Goal: Task Accomplishment & Management: Manage account settings

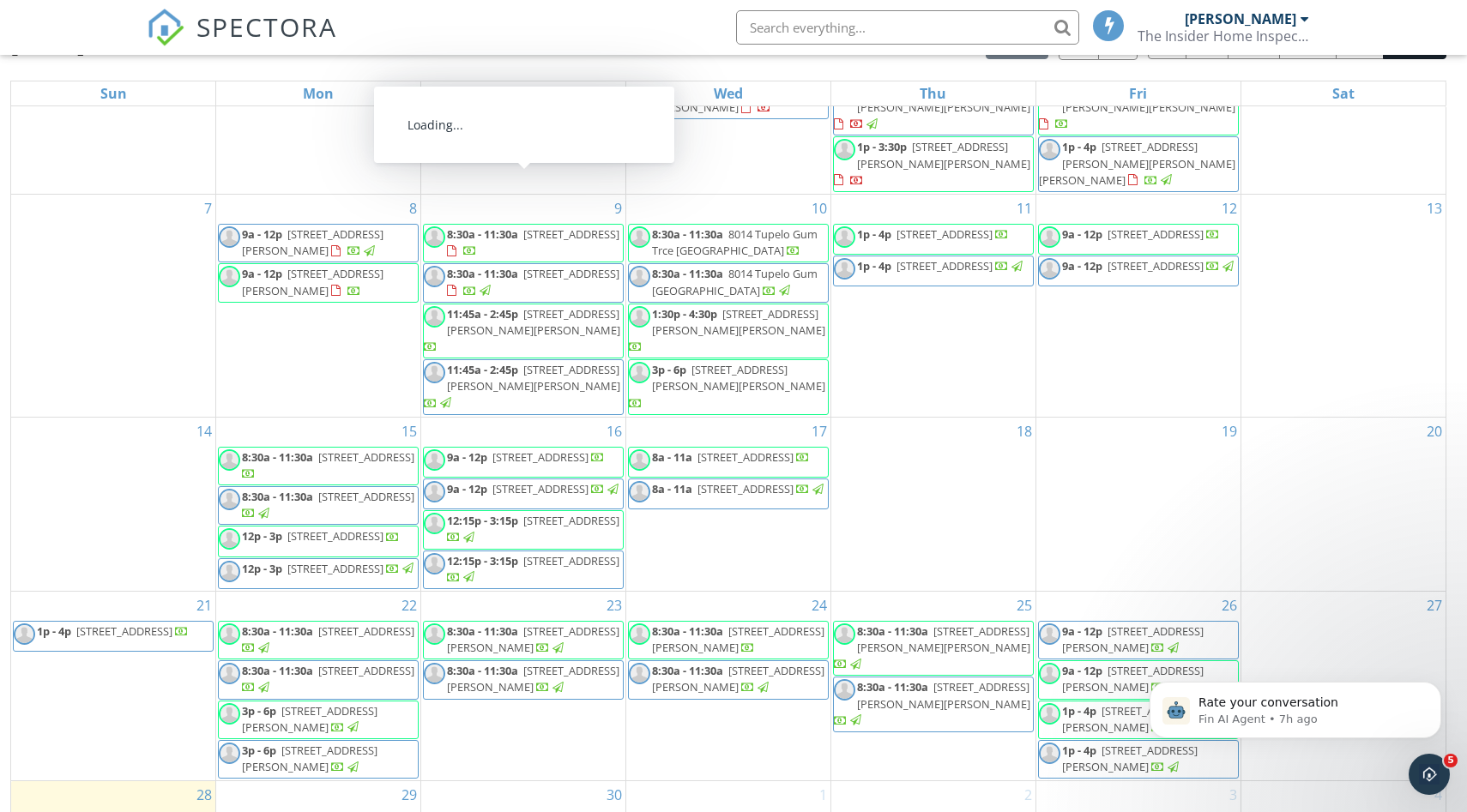
scroll to position [228, 0]
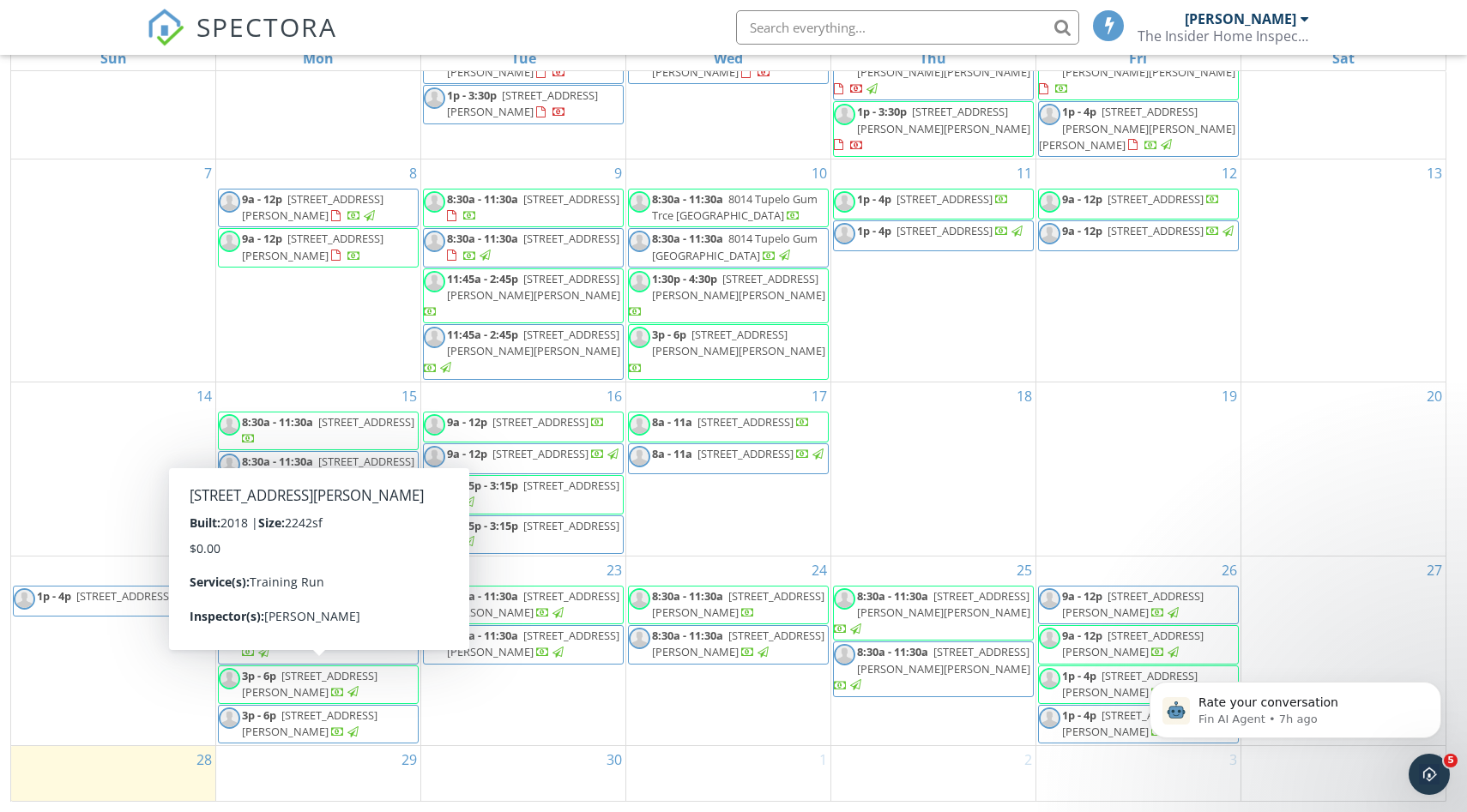
click at [351, 774] on div "29" at bounding box center [317, 773] width 204 height 56
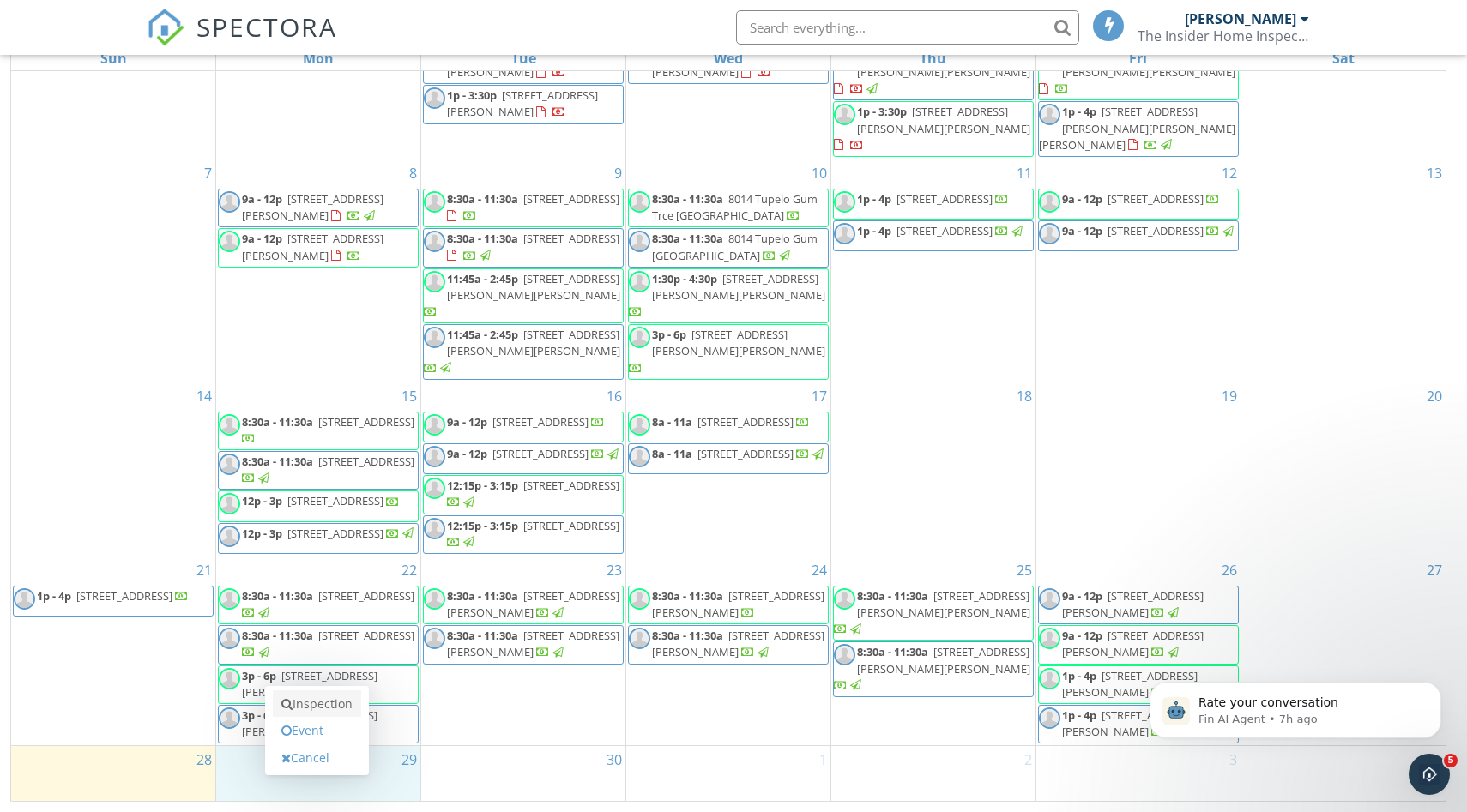
click at [324, 704] on link "Inspection" at bounding box center [317, 704] width 89 height 28
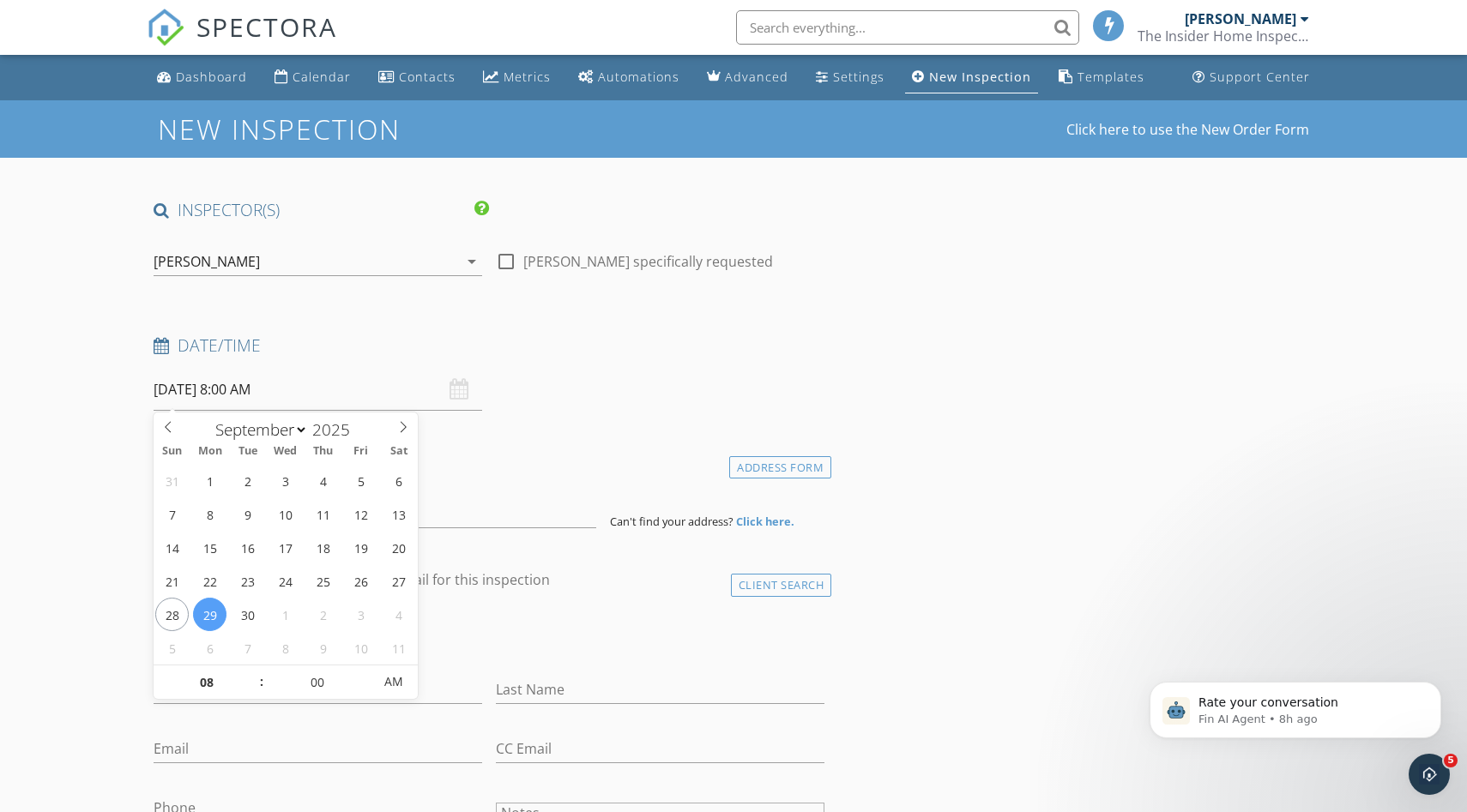
click at [280, 396] on input "09/29/2025 8:00 AM" at bounding box center [317, 390] width 329 height 42
type input "09/29/2025 8:00 AM"
click at [313, 676] on input "00" at bounding box center [317, 683] width 106 height 34
type input "30"
type input "09/29/2025 8:30 AM"
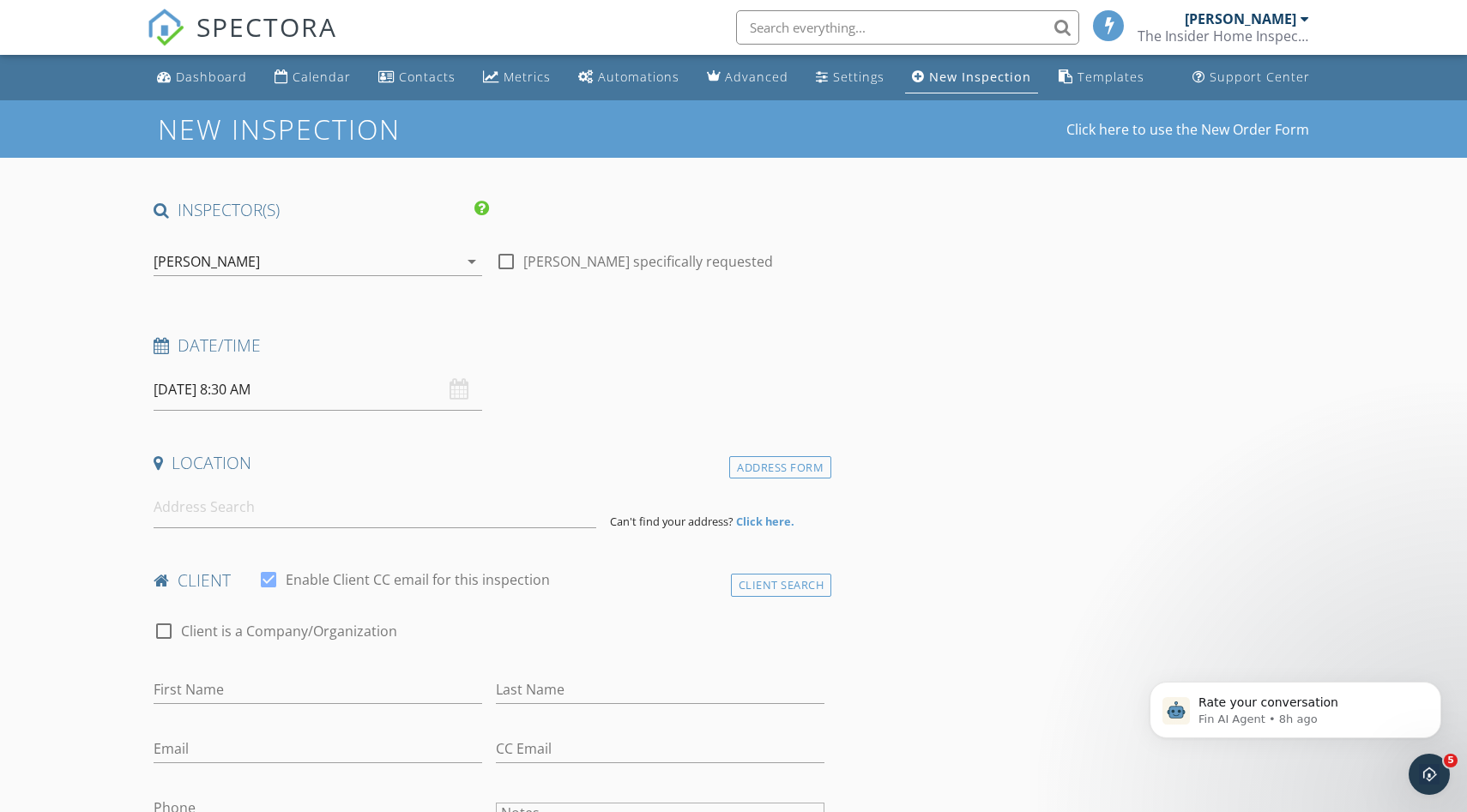
click at [780, 354] on h4 "Date/Time" at bounding box center [489, 346] width 671 height 22
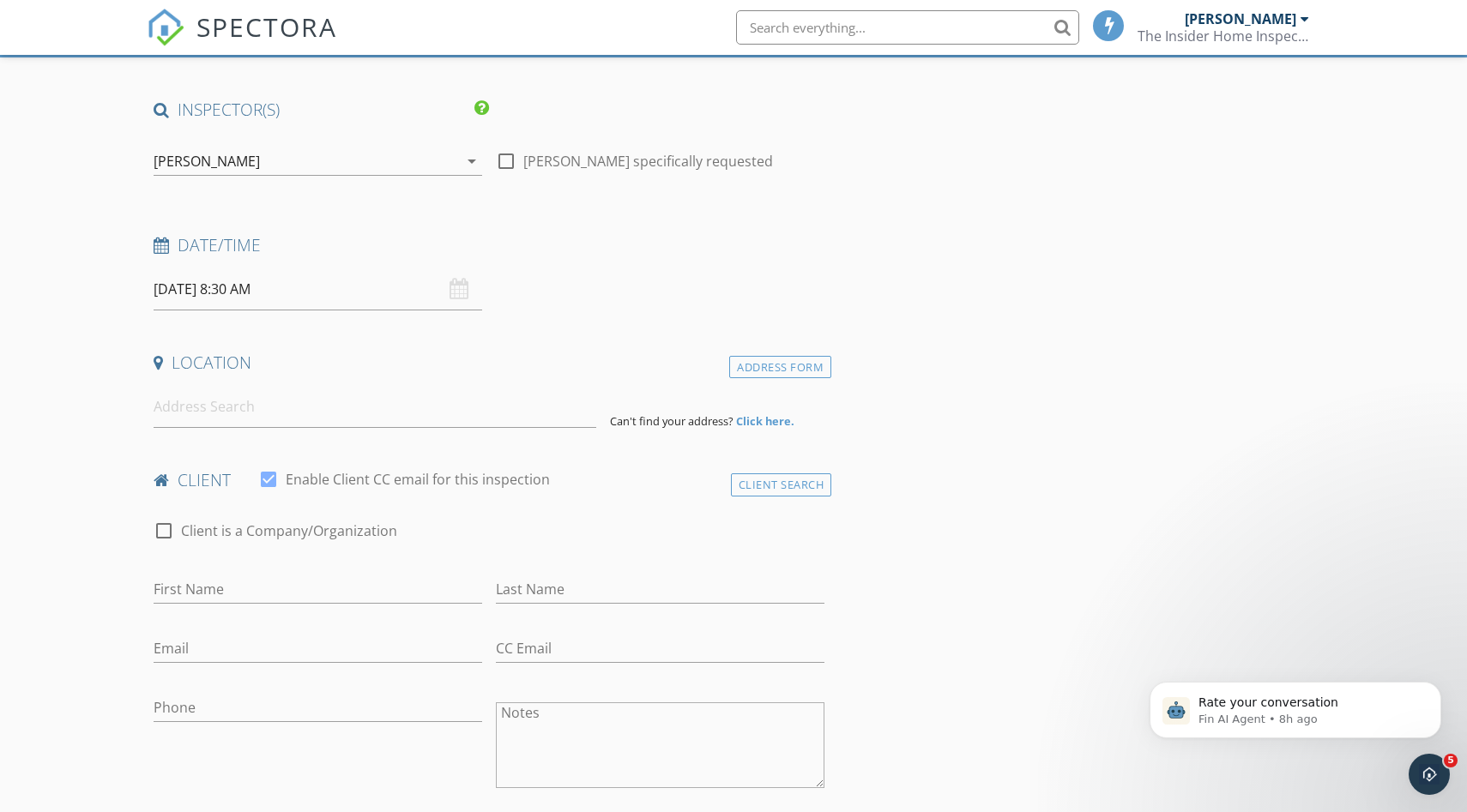
scroll to position [146, 0]
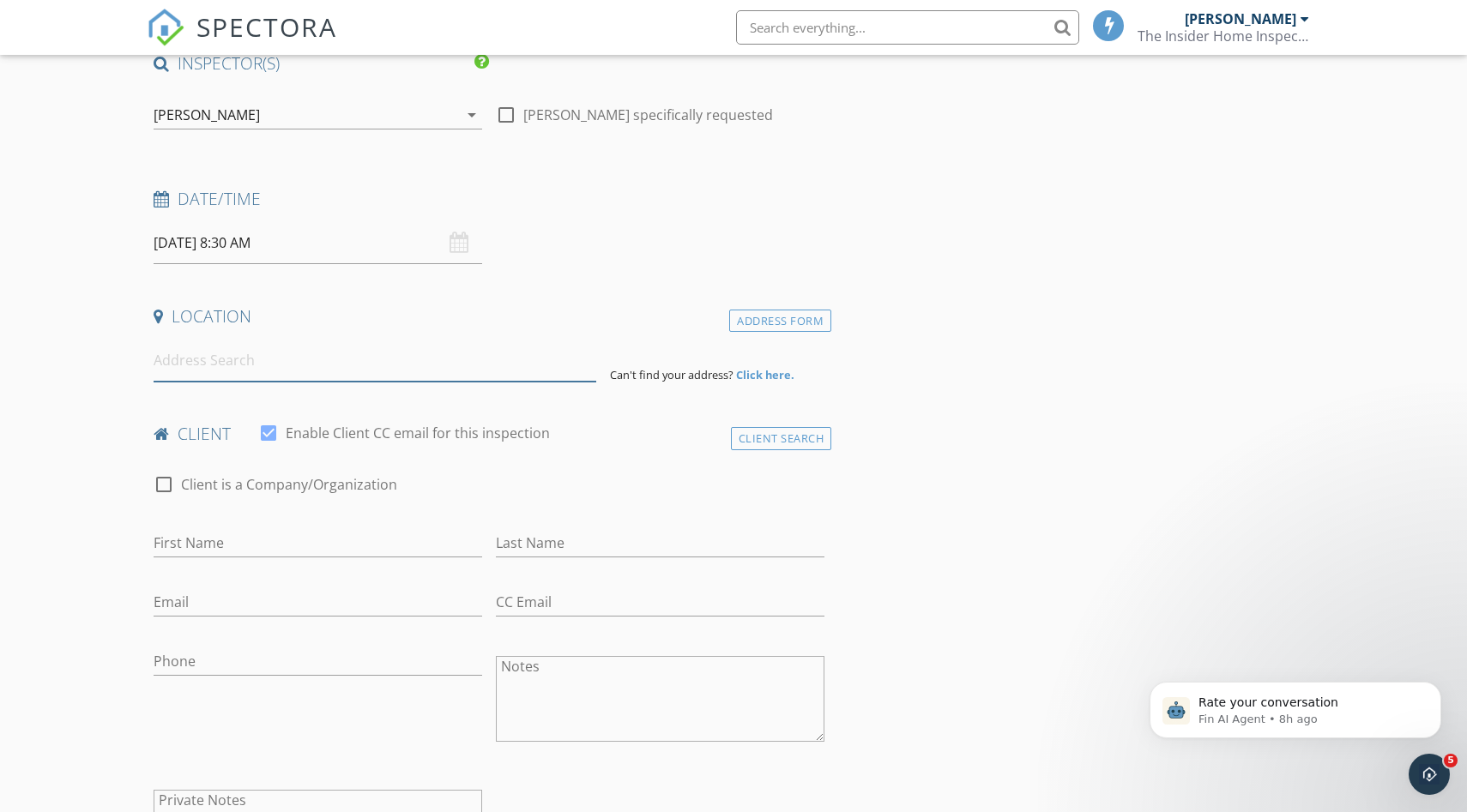
click at [322, 378] on input at bounding box center [374, 360] width 442 height 42
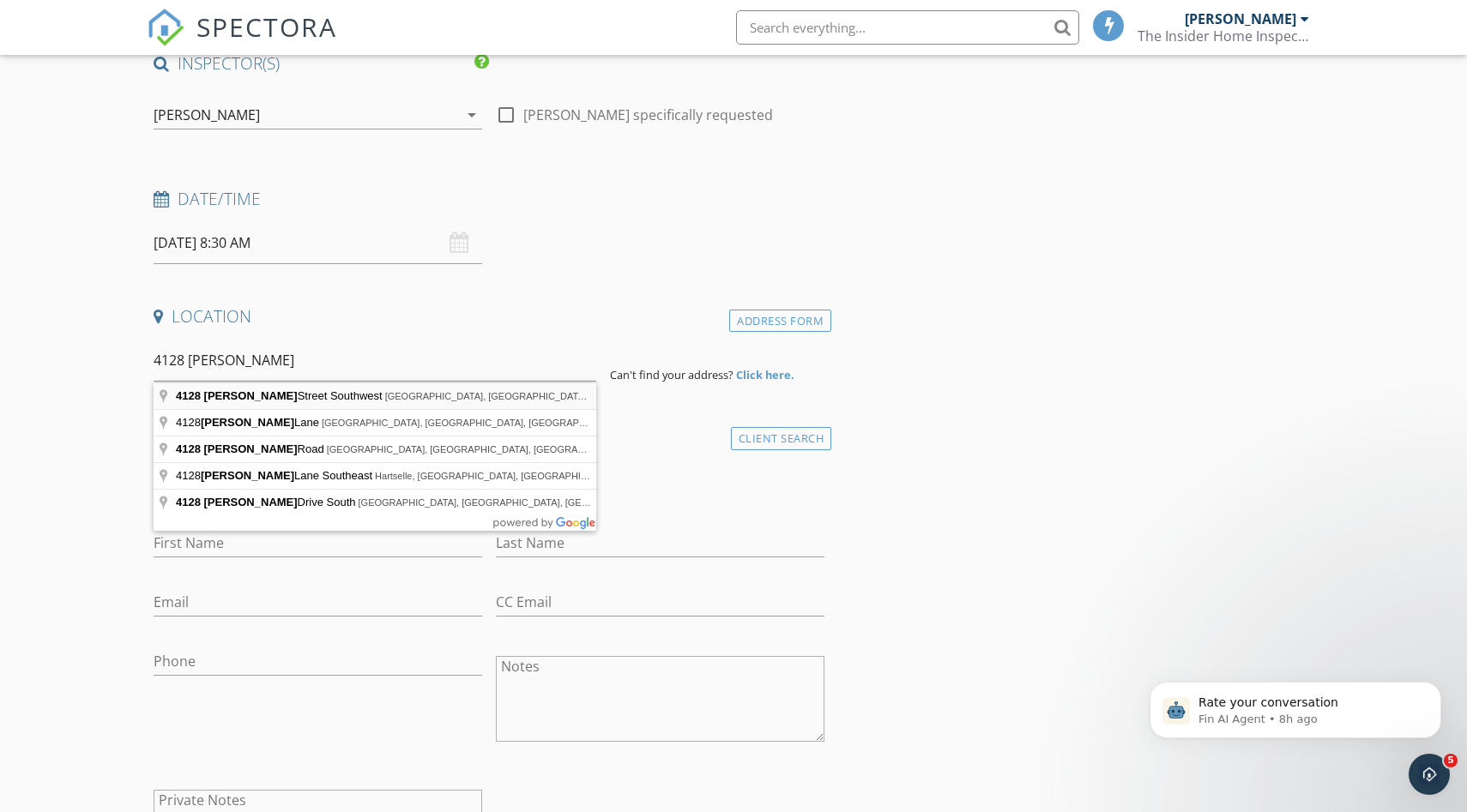
type input "4128 Penny Street Southwest, Huntsville, AL, USA"
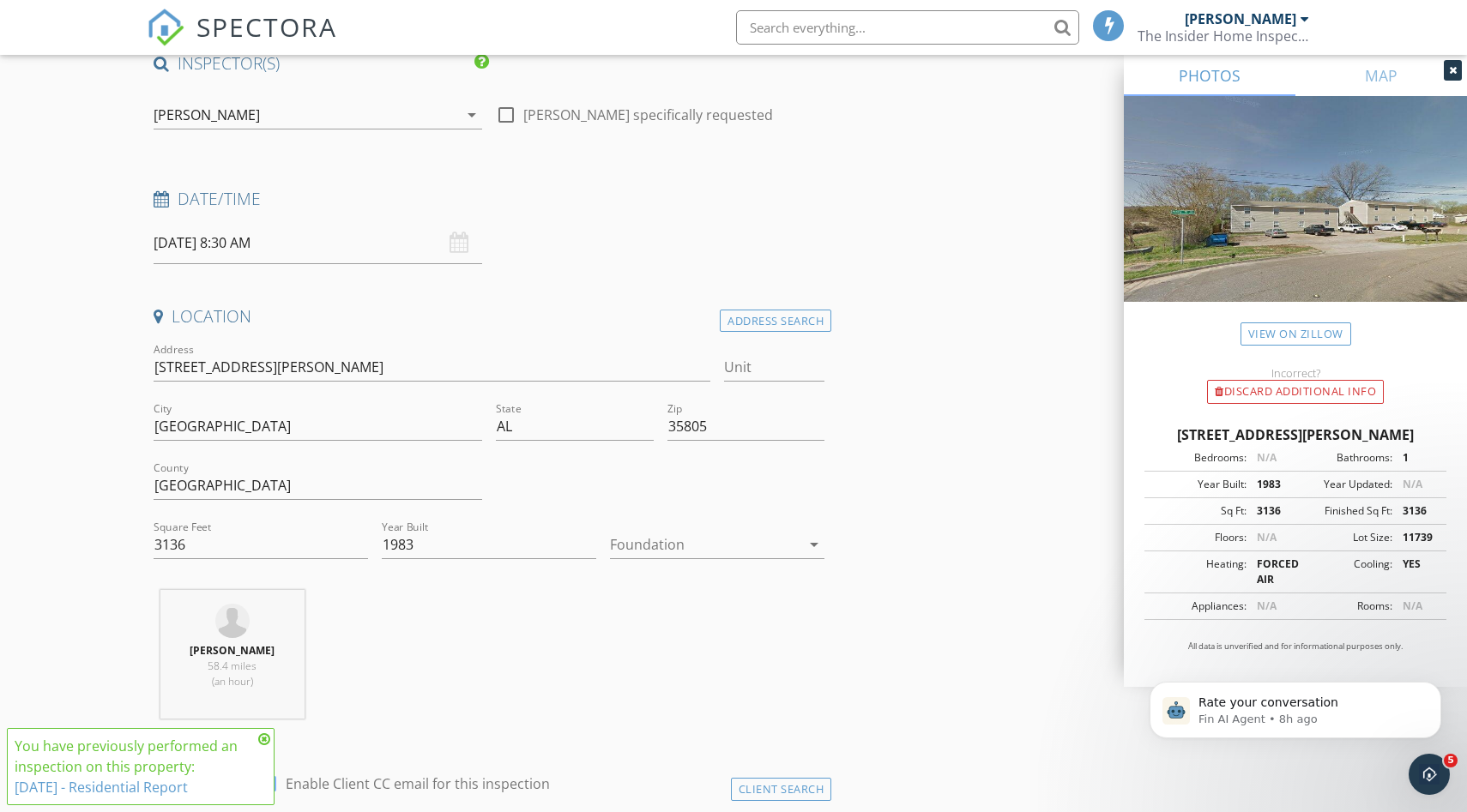
click at [263, 739] on icon at bounding box center [264, 739] width 12 height 14
click at [802, 360] on input "Unit" at bounding box center [774, 367] width 101 height 28
type input "a"
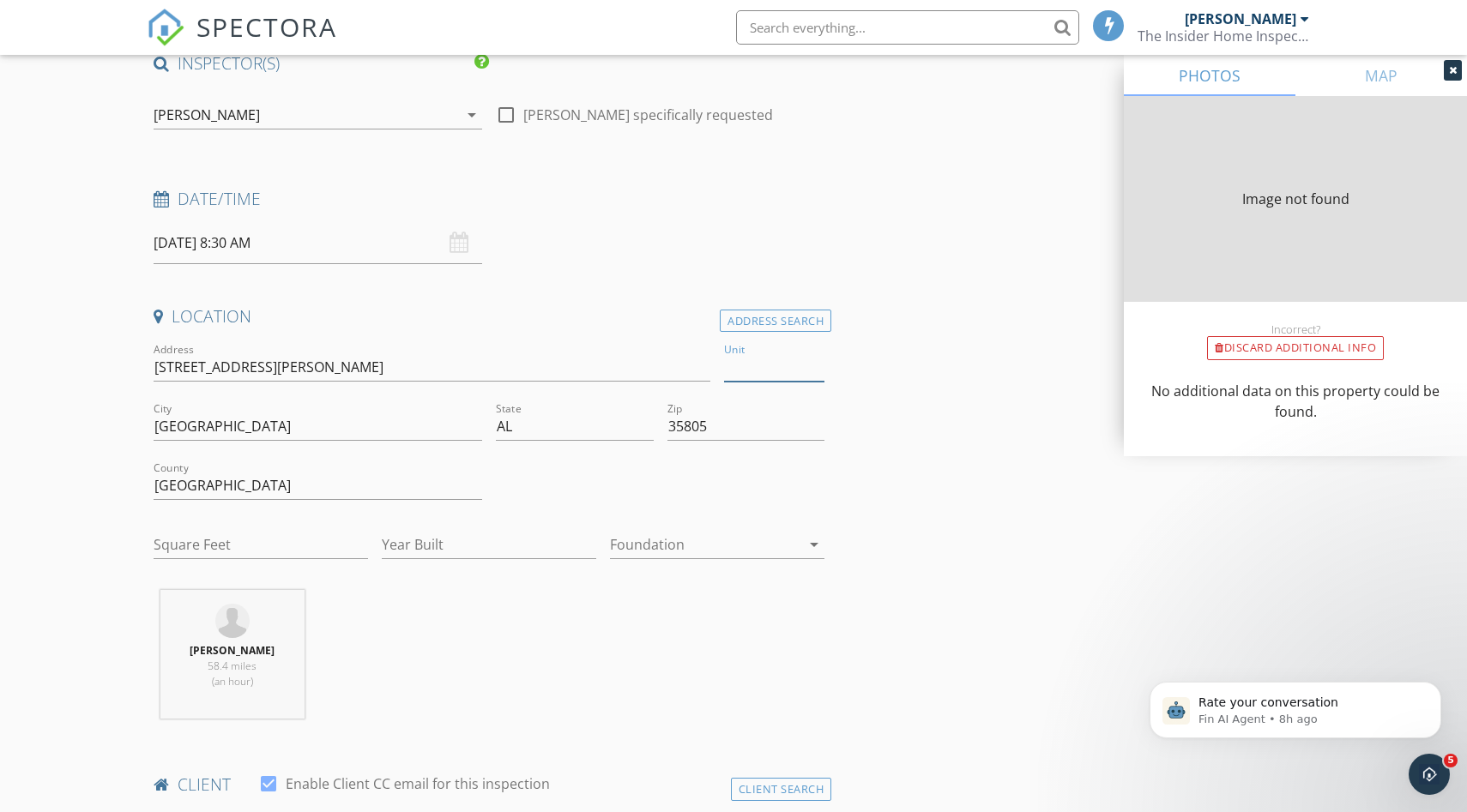
type input "3136"
type input "1983"
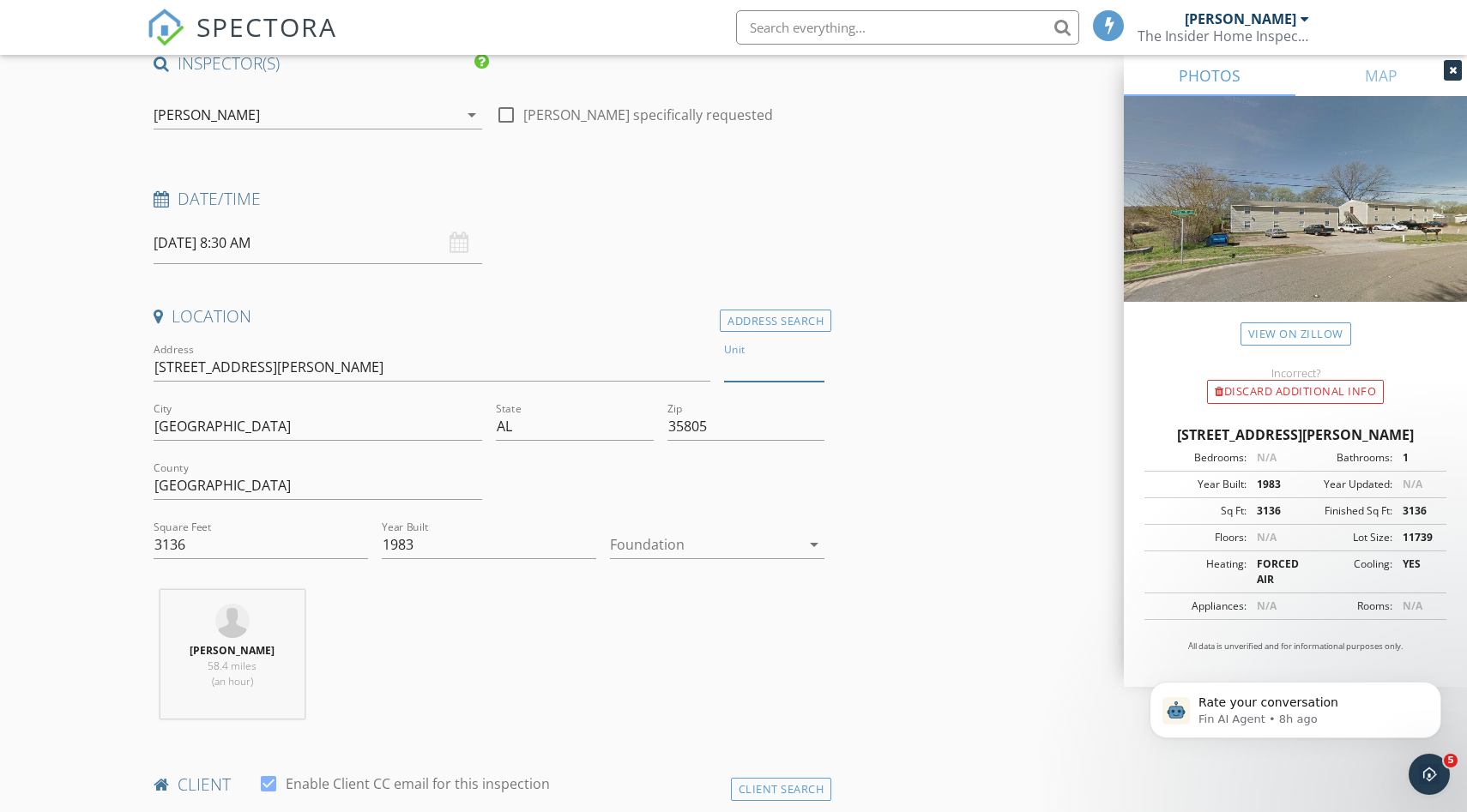
type input "a"
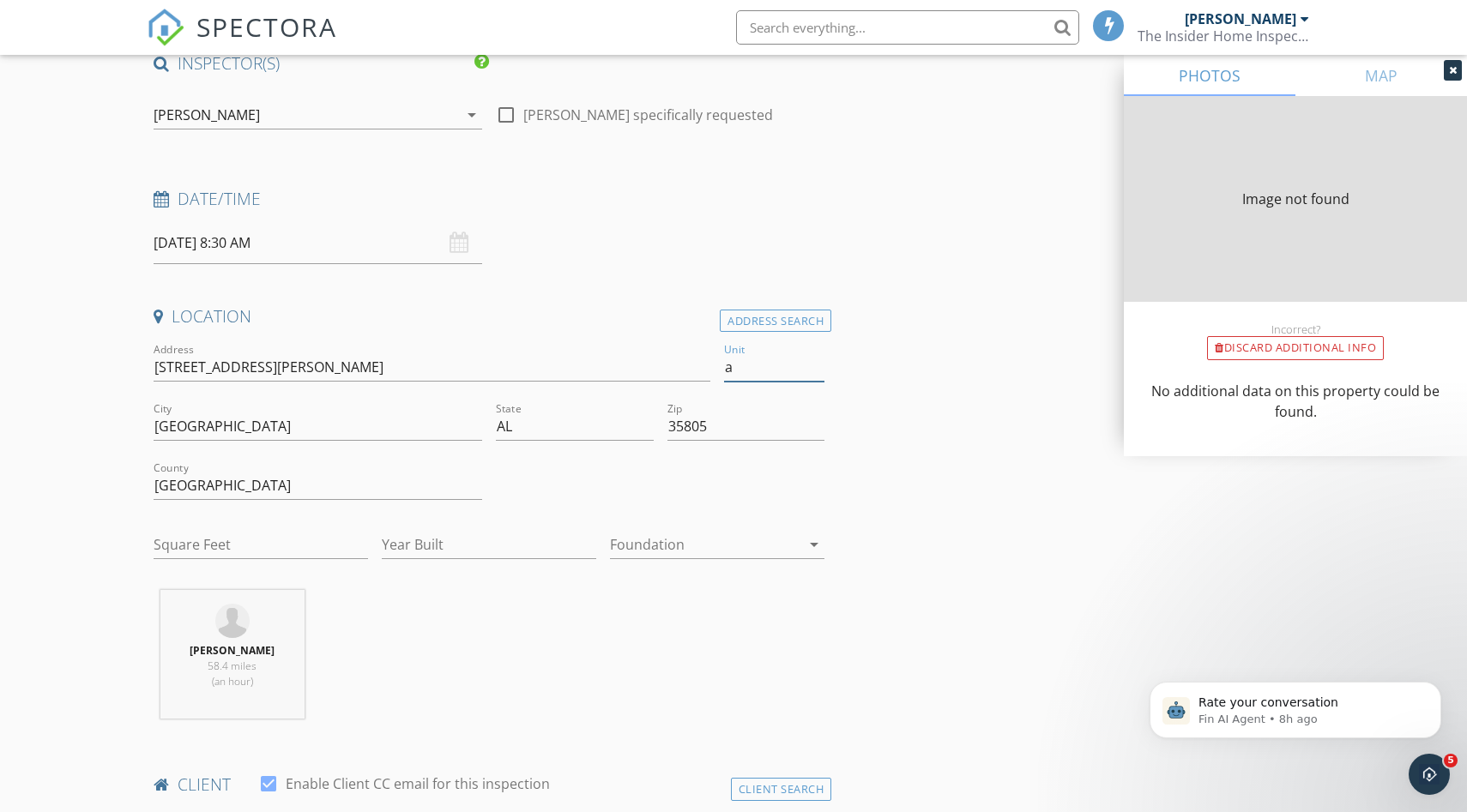
type input "3136"
type input "1983"
type input "3136"
type input "1983"
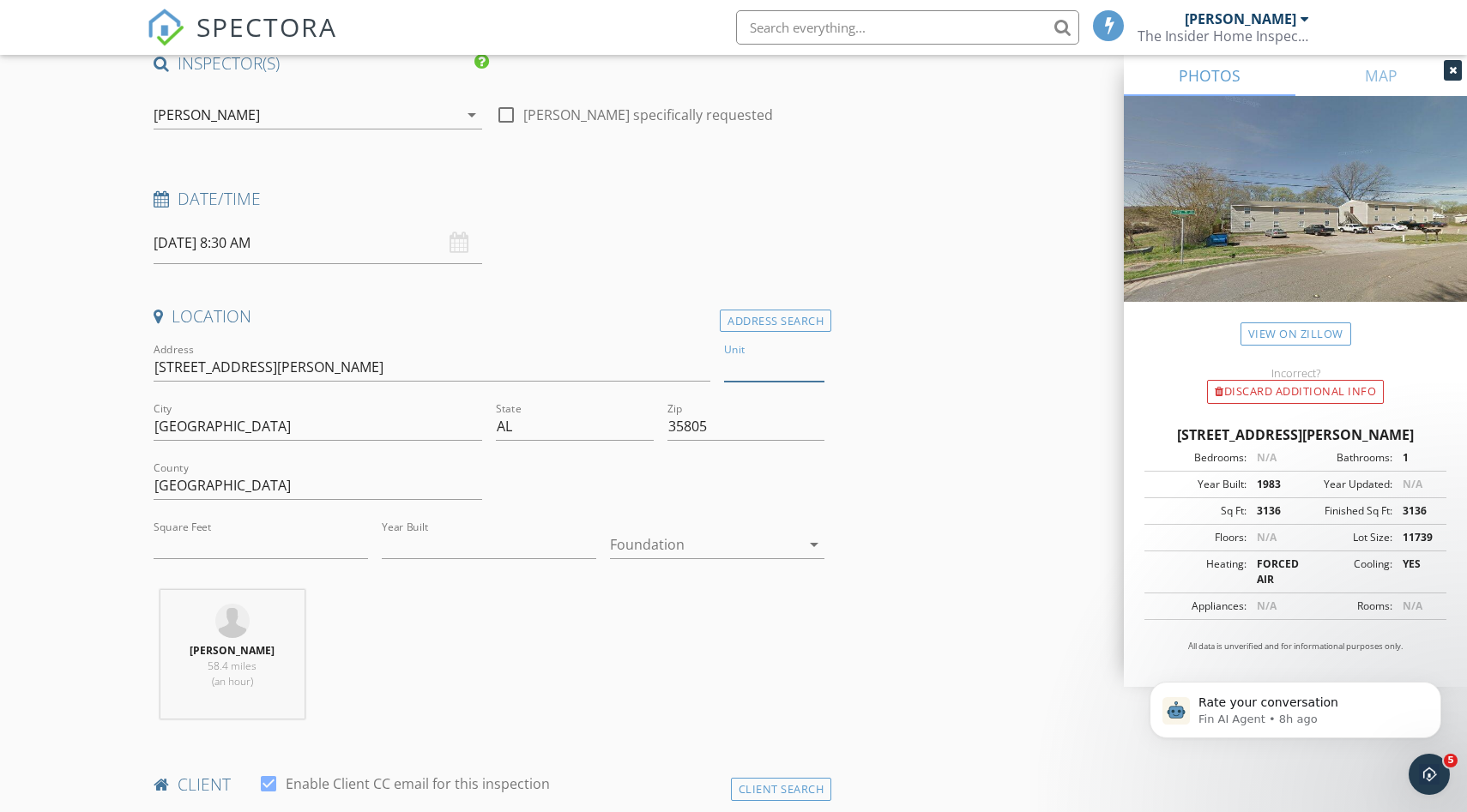
type input "A"
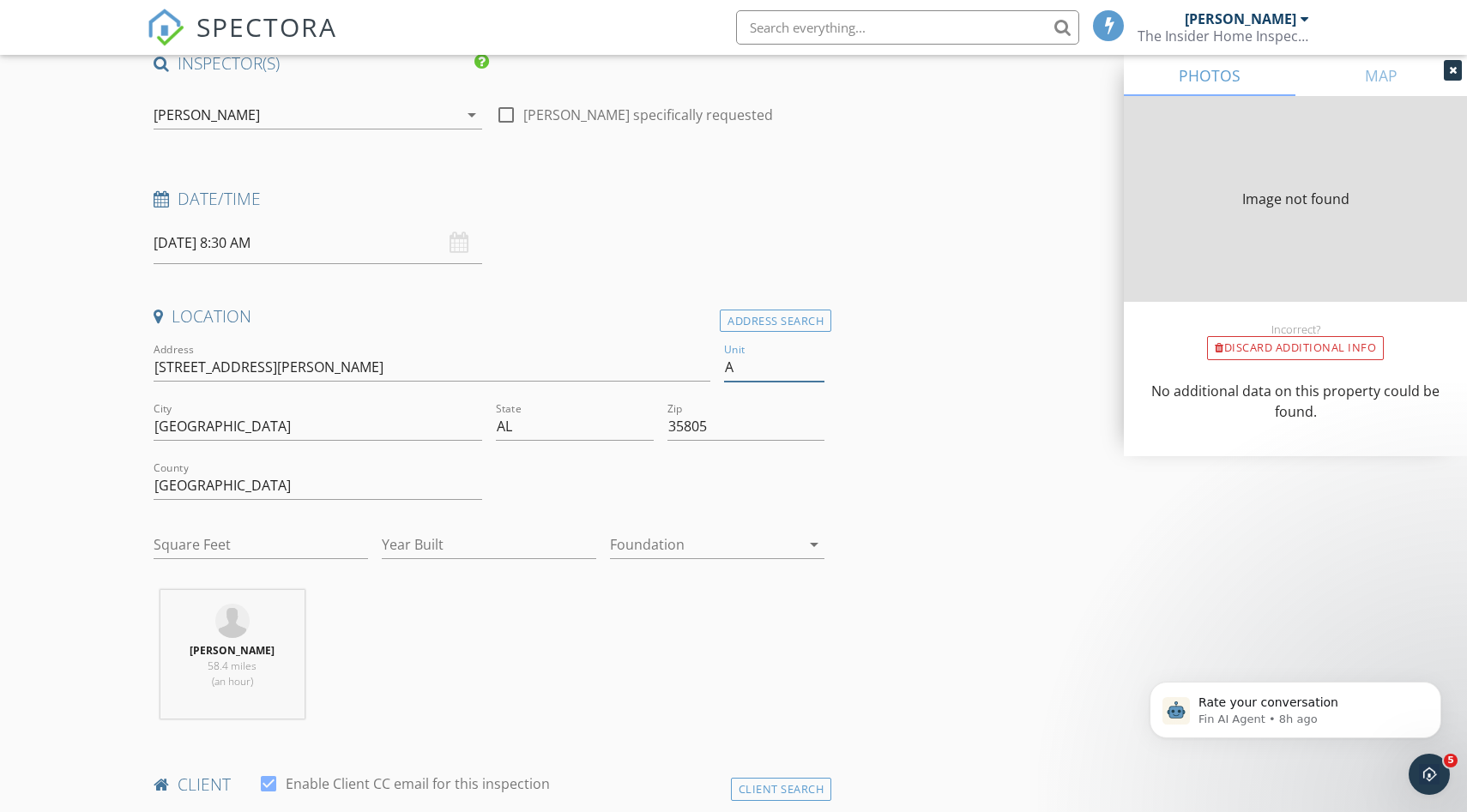
type input "3136"
type input "1983"
type input "3136"
type input "1983"
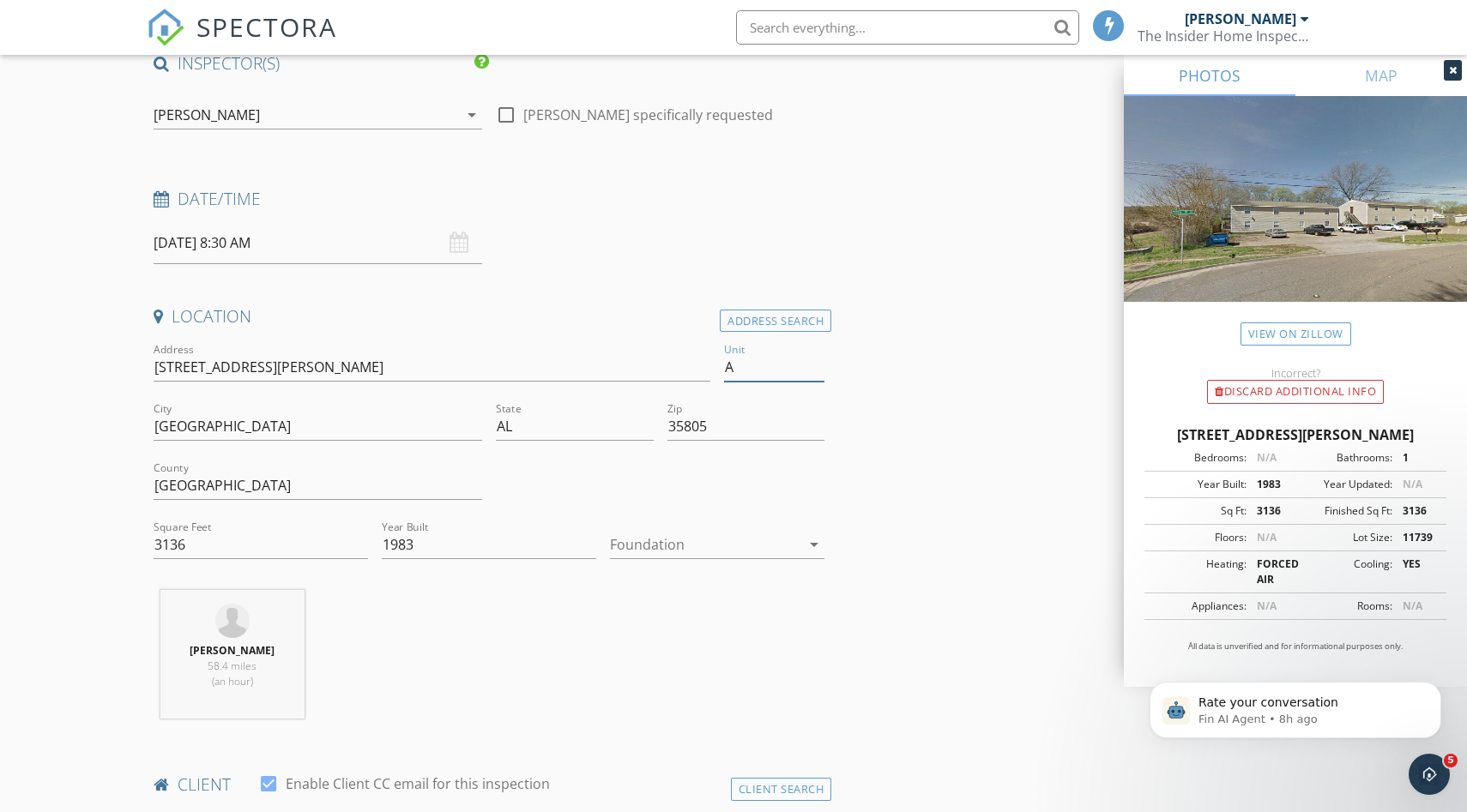
type input "A"
click at [232, 552] on input "3136" at bounding box center [260, 544] width 214 height 28
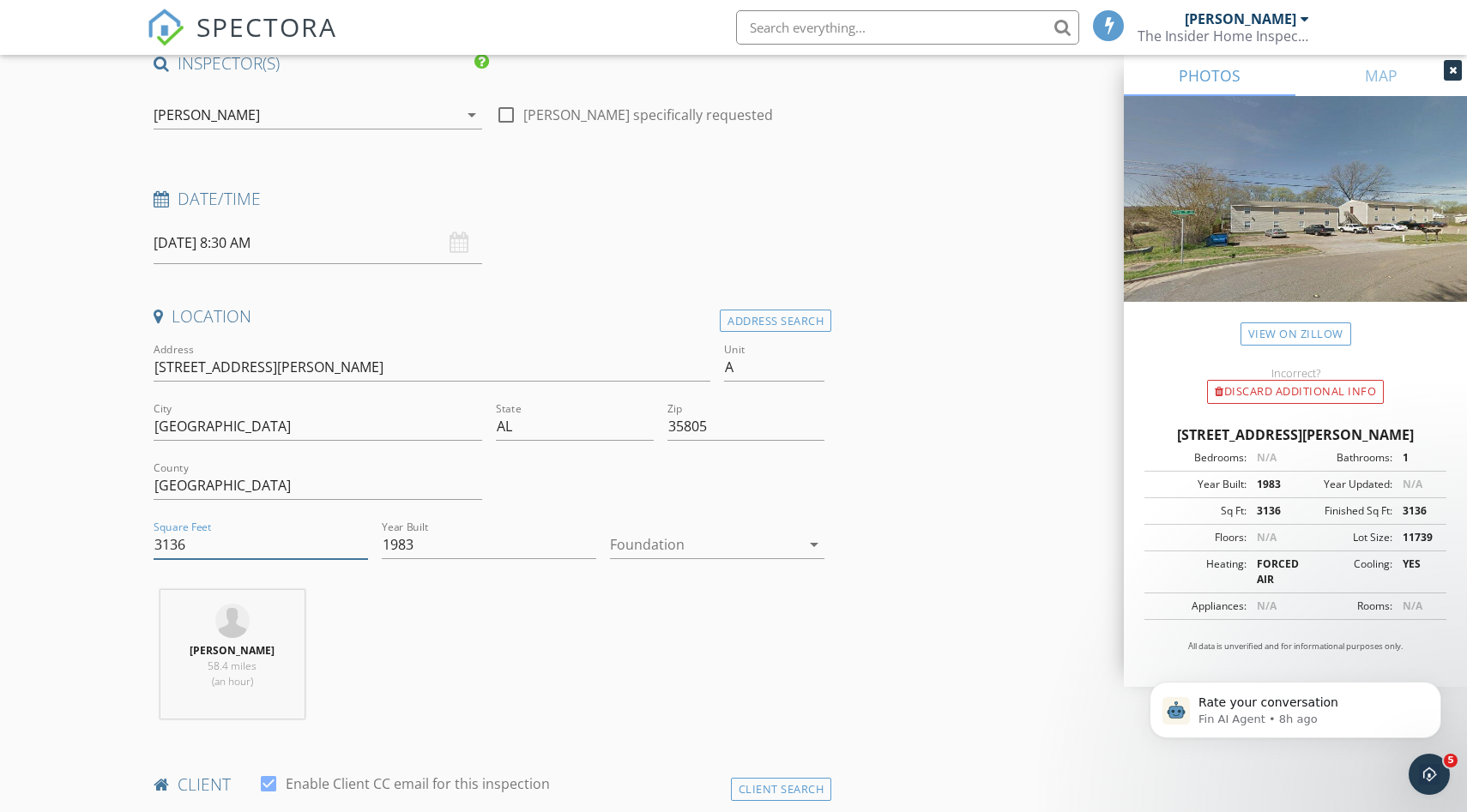
drag, startPoint x: 224, startPoint y: 549, endPoint x: 80, endPoint y: 549, distance: 144.0
type input "800"
click at [663, 537] on div at bounding box center [705, 544] width 190 height 28
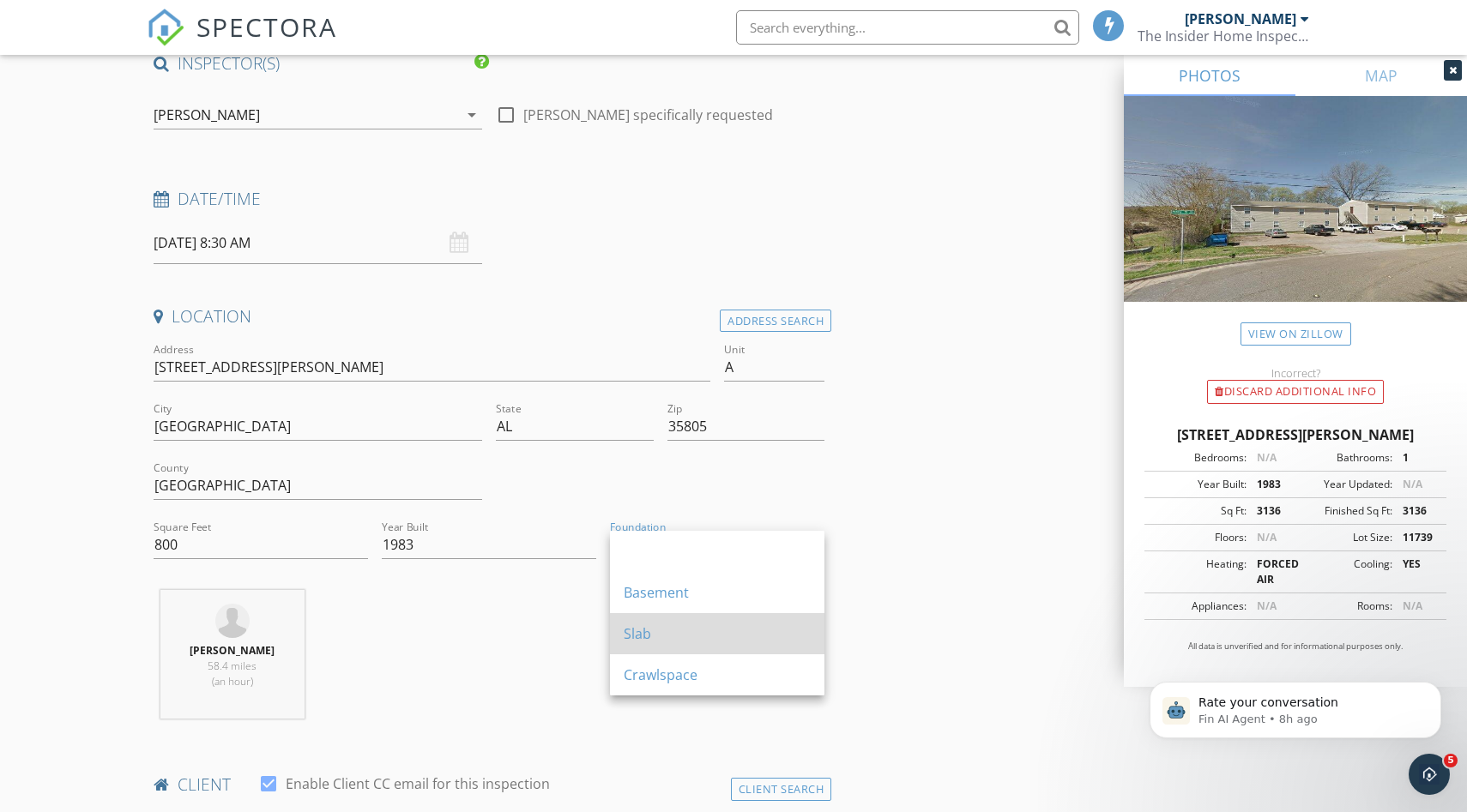
click at [638, 631] on div "Slab" at bounding box center [717, 634] width 187 height 21
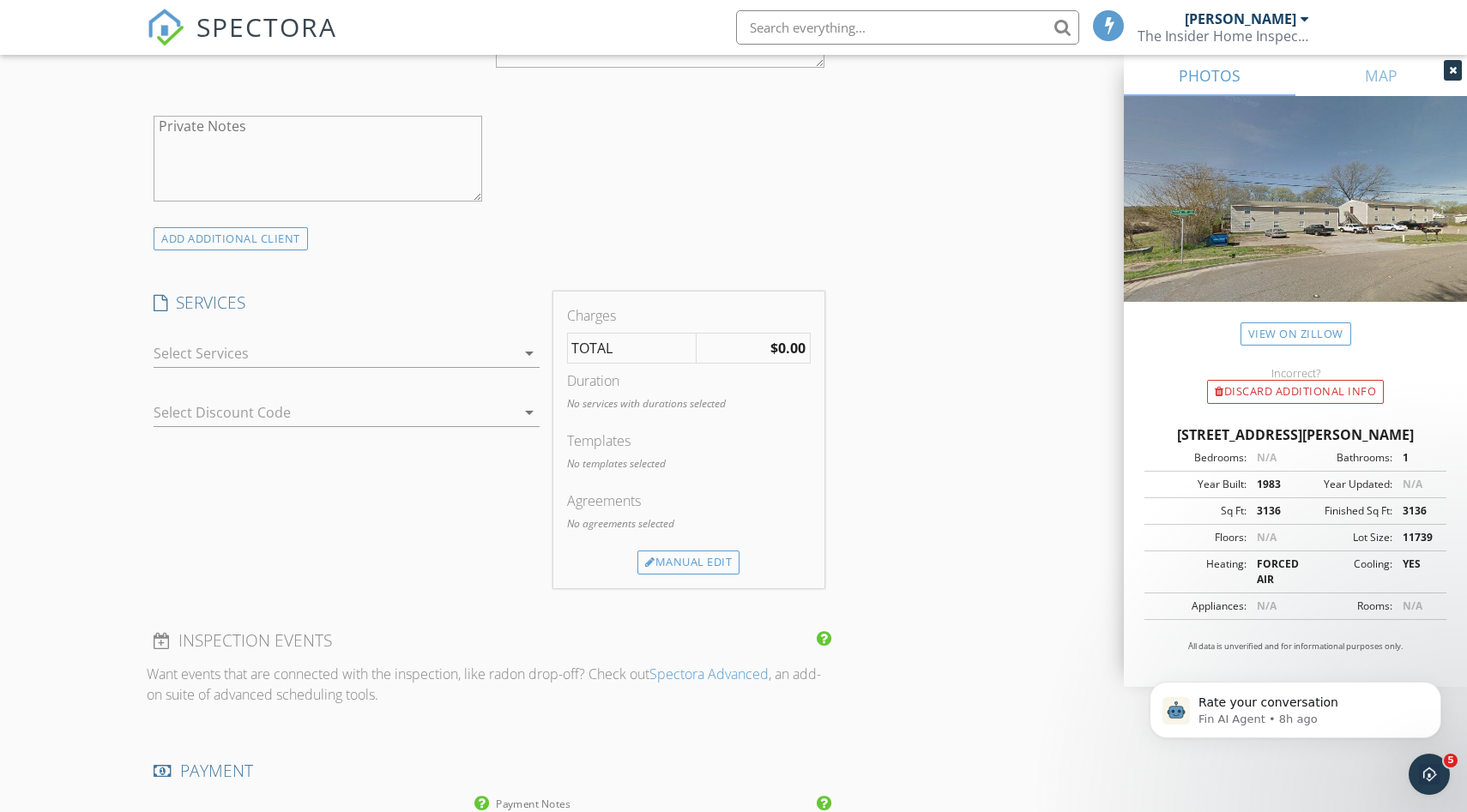
scroll to position [1177, 0]
click at [513, 339] on div at bounding box center [334, 348] width 362 height 28
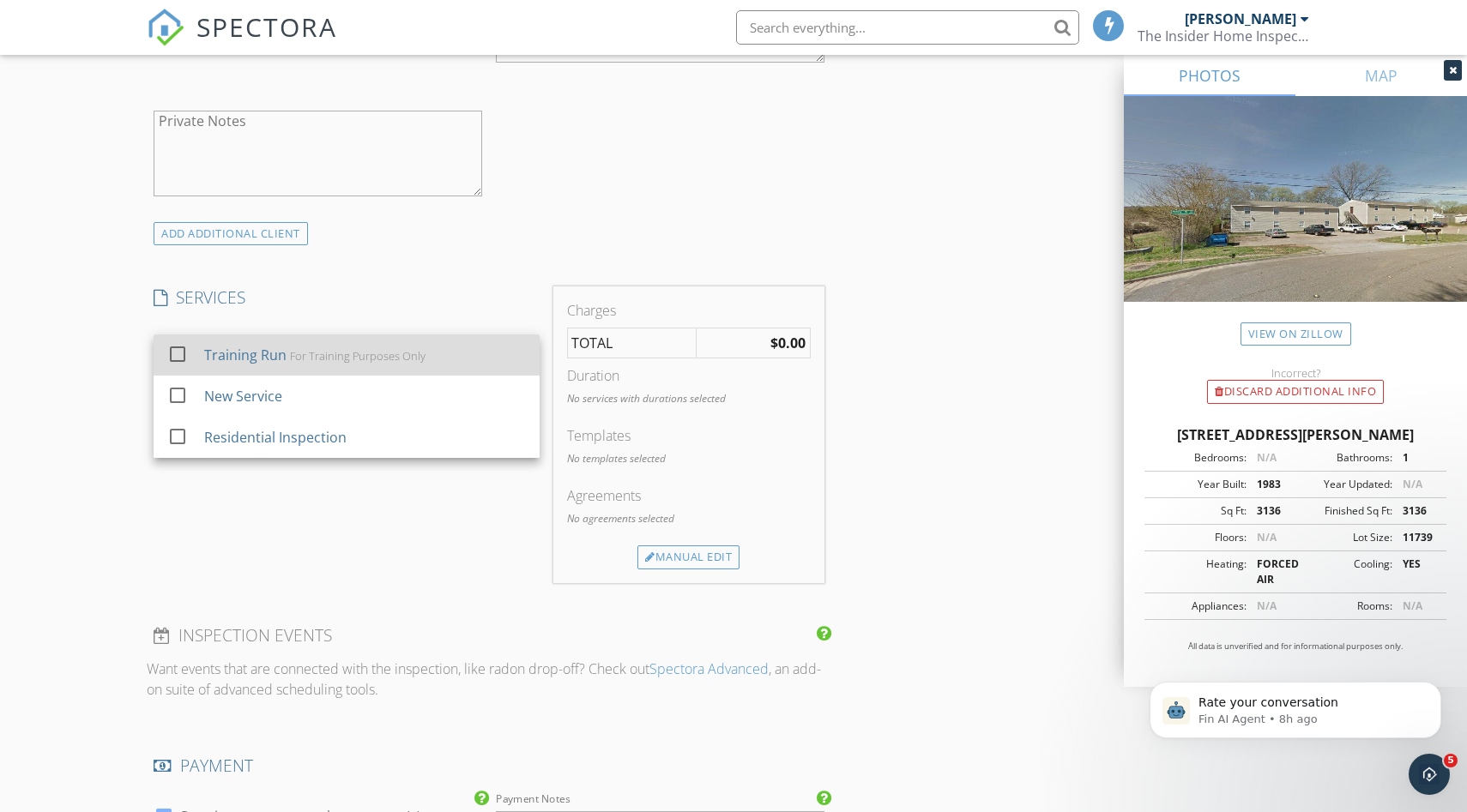
click at [428, 366] on div "Training Run For Training Purposes Only" at bounding box center [365, 355] width 322 height 34
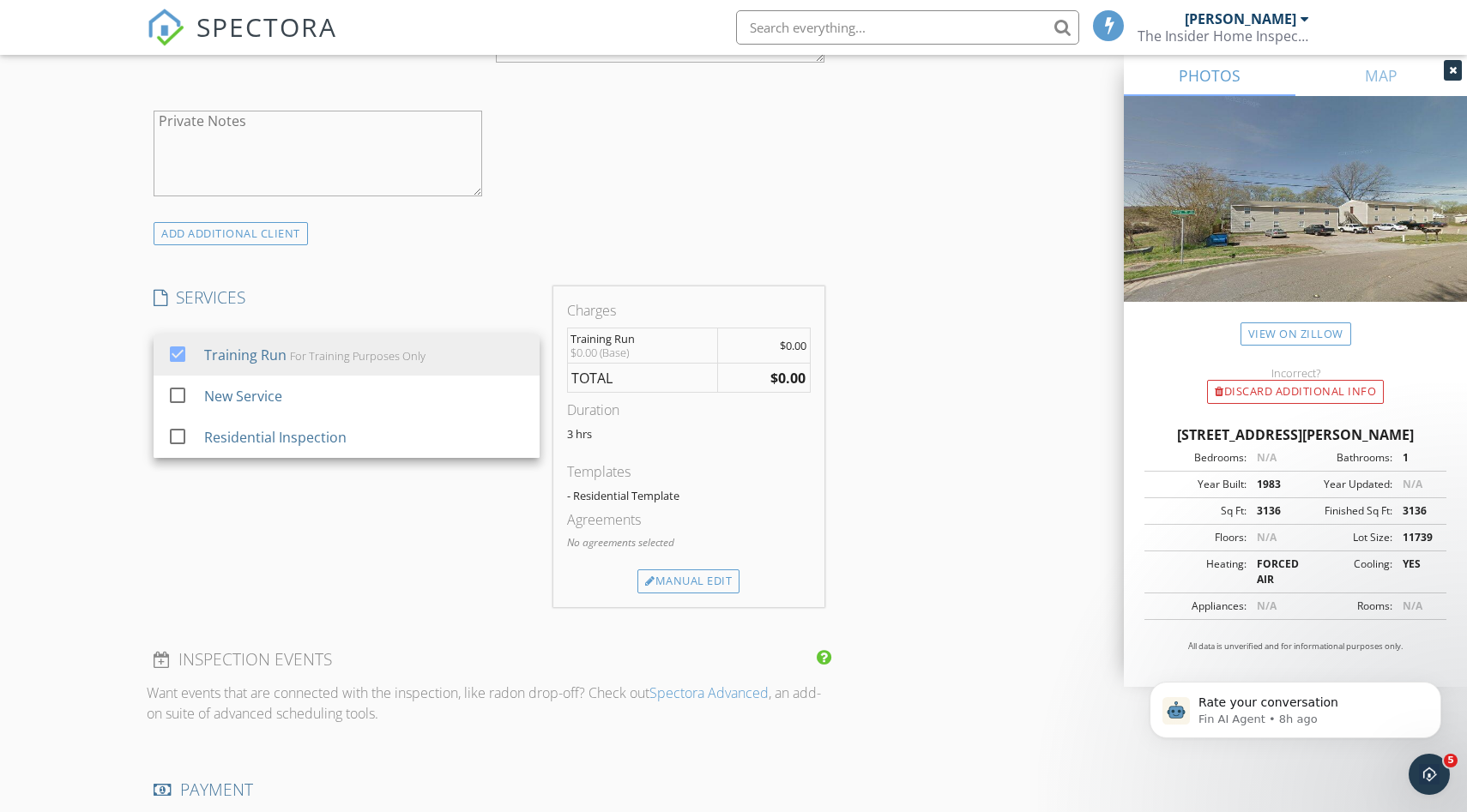
click at [956, 395] on div "INSPECTOR(S) check_box Zack Gammon PRIMARY check_box_outline_blank Adam Sewell …" at bounding box center [733, 440] width 1174 height 2836
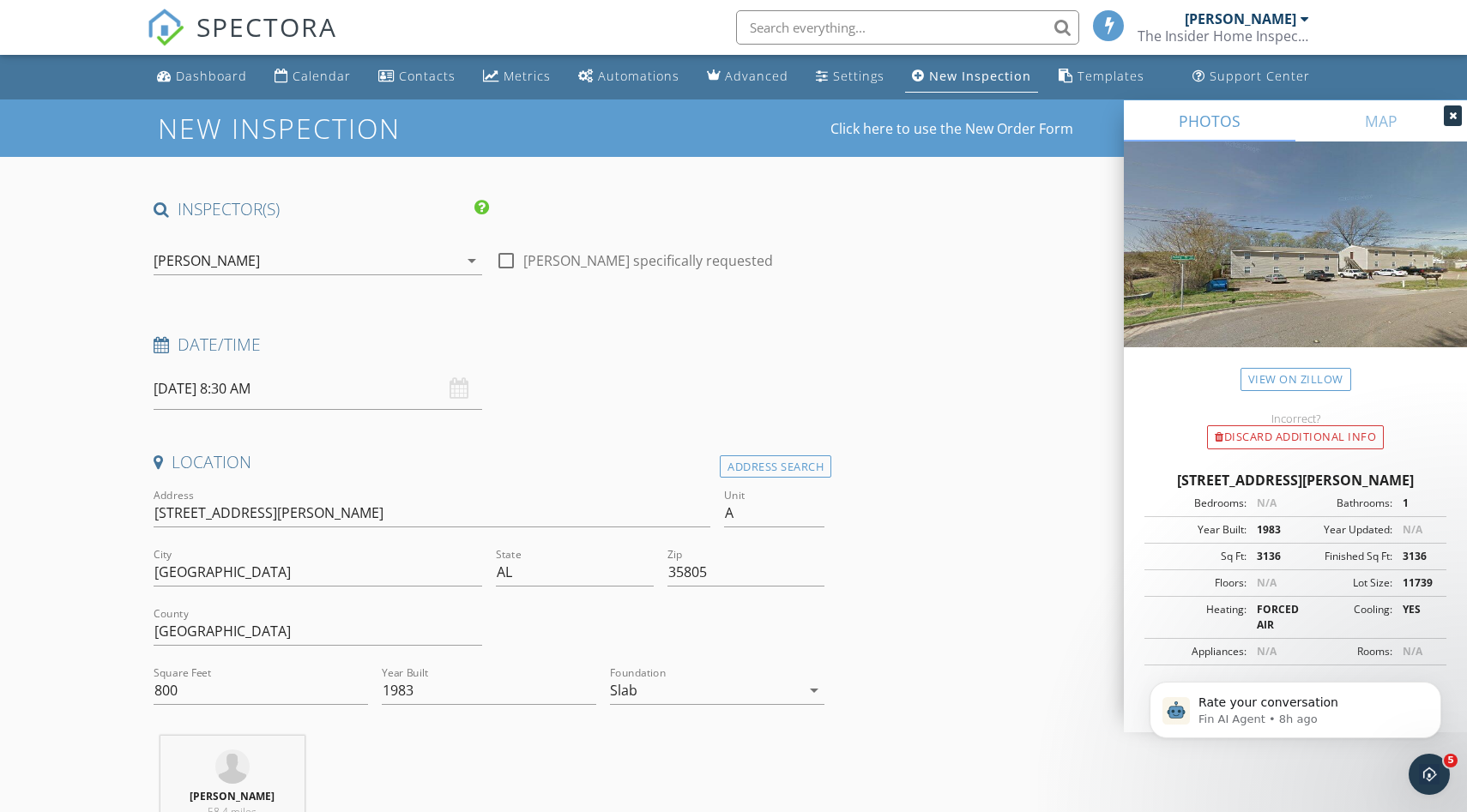
scroll to position [0, 0]
click at [317, 504] on input "[STREET_ADDRESS][PERSON_NAME]" at bounding box center [431, 514] width 557 height 28
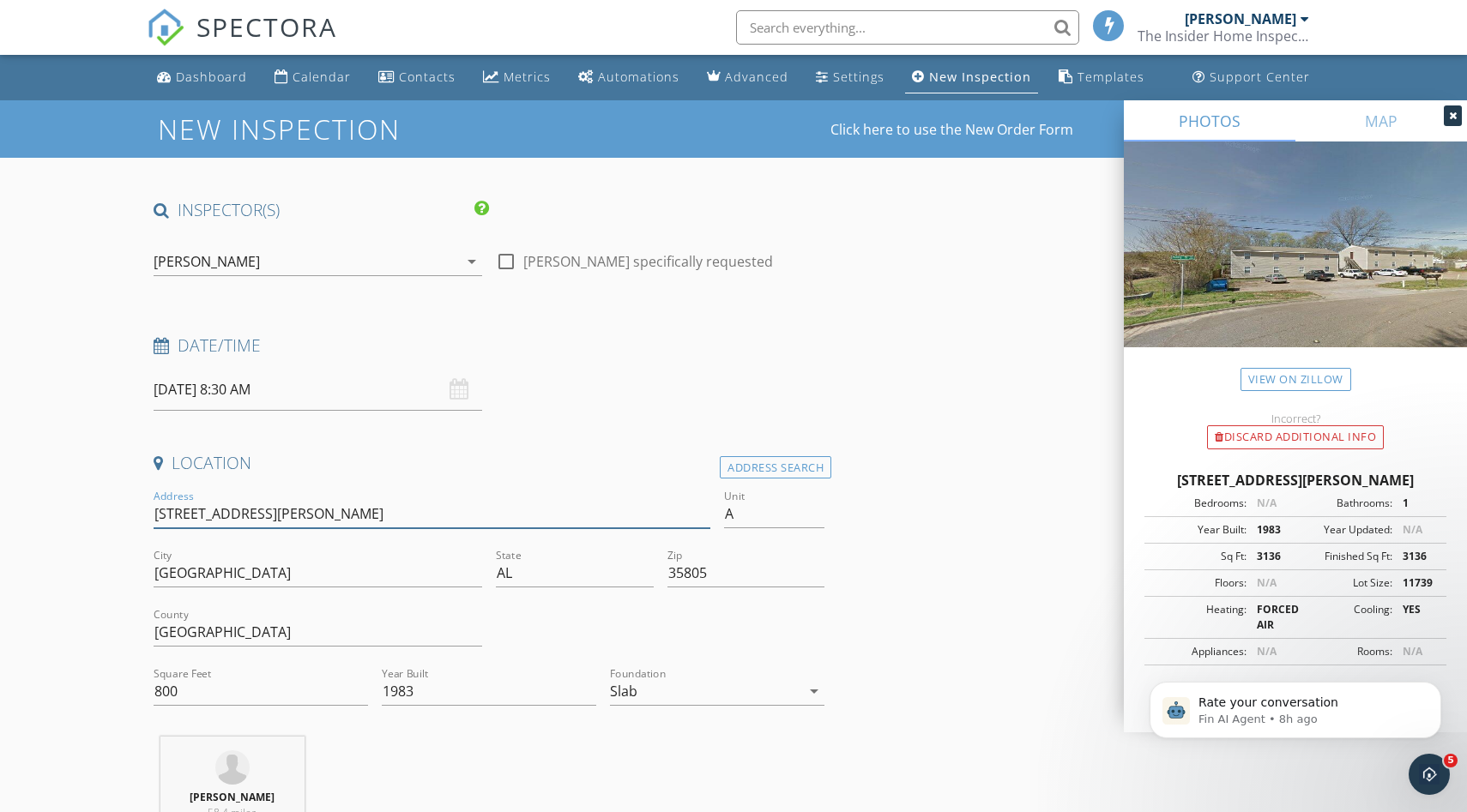
click at [317, 504] on input "[STREET_ADDRESS][PERSON_NAME]" at bounding box center [431, 514] width 557 height 28
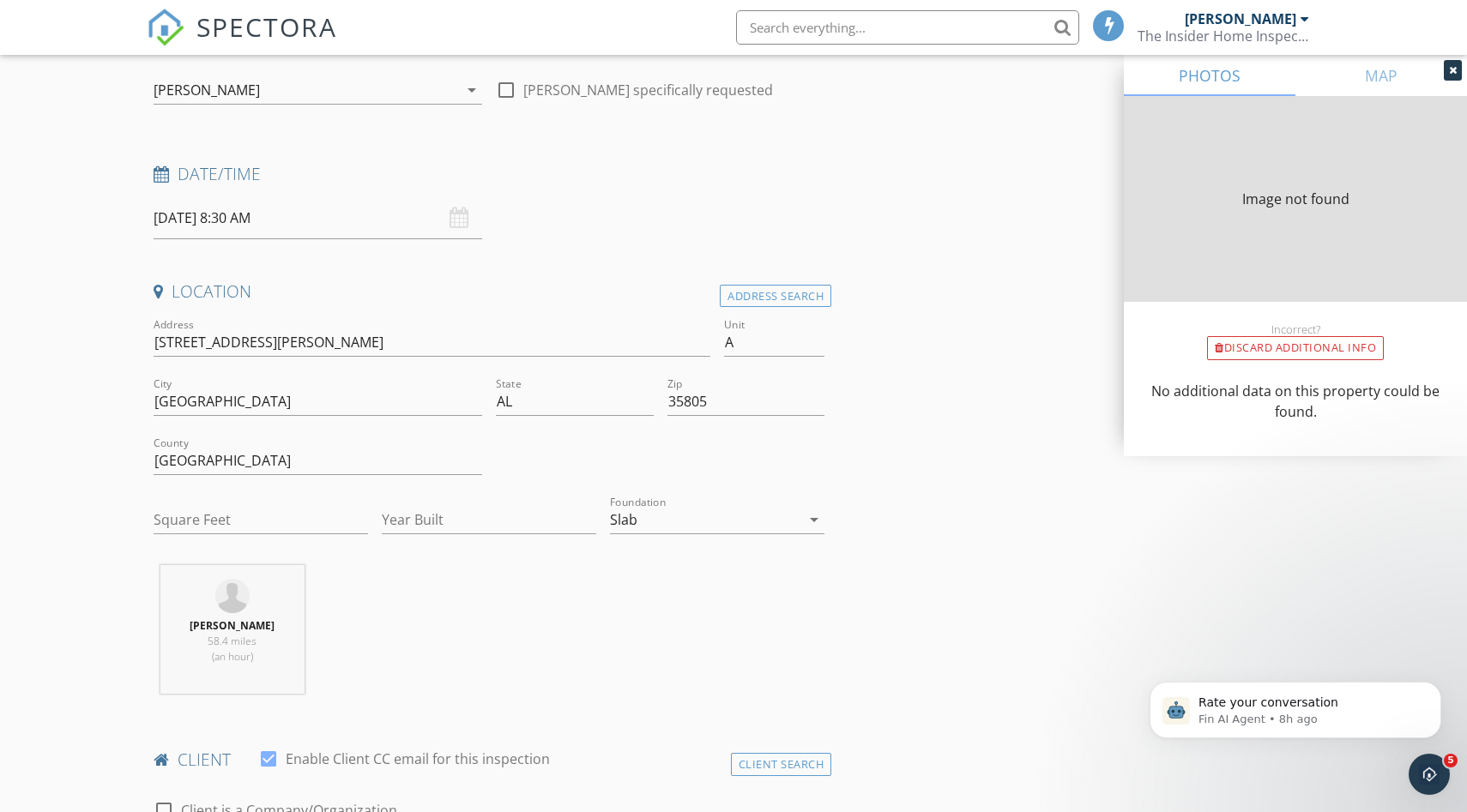
type input "3136"
type input "1983"
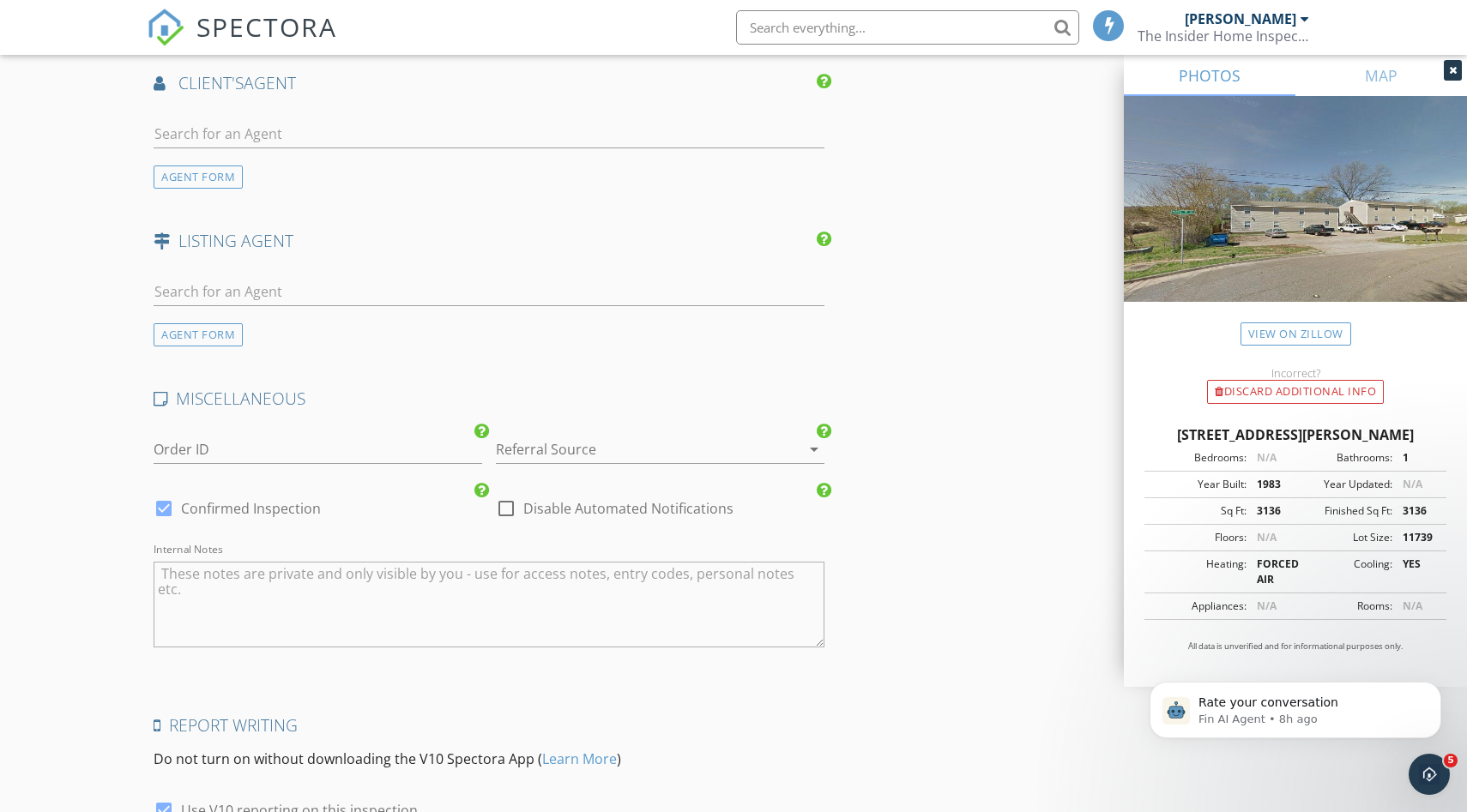
scroll to position [2264, 0]
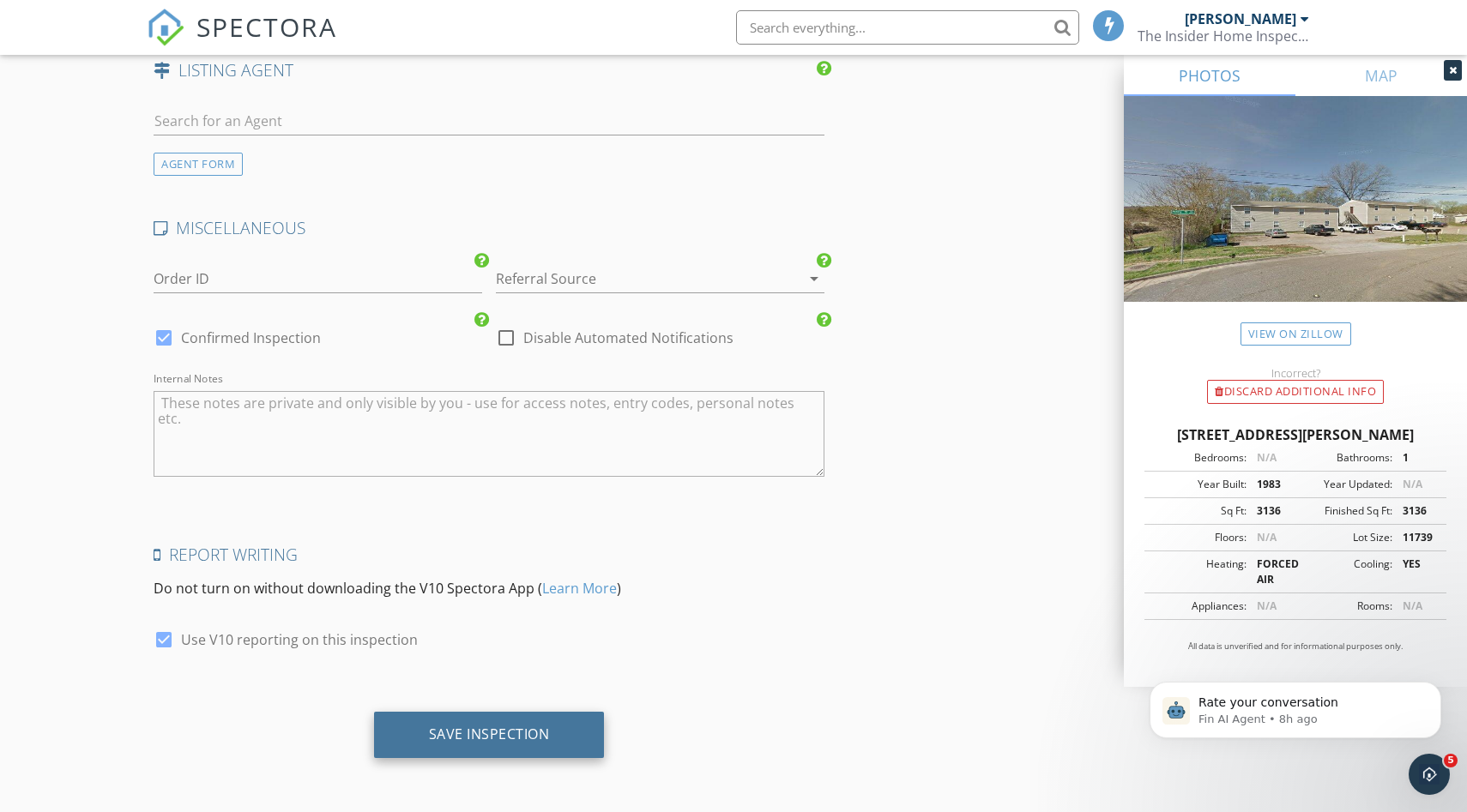
click at [522, 728] on div "Save Inspection" at bounding box center [490, 734] width 121 height 17
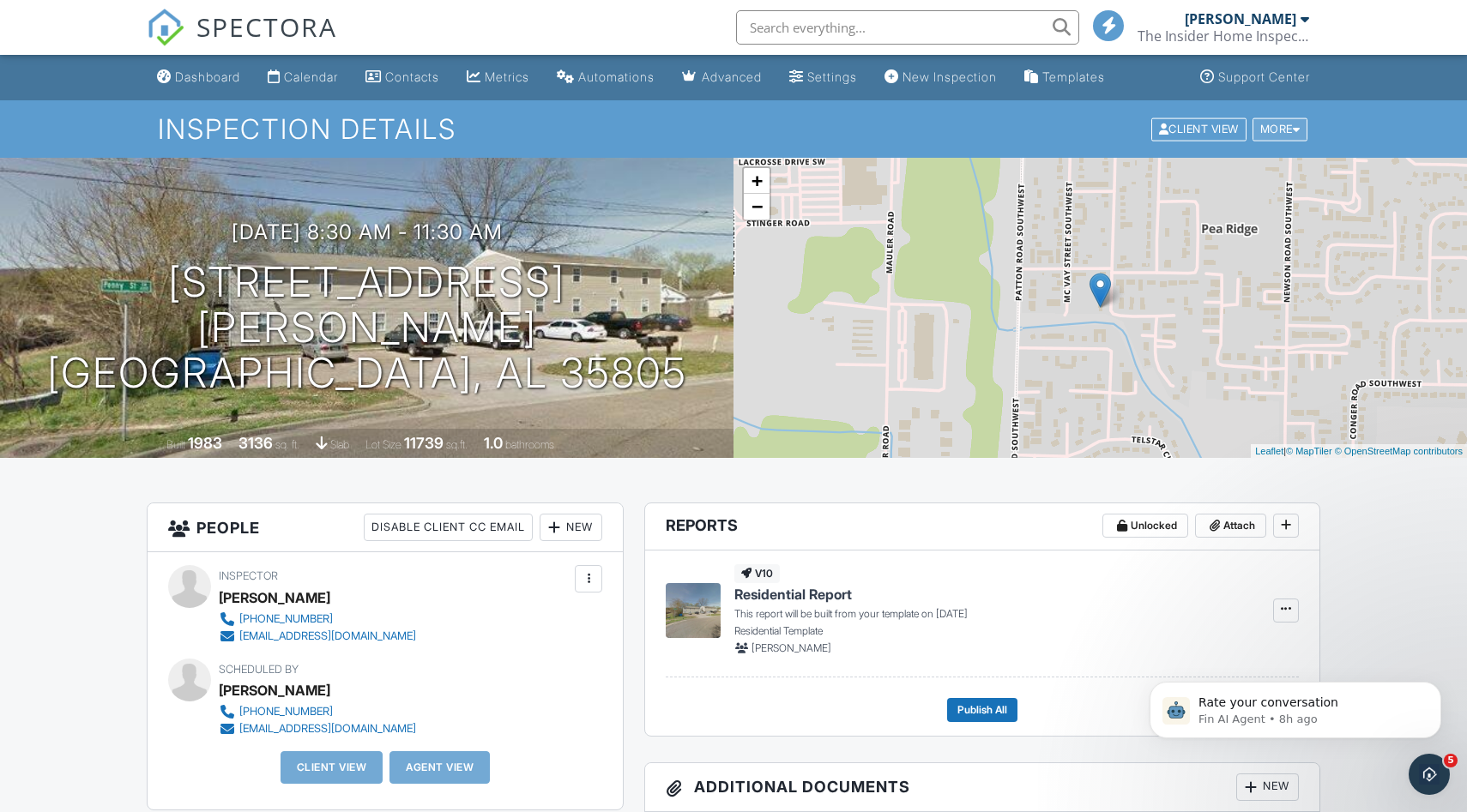
click at [1296, 140] on div "More" at bounding box center [1280, 129] width 56 height 23
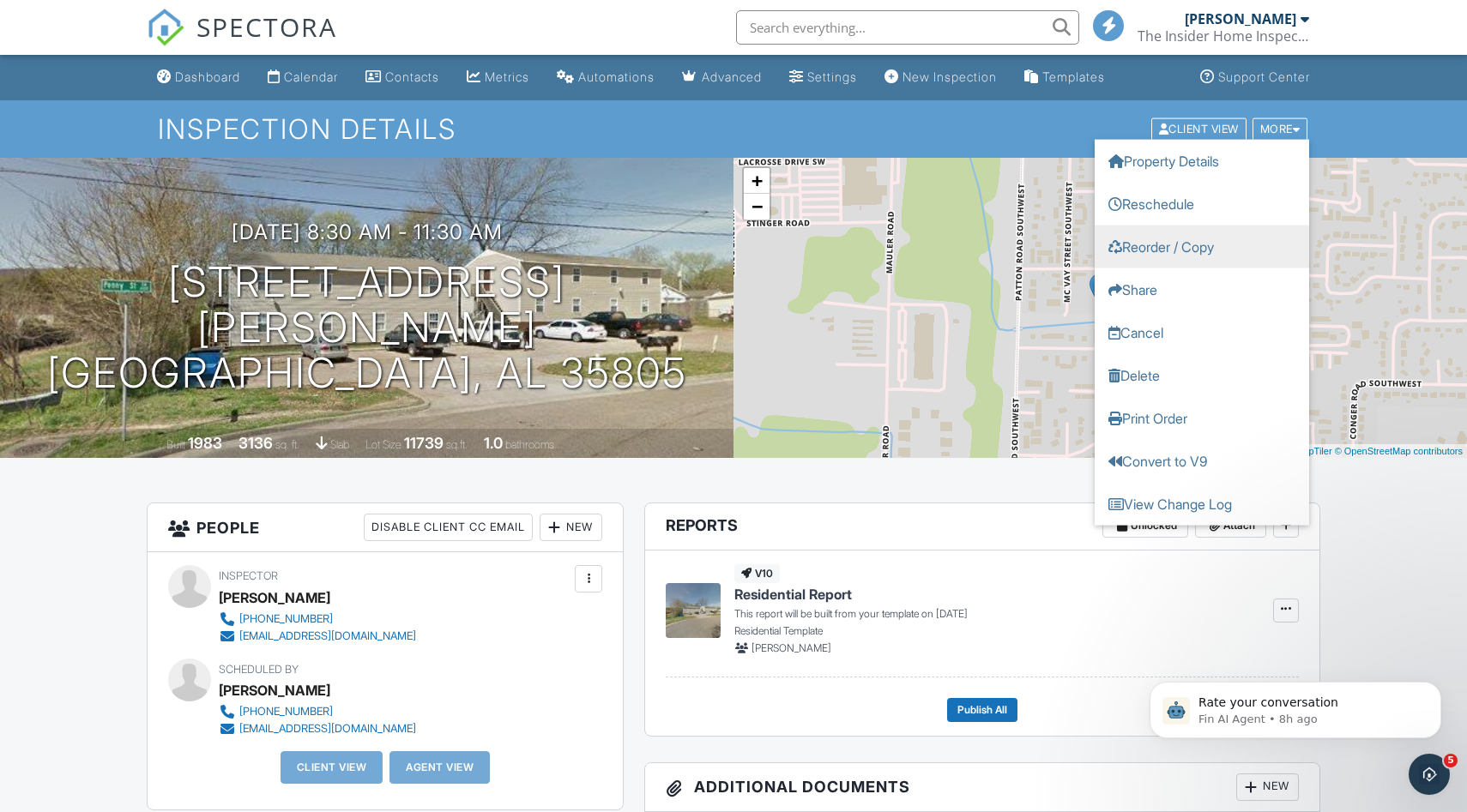
click at [1213, 250] on link "Reorder / Copy" at bounding box center [1201, 246] width 214 height 43
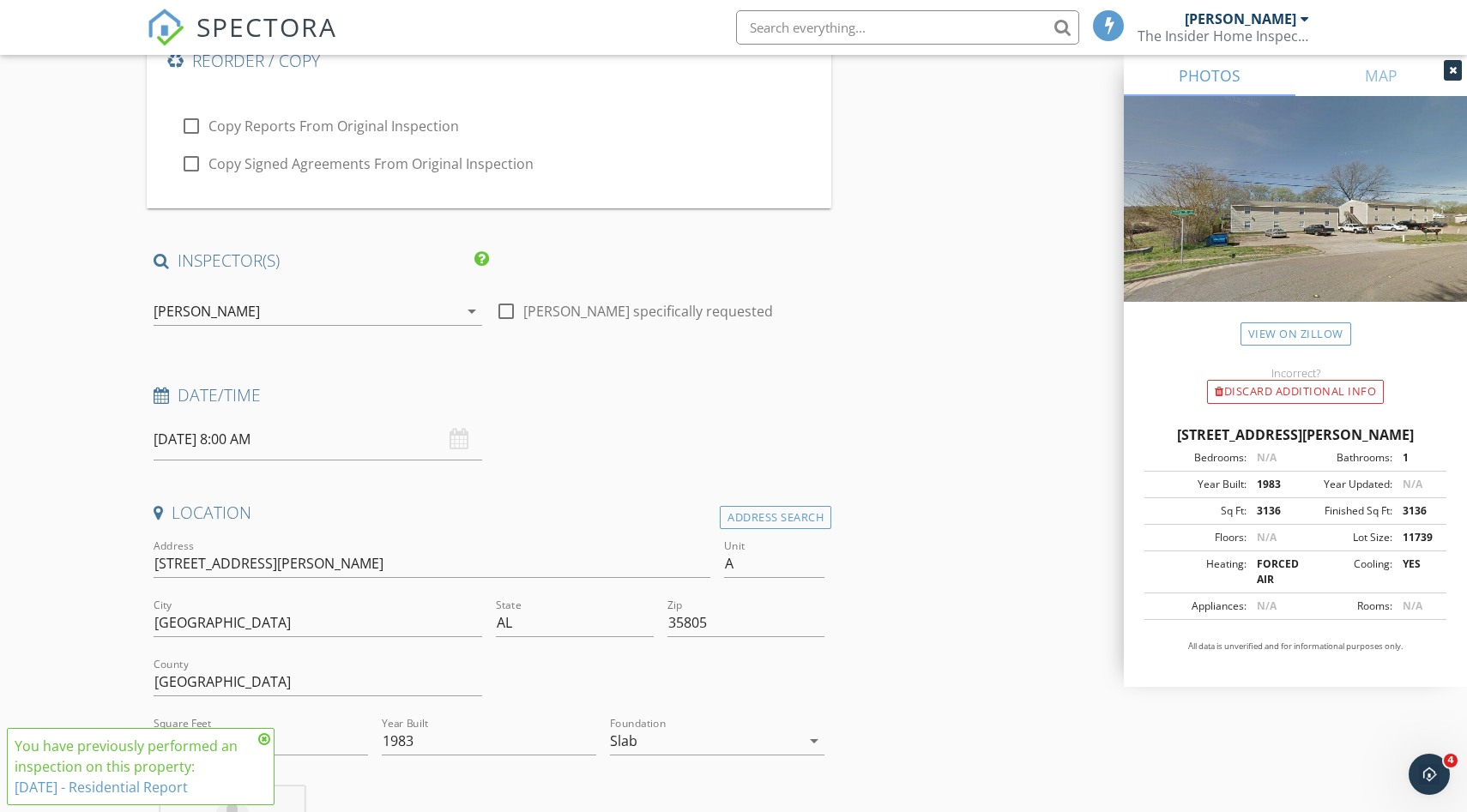
scroll to position [151, 0]
click at [731, 565] on input "A" at bounding box center [774, 562] width 101 height 28
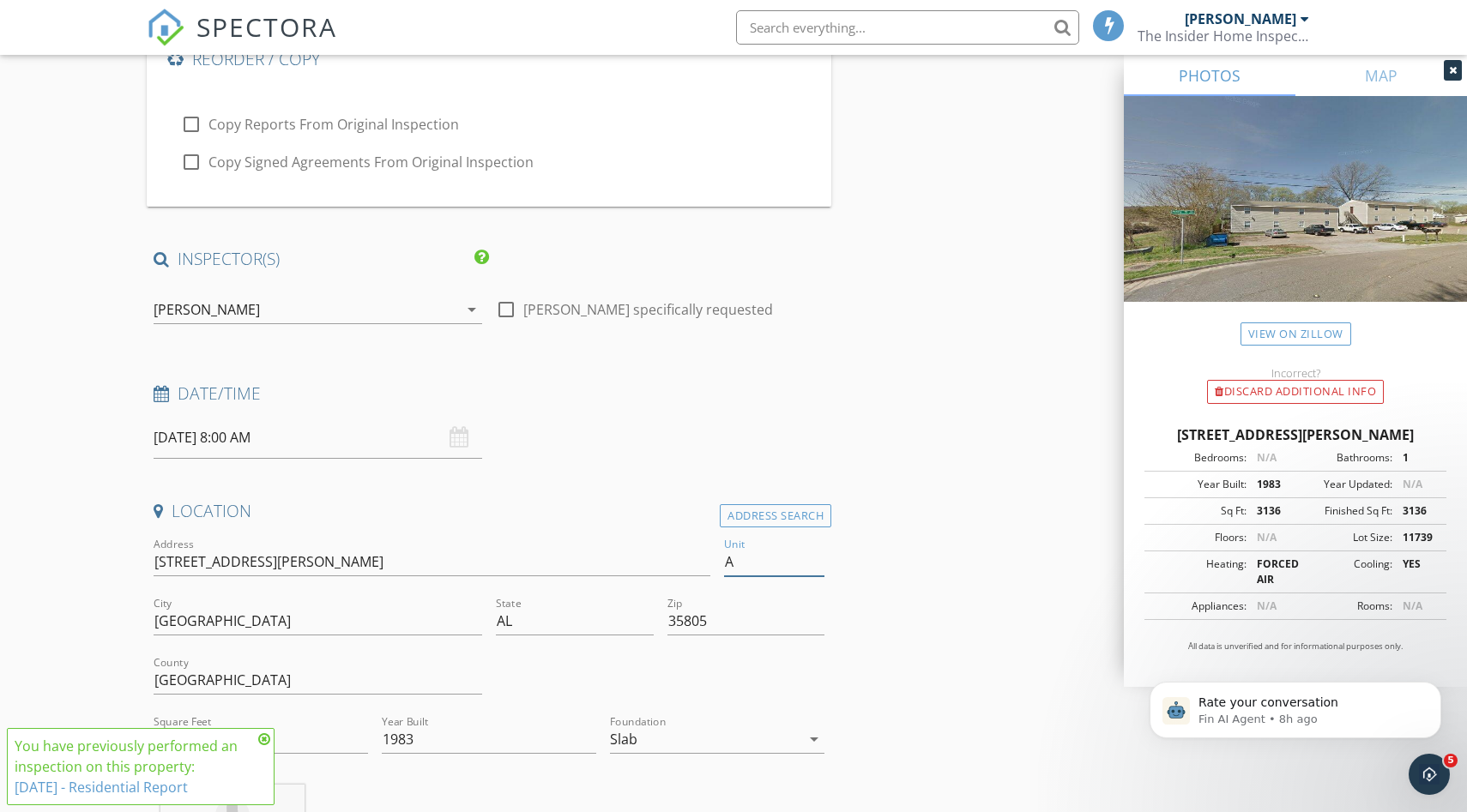
scroll to position [0, 0]
type input "B"
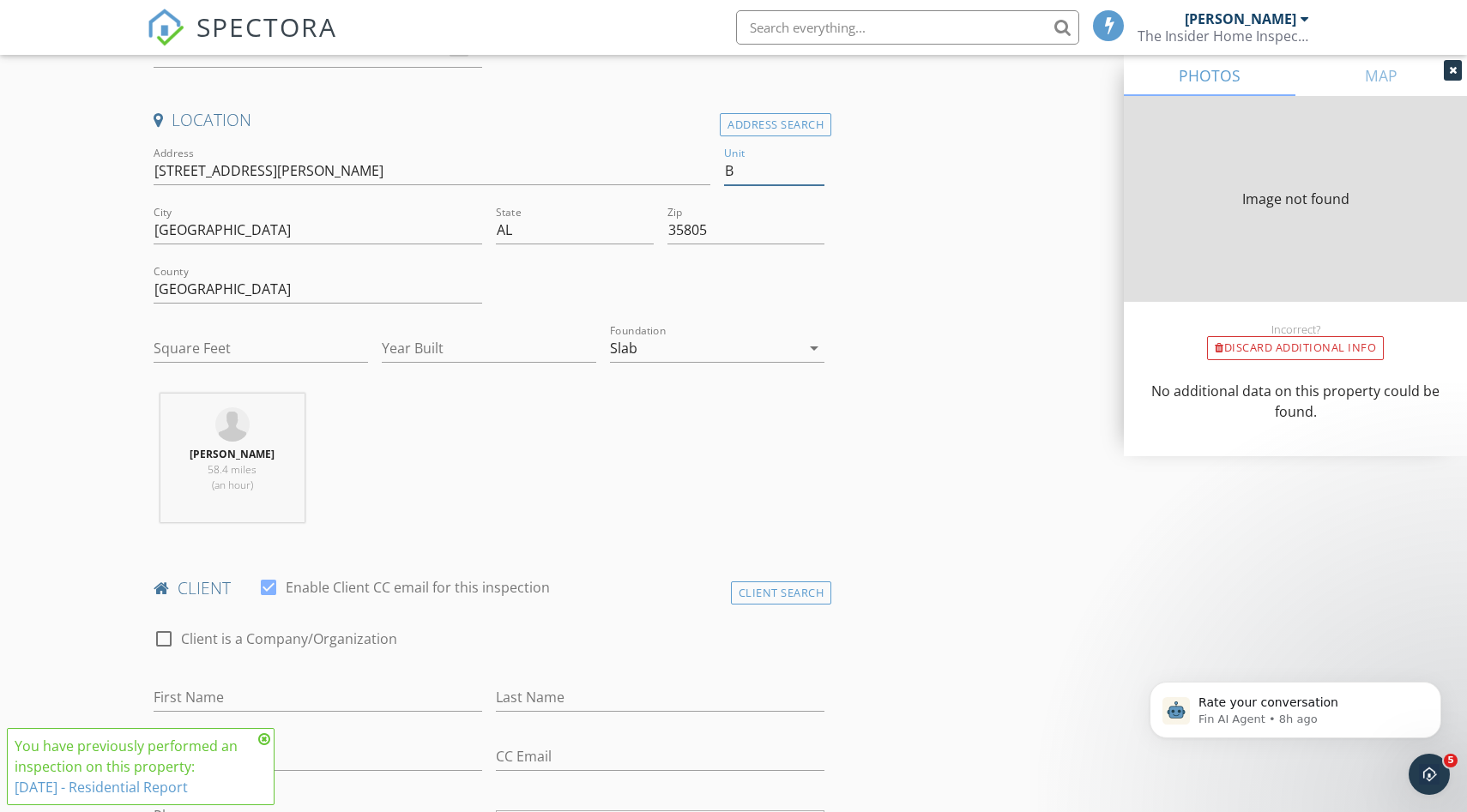
type input "3136"
type input "1983"
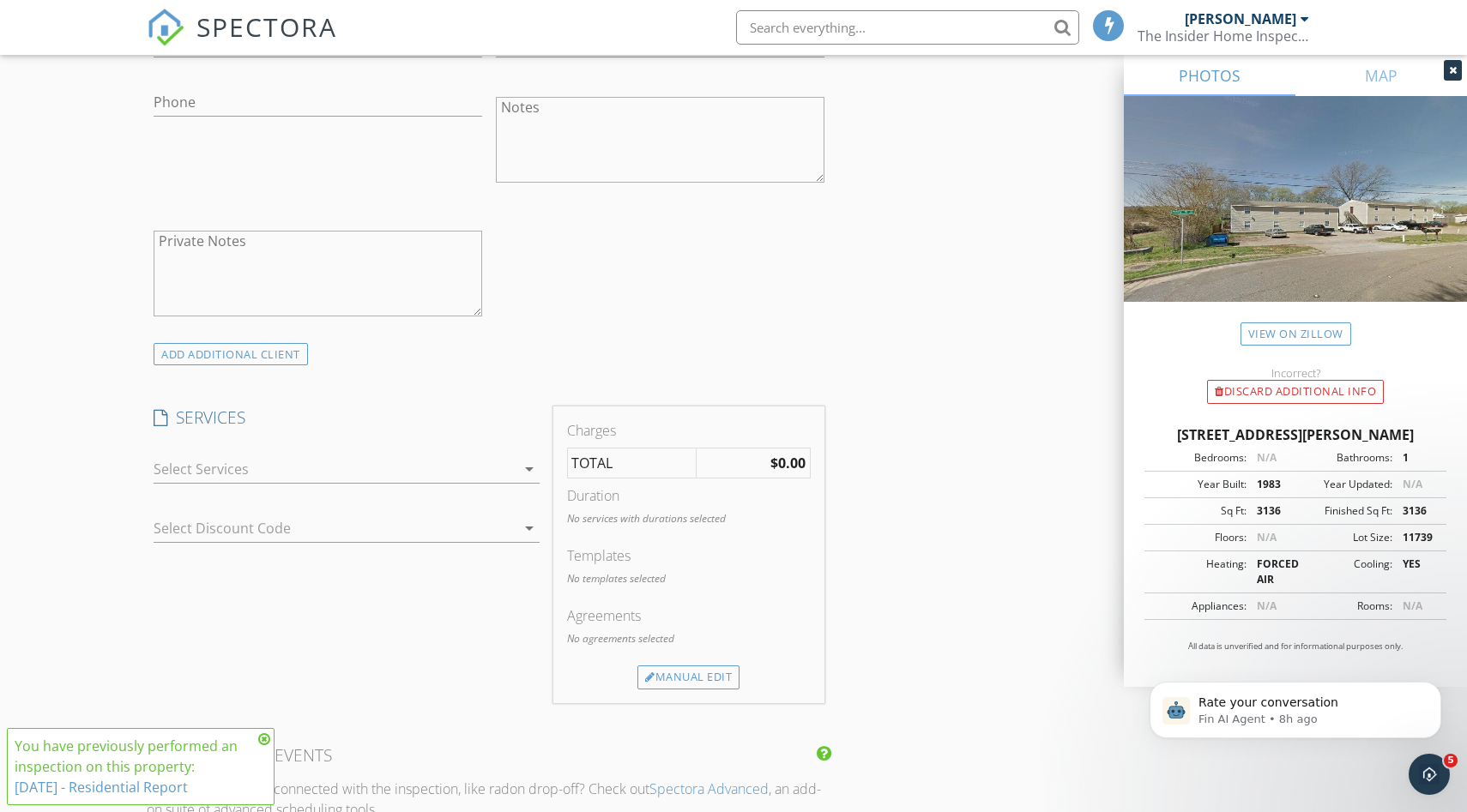
scroll to position [1257, 0]
type input "B"
click at [501, 466] on div at bounding box center [334, 468] width 362 height 28
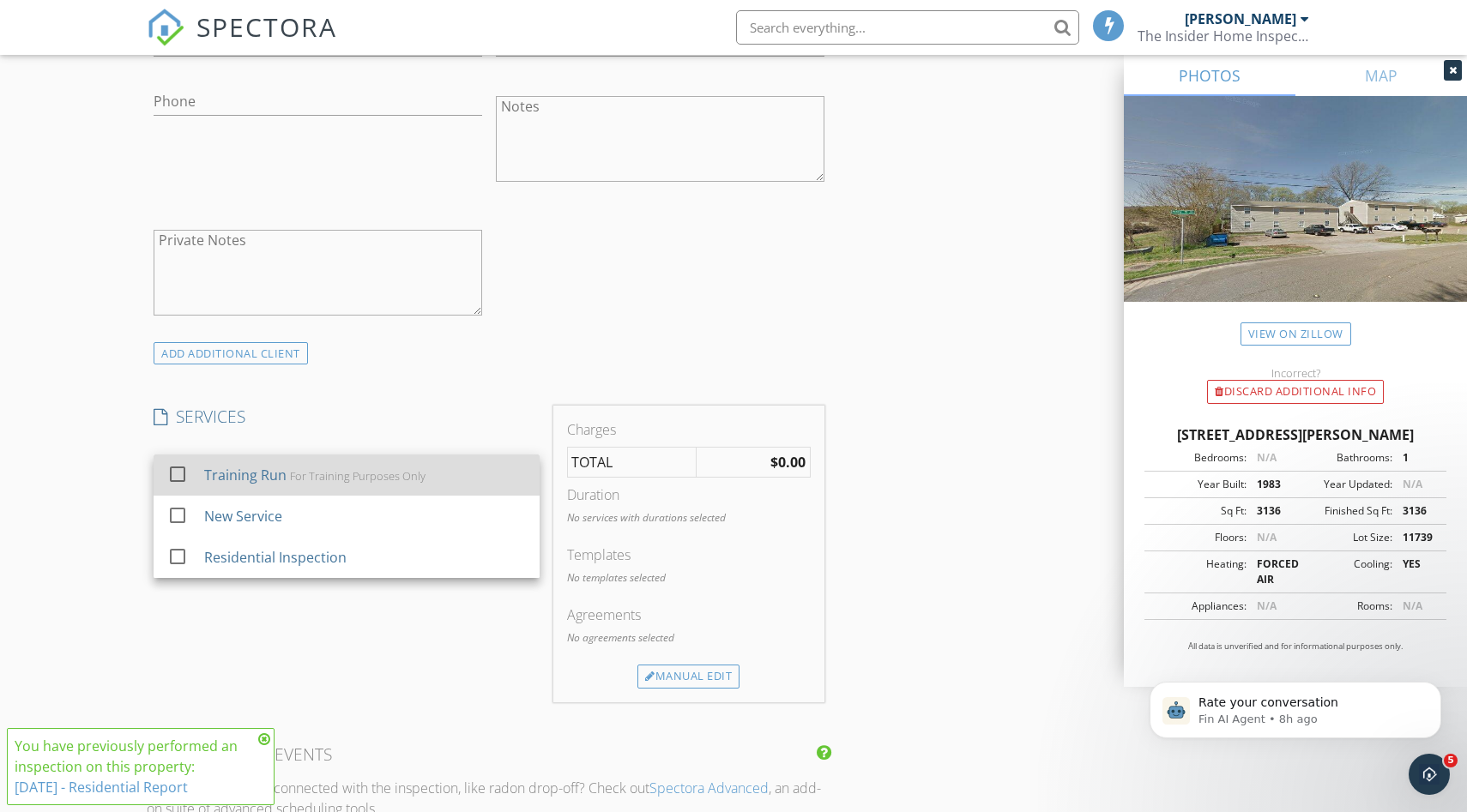
click at [449, 482] on div "Training Run For Training Purposes Only" at bounding box center [365, 475] width 322 height 34
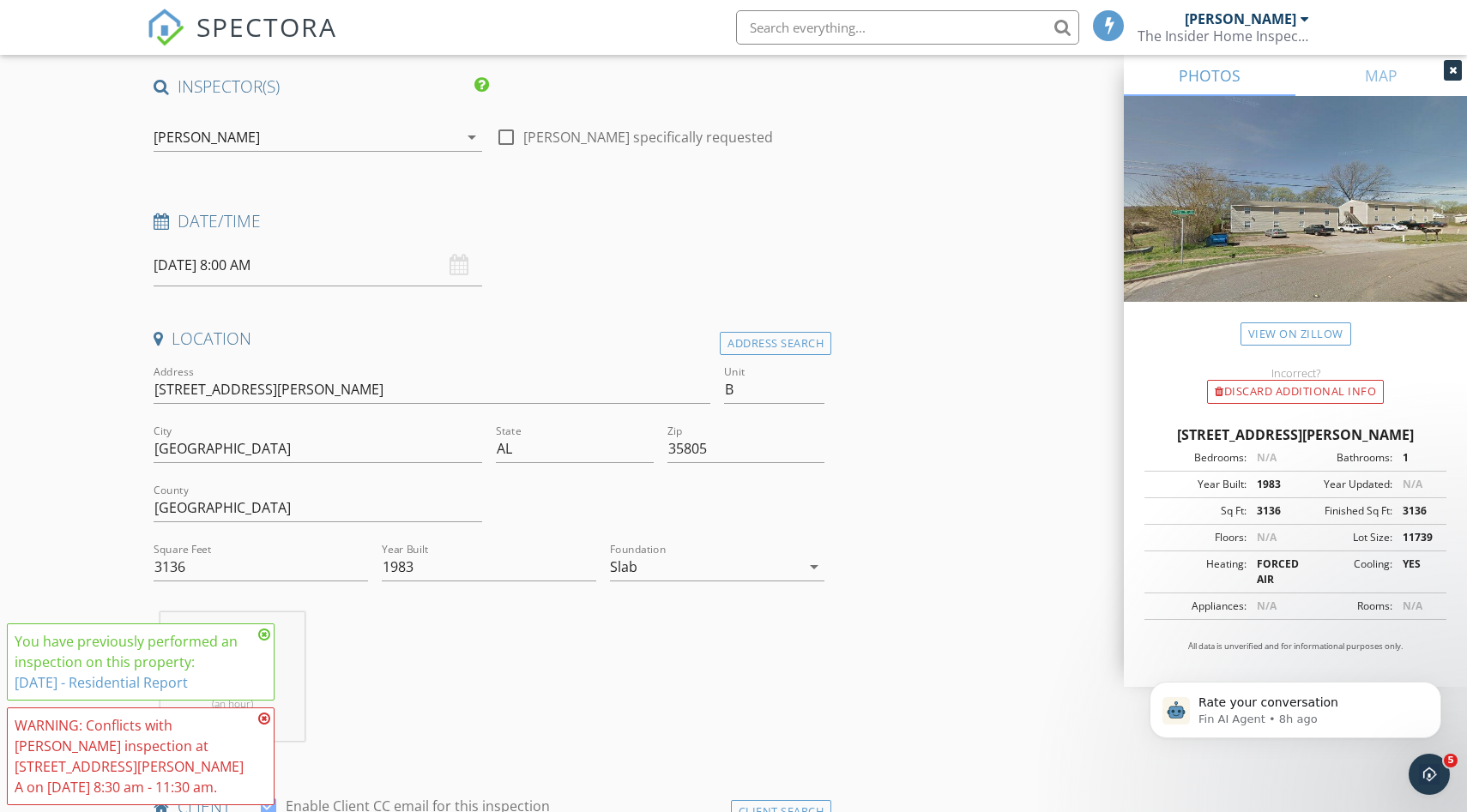
scroll to position [321, 0]
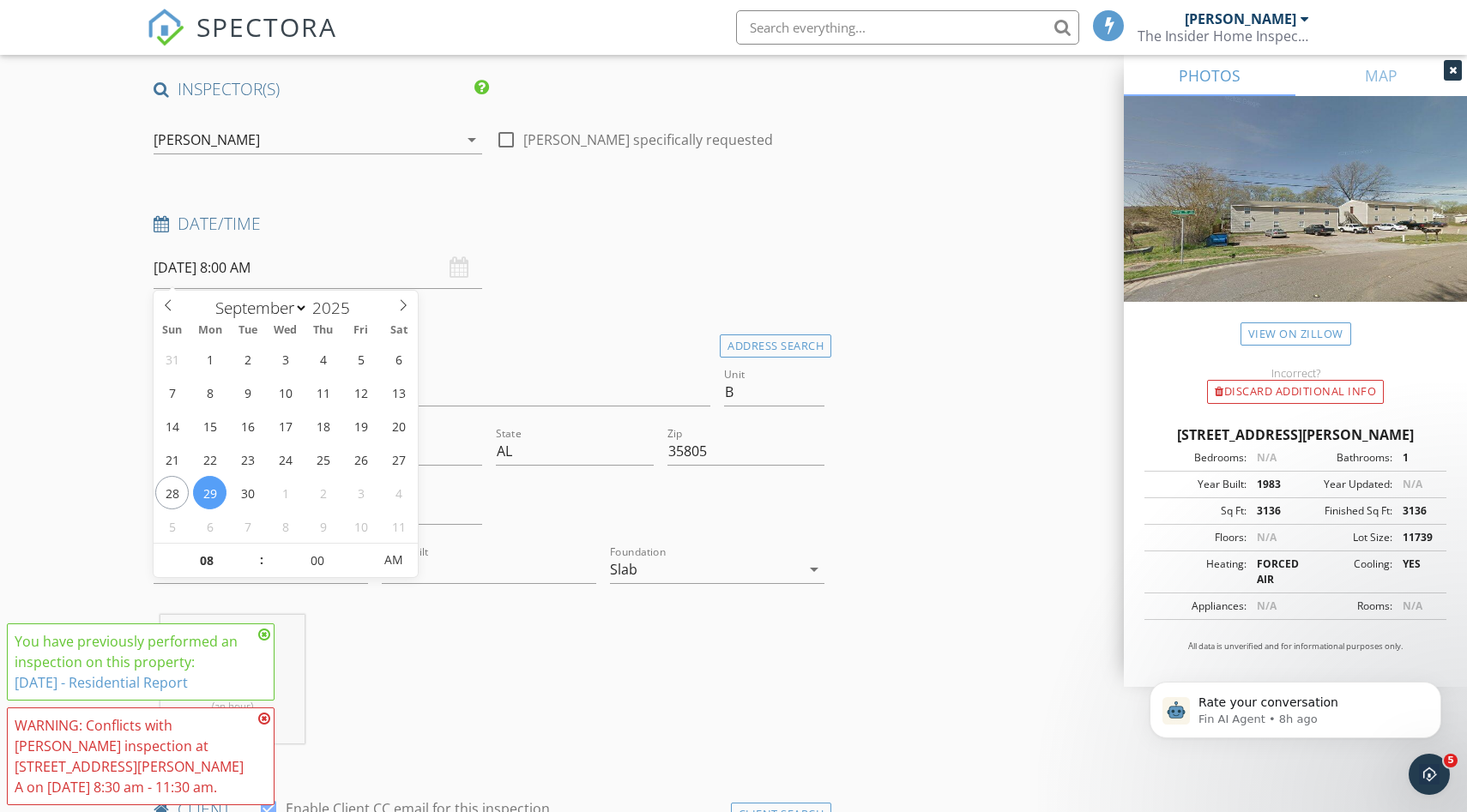
click at [292, 274] on input "09/29/2025 8:00 AM" at bounding box center [317, 268] width 329 height 42
click at [217, 563] on input "08" at bounding box center [206, 561] width 106 height 34
type input "9"
type input "[DATE] 9:00 AM"
click at [646, 238] on div "Date/Time" at bounding box center [489, 230] width 685 height 34
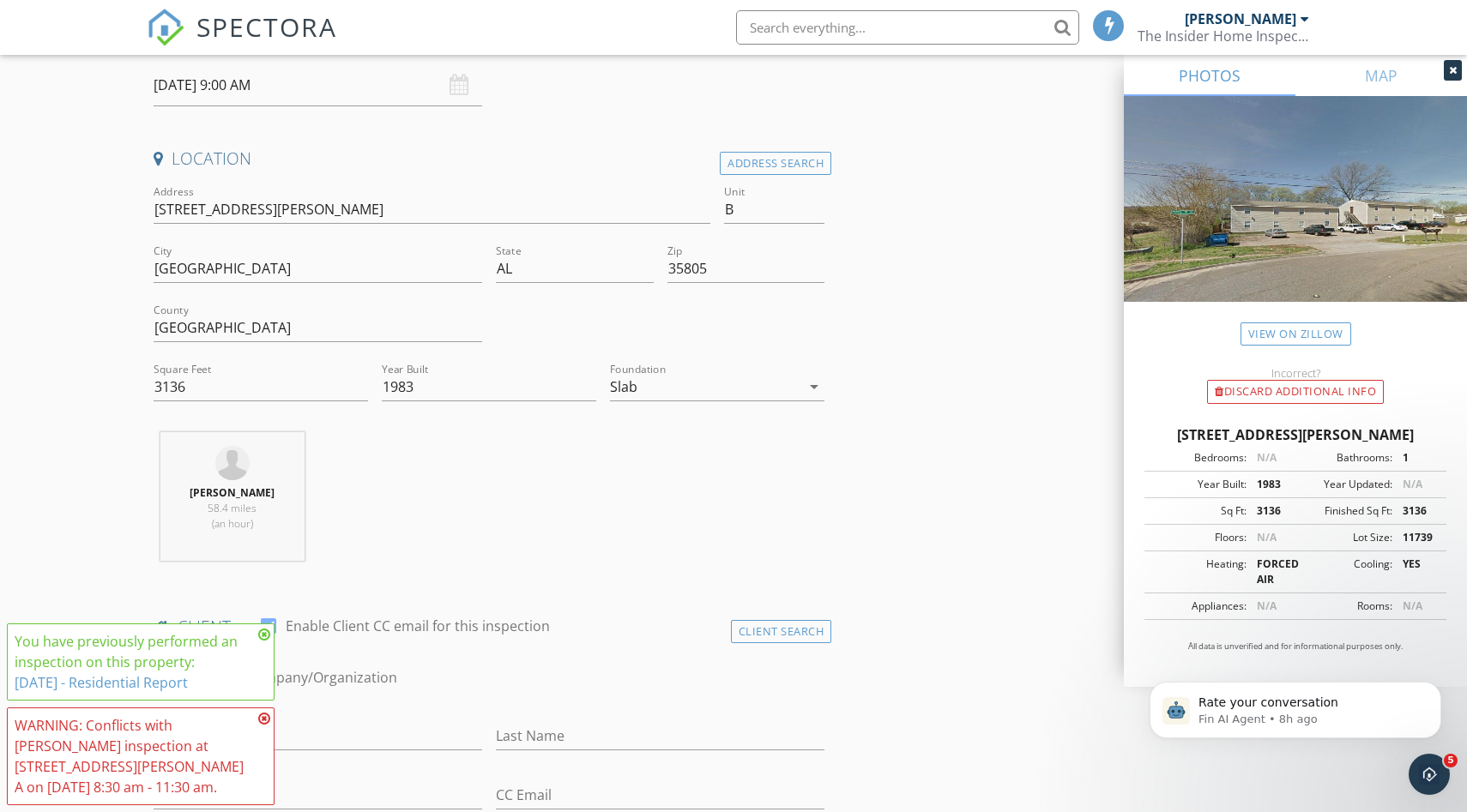
scroll to position [222, 0]
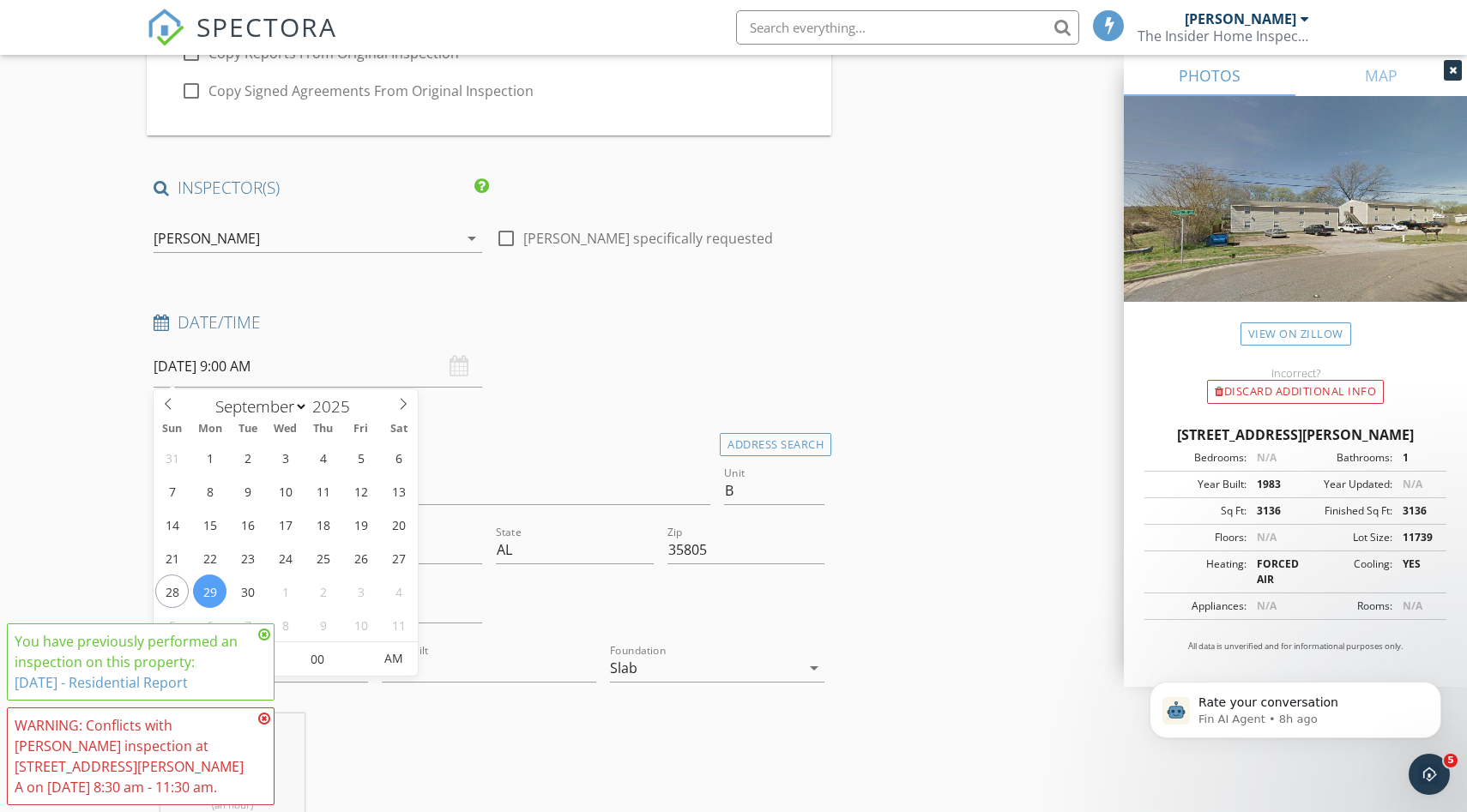
click at [241, 367] on input "[DATE] 9:00 AM" at bounding box center [317, 366] width 329 height 42
click at [589, 367] on div "Date/Time 09/29/2025 9:00 AM" at bounding box center [489, 349] width 685 height 77
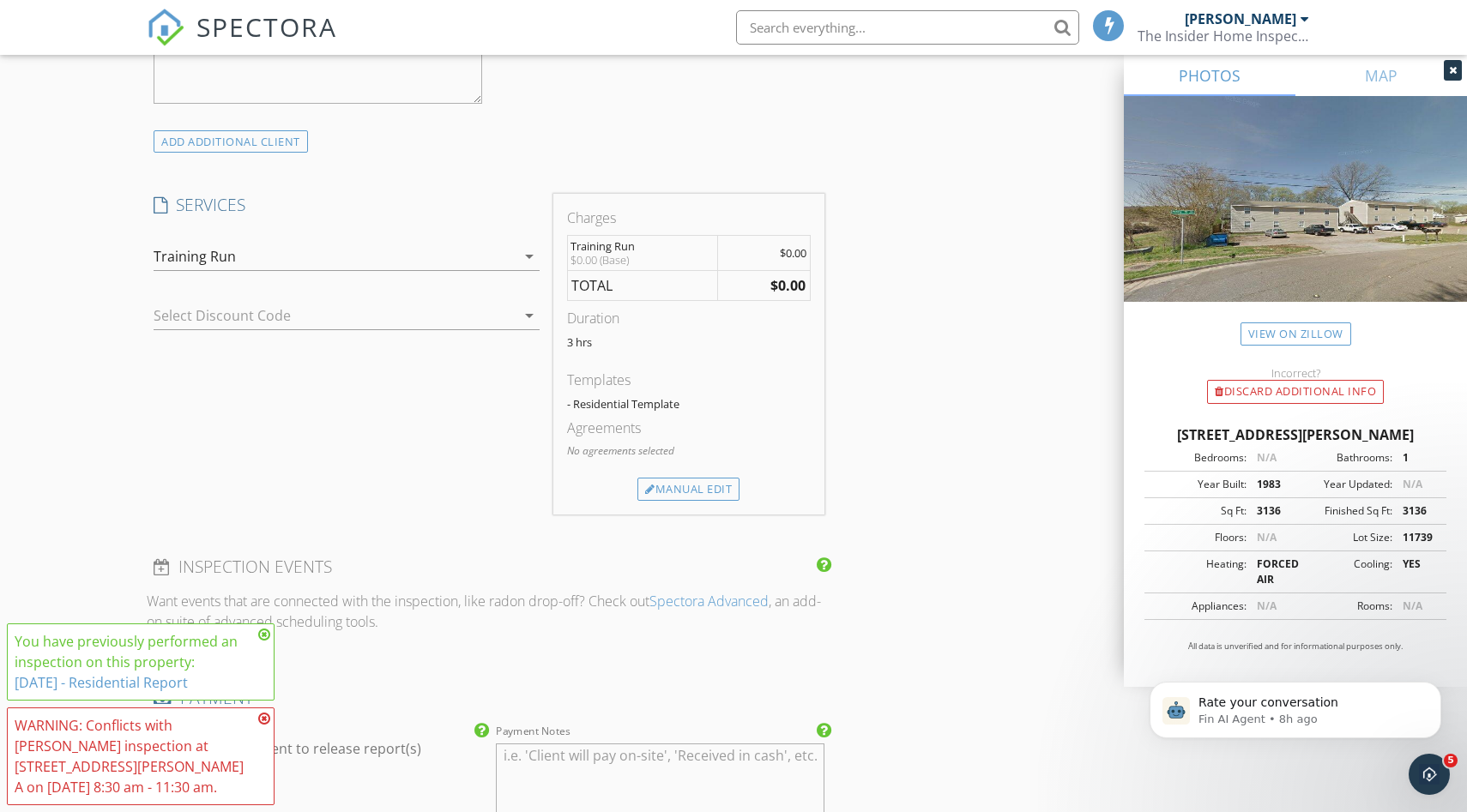
scroll to position [2463, 0]
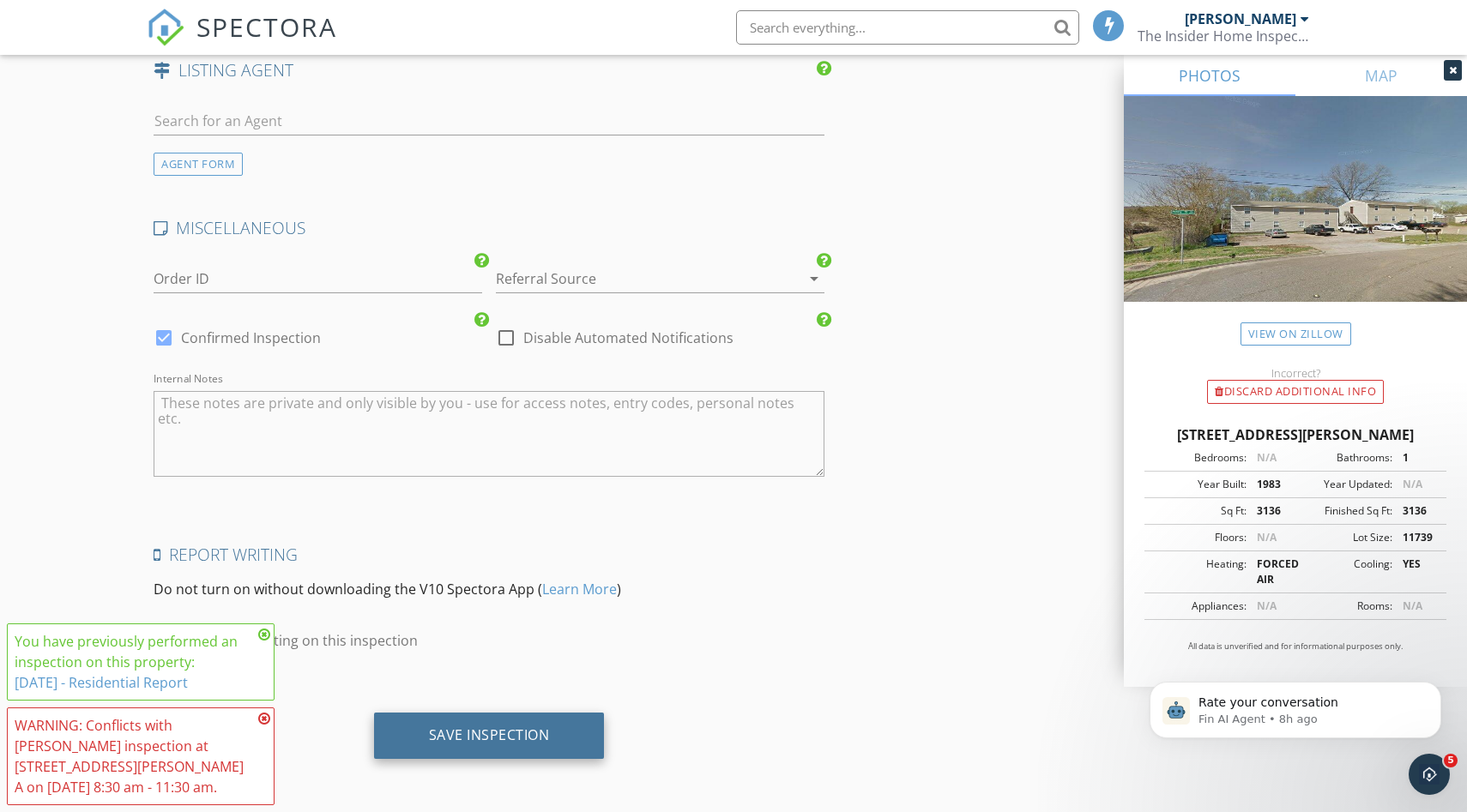
click at [519, 726] on div "Save Inspection" at bounding box center [490, 735] width 121 height 17
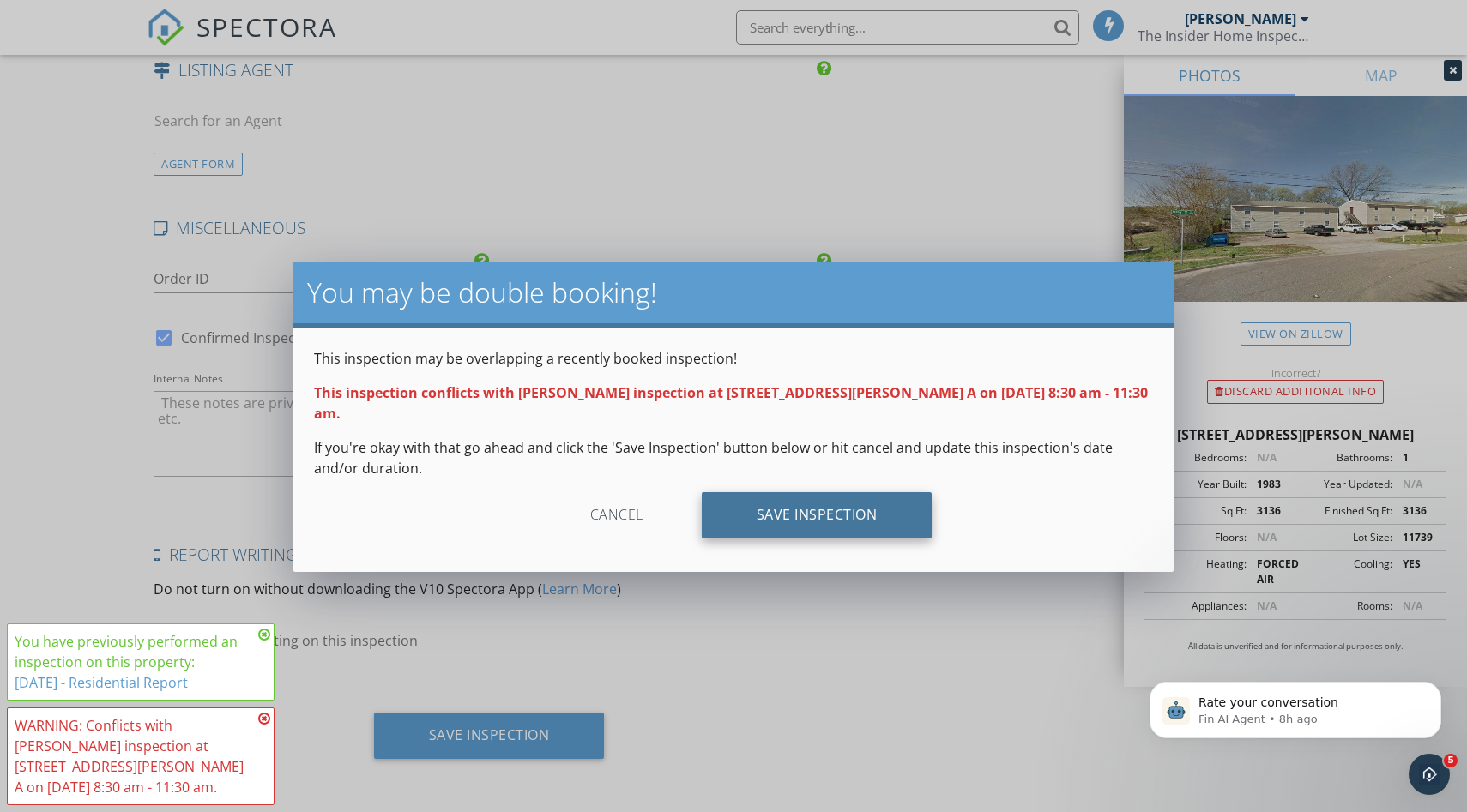
click at [817, 492] on div "Save Inspection" at bounding box center [817, 515] width 231 height 46
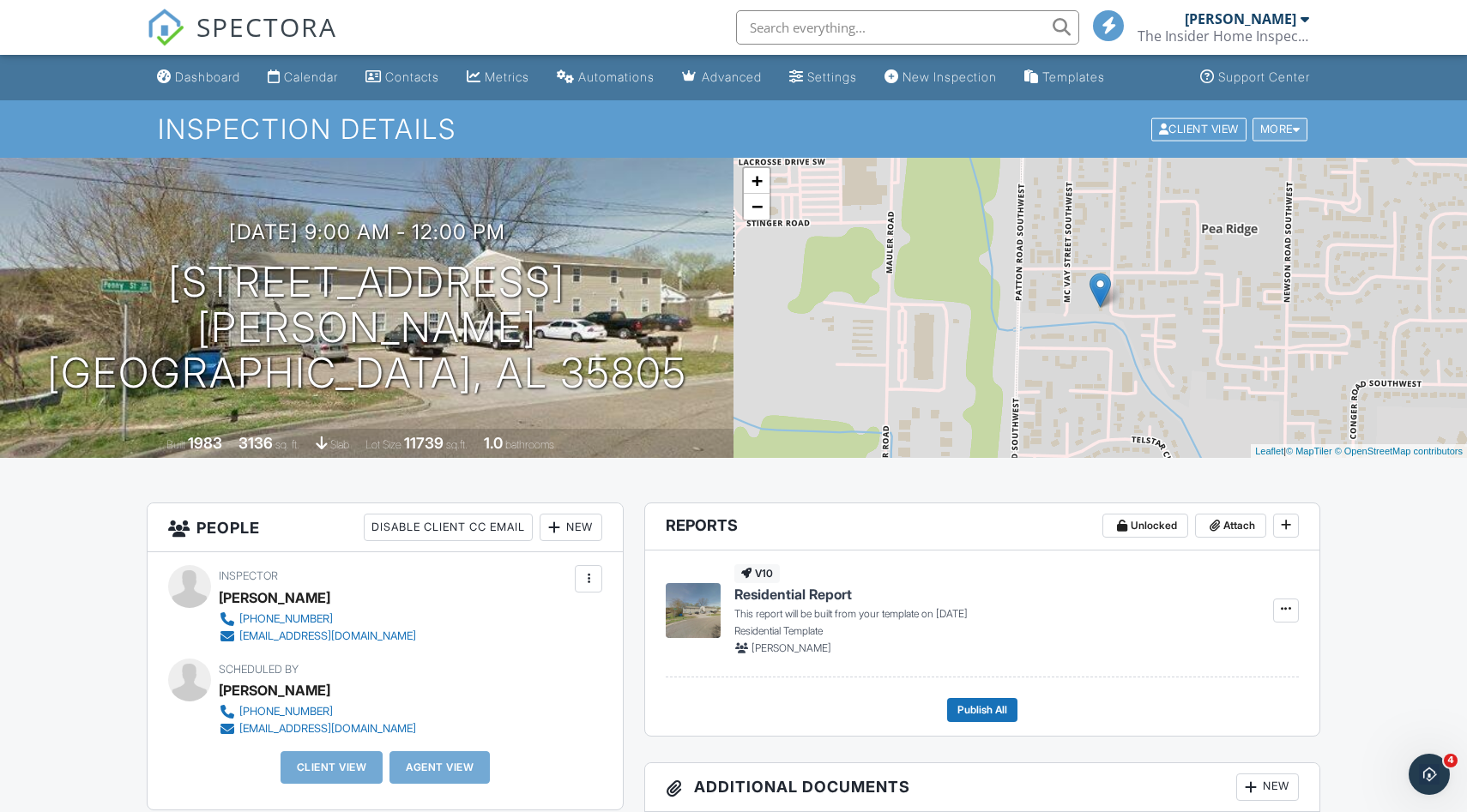
click at [1293, 127] on div at bounding box center [1296, 129] width 8 height 11
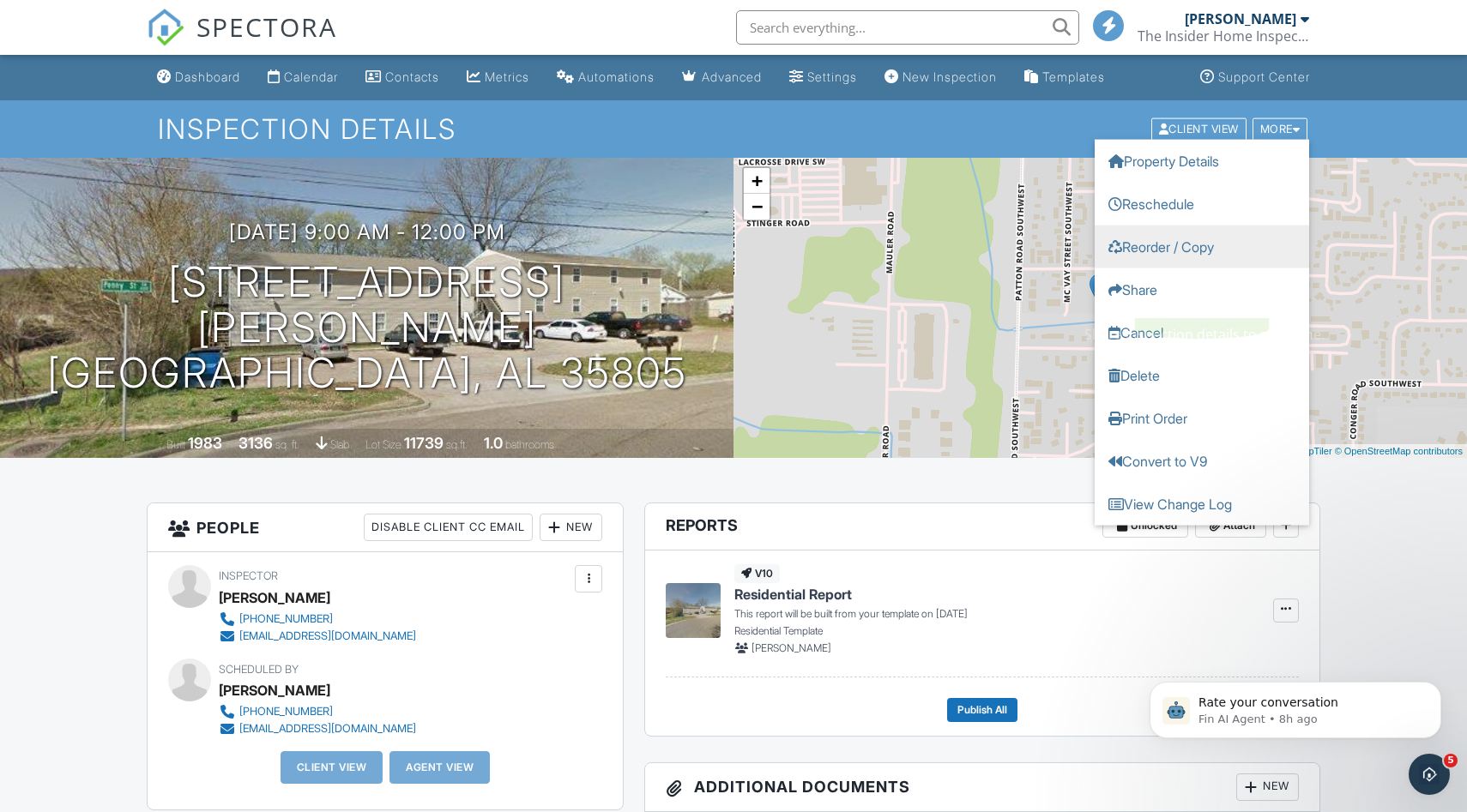
click at [1181, 248] on link "Reorder / Copy" at bounding box center [1201, 246] width 214 height 43
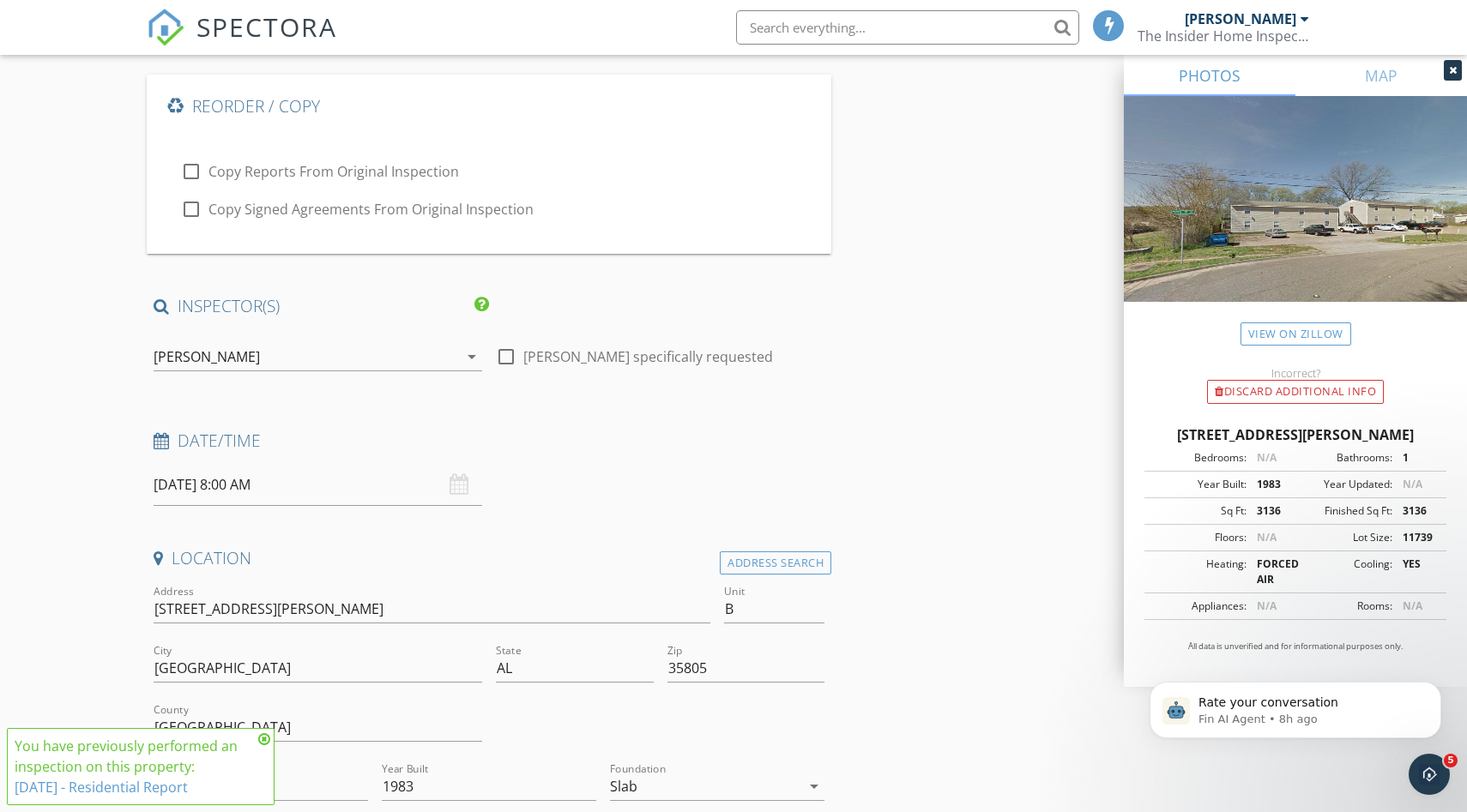
scroll to position [109, 0]
click at [472, 351] on icon "arrow_drop_down" at bounding box center [472, 352] width 21 height 21
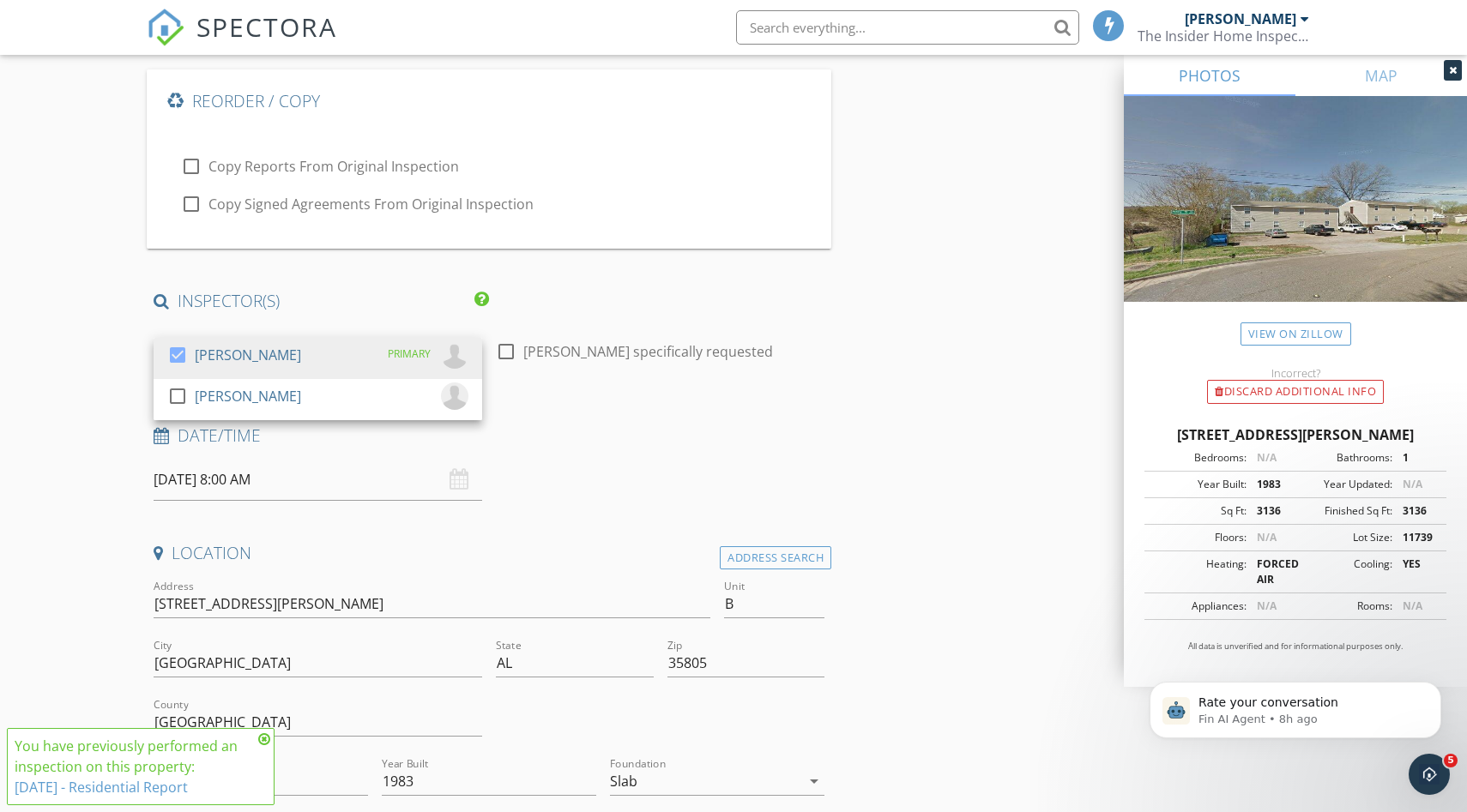
click at [615, 470] on div "Date/Time 09/29/2025 8:00 AM" at bounding box center [489, 463] width 685 height 77
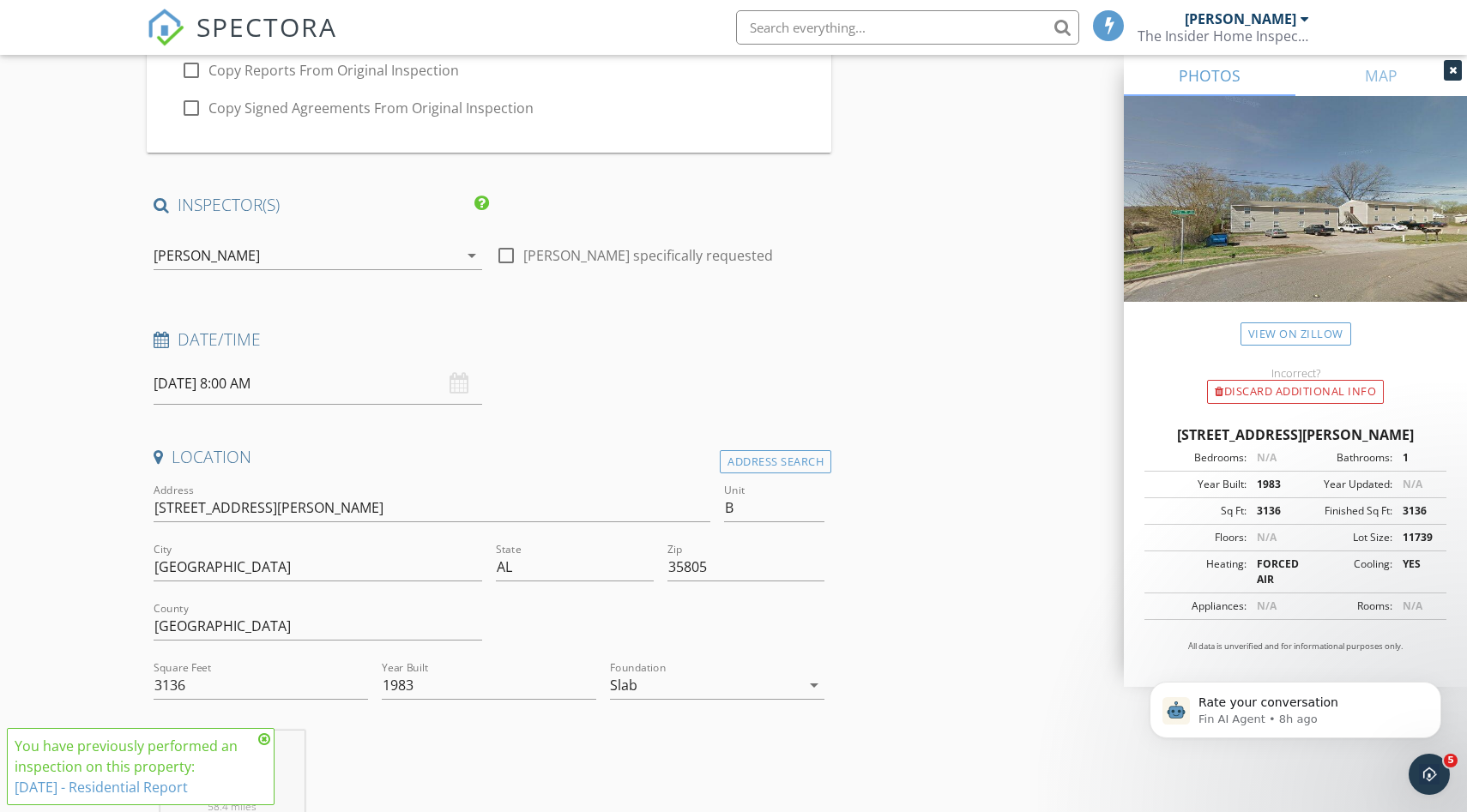
scroll to position [210, 0]
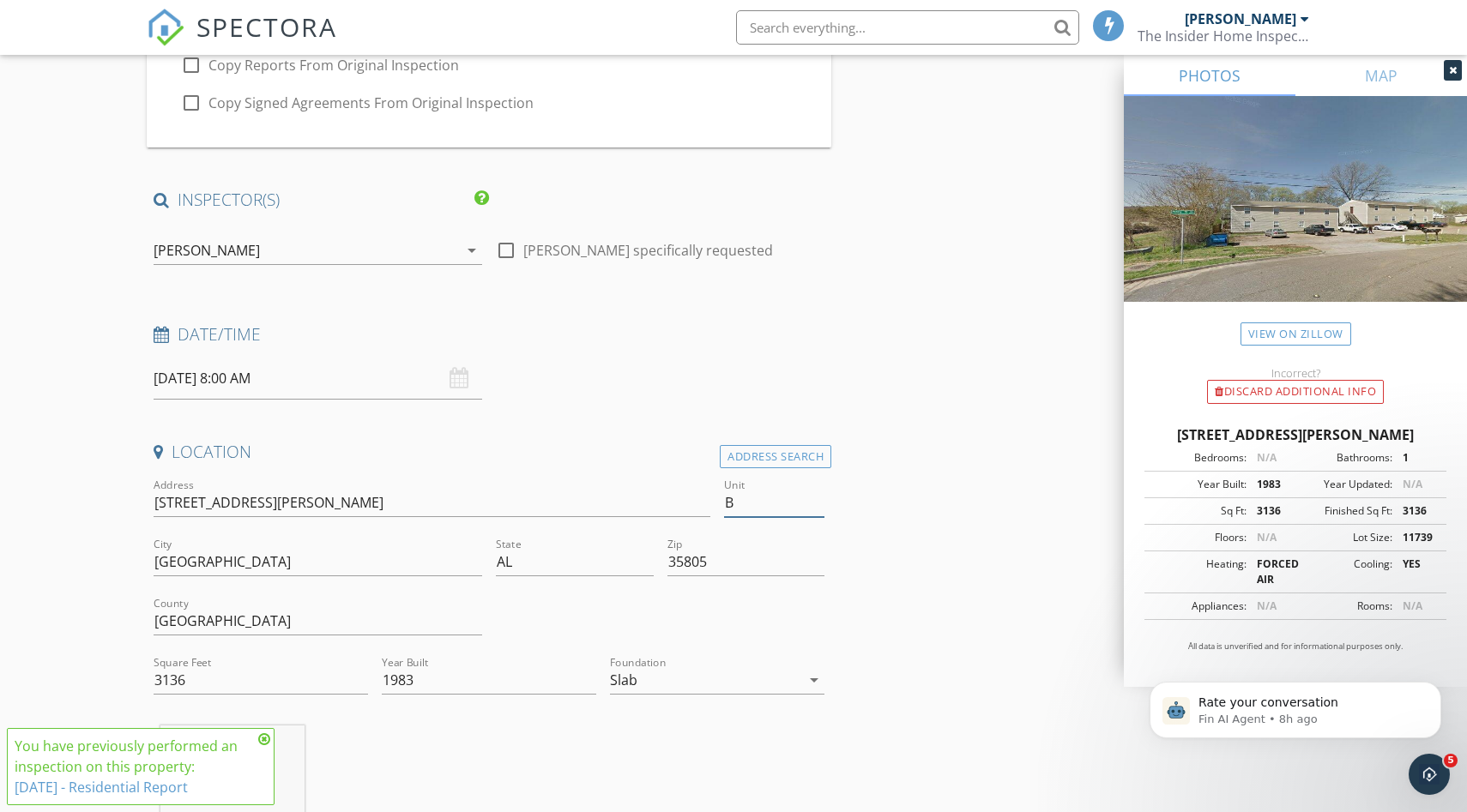
click at [742, 508] on input "B" at bounding box center [774, 502] width 101 height 28
type input "C"
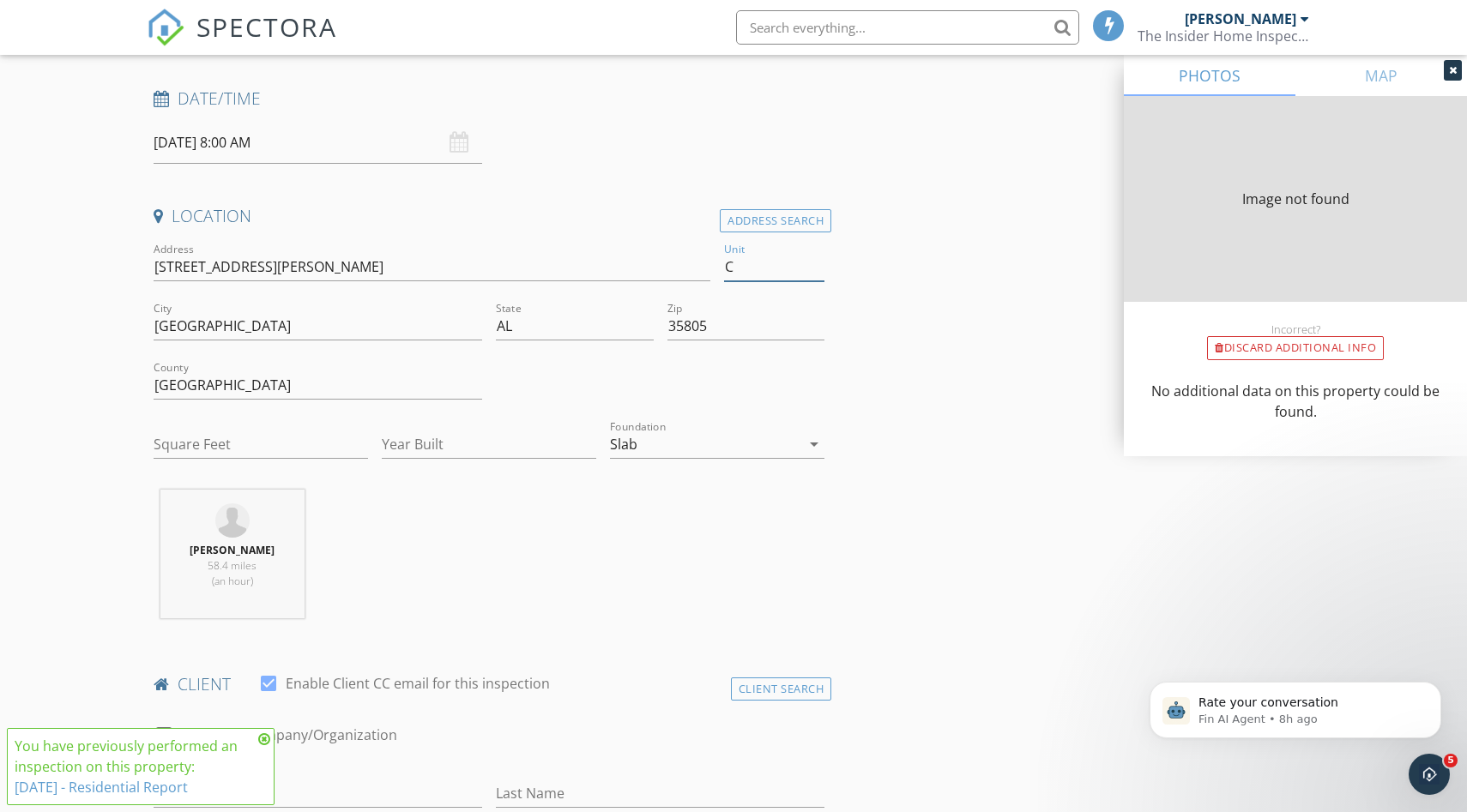
type input "3136"
type input "1983"
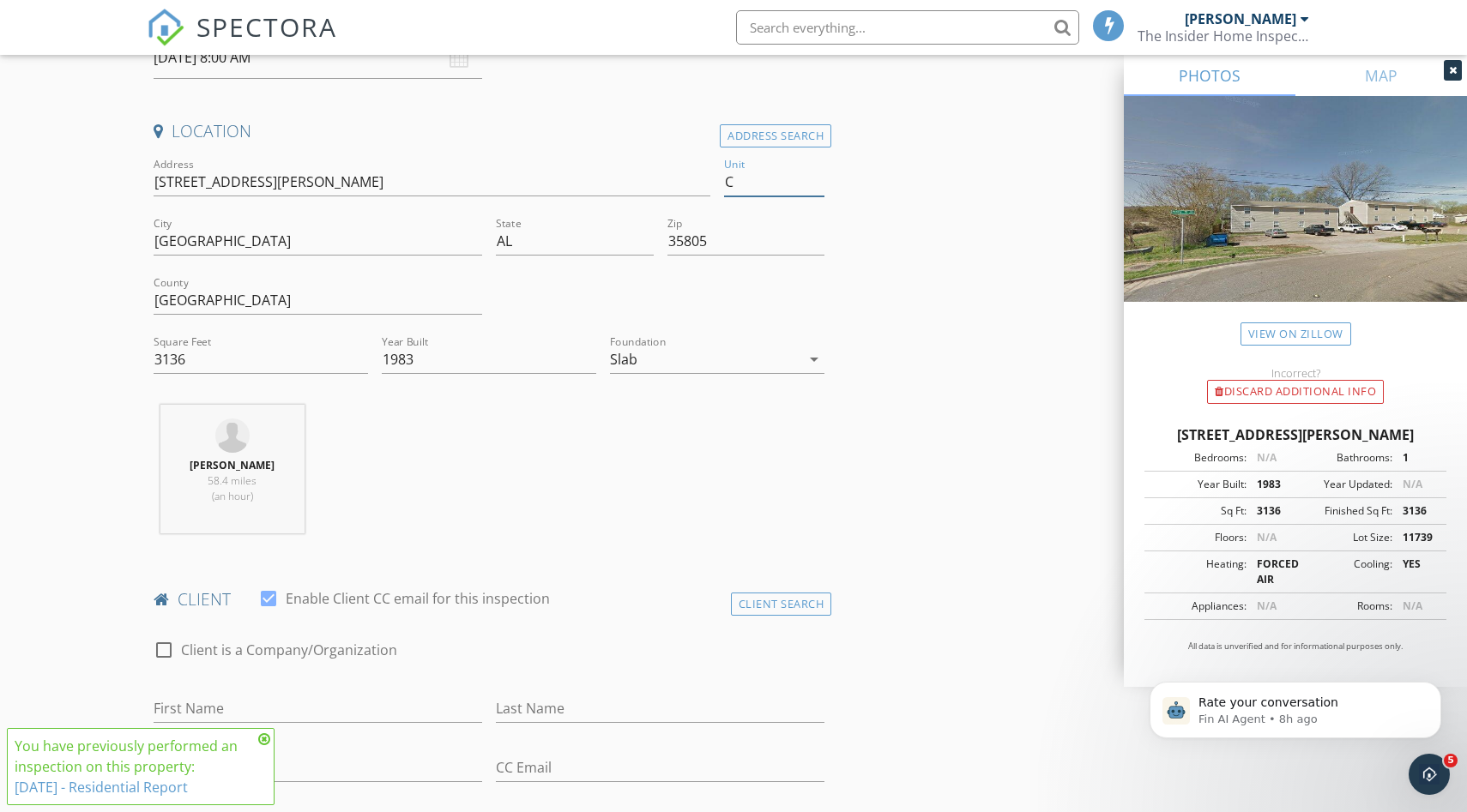
scroll to position [532, 0]
type input "C"
click at [247, 351] on input "3136" at bounding box center [260, 358] width 214 height 28
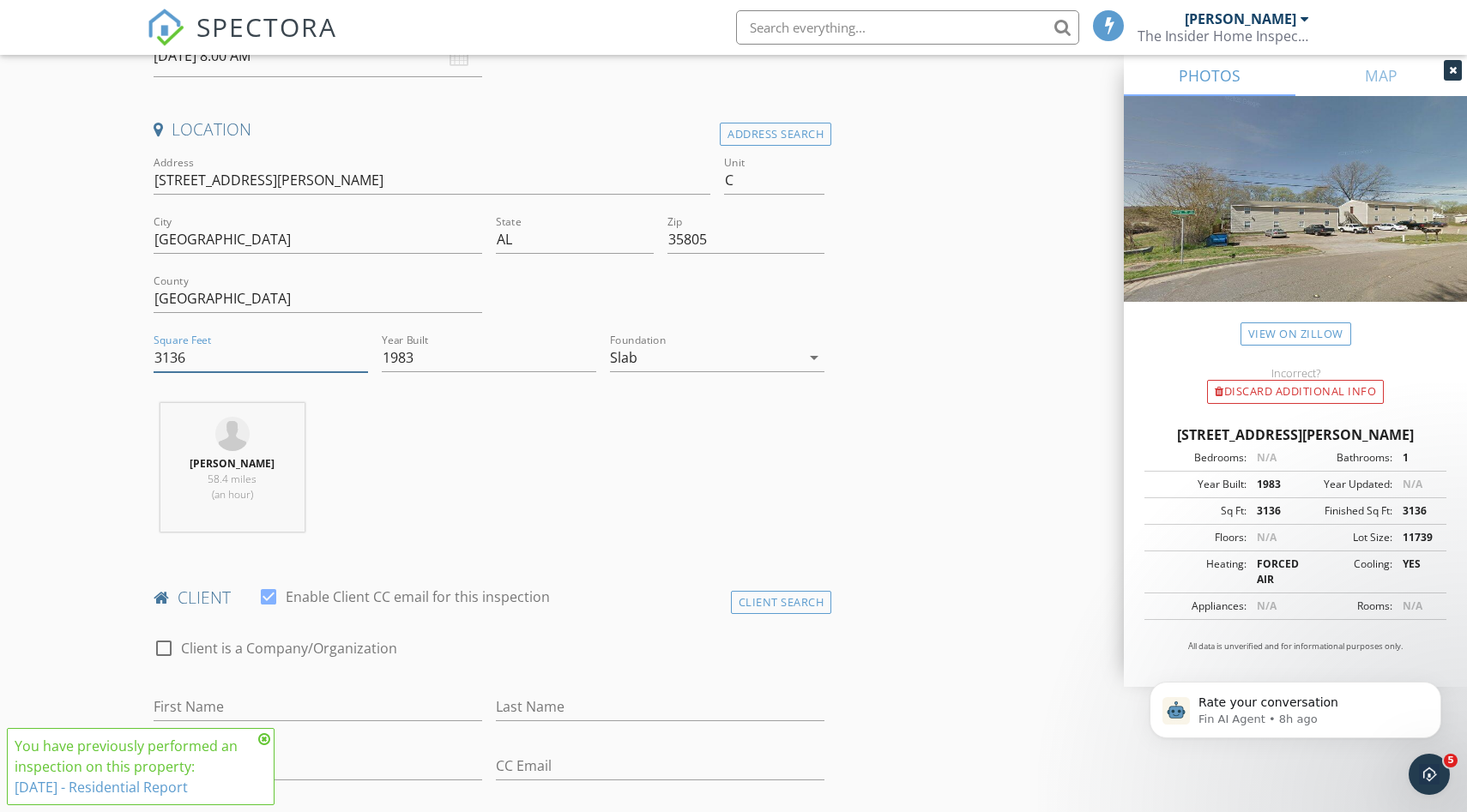
click at [247, 351] on input "3136" at bounding box center [260, 358] width 214 height 28
type input "800"
click at [635, 488] on div "Zack Gammon 58.4 miles (an hour)" at bounding box center [489, 475] width 685 height 143
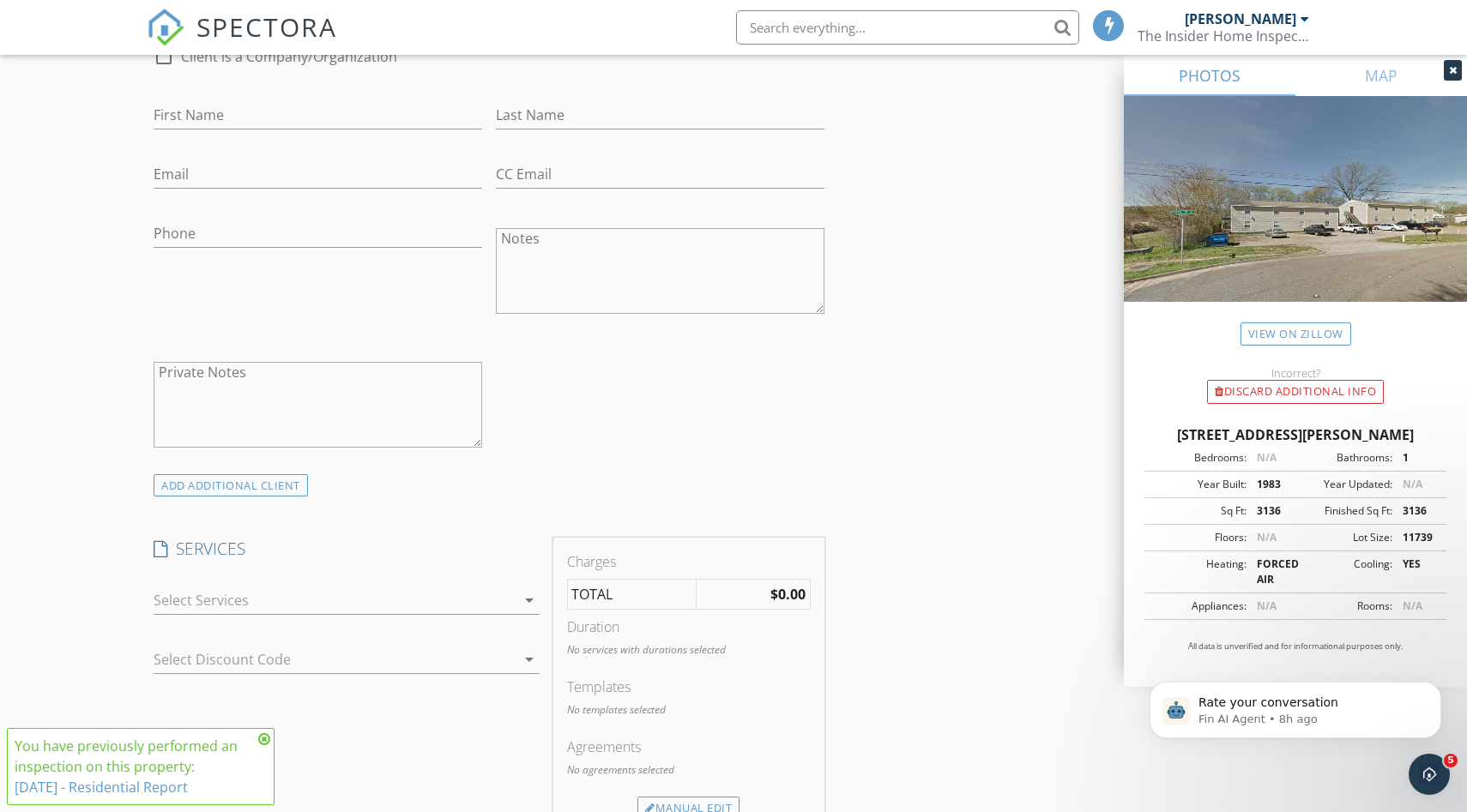
scroll to position [1127, 0]
click at [366, 627] on div at bounding box center [346, 624] width 386 height 10
click at [370, 615] on div "arrow_drop_down" at bounding box center [346, 606] width 386 height 46
click at [371, 611] on div "arrow_drop_down" at bounding box center [346, 598] width 386 height 28
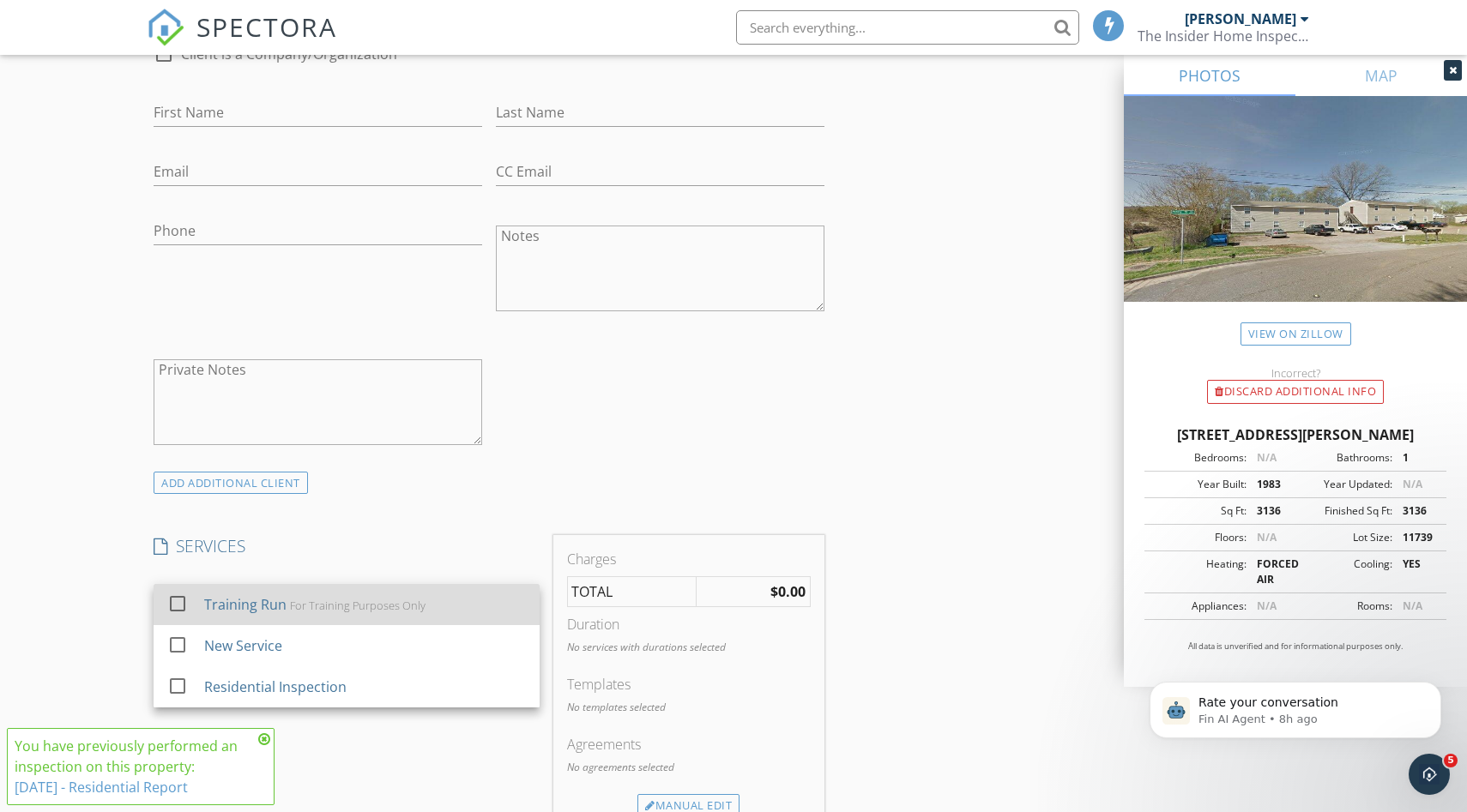
click at [372, 609] on div "For Training Purposes Only" at bounding box center [358, 606] width 136 height 14
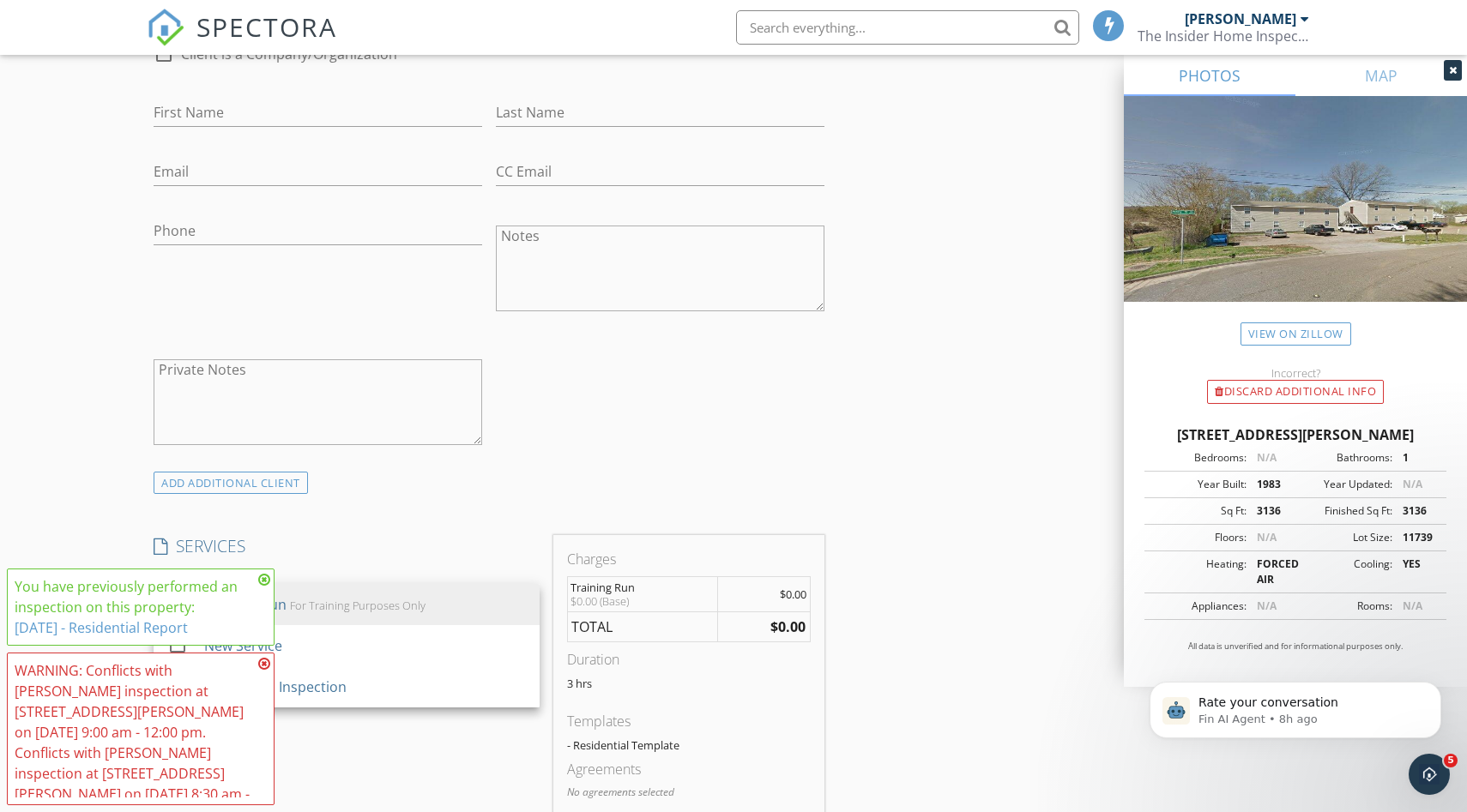
click at [531, 484] on div "ADD ADDITIONAL client" at bounding box center [489, 482] width 685 height 23
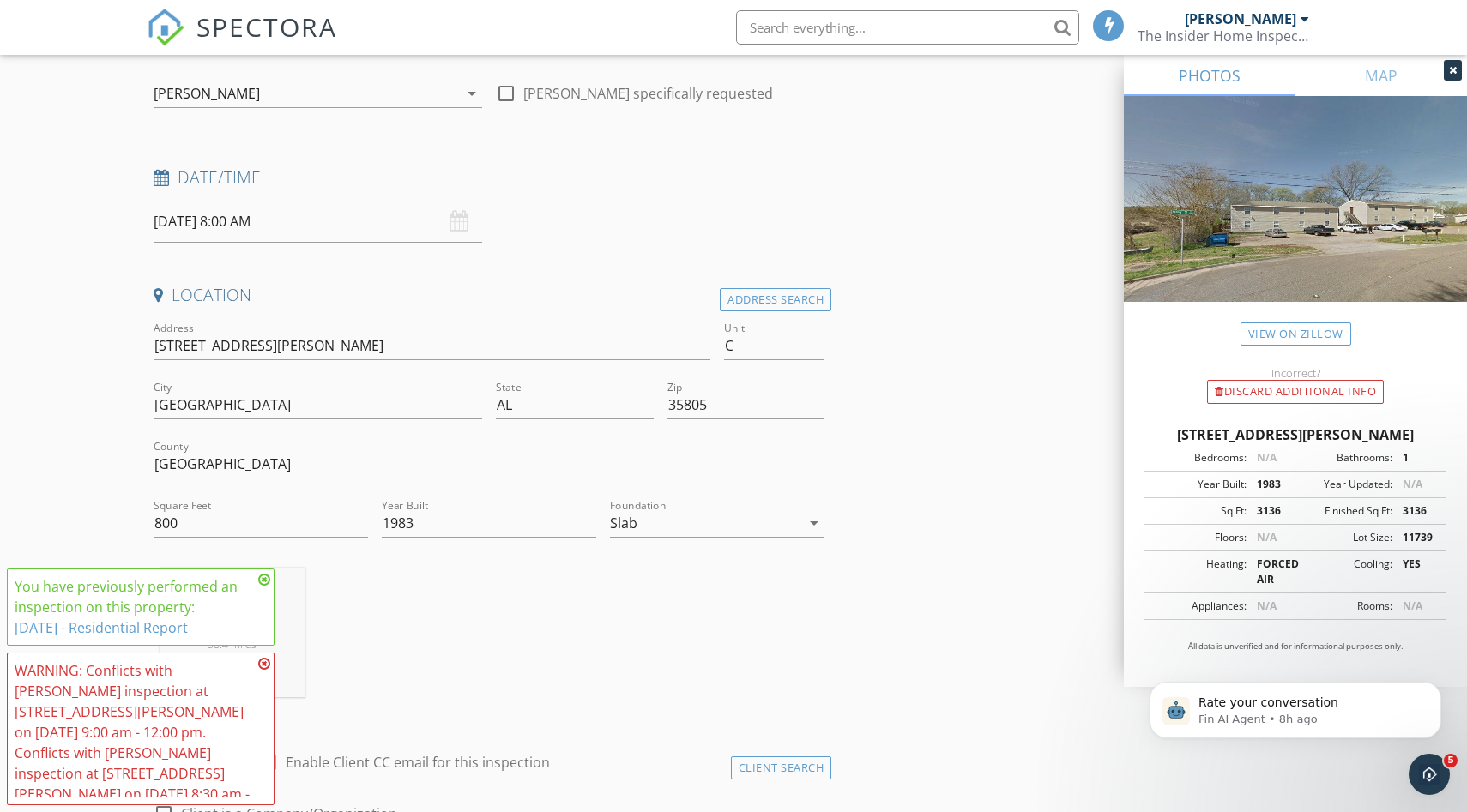
scroll to position [372, 0]
click at [274, 215] on input "[DATE] 8:00 AM" at bounding box center [317, 217] width 329 height 42
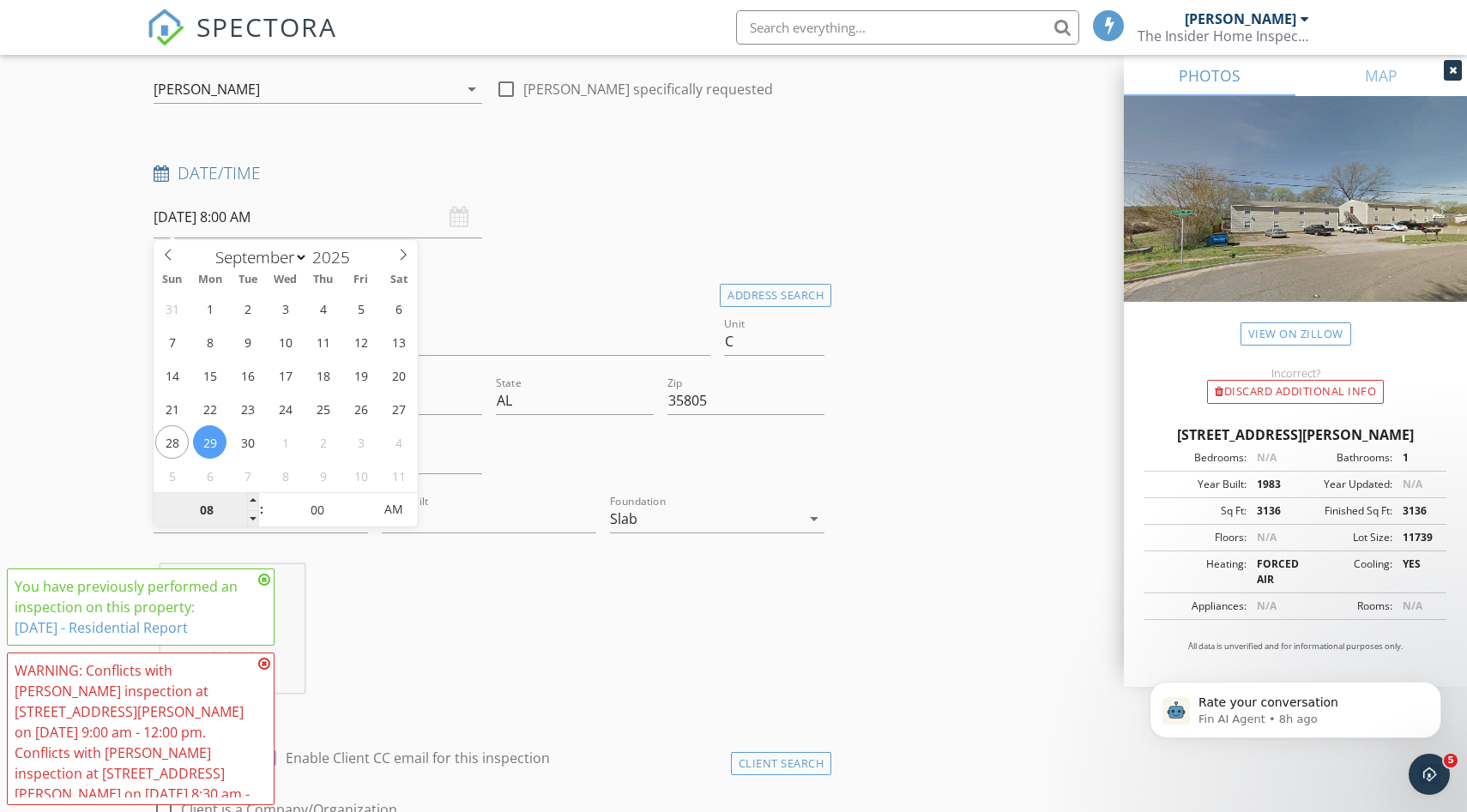
click at [214, 517] on input "08" at bounding box center [206, 510] width 106 height 34
type input "09"
type input "09/29/2025 9:00 AM"
click at [302, 511] on input "00" at bounding box center [317, 510] width 106 height 34
type input "30"
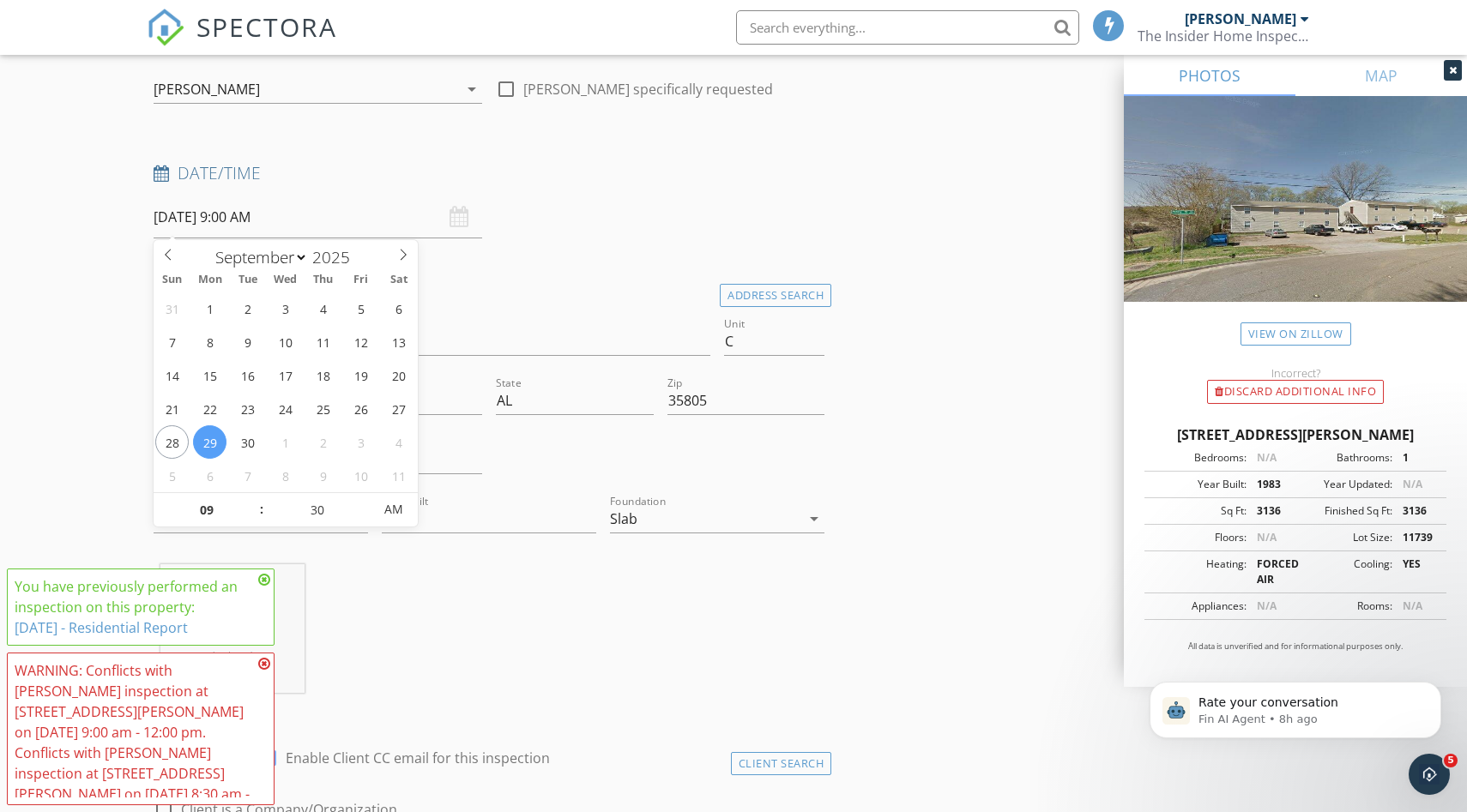
type input "09/29/2025 9:30 AM"
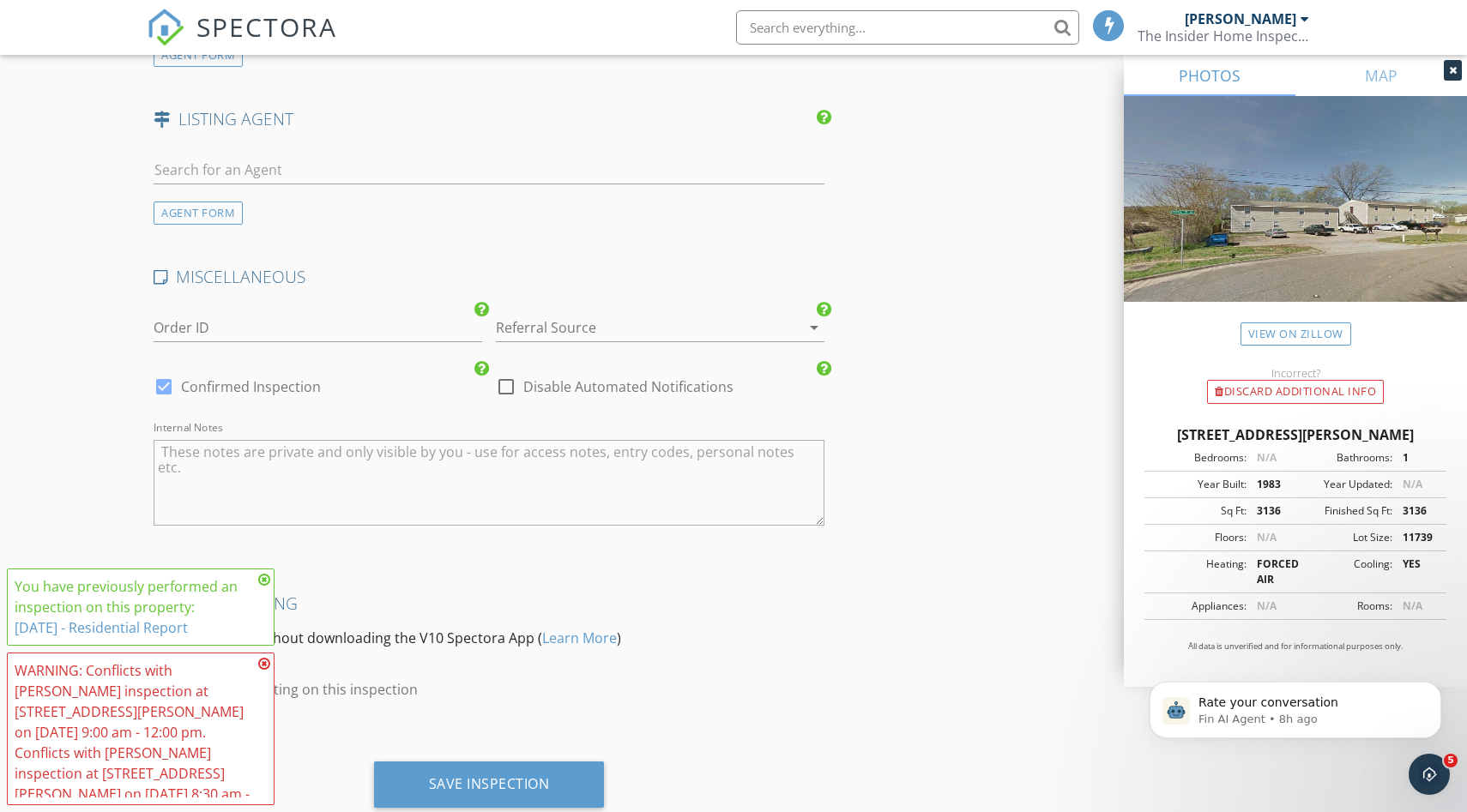
scroll to position [2463, 0]
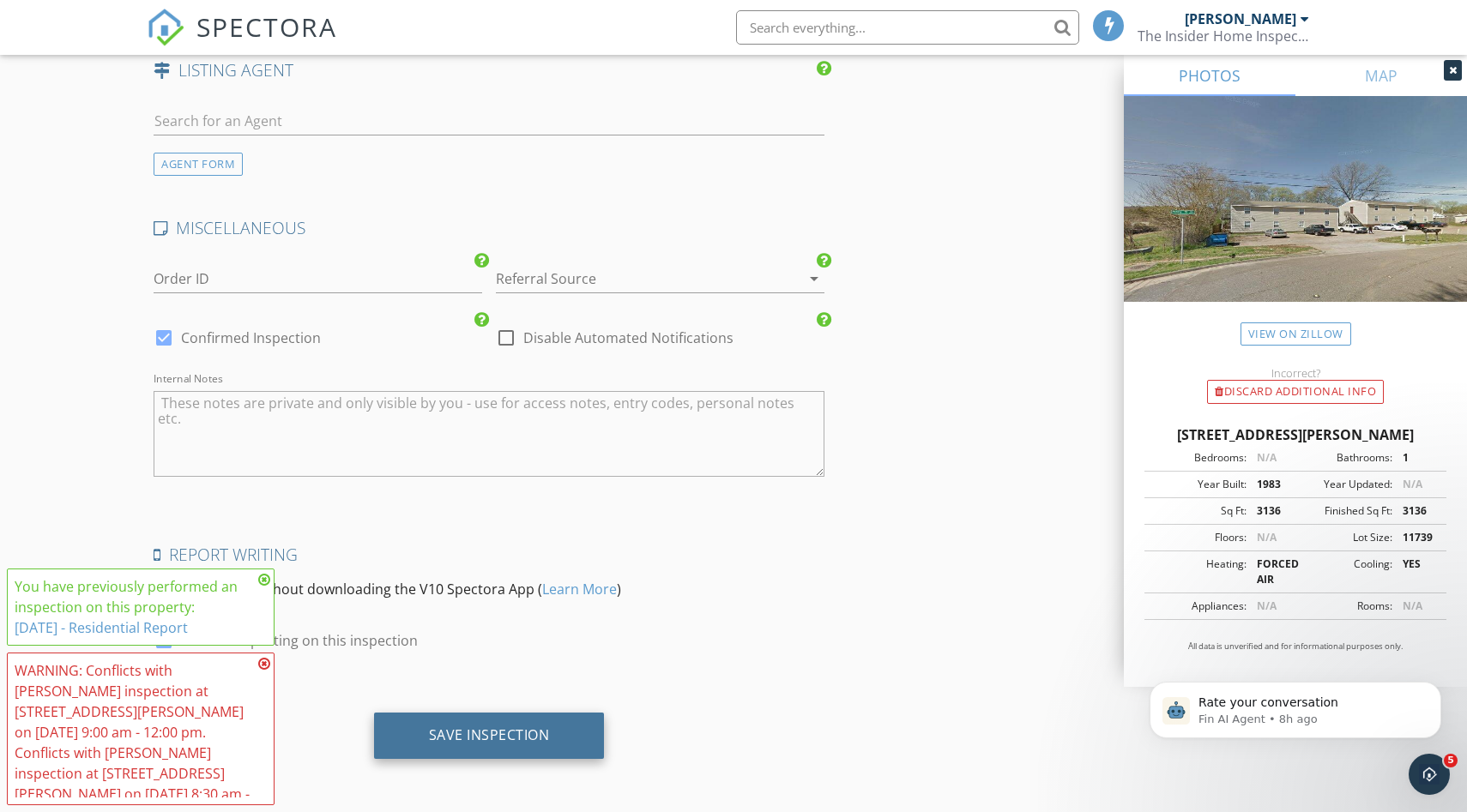
click at [562, 718] on div "Save Inspection" at bounding box center [490, 736] width 231 height 46
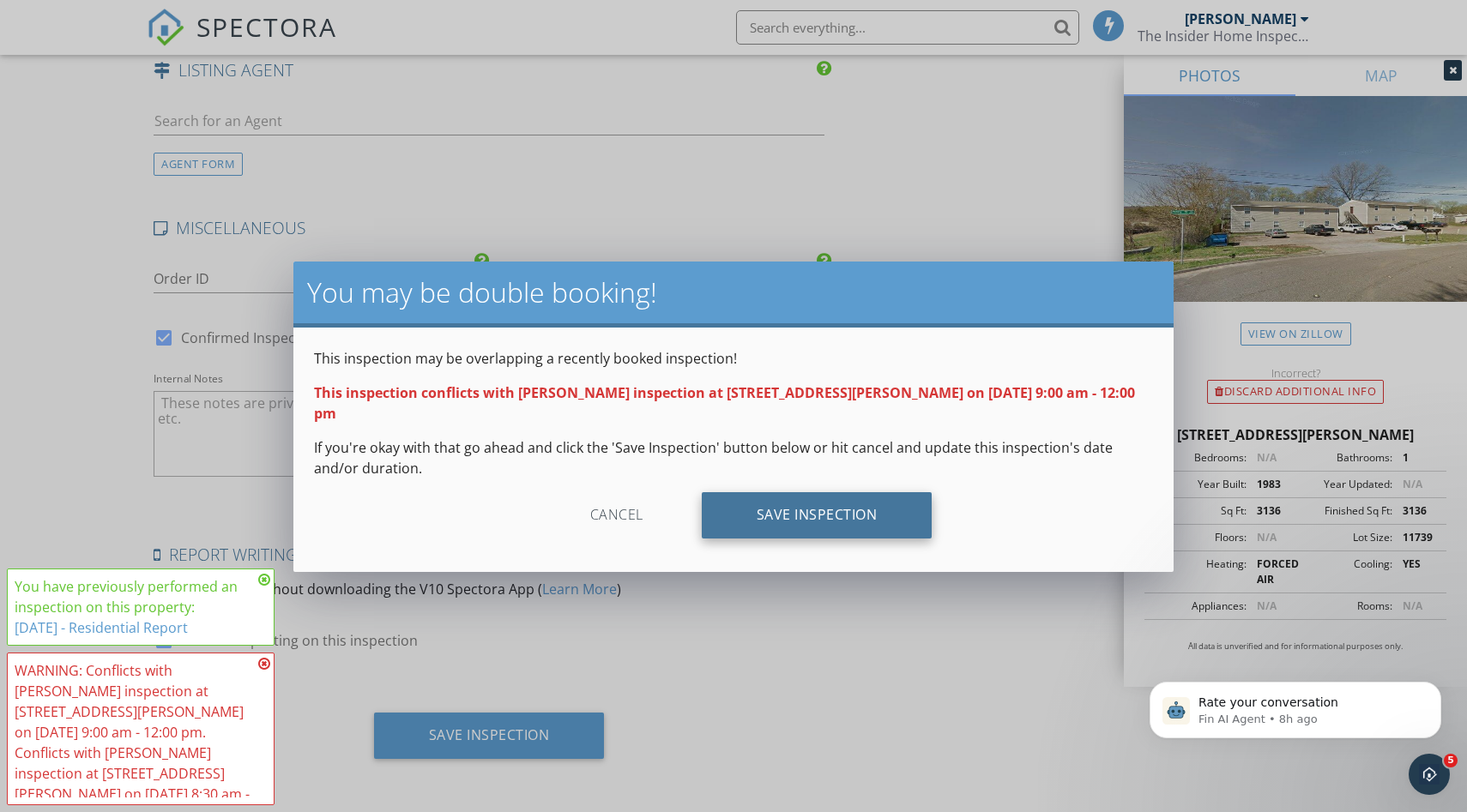
click at [798, 492] on div "Save Inspection" at bounding box center [817, 515] width 231 height 46
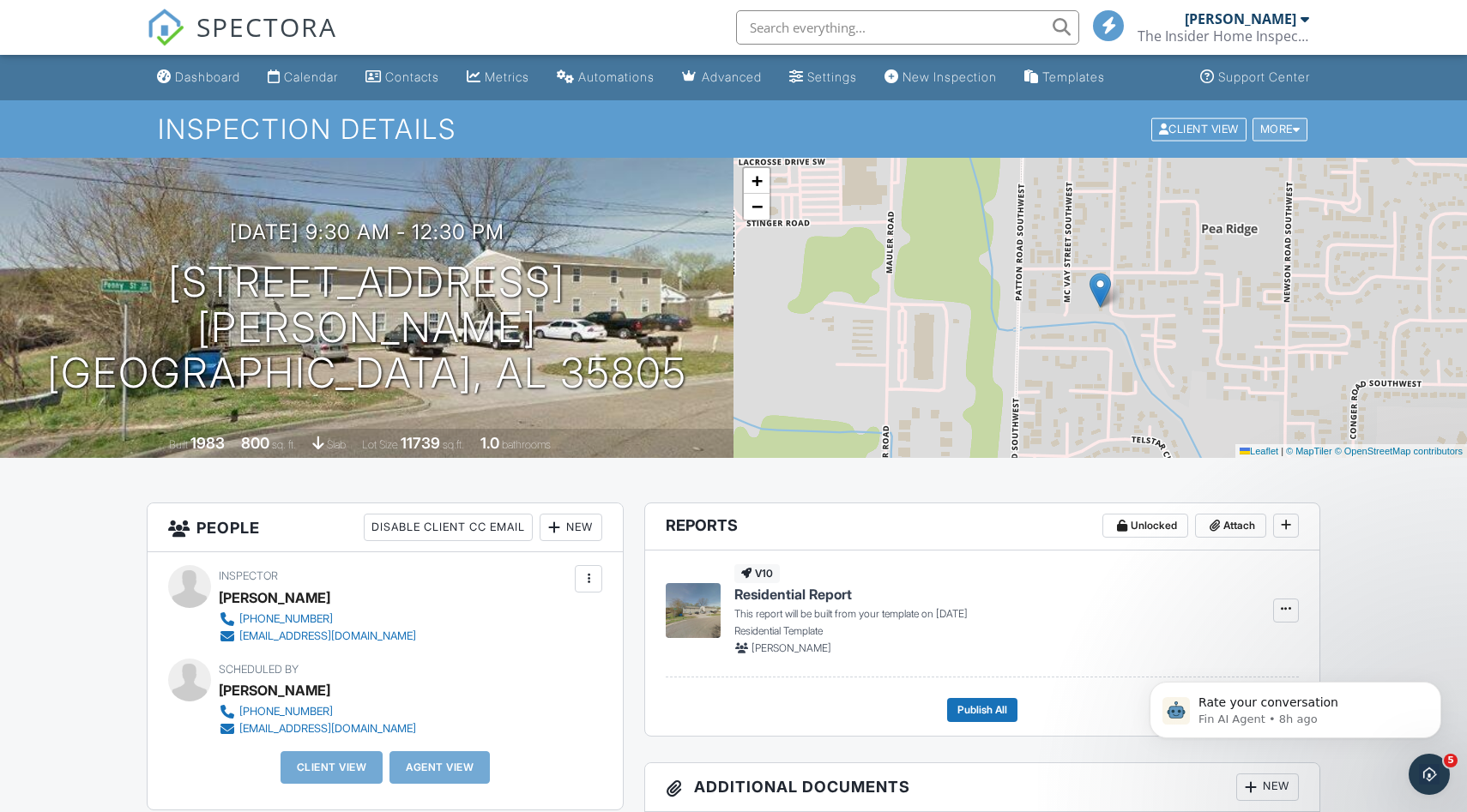
click at [1279, 126] on div "More" at bounding box center [1280, 129] width 56 height 23
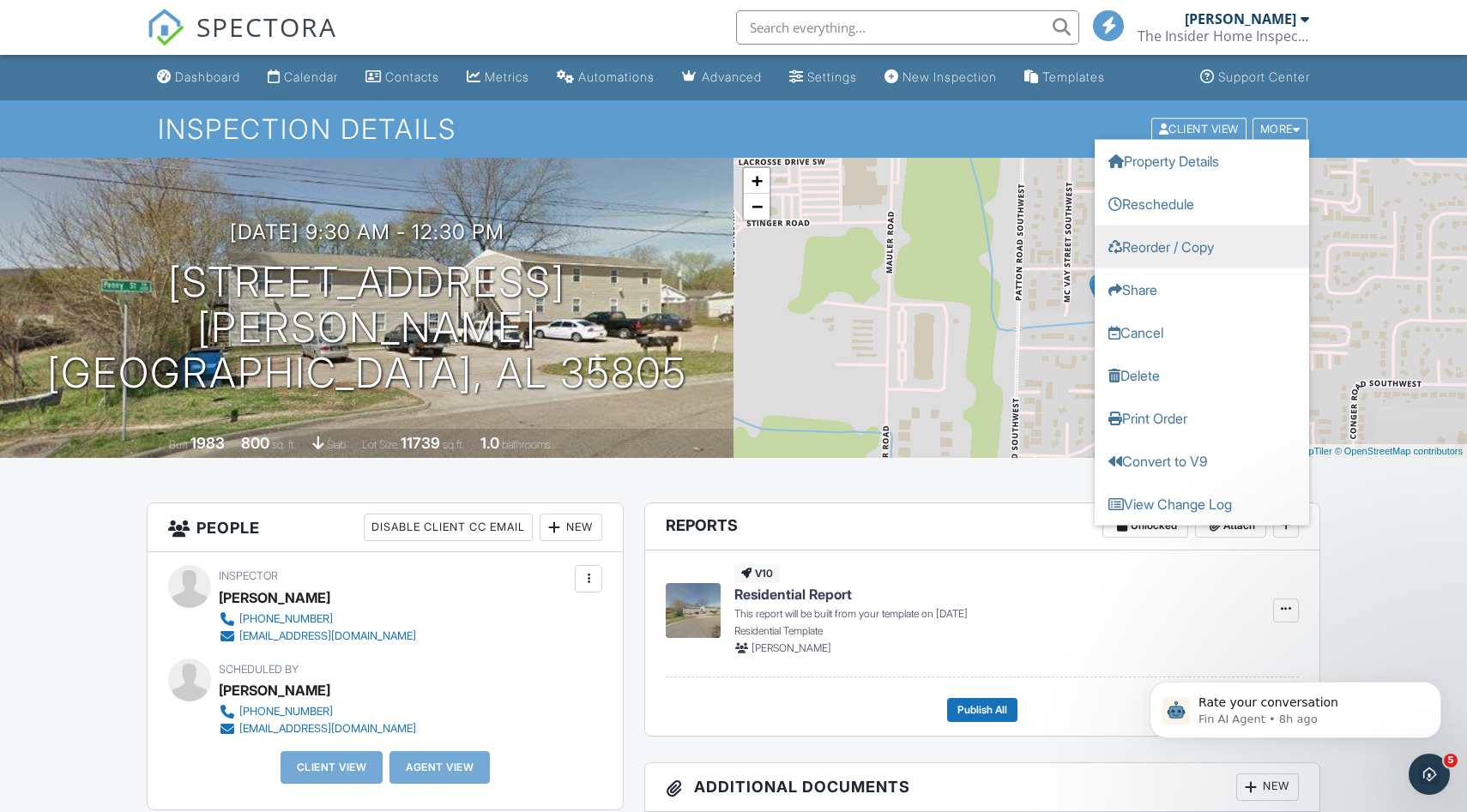
click at [1180, 247] on link "Reorder / Copy" at bounding box center [1201, 246] width 214 height 43
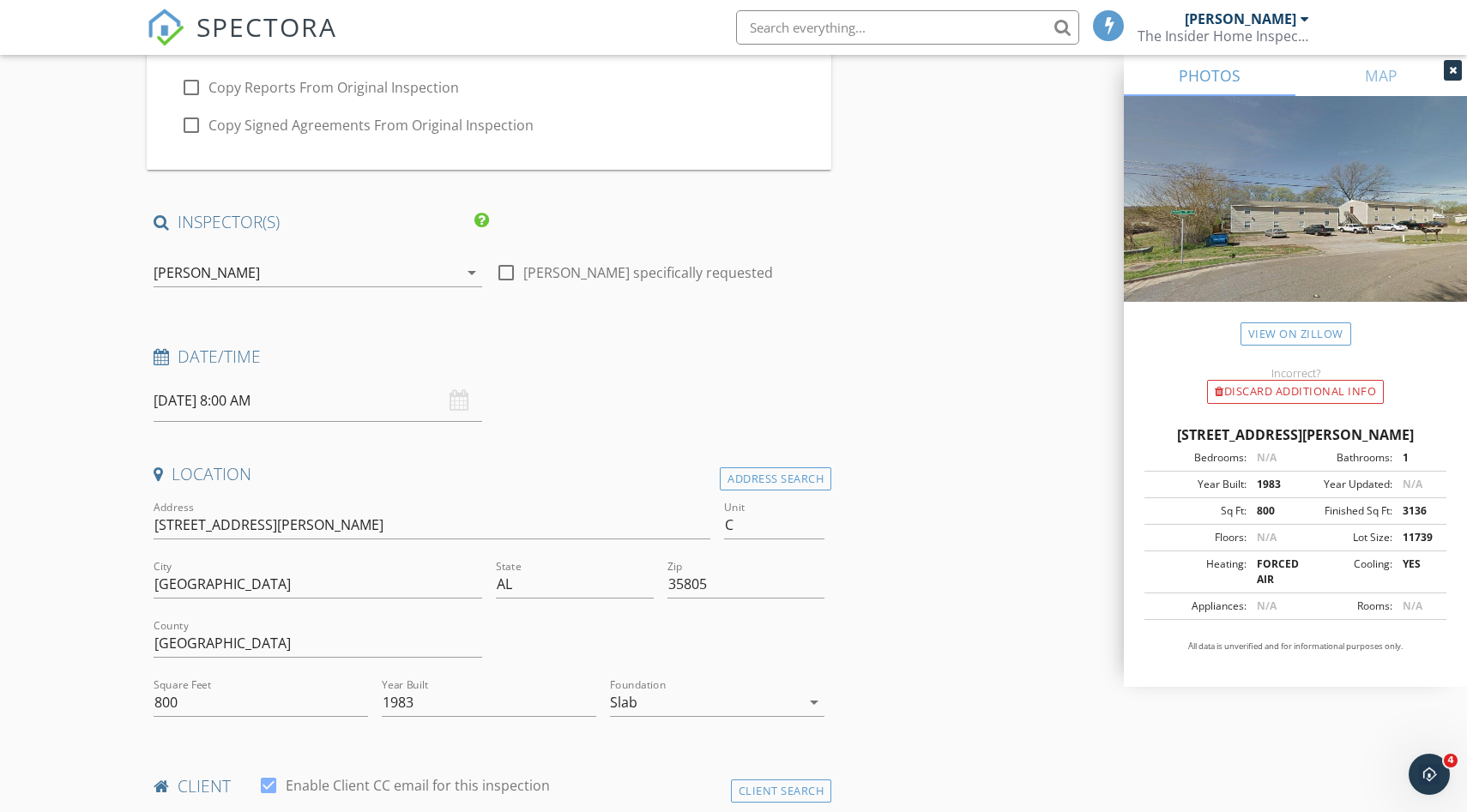
scroll to position [189, 0]
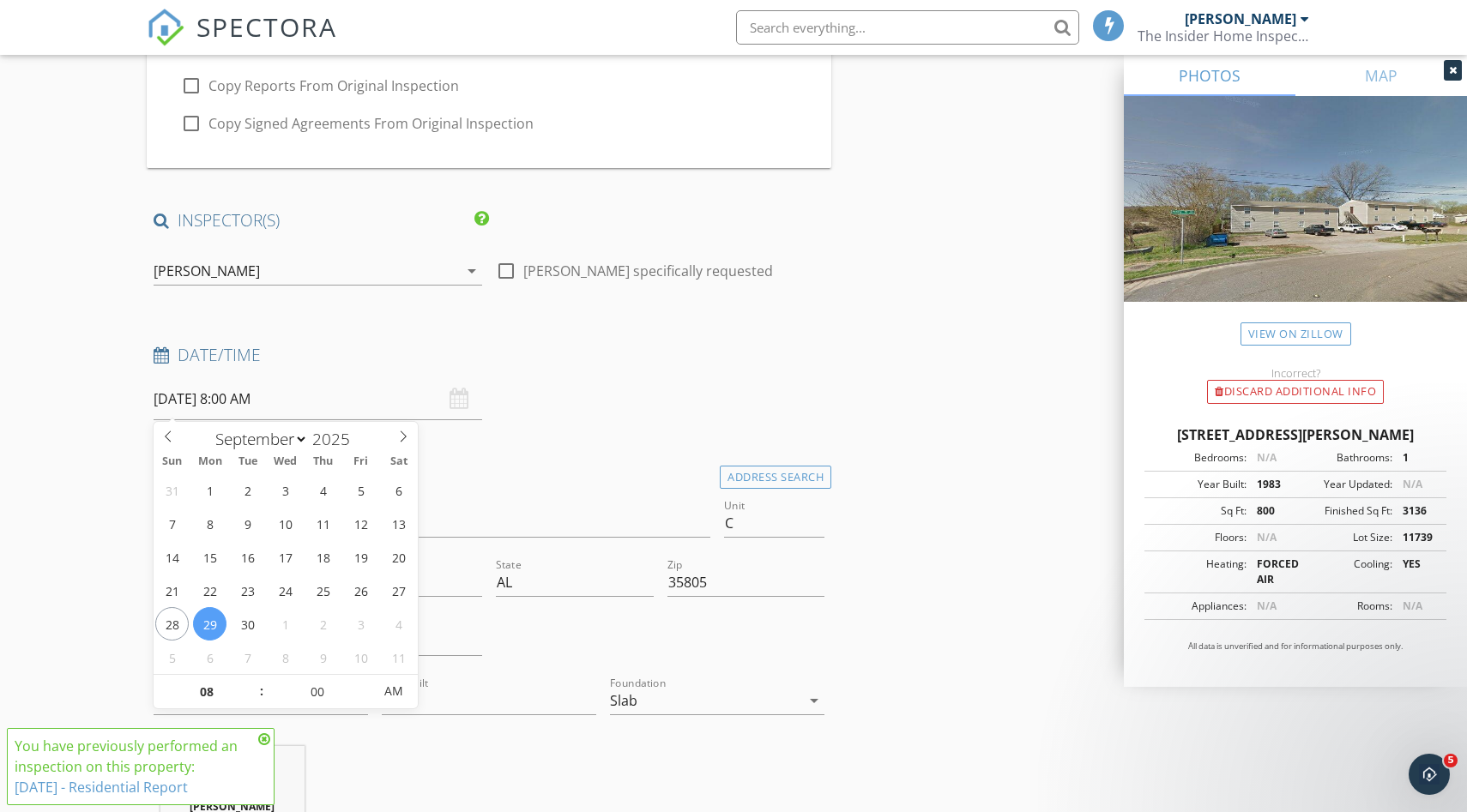
click at [345, 396] on input "09/29/2025 8:00 AM" at bounding box center [317, 399] width 329 height 42
click at [217, 692] on input "08" at bounding box center [206, 692] width 106 height 34
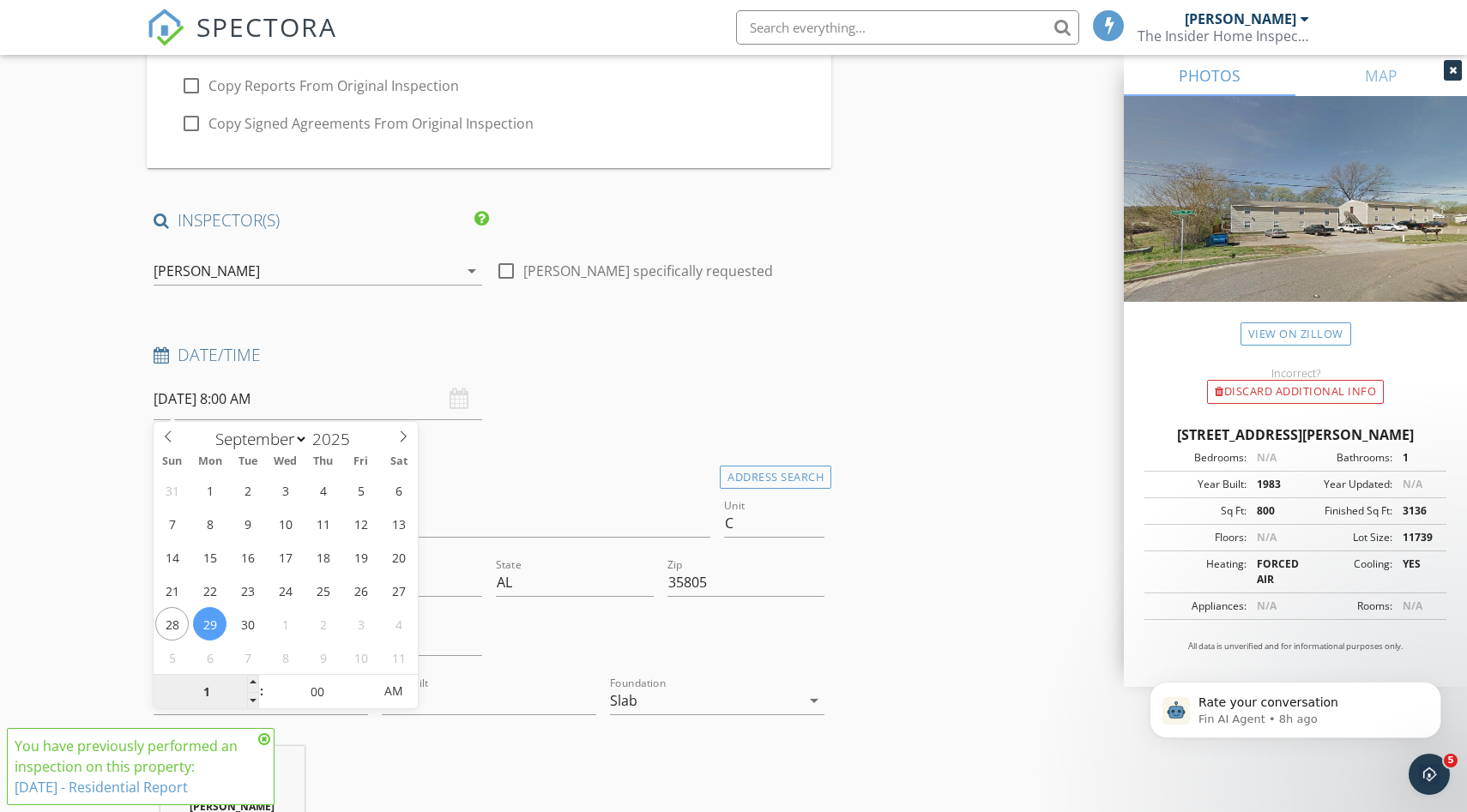
type input "10"
type input "[DATE] 10:00 AM"
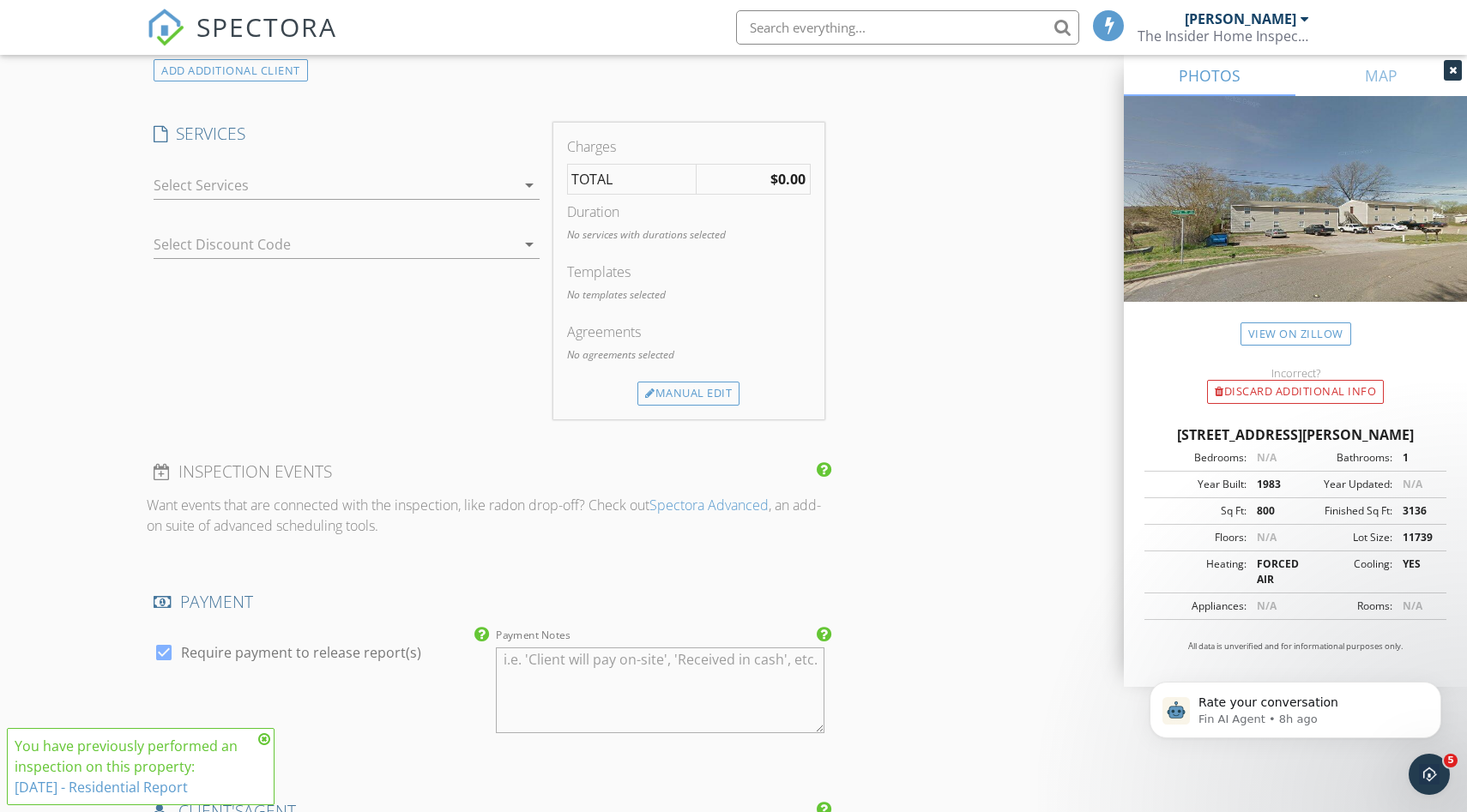
scroll to position [1521, 0]
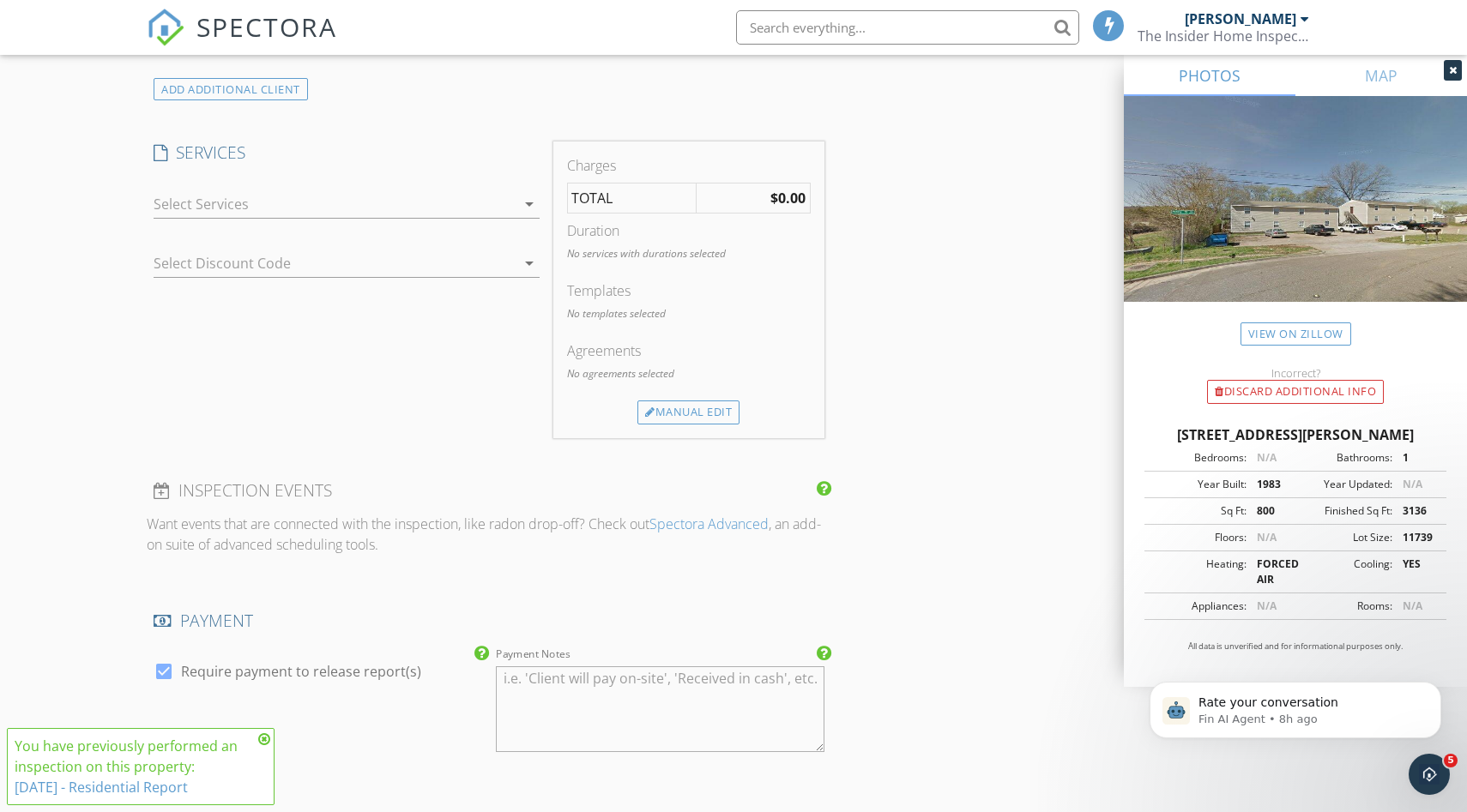
click at [472, 211] on div at bounding box center [334, 204] width 362 height 28
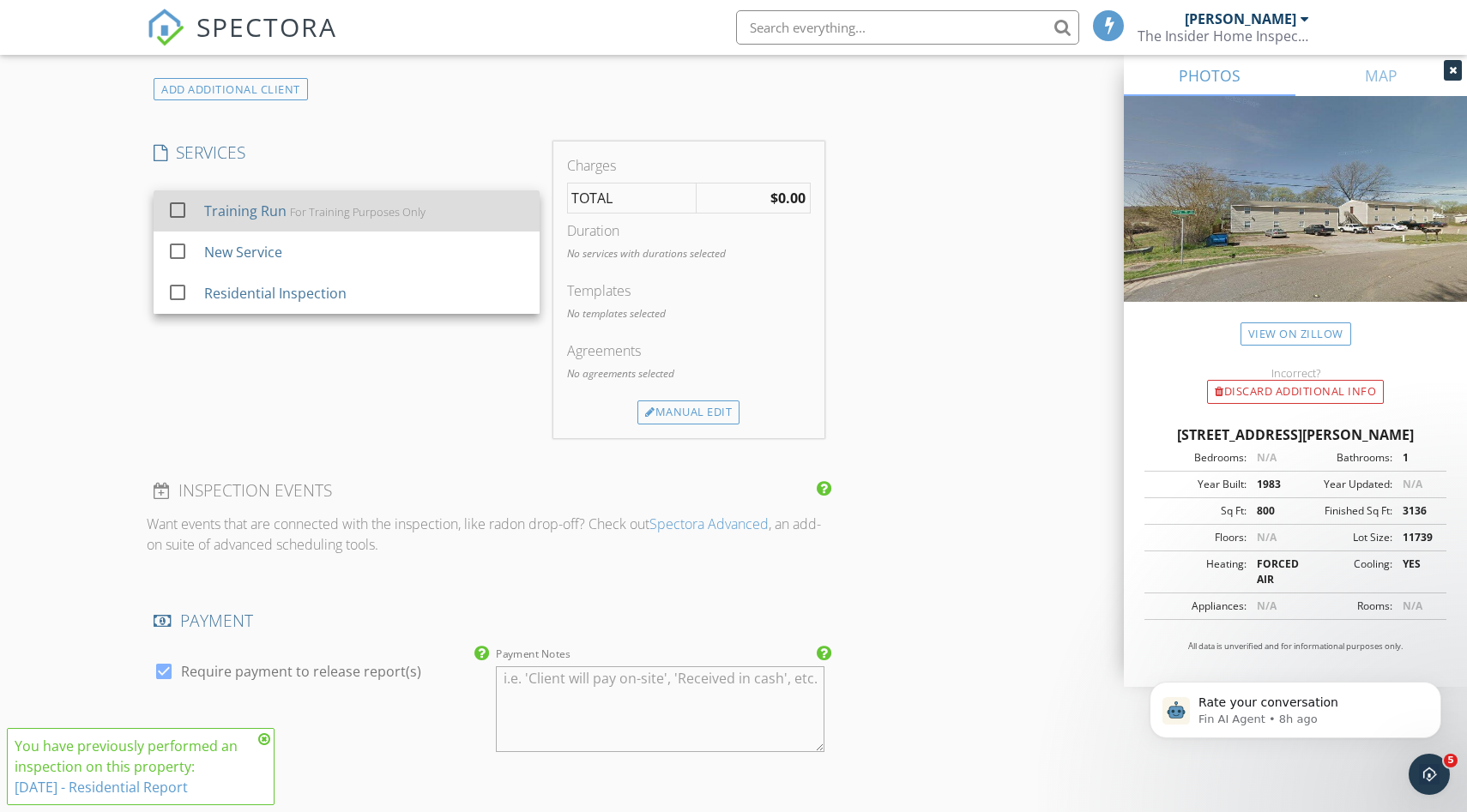
click at [462, 215] on div "Training Run For Training Purposes Only" at bounding box center [365, 211] width 322 height 34
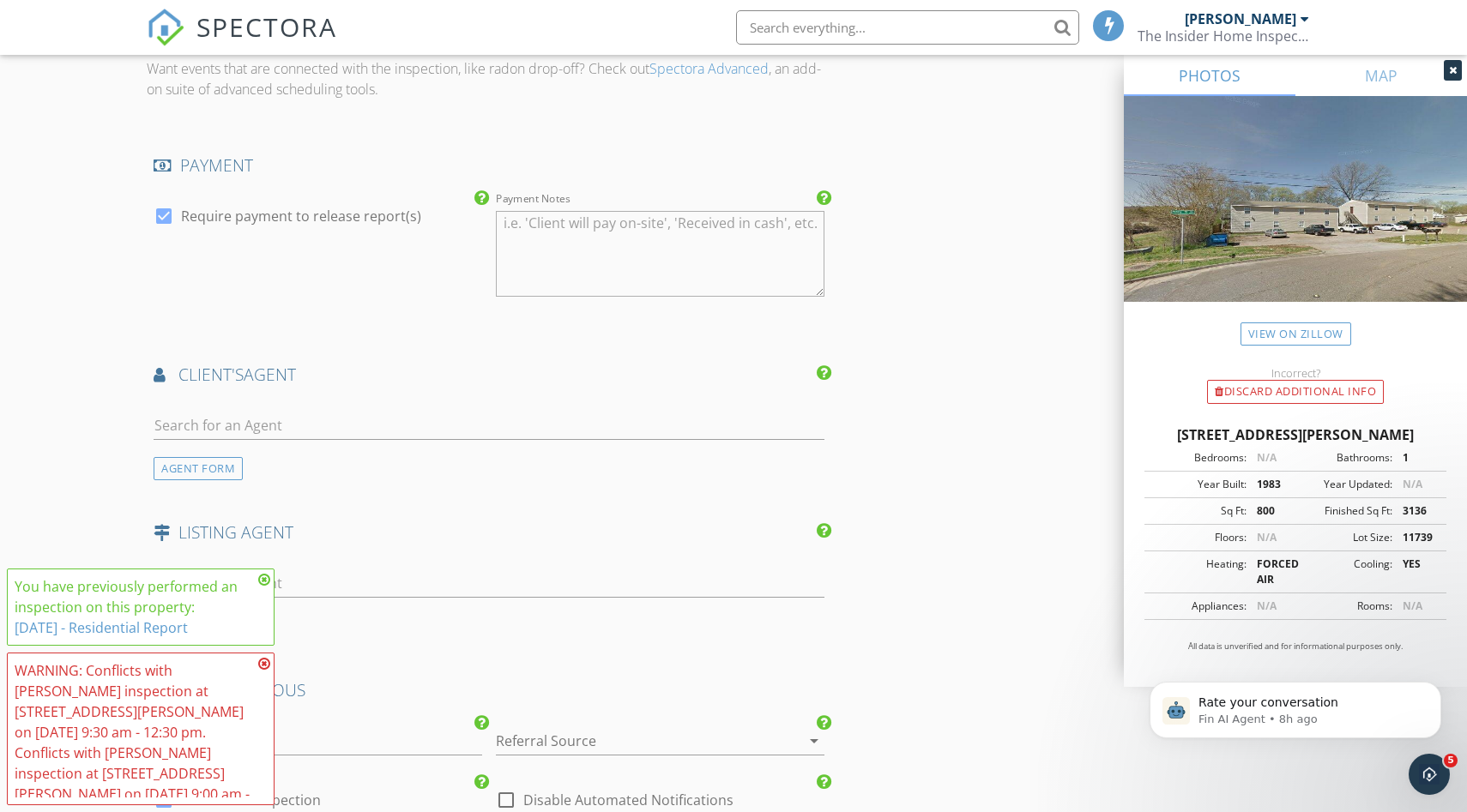
scroll to position [2463, 0]
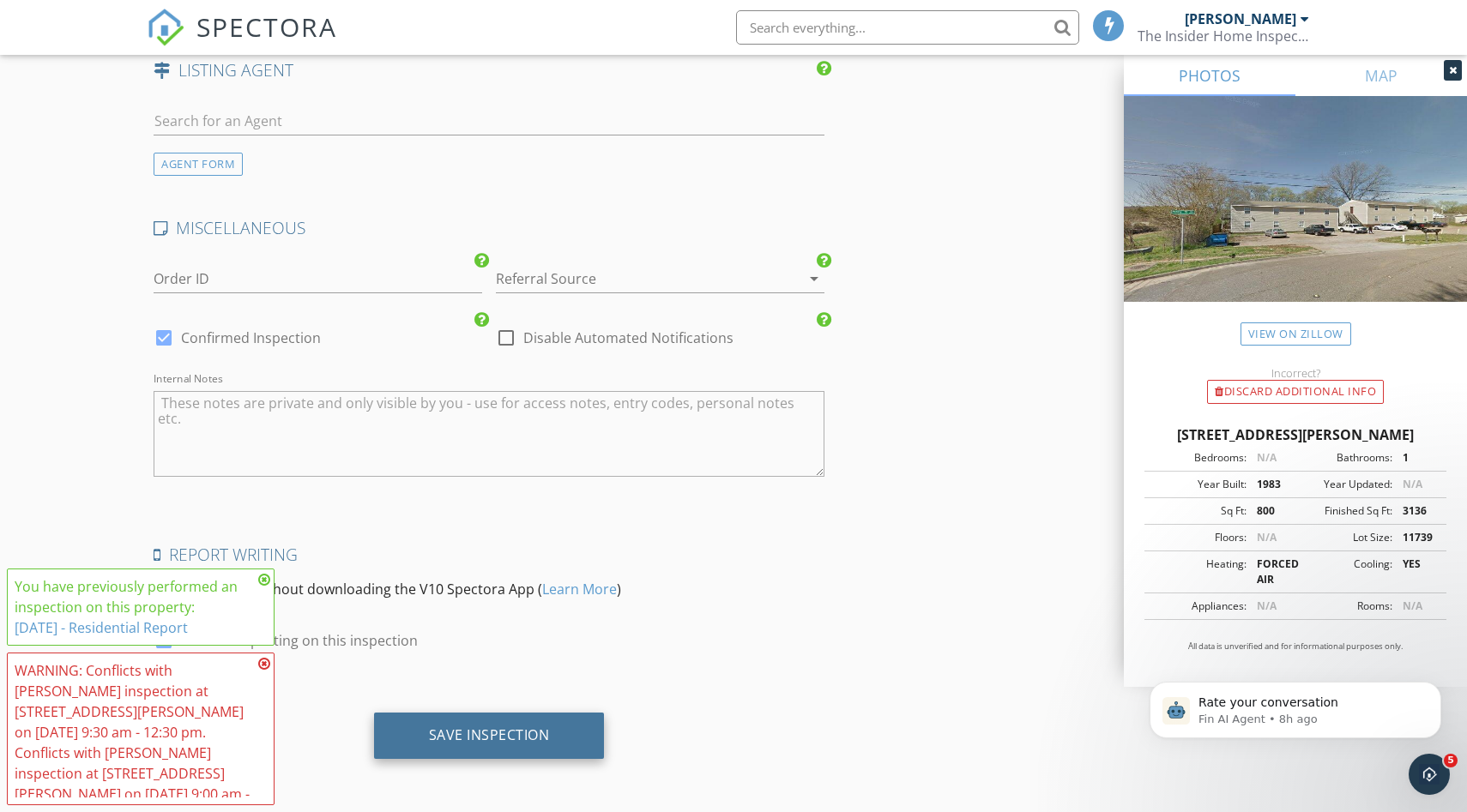
click at [530, 717] on div "Save Inspection" at bounding box center [490, 736] width 231 height 46
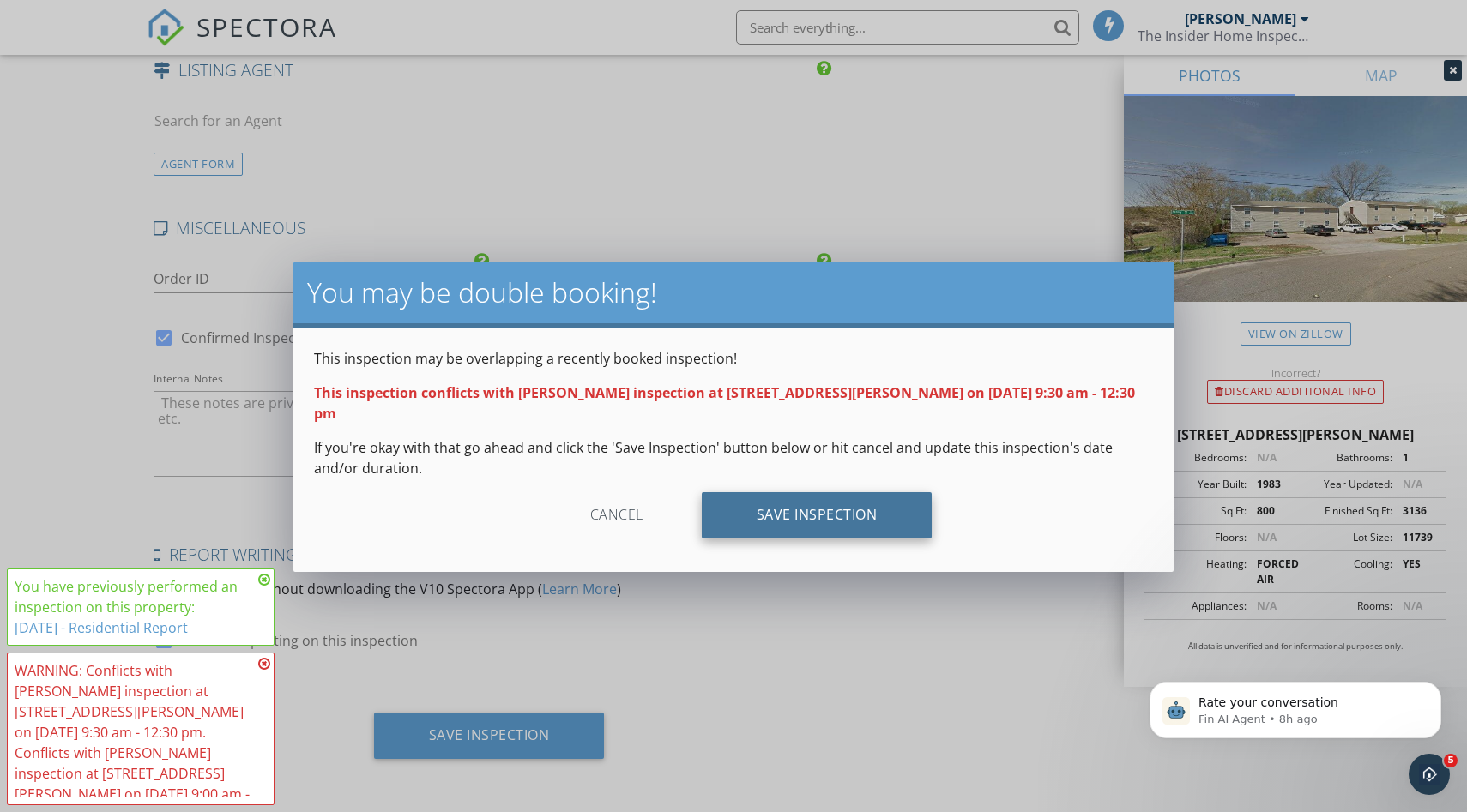
click at [819, 510] on div "Save Inspection" at bounding box center [817, 515] width 231 height 46
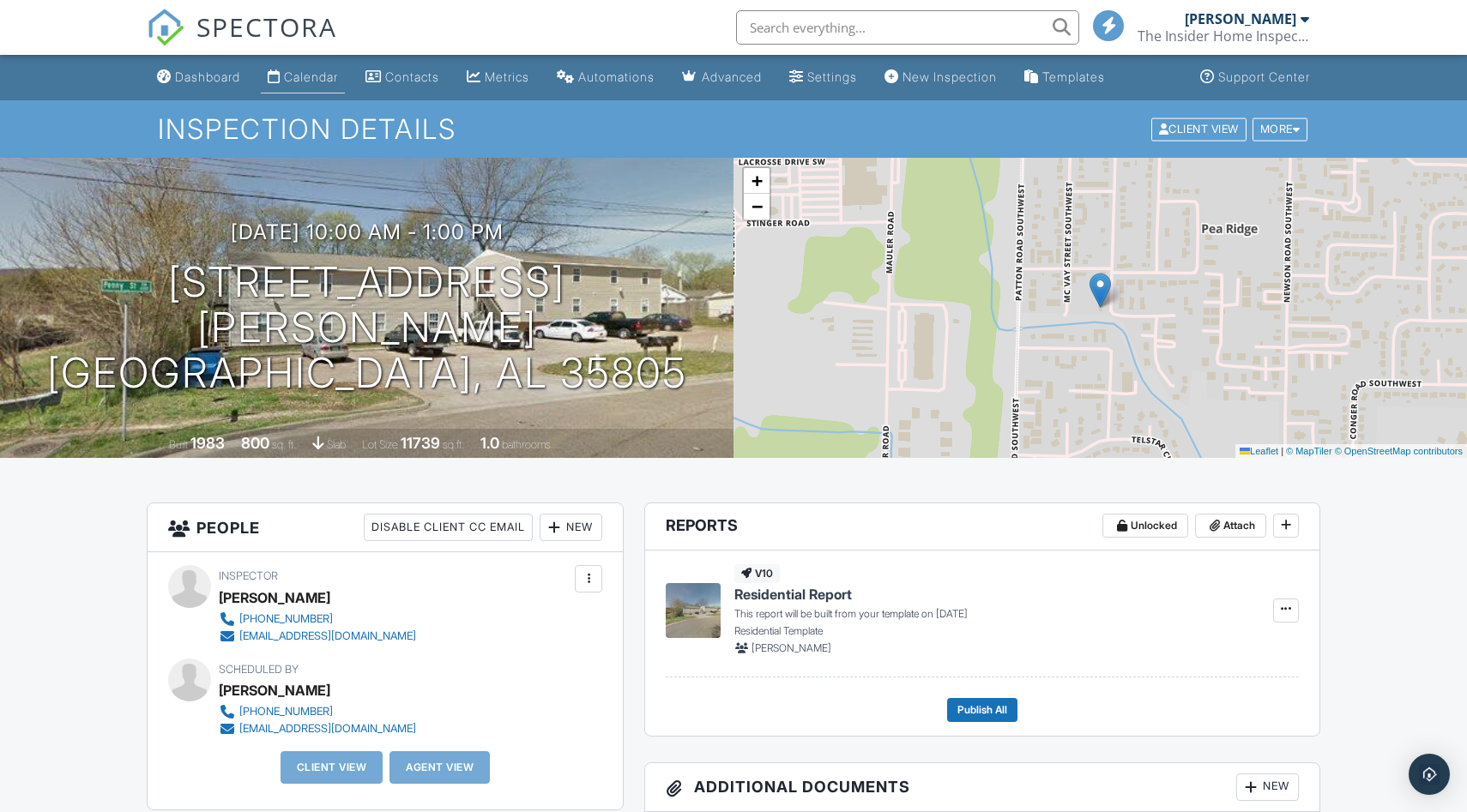
click at [317, 79] on div "Calendar" at bounding box center [311, 77] width 54 height 15
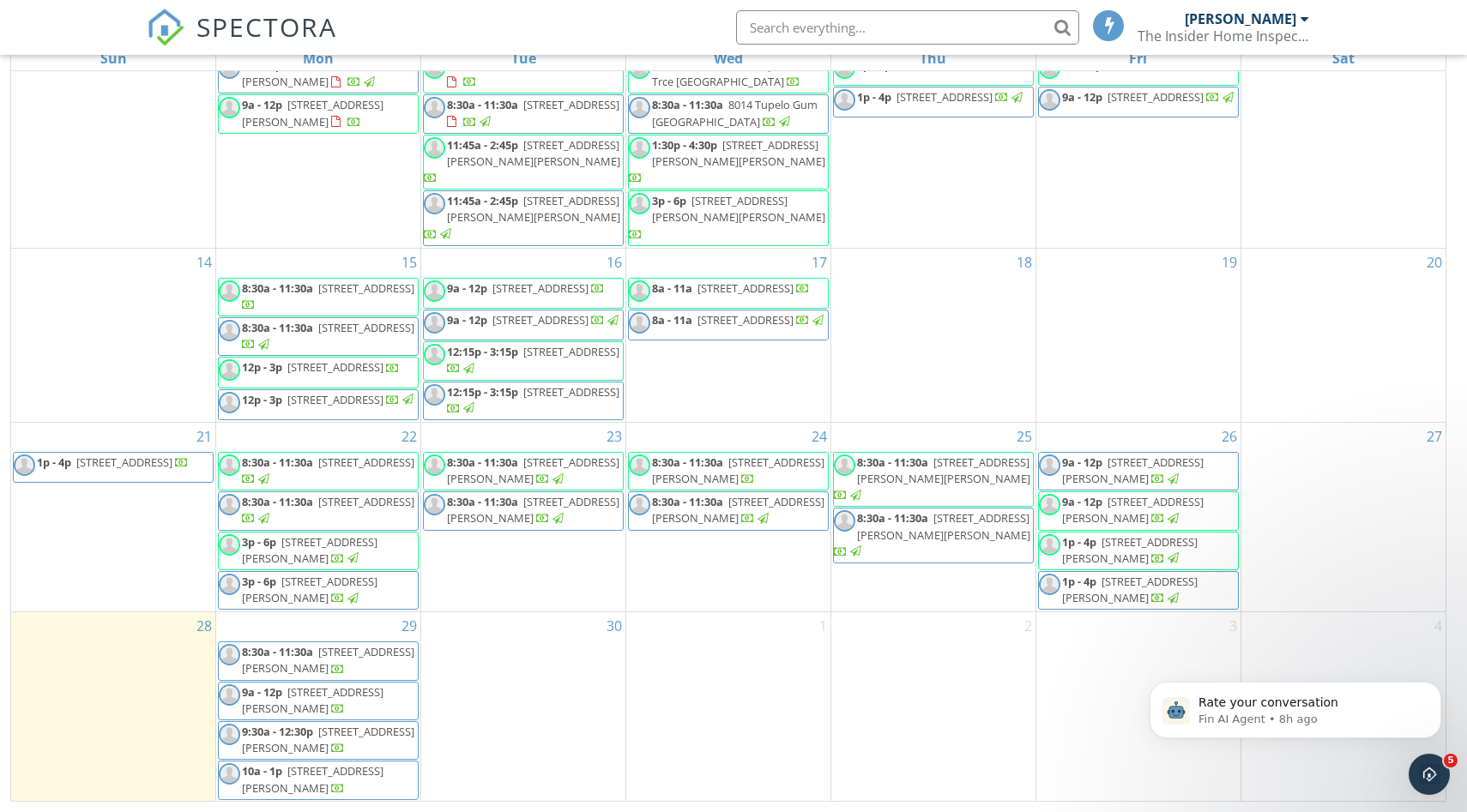
click at [297, 697] on span "[STREET_ADDRESS][PERSON_NAME]" at bounding box center [312, 700] width 142 height 32
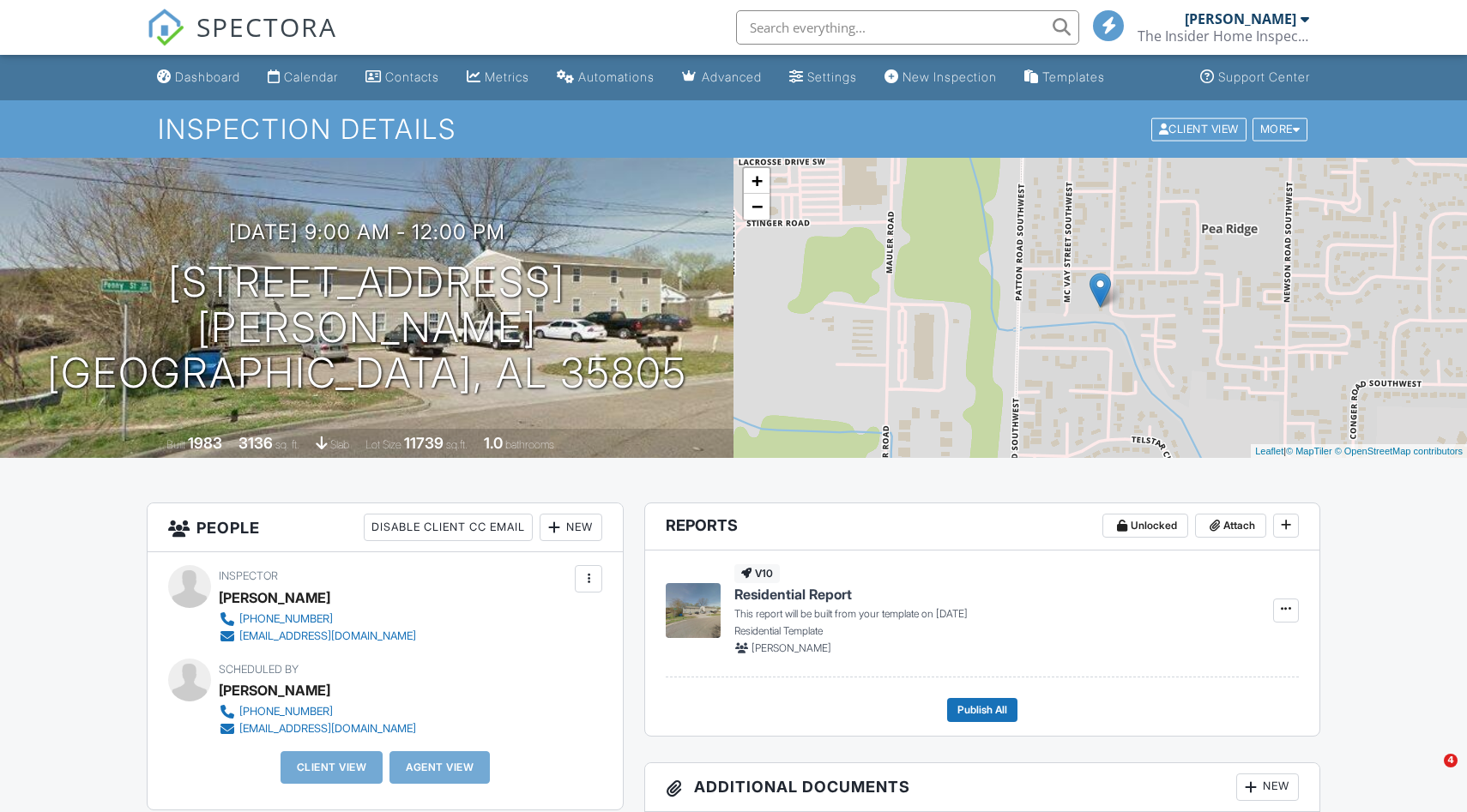
click at [610, 313] on div "09/29/2025 9:00 am - 12:00 pm 4128 Penny St SW B Huntsville, AL 35805" at bounding box center [367, 307] width 733 height 175
click at [694, 296] on div at bounding box center [711, 280] width 34 height 32
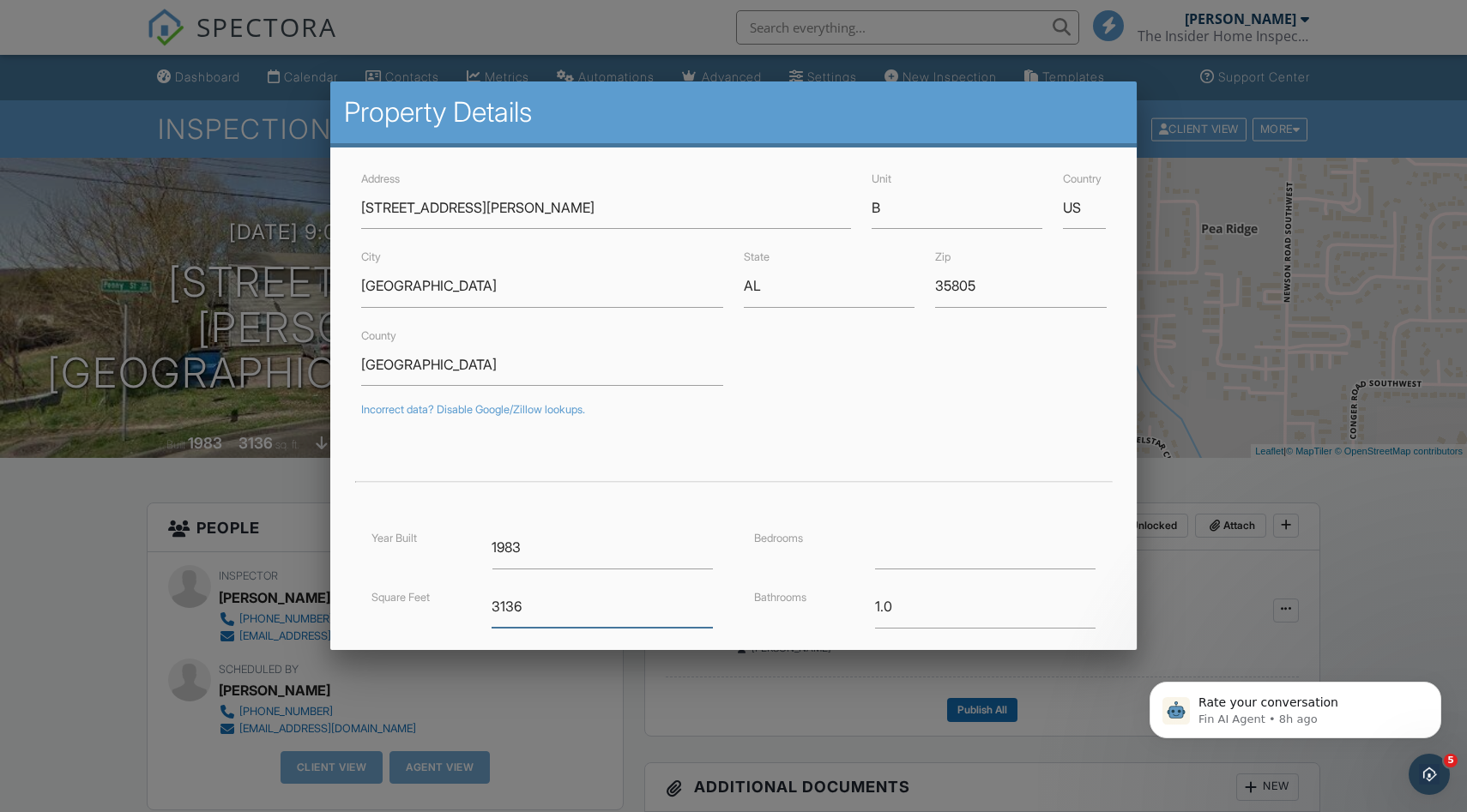
click at [531, 595] on input "3136" at bounding box center [601, 606] width 220 height 42
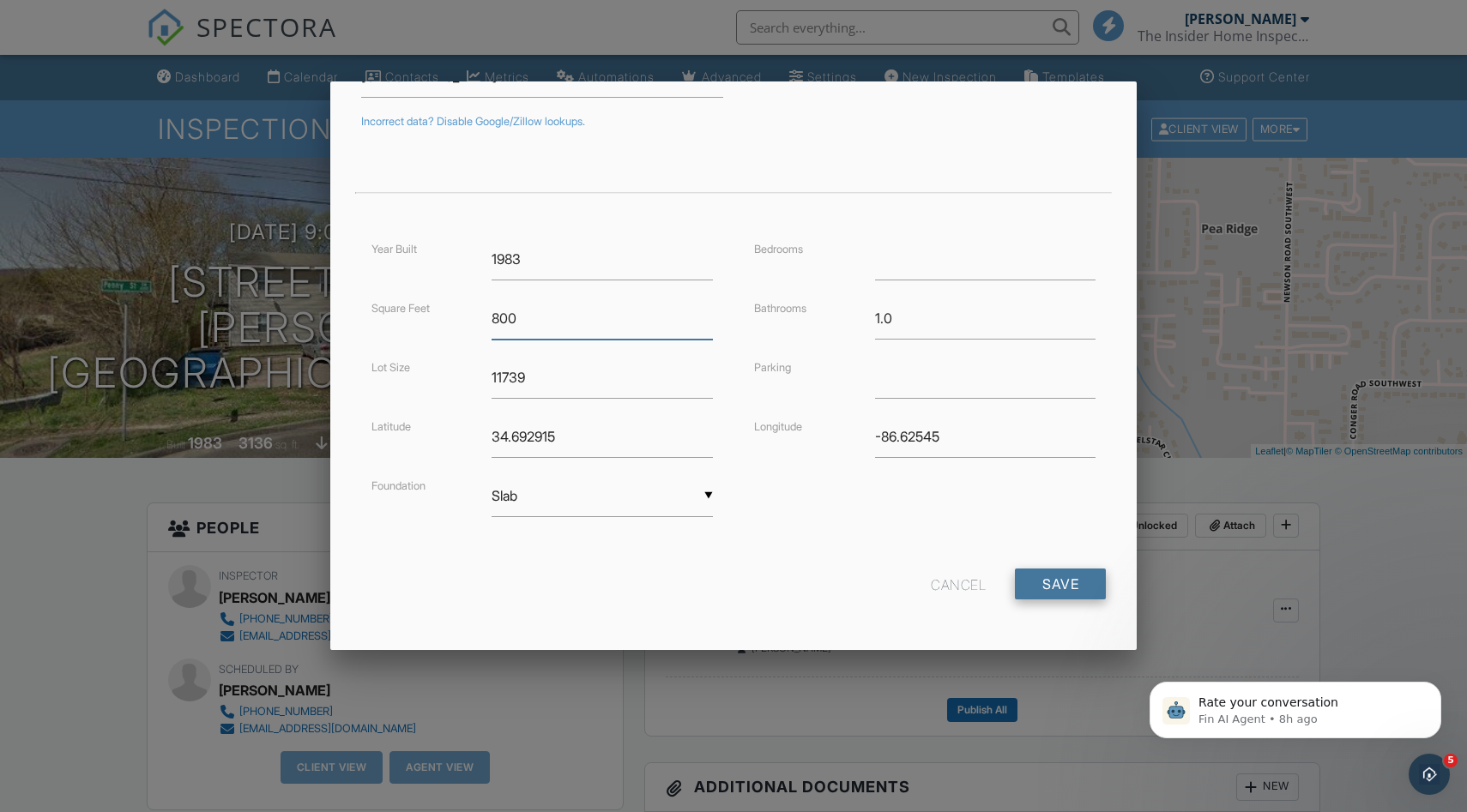
type input "800"
click at [1026, 573] on input "Save" at bounding box center [1060, 584] width 91 height 31
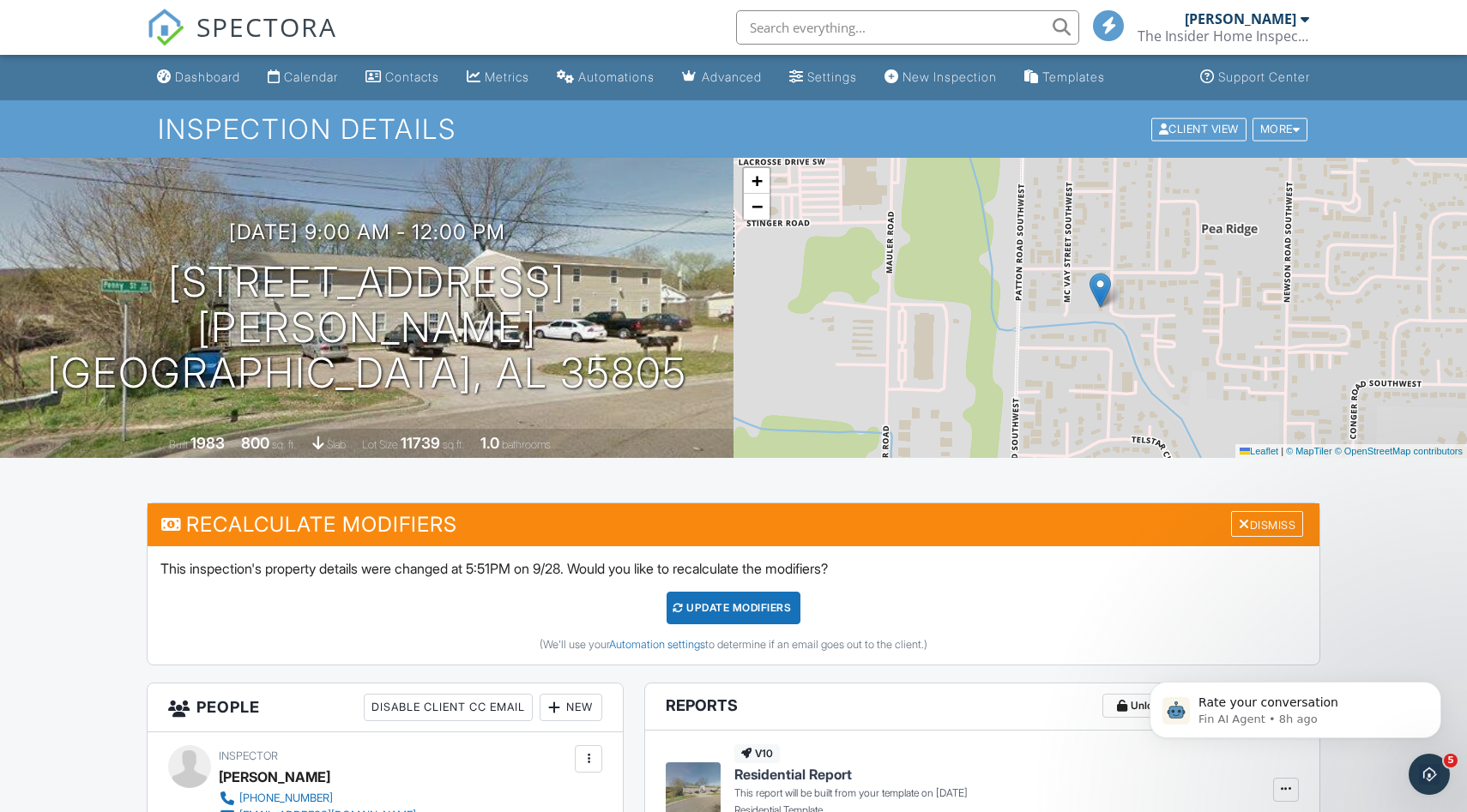
click at [704, 611] on div "UPDATE Modifiers" at bounding box center [734, 608] width 135 height 33
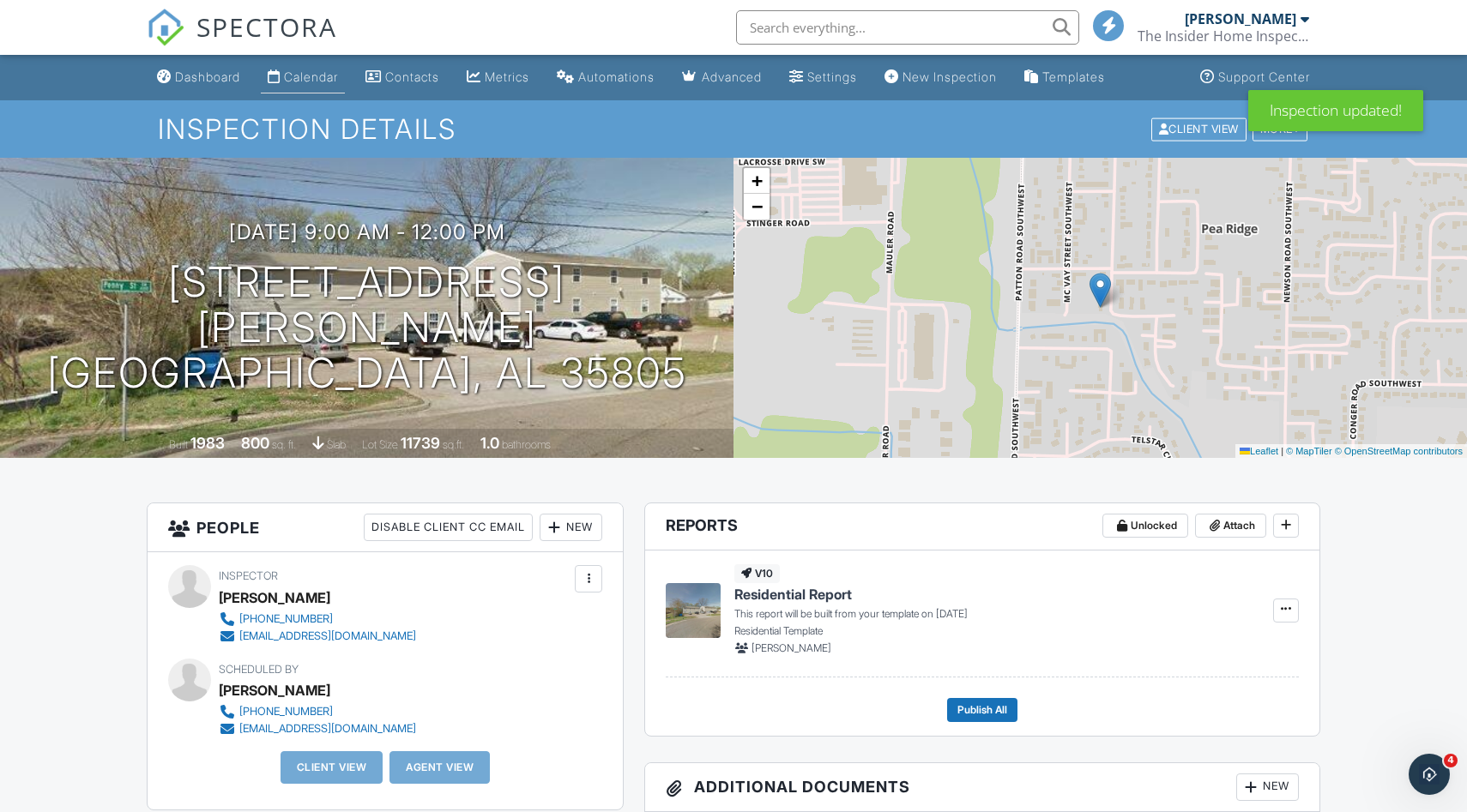
click at [331, 75] on div "Calendar" at bounding box center [311, 77] width 54 height 15
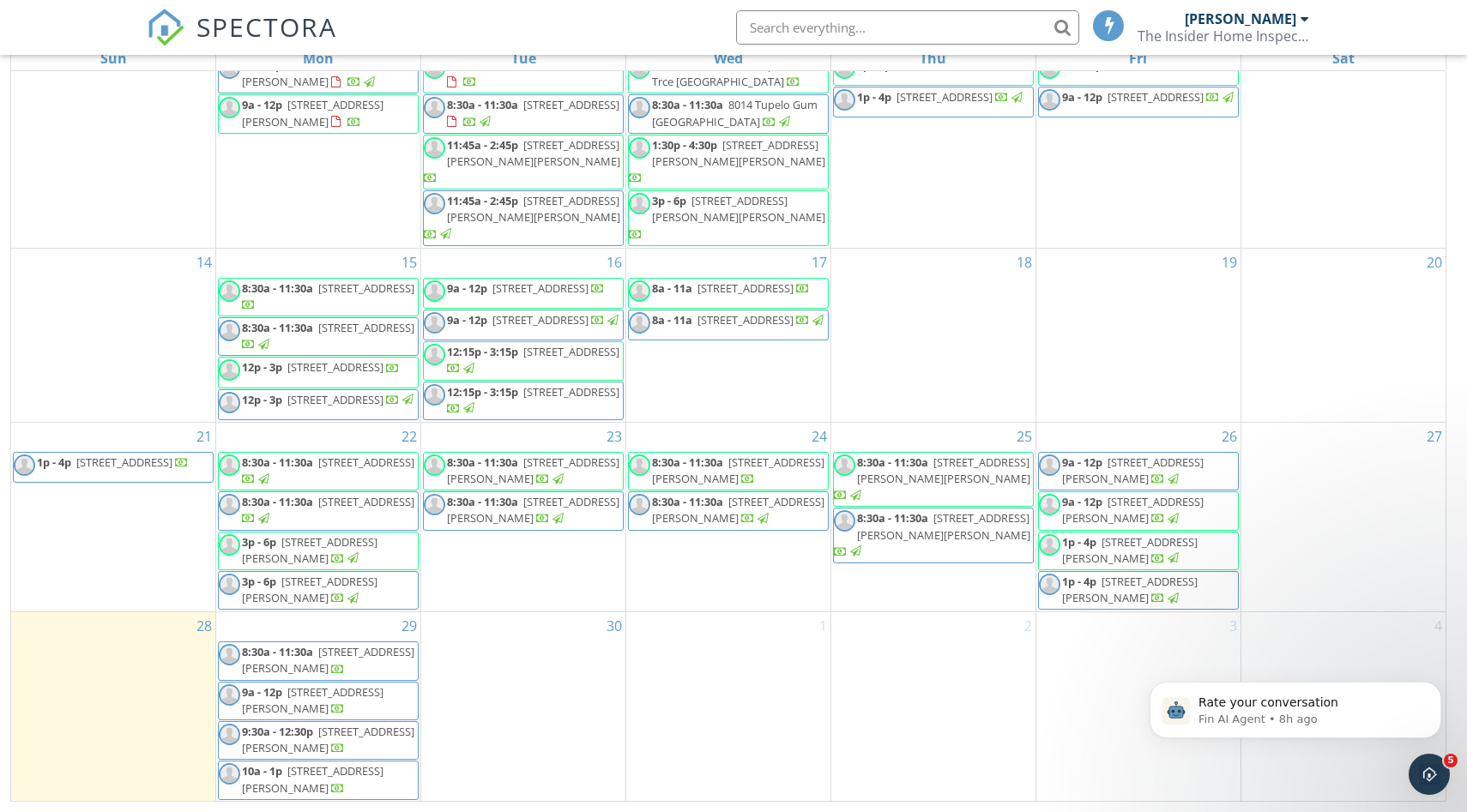
click at [367, 623] on div "29 8:30a - 11:30a [STREET_ADDRESS][PERSON_NAME] 9a - 12p [STREET_ADDRESS][PERSO…" at bounding box center [317, 706] width 204 height 188
click at [334, 558] on link "Inspection" at bounding box center [317, 551] width 89 height 28
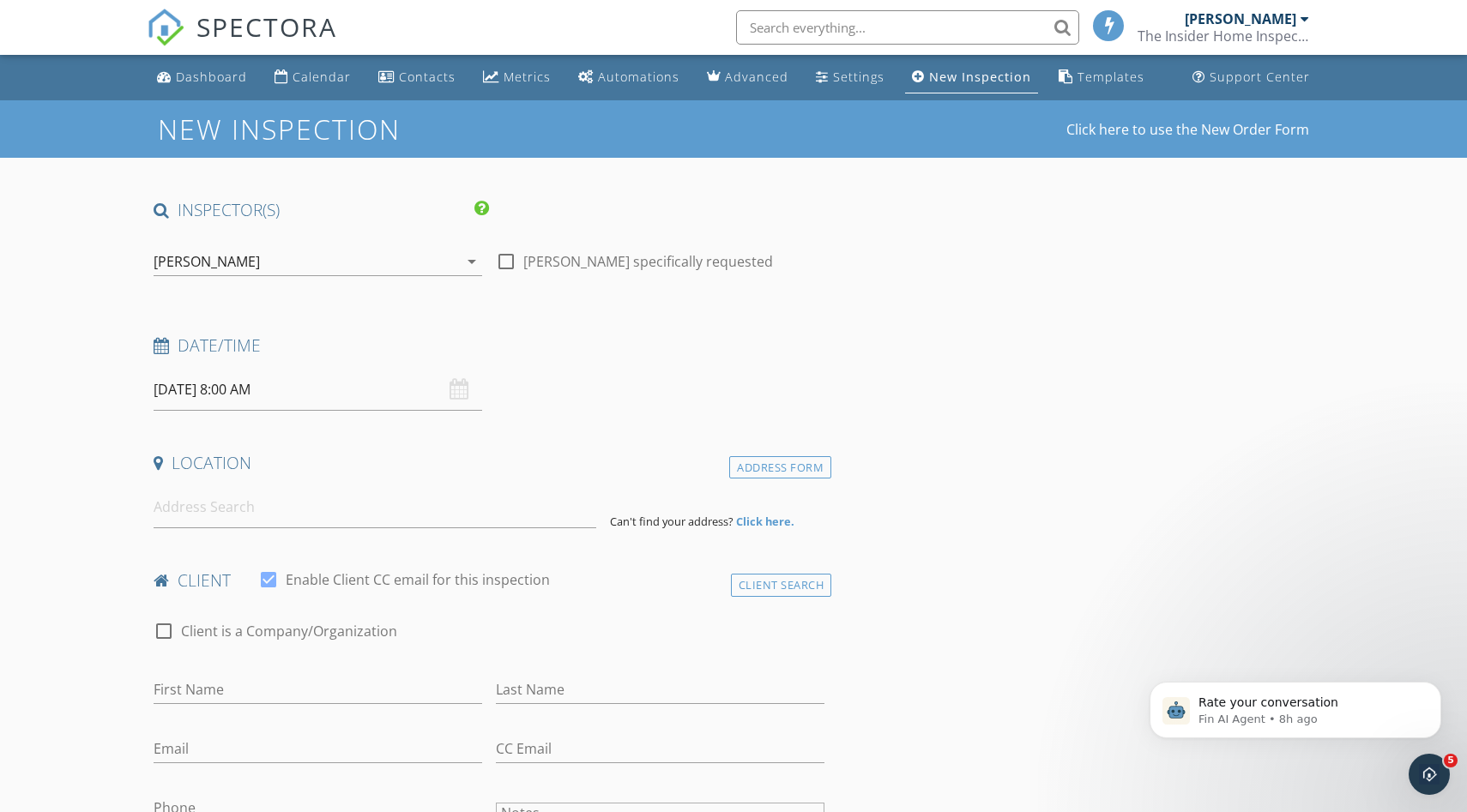
click at [275, 393] on input "[DATE] 8:00 AM" at bounding box center [317, 390] width 329 height 42
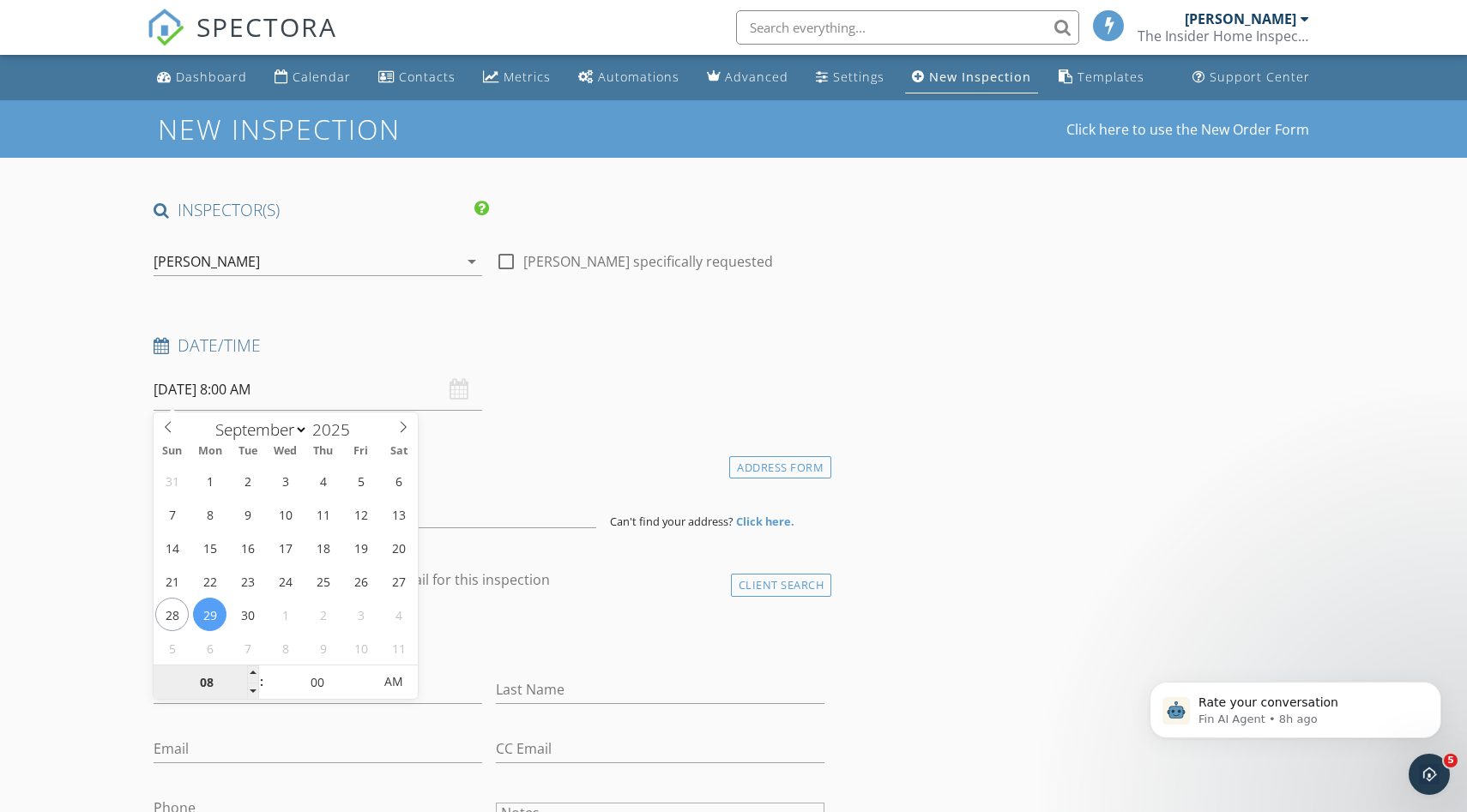
click at [228, 667] on input "08" at bounding box center [206, 683] width 106 height 34
type input "01"
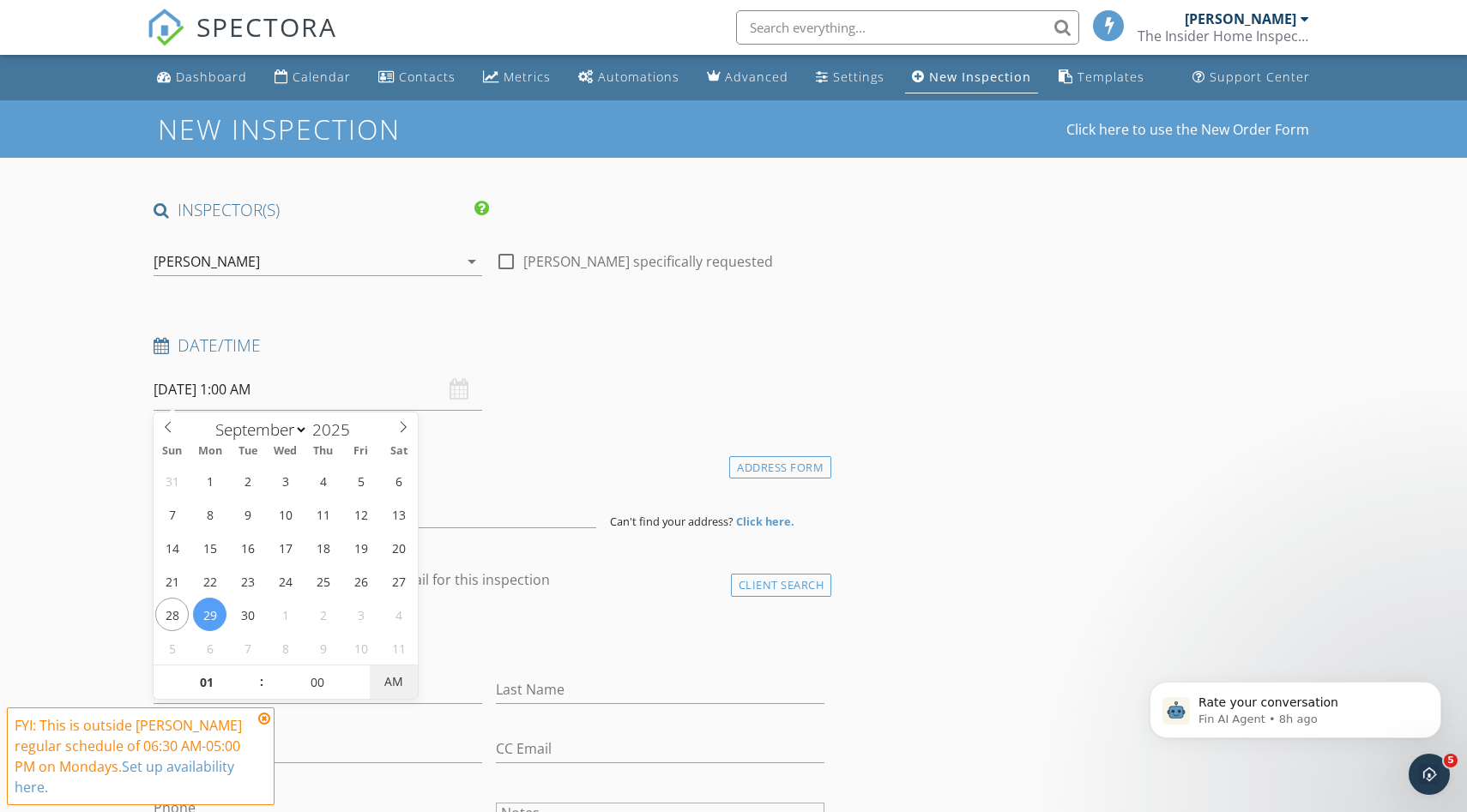
type input "[DATE] 1:00 PM"
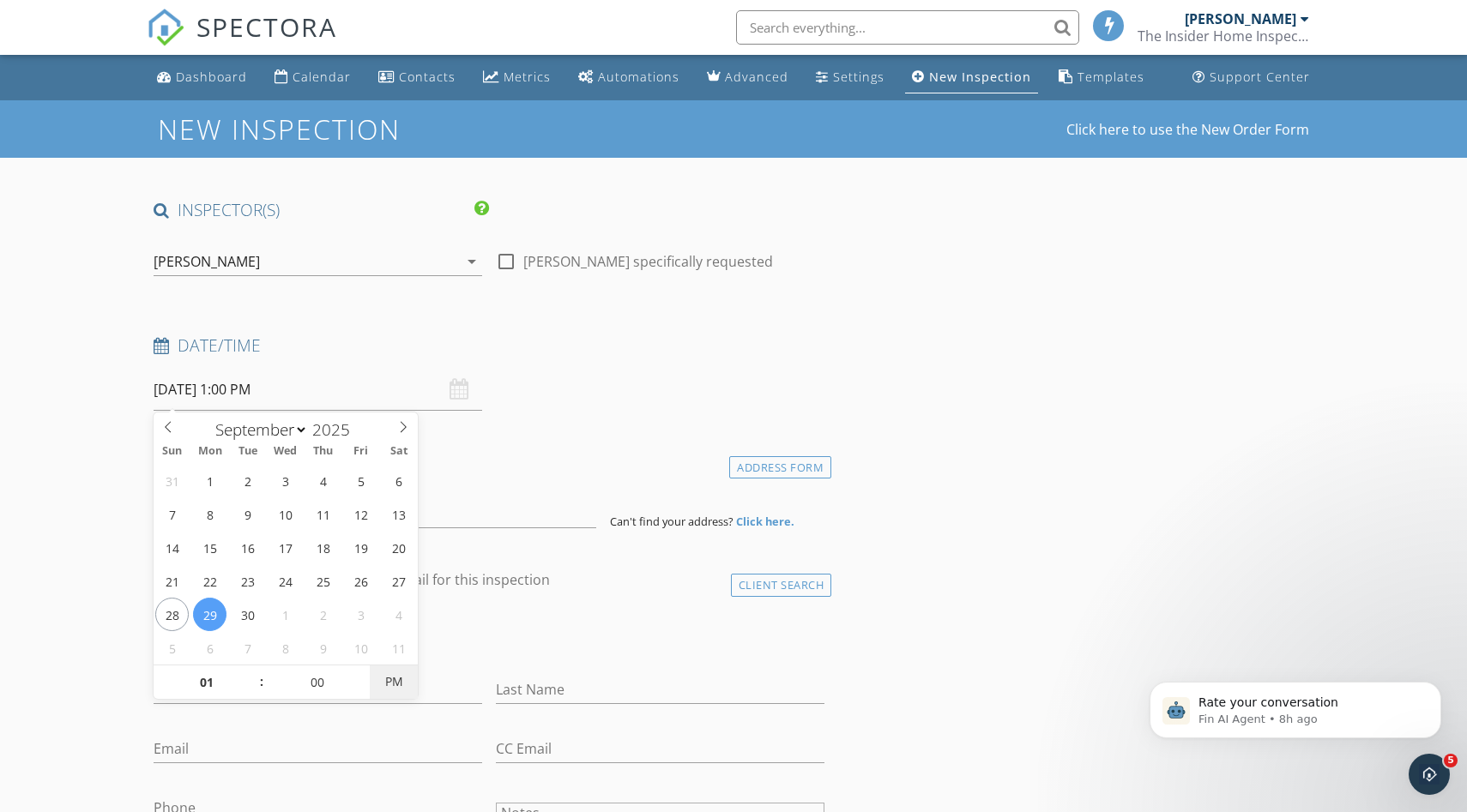
click at [384, 671] on span "PM" at bounding box center [393, 682] width 47 height 34
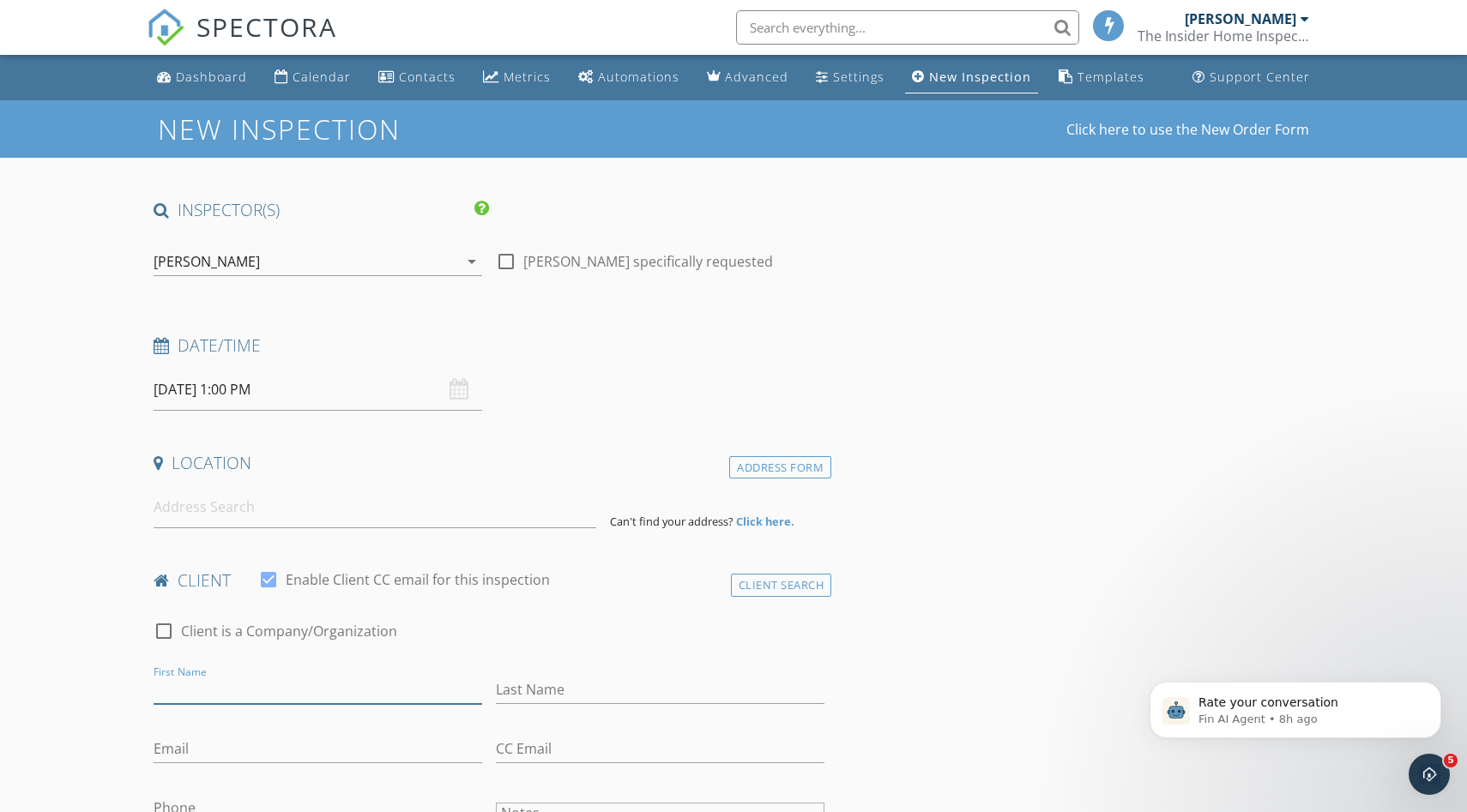
click at [222, 699] on input "First Name" at bounding box center [317, 690] width 329 height 28
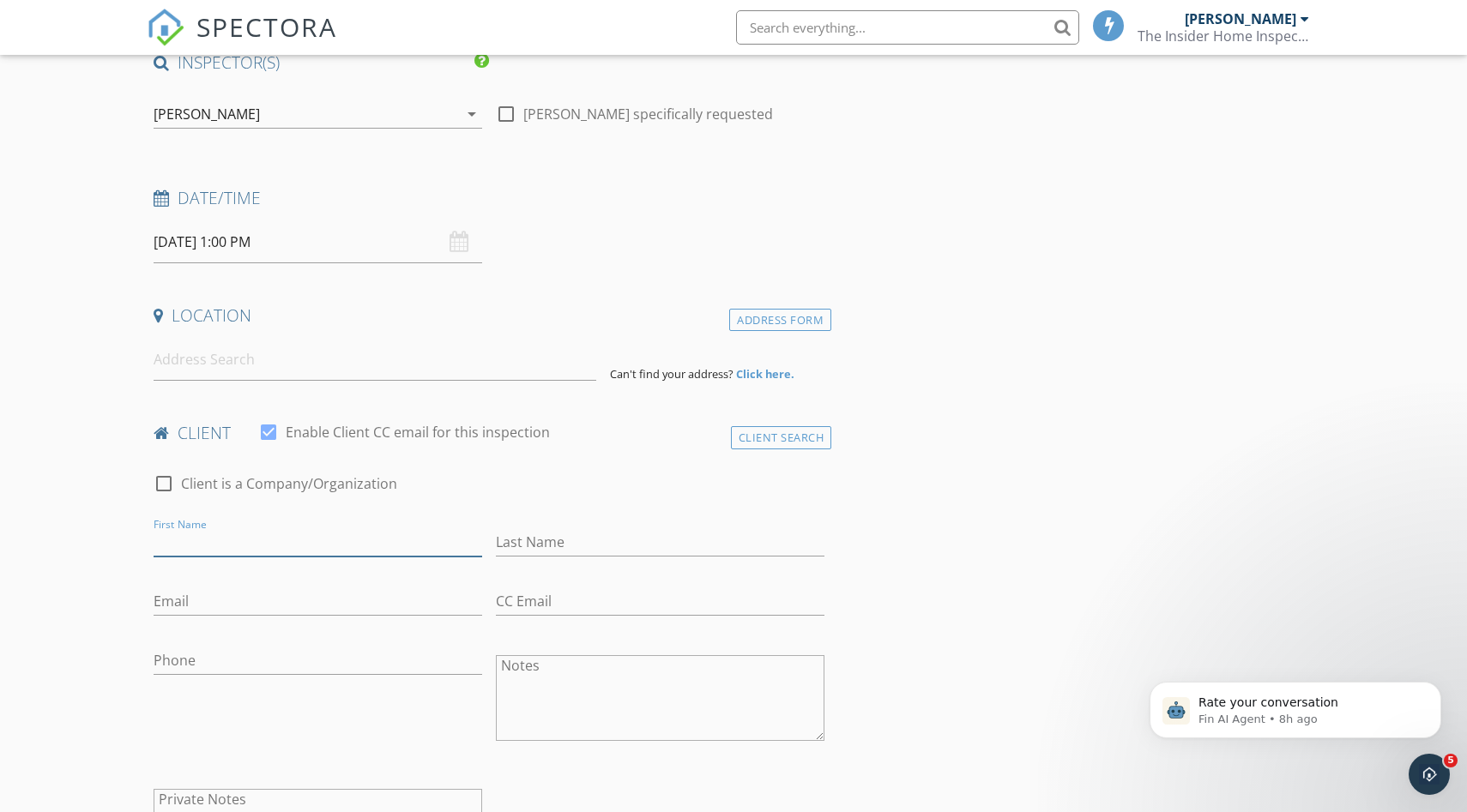
scroll to position [148, 0]
click at [236, 360] on input at bounding box center [374, 359] width 442 height 42
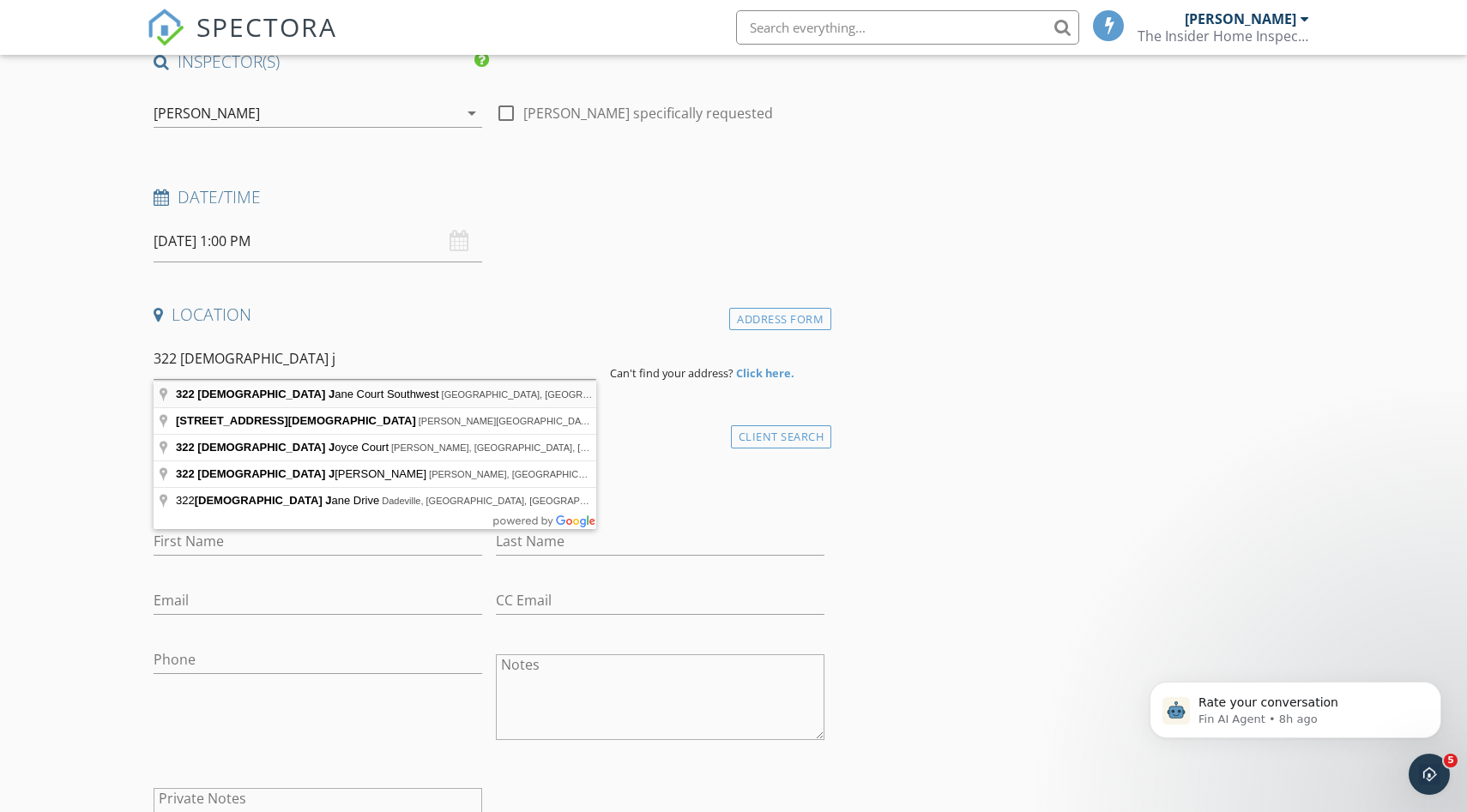
type input "322 Lady Jane Court Southwest, Huntsville, AL, USA"
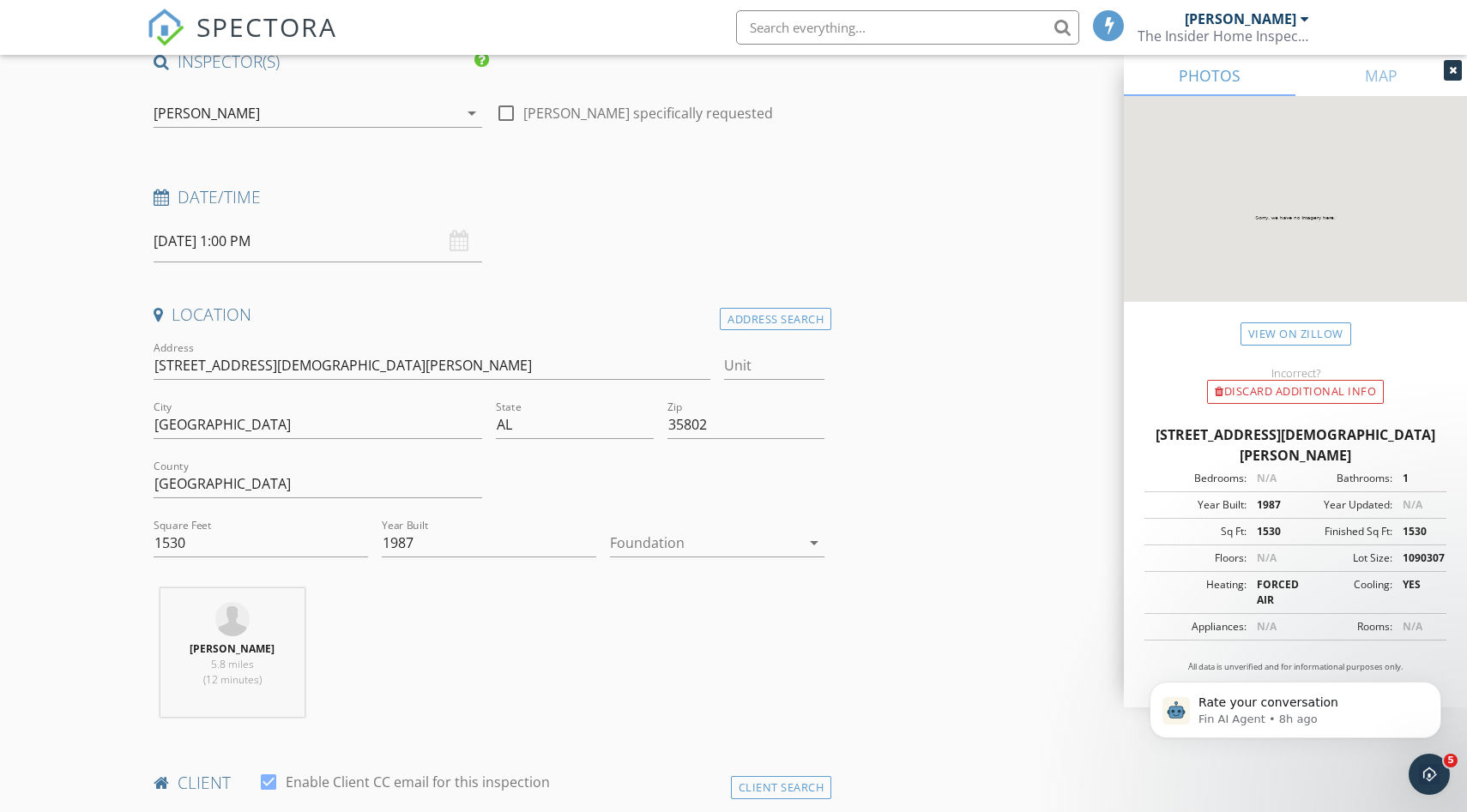
scroll to position [170, 0]
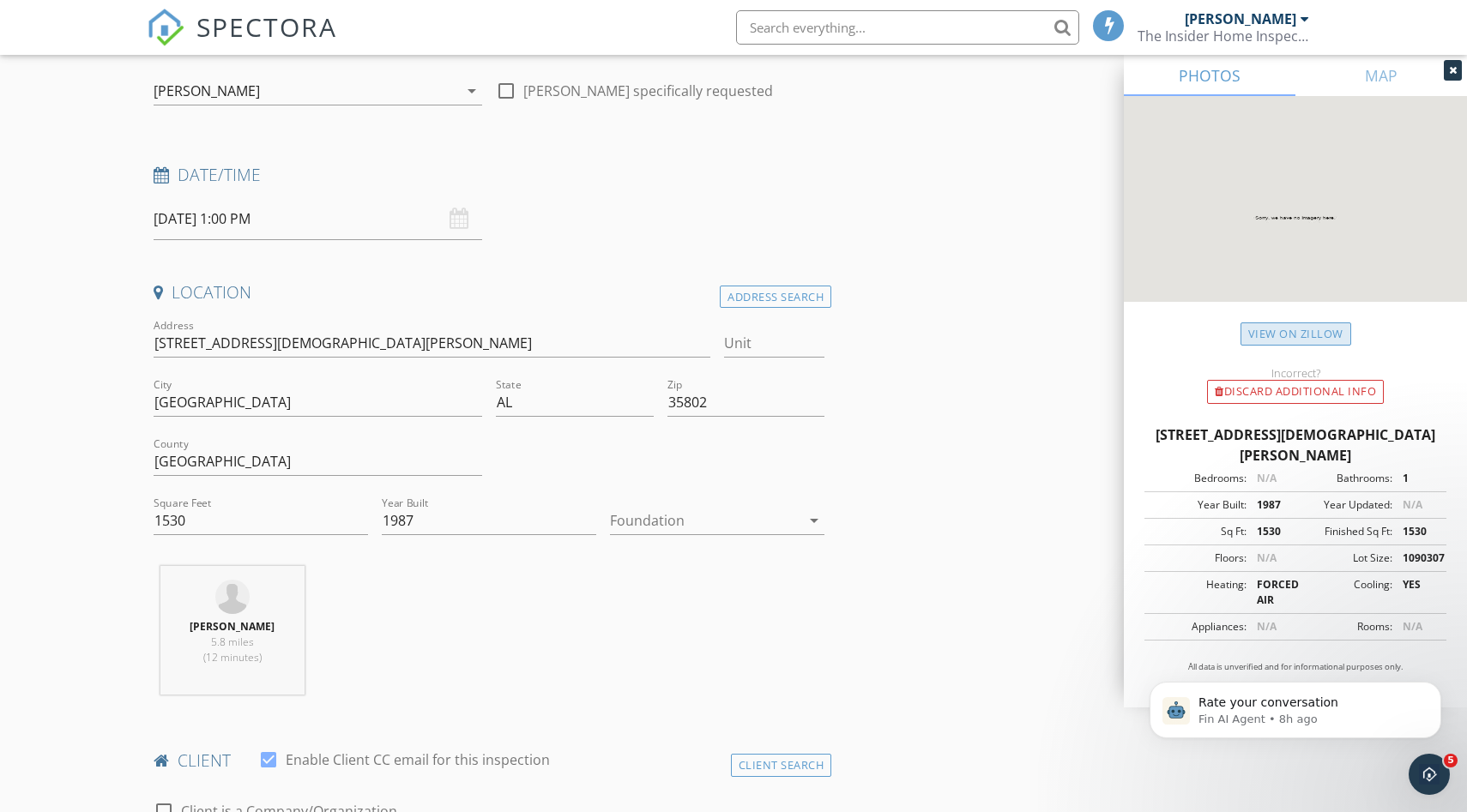
click at [1307, 334] on link "View on Zillow" at bounding box center [1296, 334] width 111 height 23
click at [683, 535] on div "Foundation arrow_drop_down" at bounding box center [717, 529] width 214 height 46
click at [706, 510] on div at bounding box center [705, 520] width 190 height 28
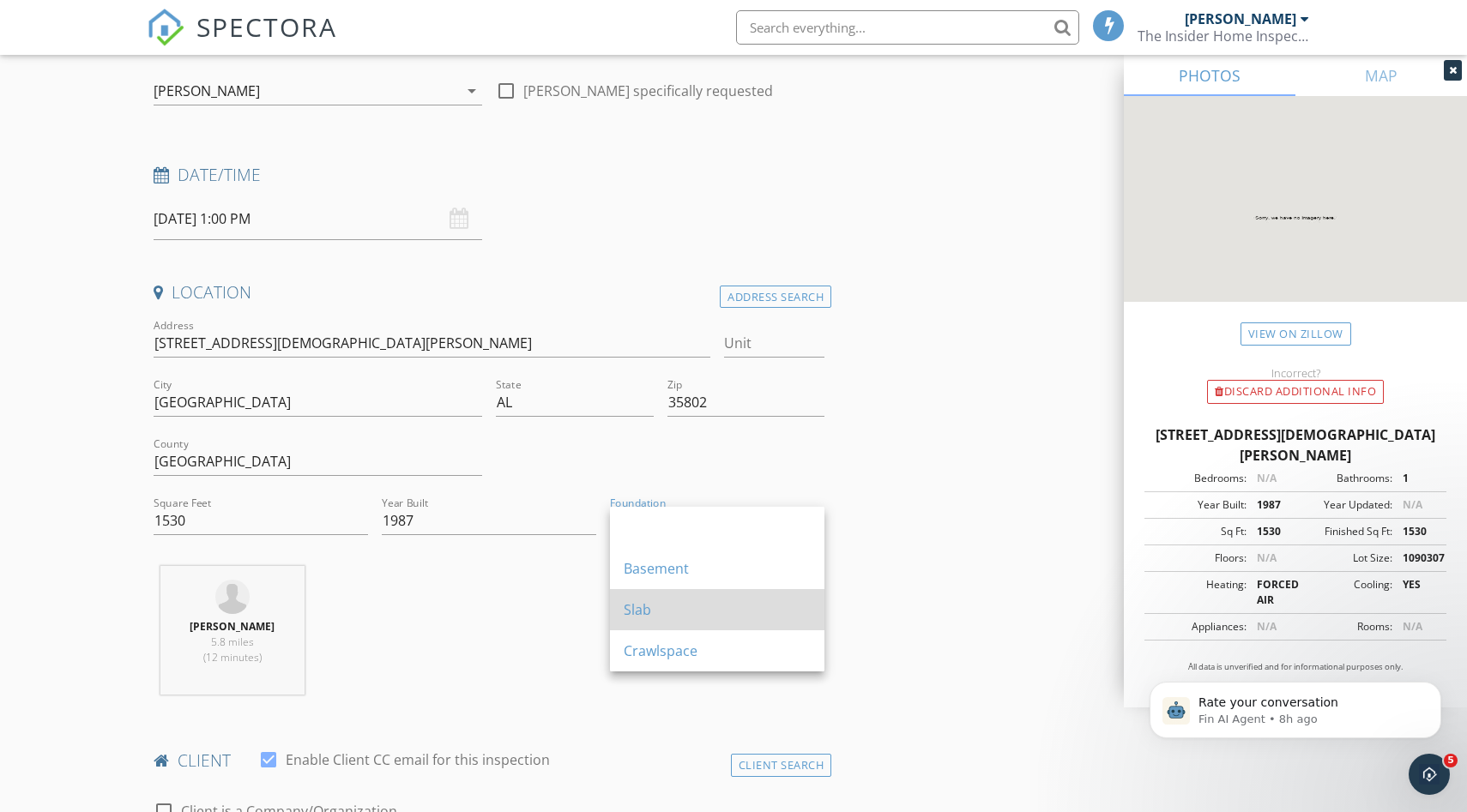
click at [665, 605] on div "Slab" at bounding box center [717, 610] width 187 height 21
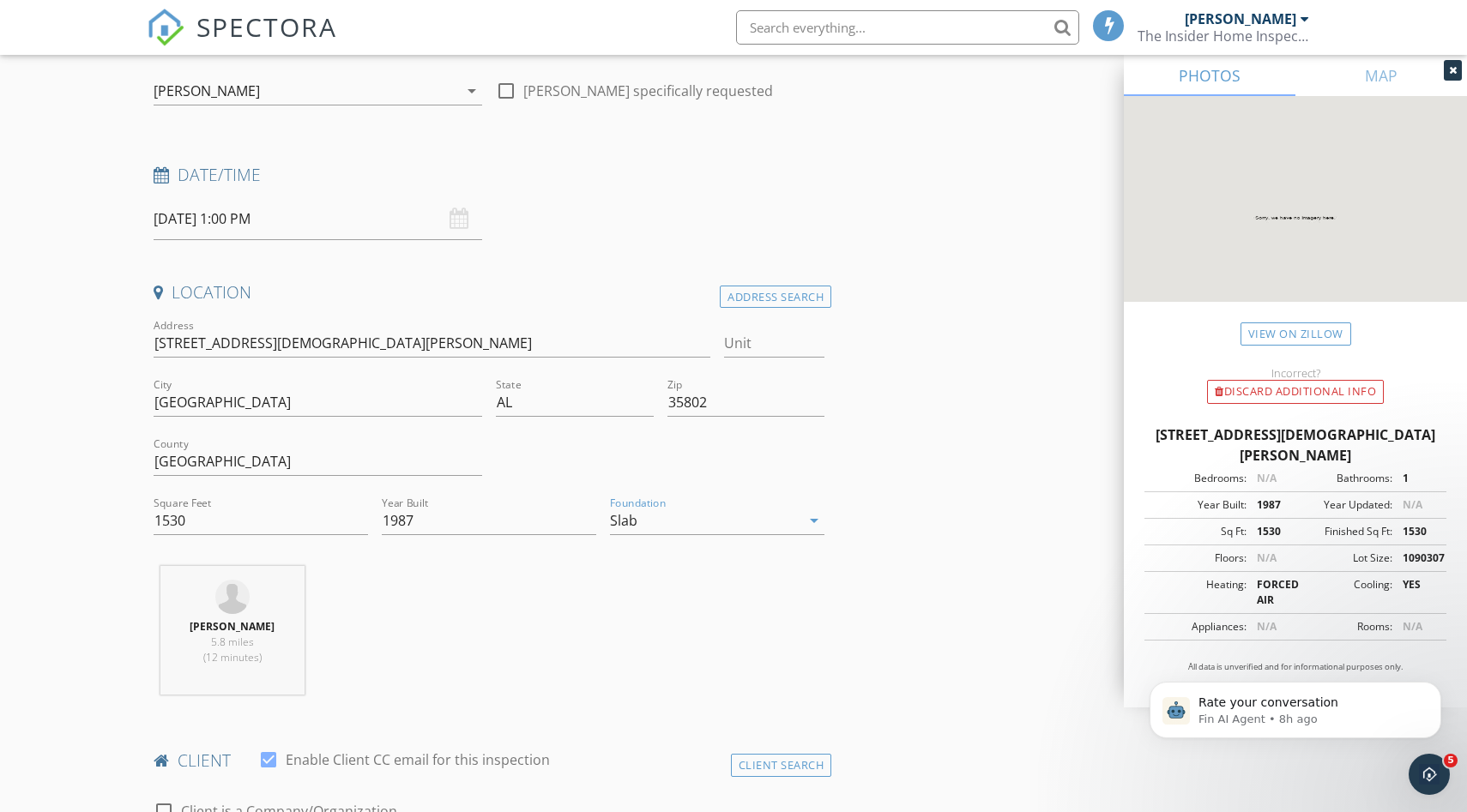
click at [497, 606] on div "Zack Gammon 5.8 miles (12 minutes)" at bounding box center [489, 637] width 685 height 143
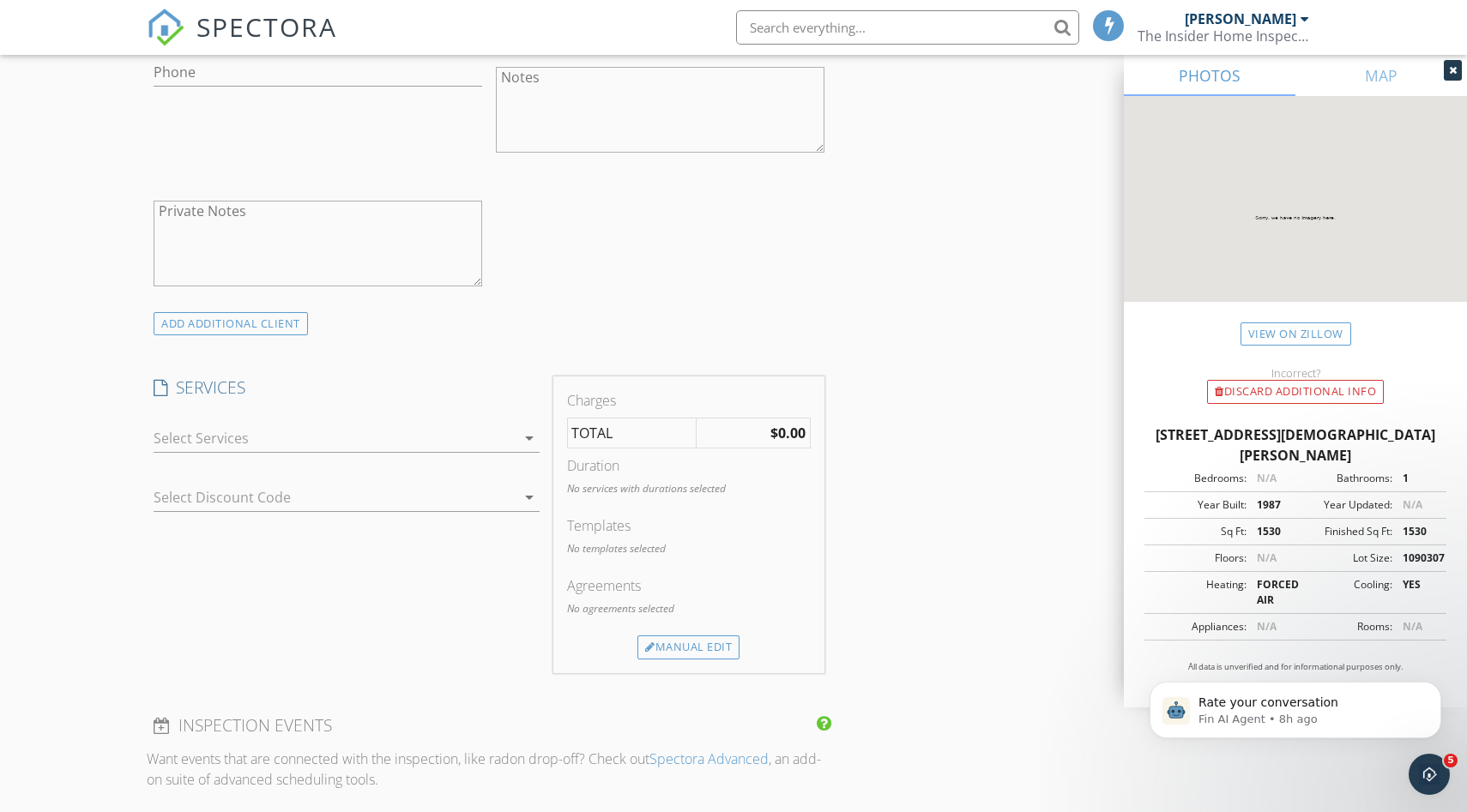
scroll to position [1089, 0]
click at [452, 408] on div "SERVICES check_box_outline_blank Training Run For Training Purposes Only check_…" at bounding box center [346, 522] width 400 height 296
click at [452, 431] on div at bounding box center [334, 436] width 362 height 28
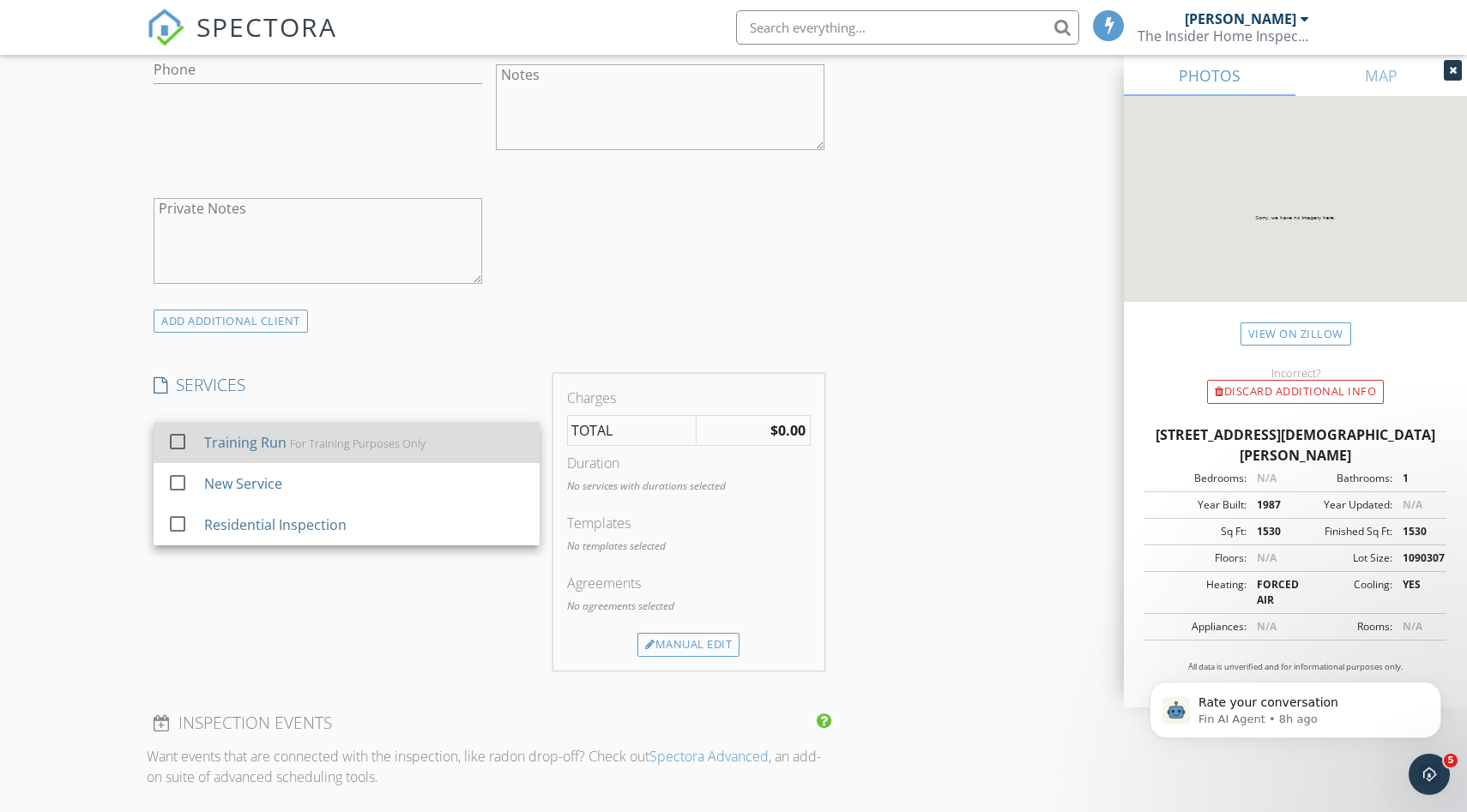
click at [416, 459] on div "Training Run For Training Purposes Only" at bounding box center [365, 443] width 322 height 34
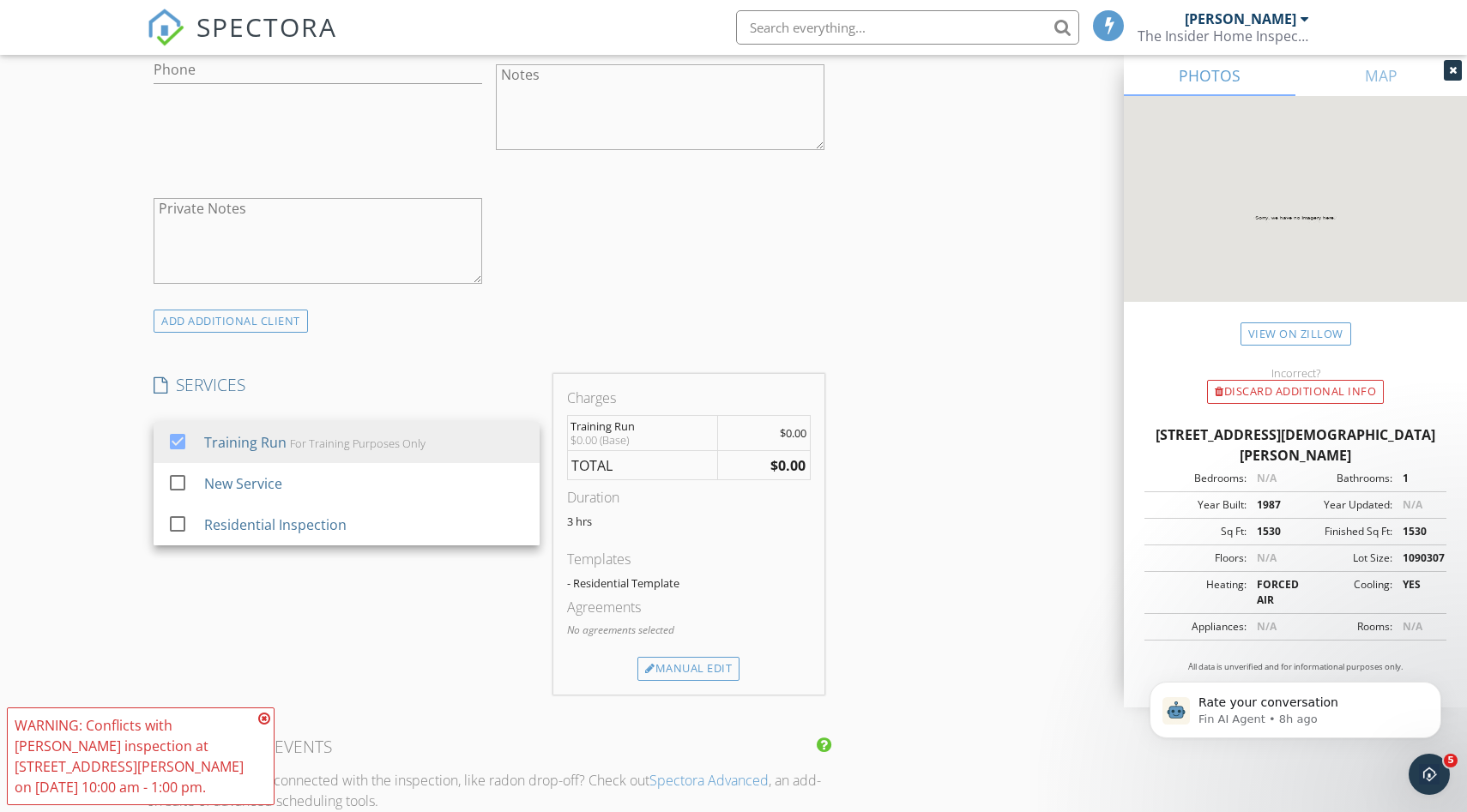
click at [909, 322] on div "INSPECTOR(S) check_box Zack Gammon PRIMARY check_box_outline_blank Adam Sewell …" at bounding box center [733, 527] width 1174 height 2836
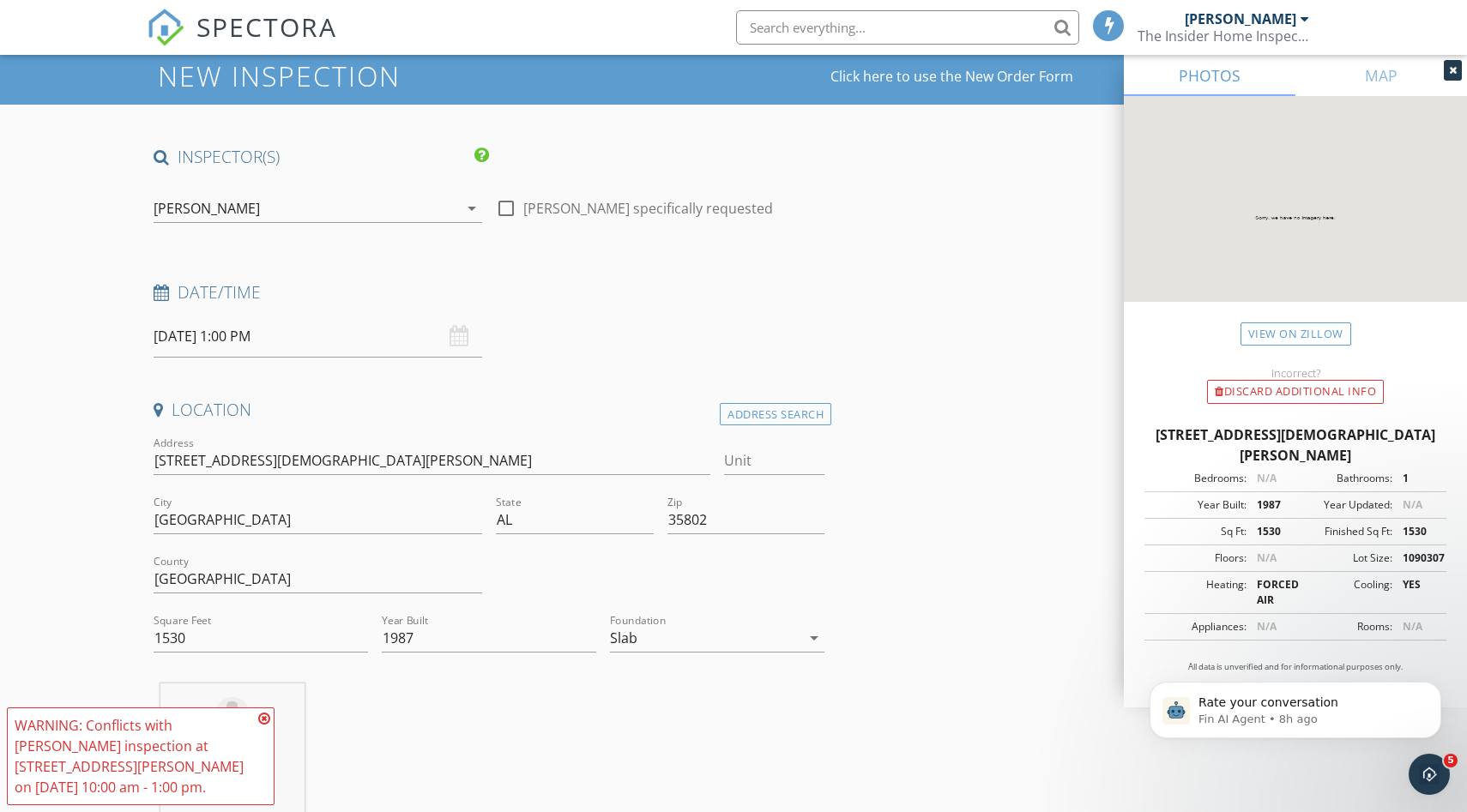
scroll to position [54, 0]
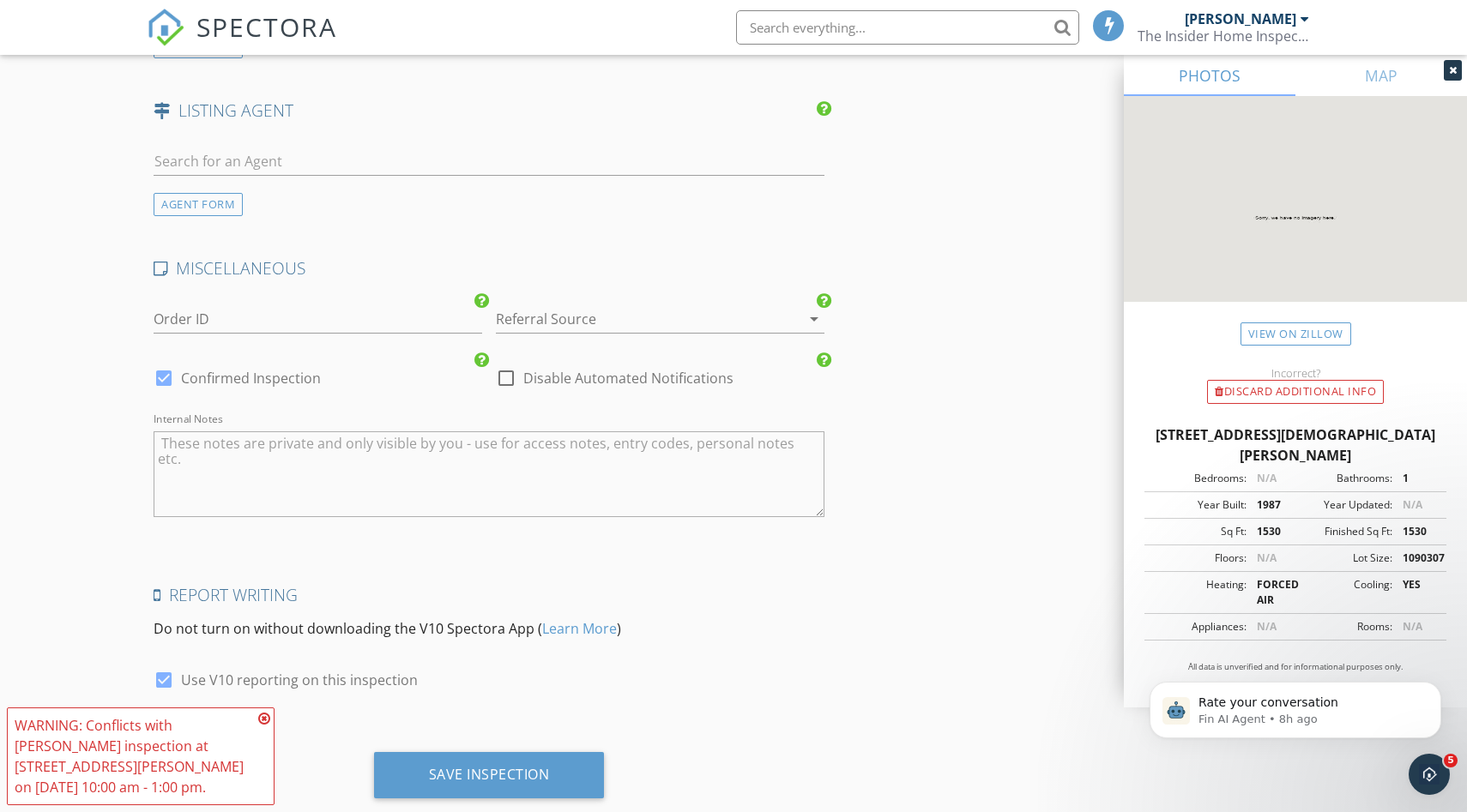
scroll to position [2264, 0]
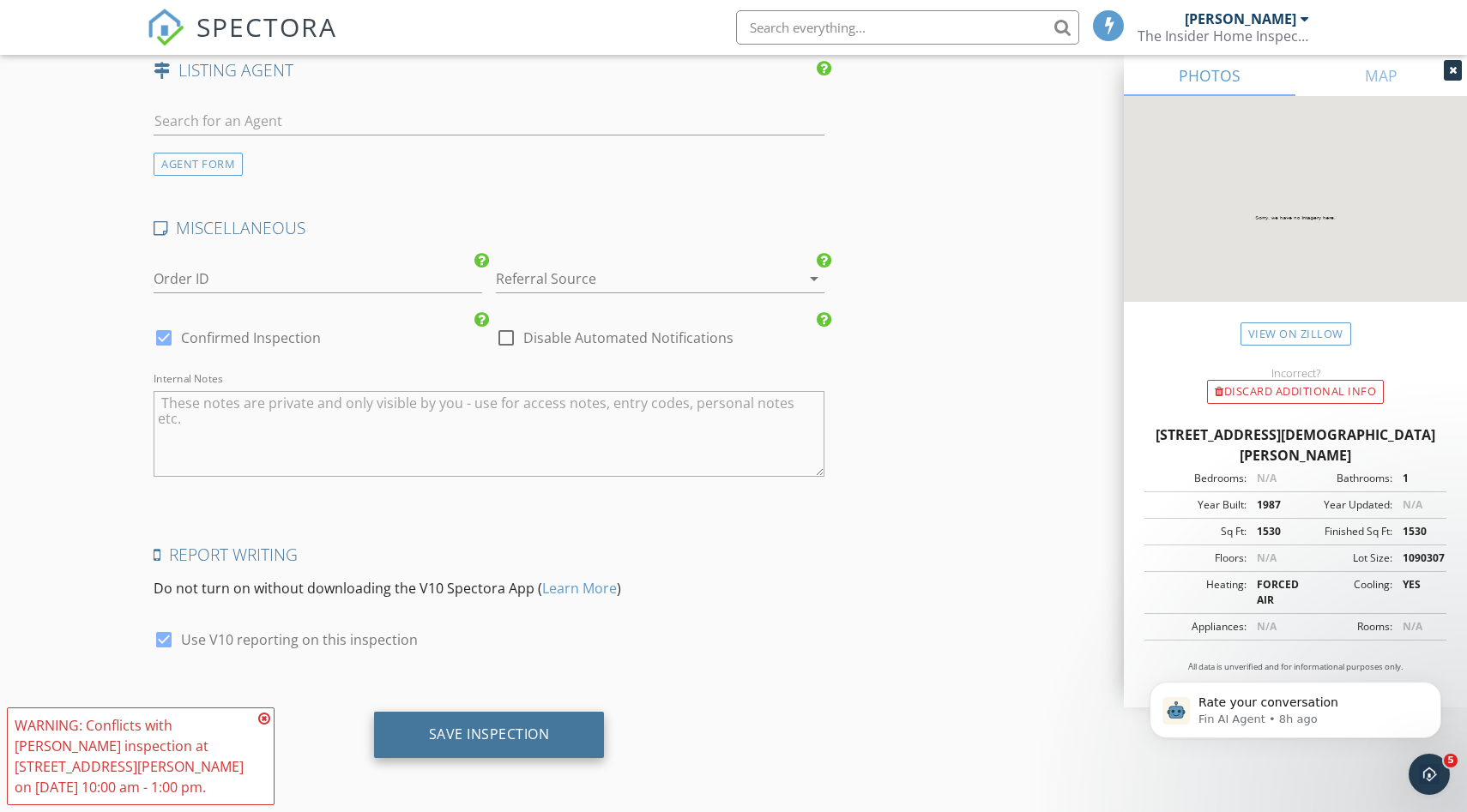
click at [546, 741] on div "Save Inspection" at bounding box center [490, 734] width 121 height 17
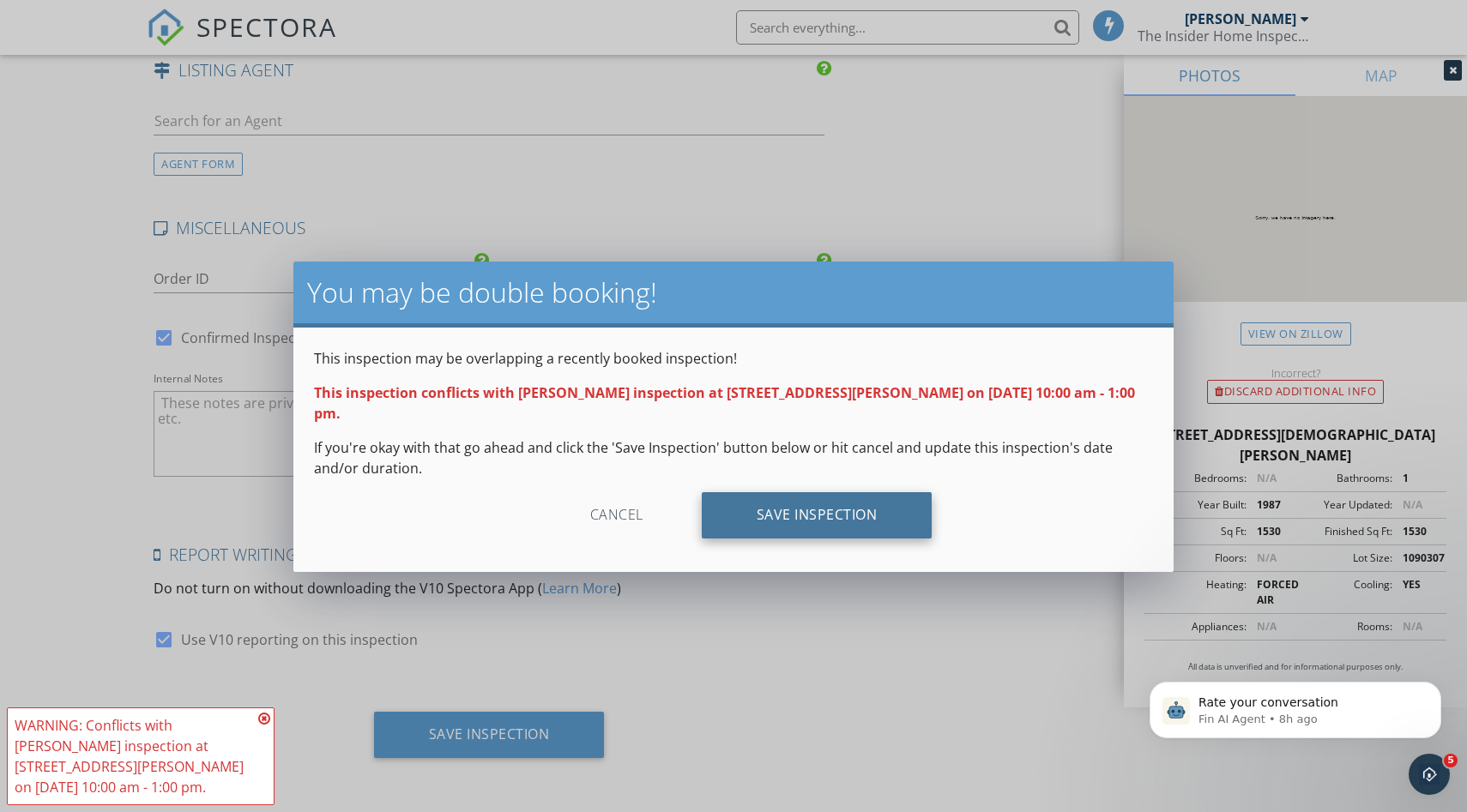
click at [811, 505] on div "Save Inspection" at bounding box center [817, 515] width 231 height 46
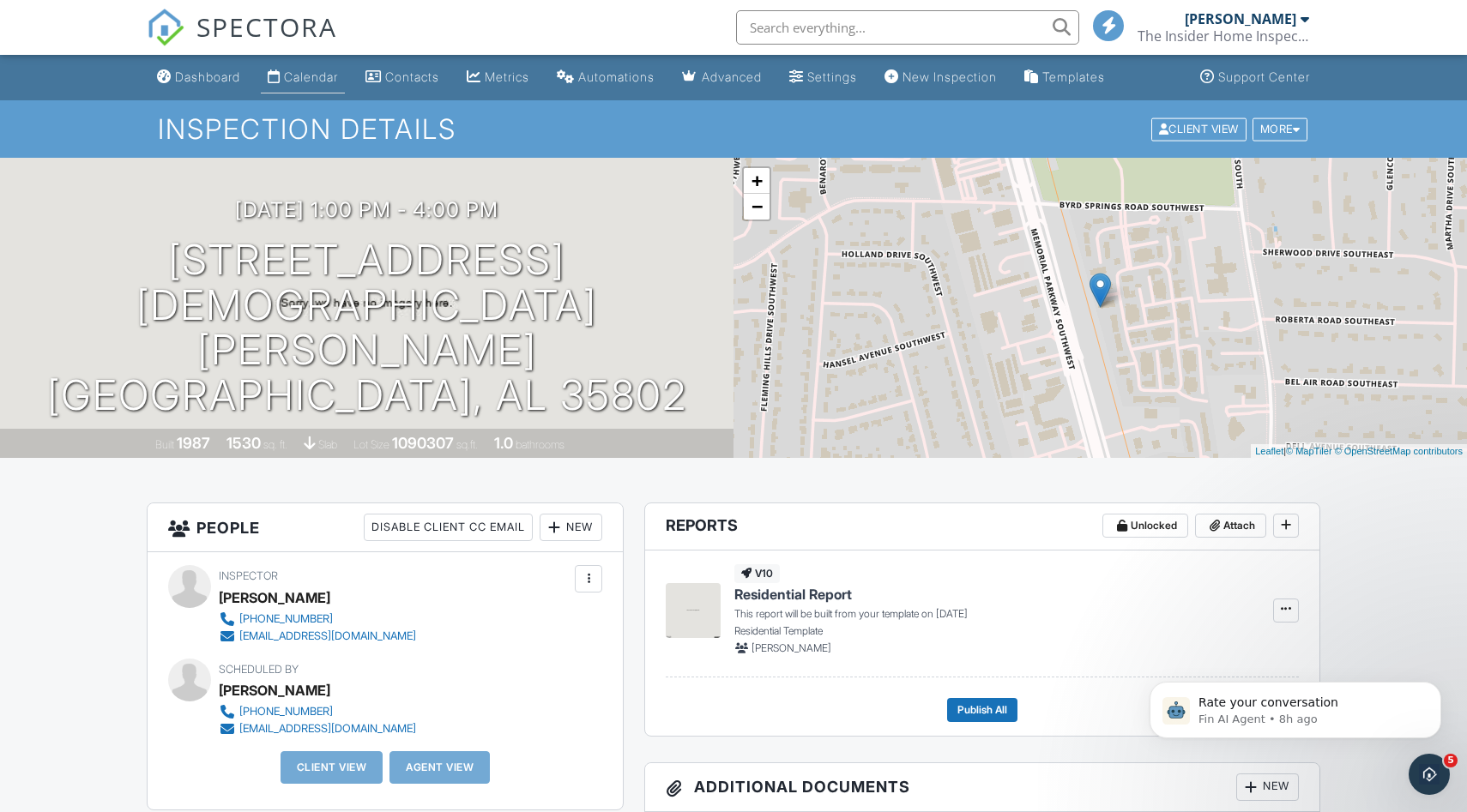
click at [332, 77] on div "Calendar" at bounding box center [311, 77] width 54 height 15
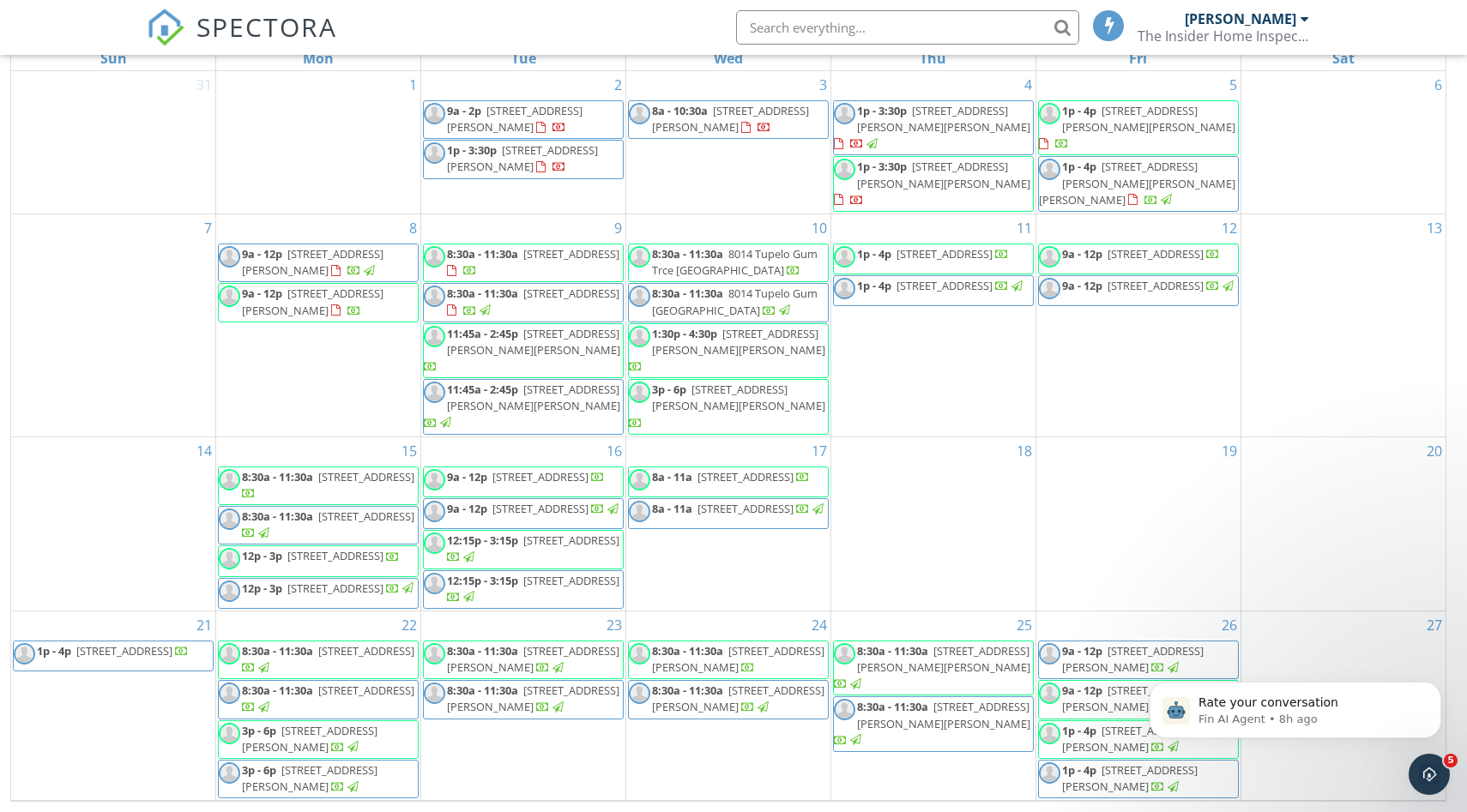
scroll to position [244, 0]
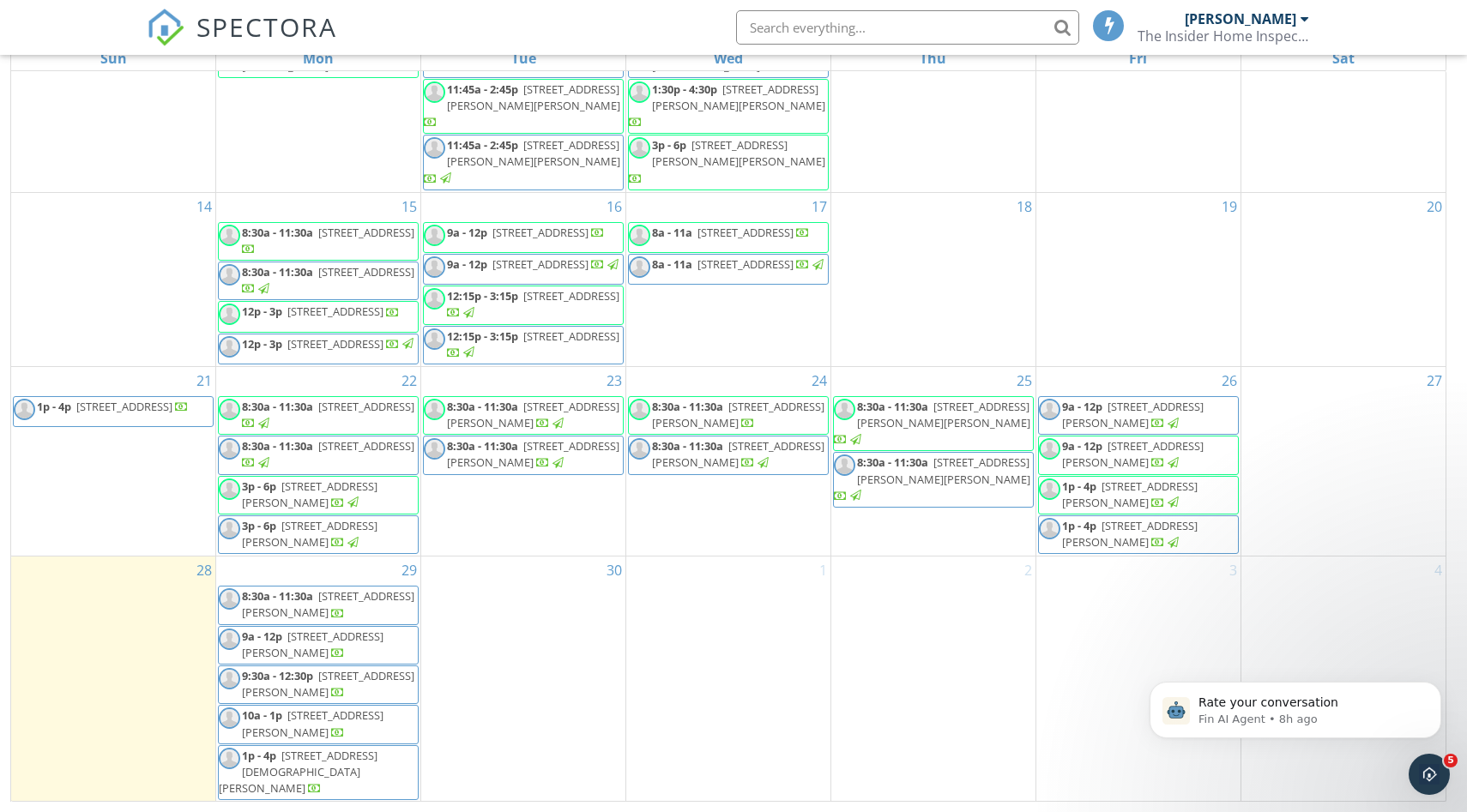
click at [289, 731] on span "[STREET_ADDRESS][PERSON_NAME]" at bounding box center [312, 723] width 142 height 32
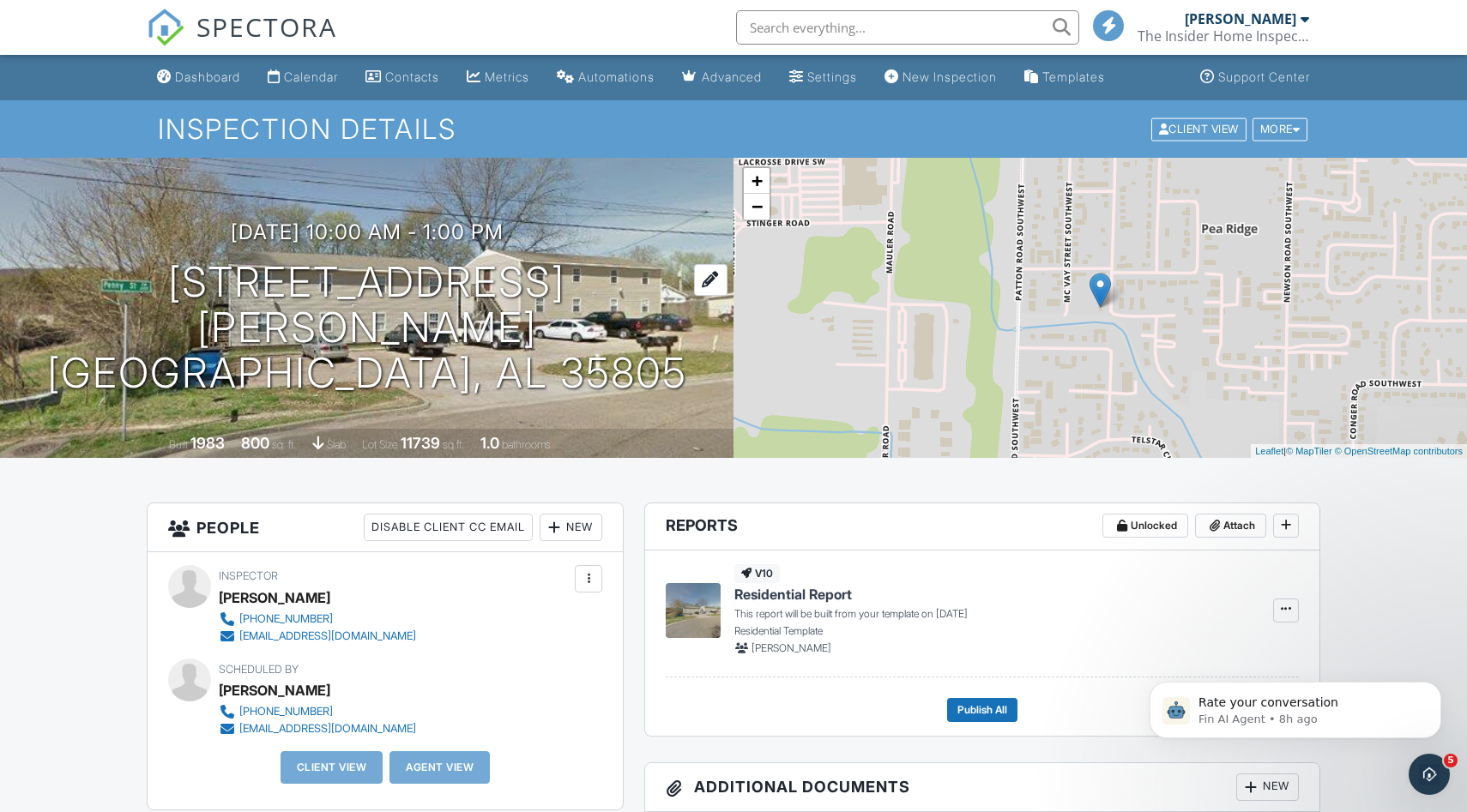
click at [694, 296] on div at bounding box center [711, 280] width 34 height 32
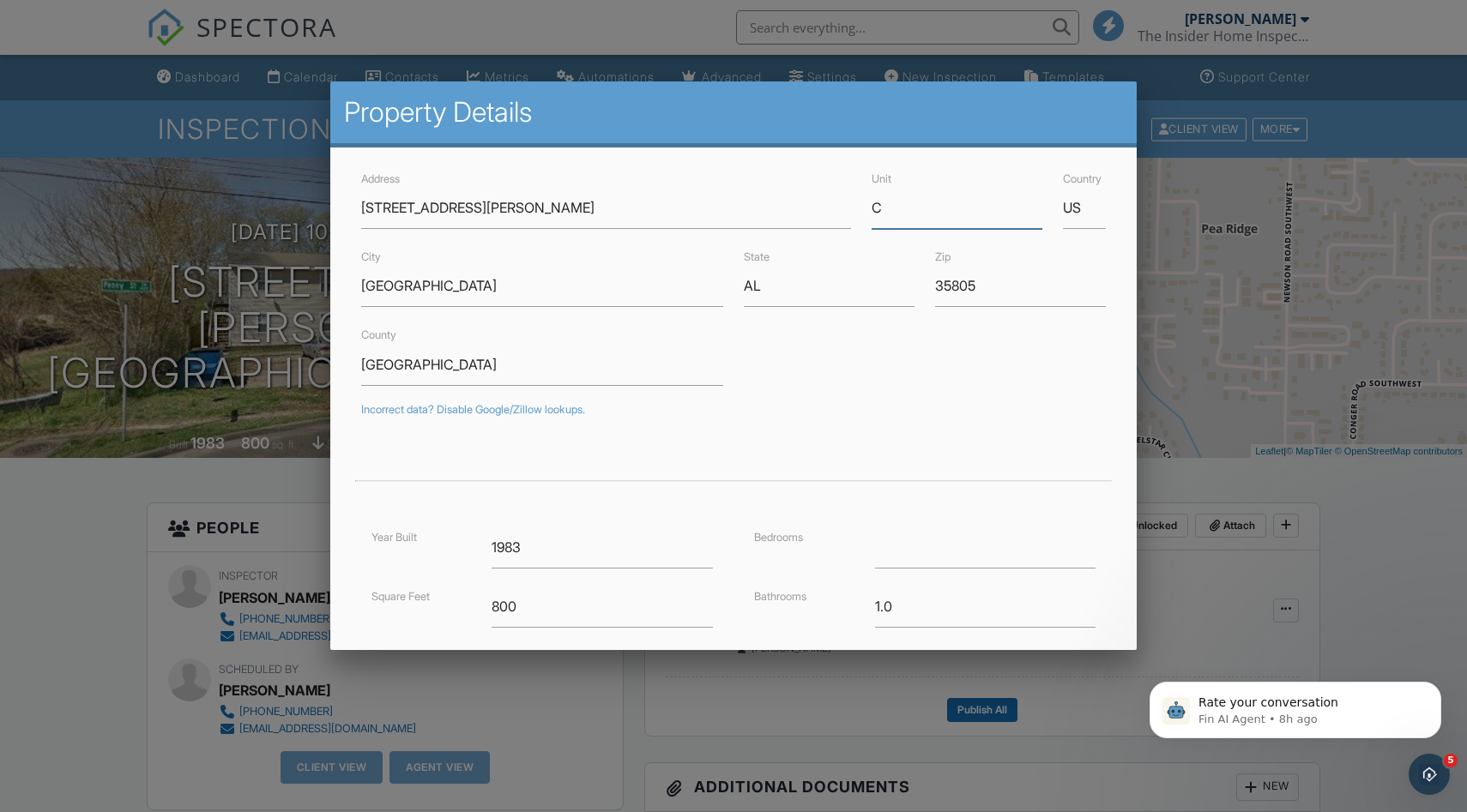
click at [911, 217] on input "C" at bounding box center [957, 207] width 170 height 42
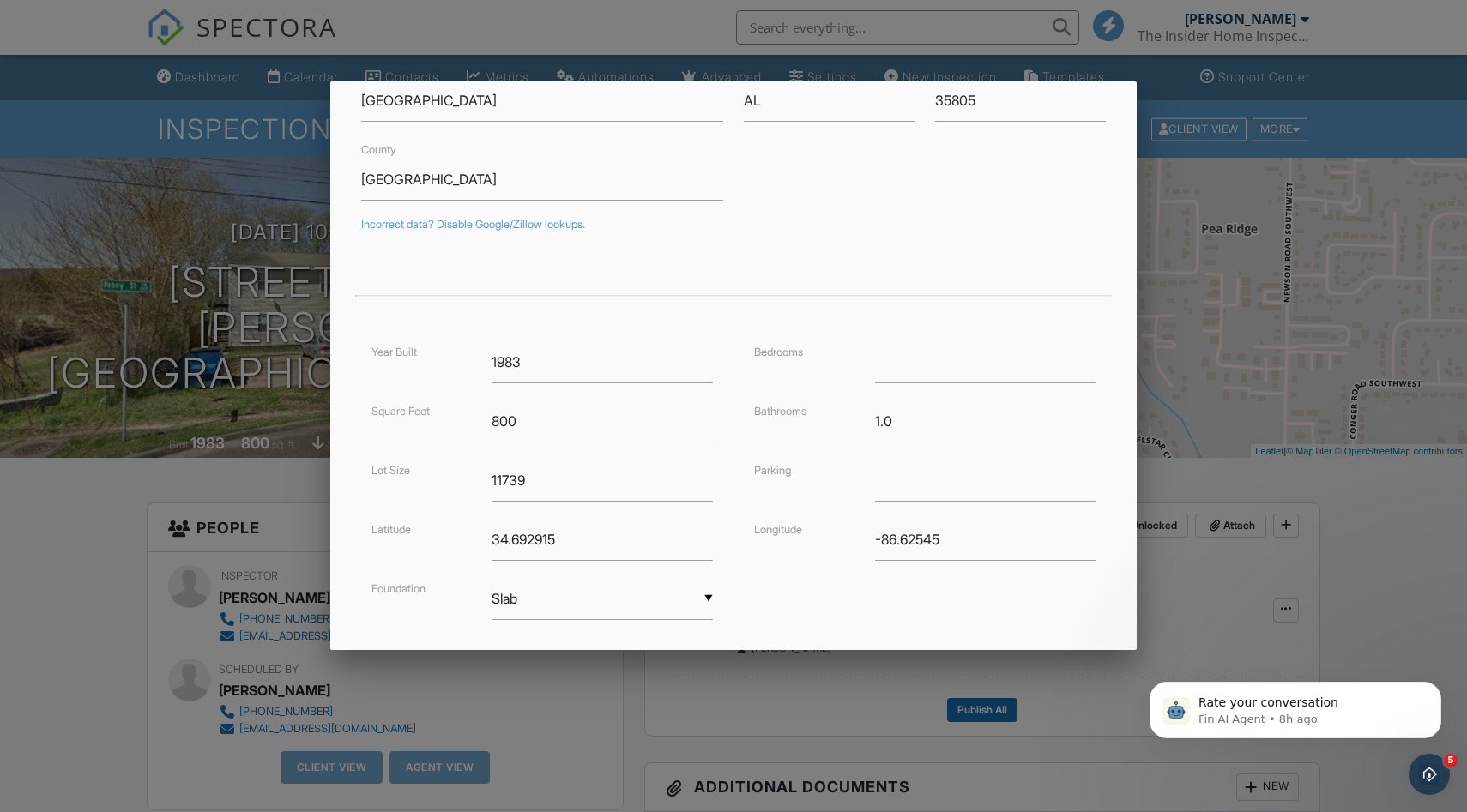
scroll to position [288, 0]
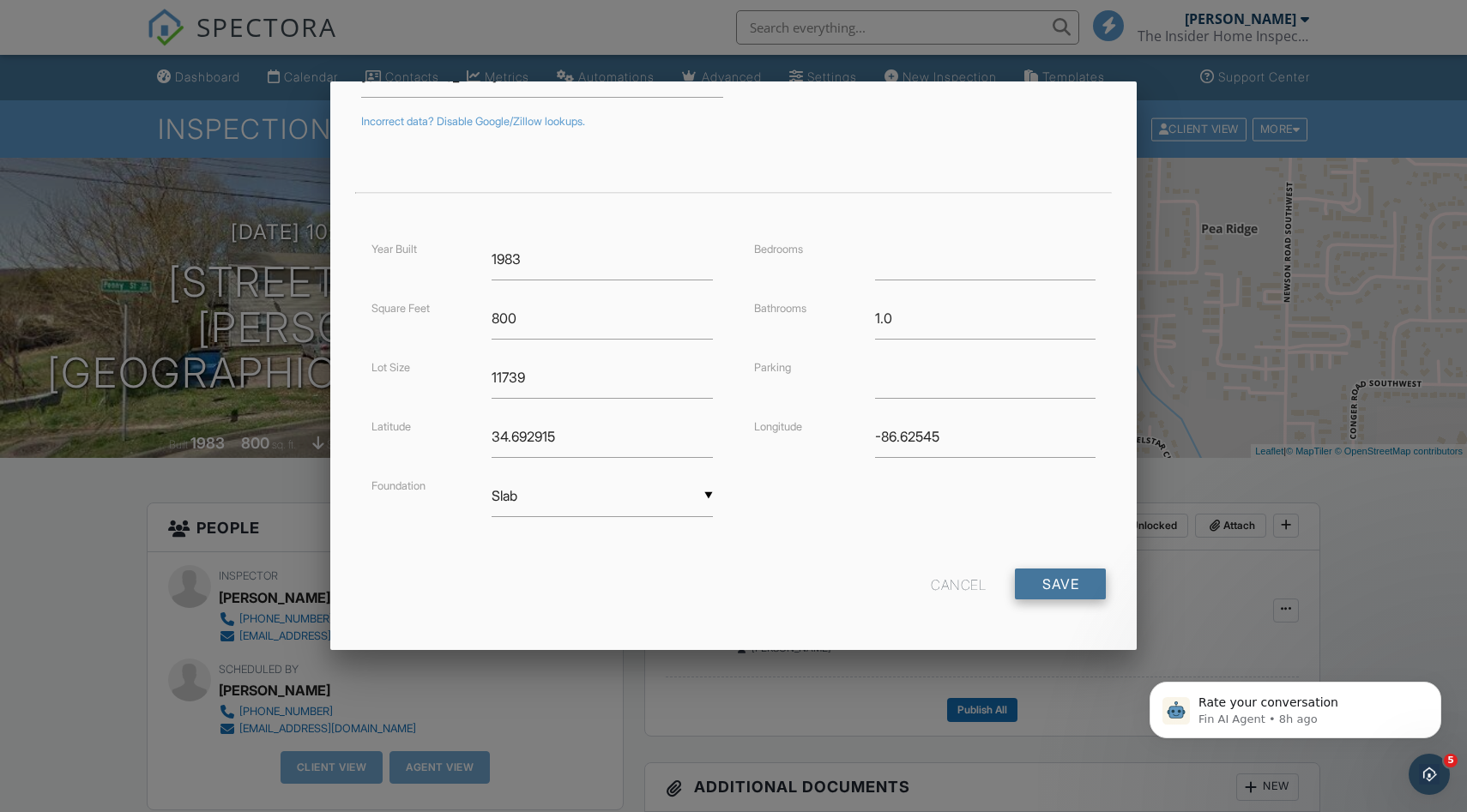
type input "D"
click at [1049, 569] on input "Save" at bounding box center [1060, 584] width 91 height 31
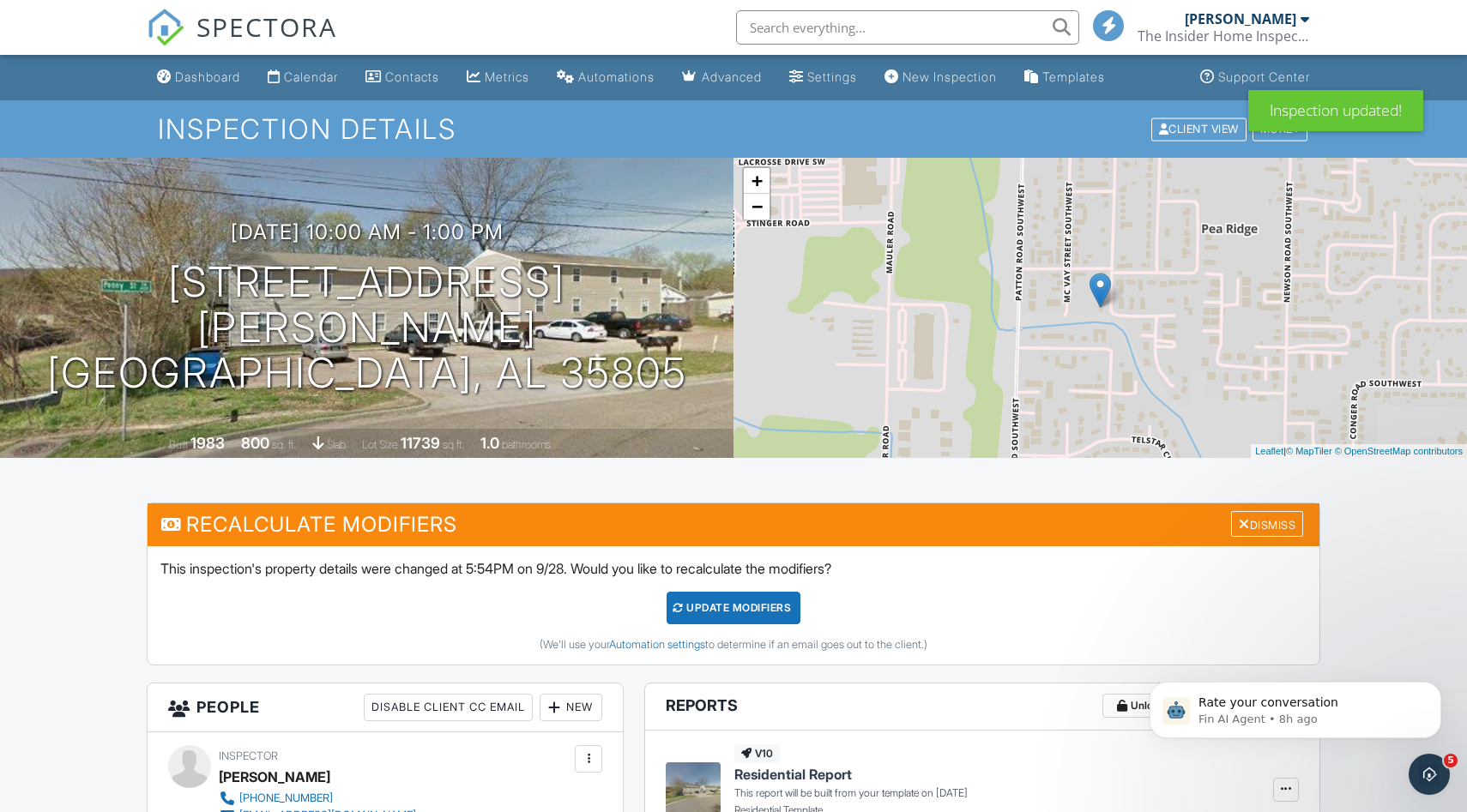
click at [712, 605] on div "UPDATE Modifiers" at bounding box center [734, 608] width 135 height 33
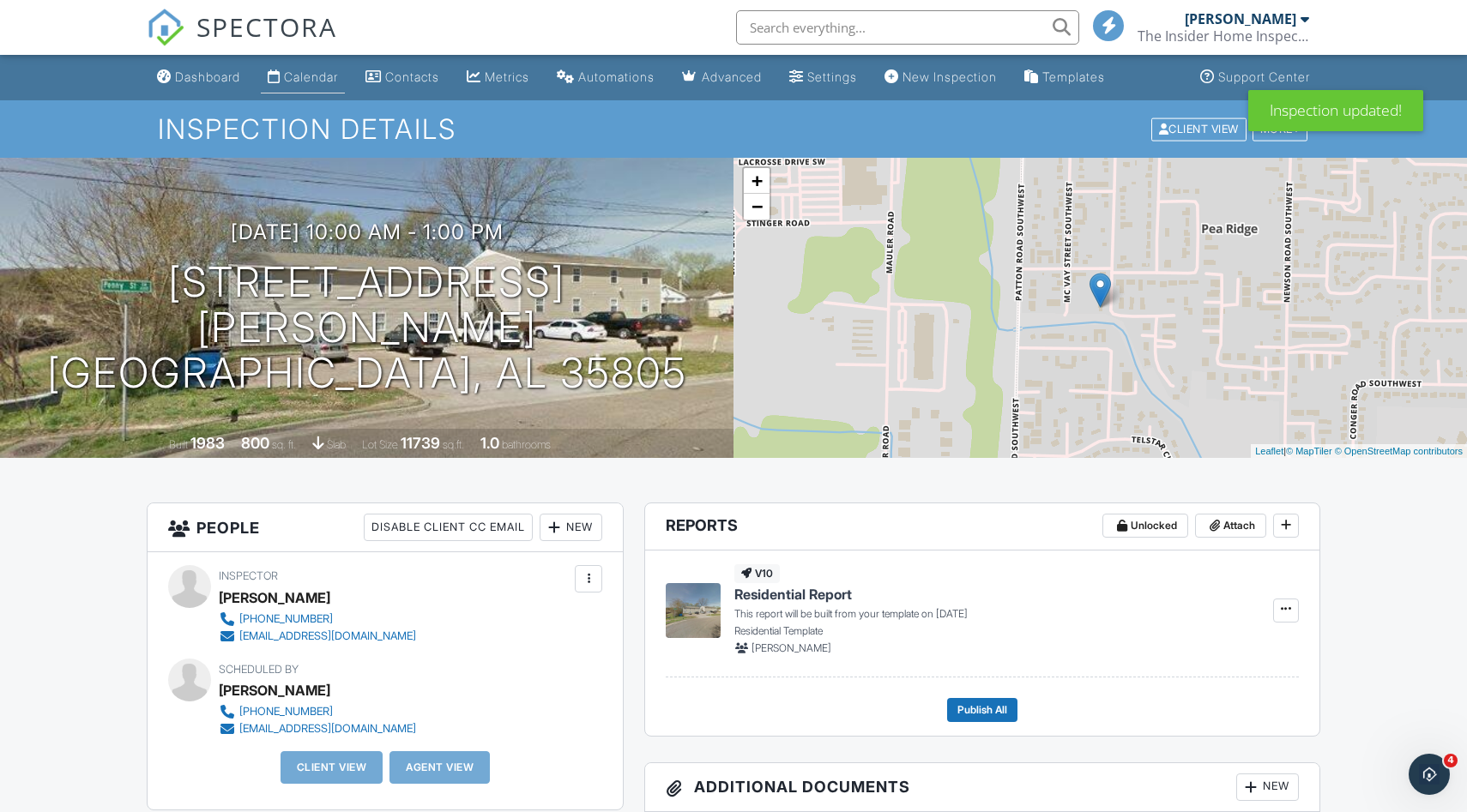
click at [330, 82] on div "Calendar" at bounding box center [311, 77] width 54 height 15
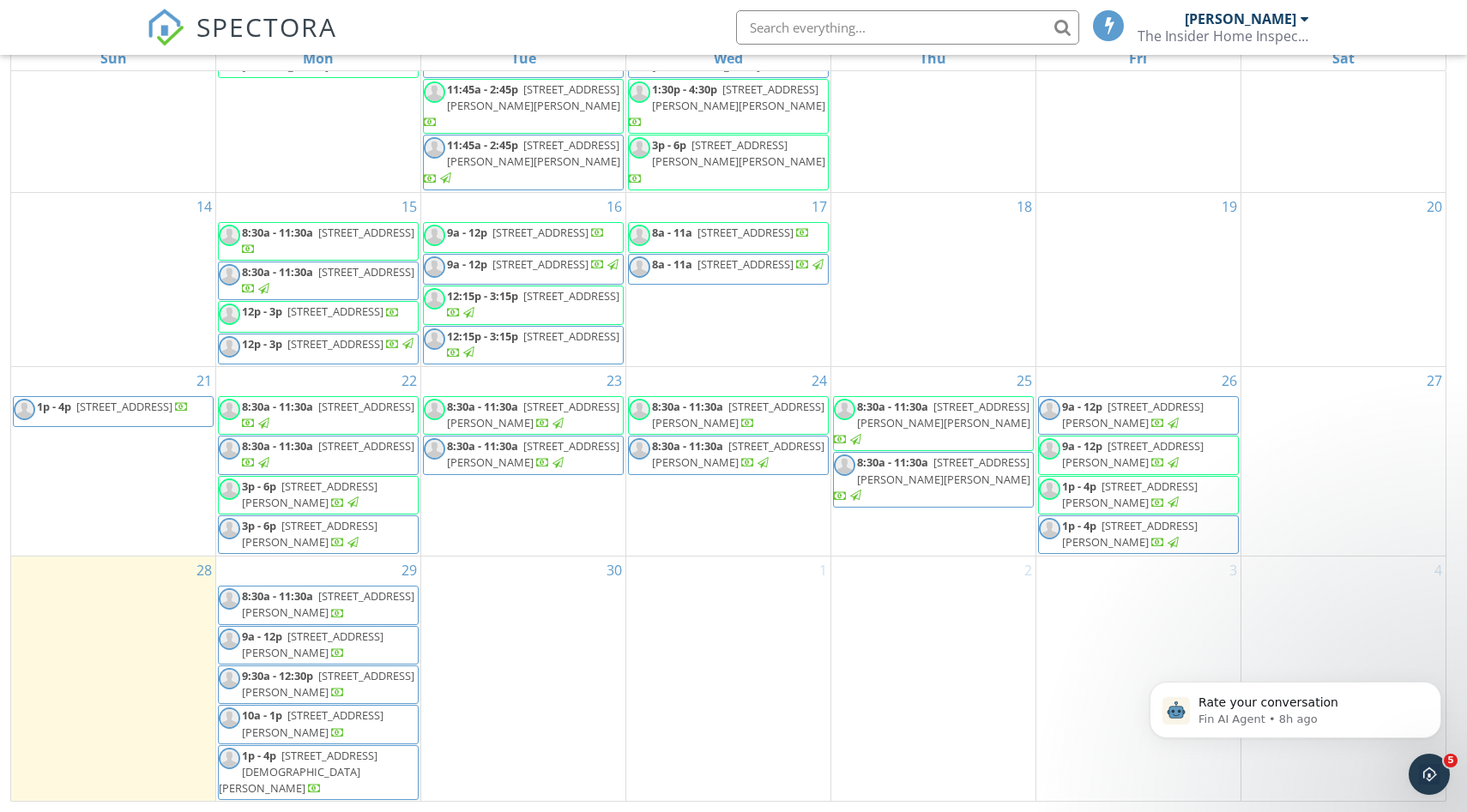
click at [345, 622] on div at bounding box center [338, 615] width 14 height 14
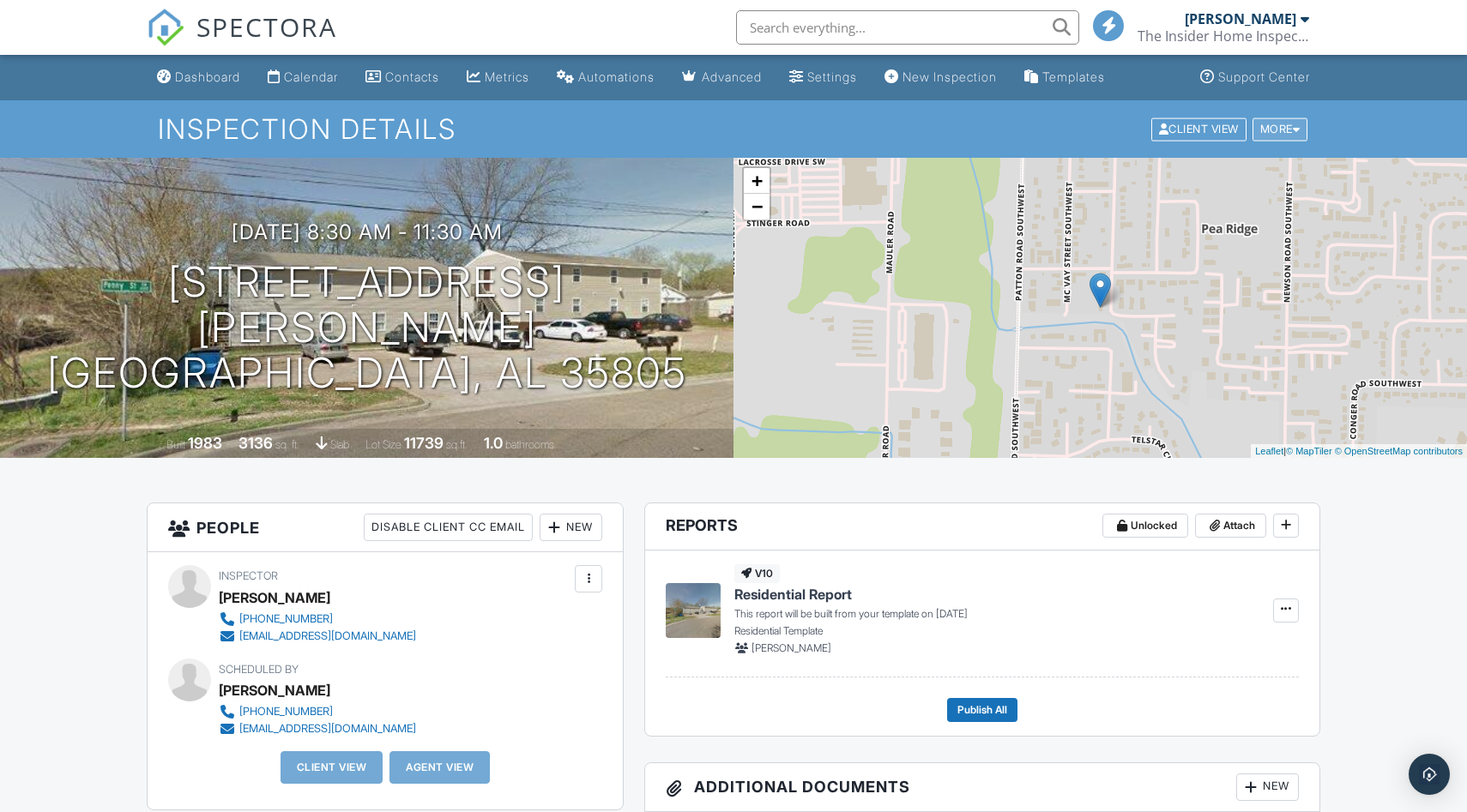
click at [1302, 130] on div "More" at bounding box center [1280, 129] width 56 height 23
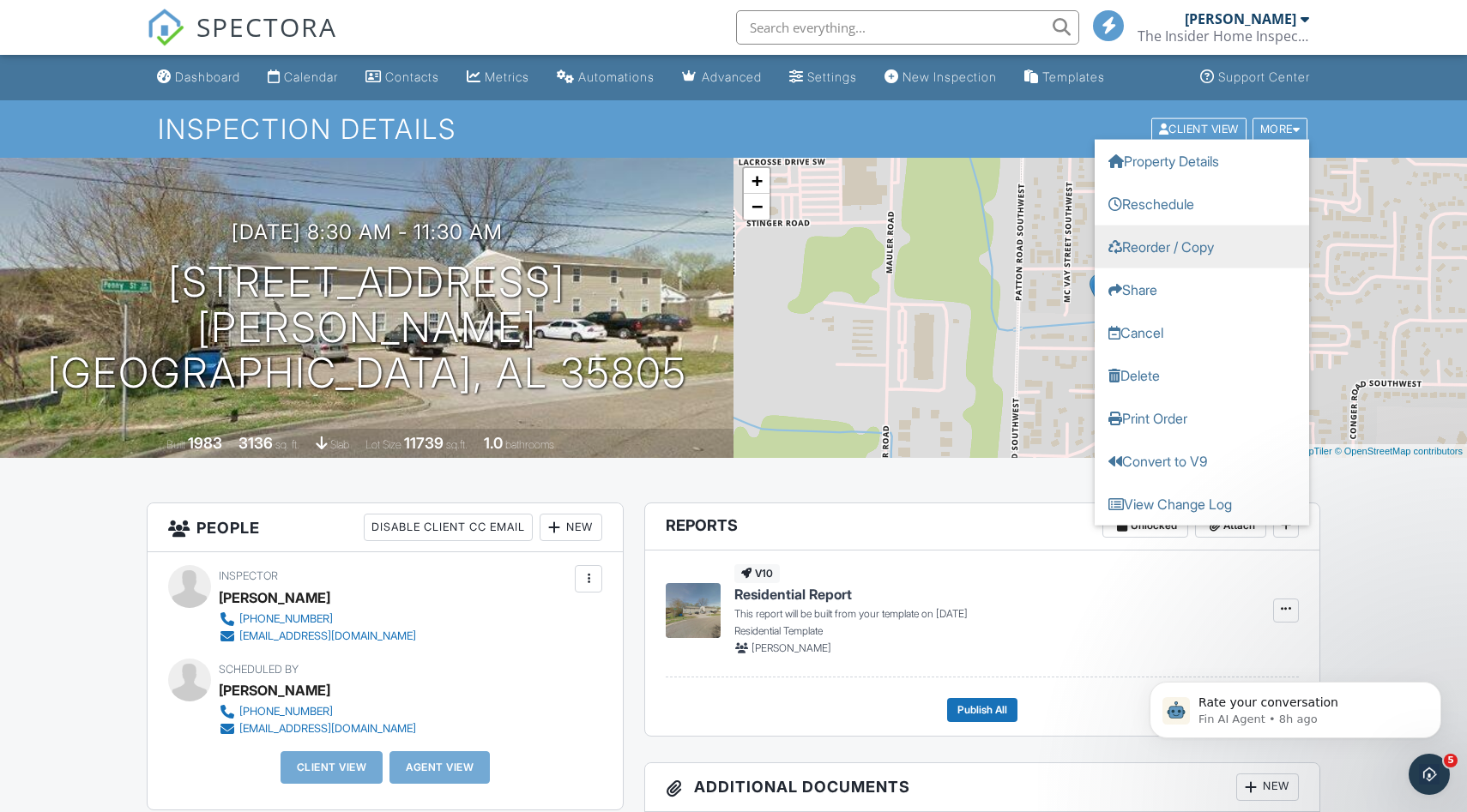
click at [1194, 238] on link "Reorder / Copy" at bounding box center [1201, 246] width 214 height 43
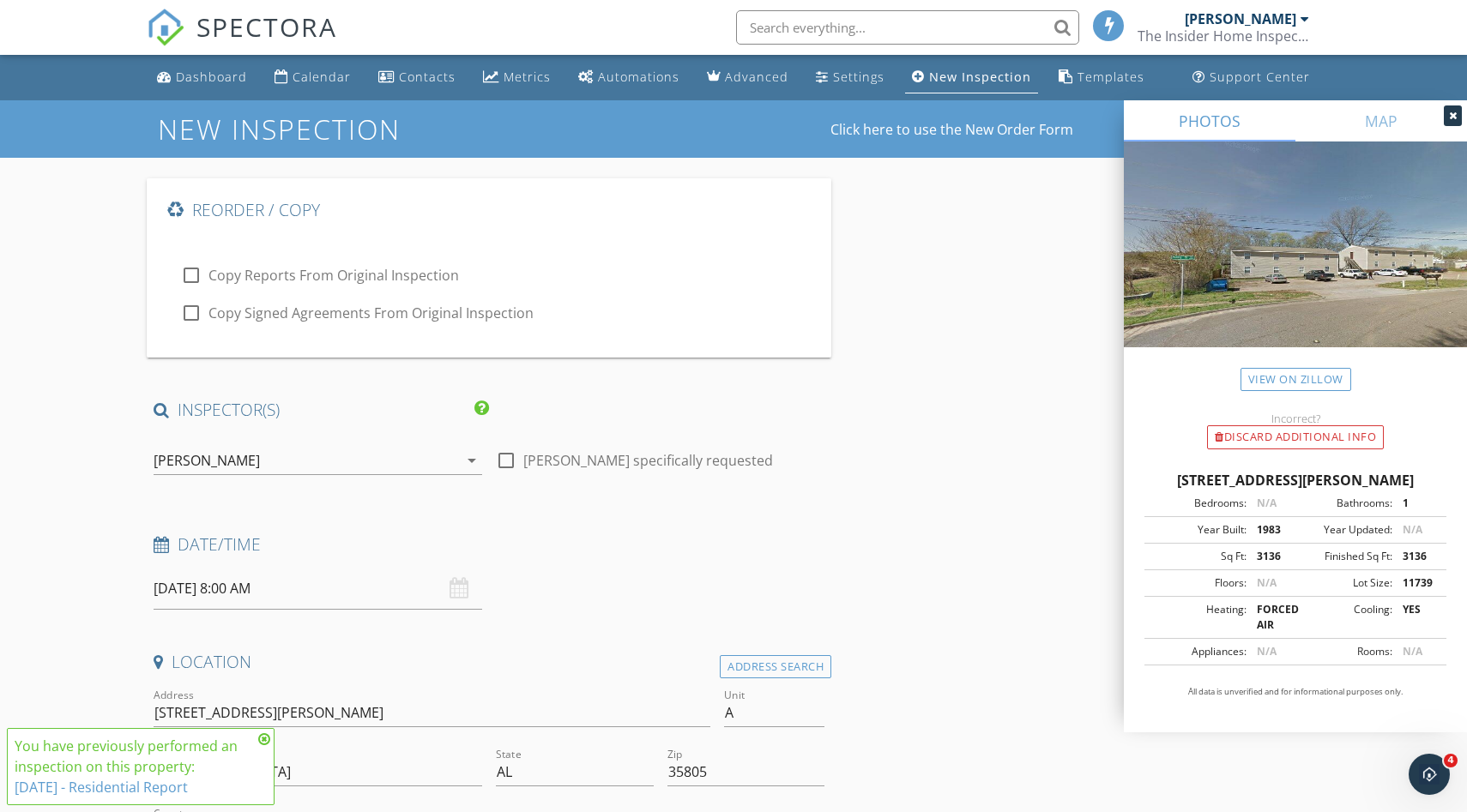
click at [346, 458] on div "[PERSON_NAME]" at bounding box center [305, 460] width 305 height 28
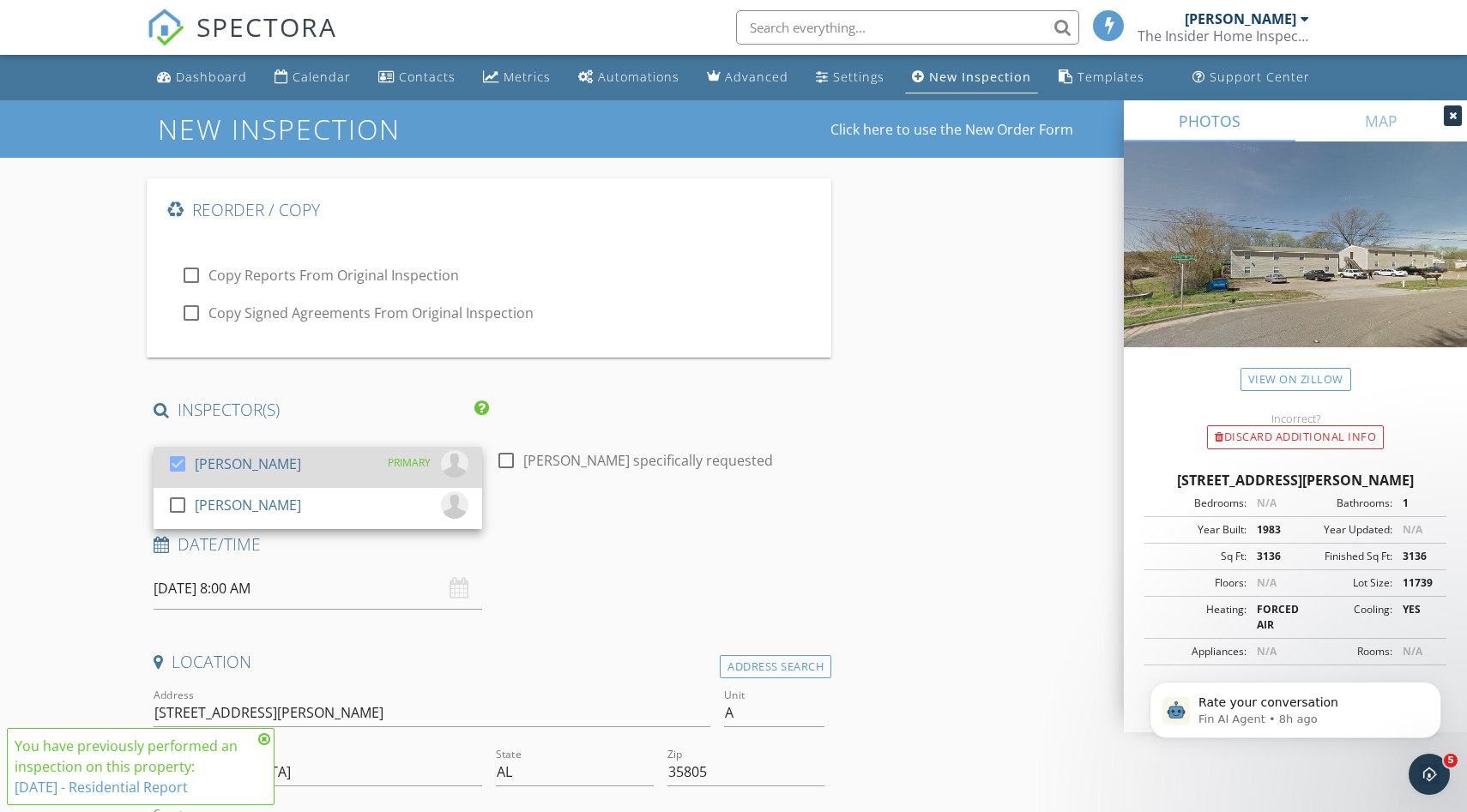
click at [335, 458] on div "check_box [PERSON_NAME] PRIMARY" at bounding box center [317, 467] width 301 height 34
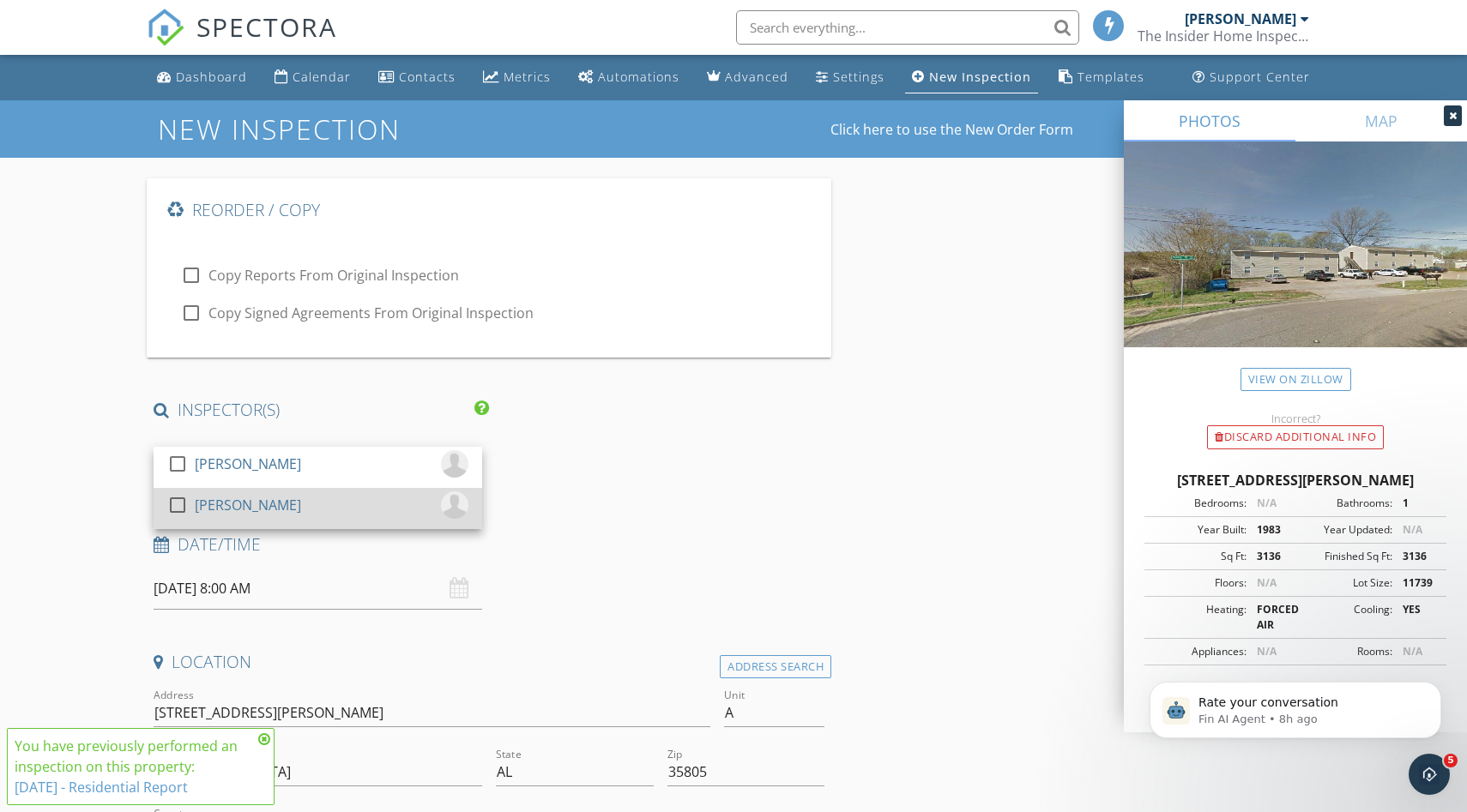
click at [305, 503] on div "check_box_outline_blank [PERSON_NAME]" at bounding box center [317, 508] width 301 height 34
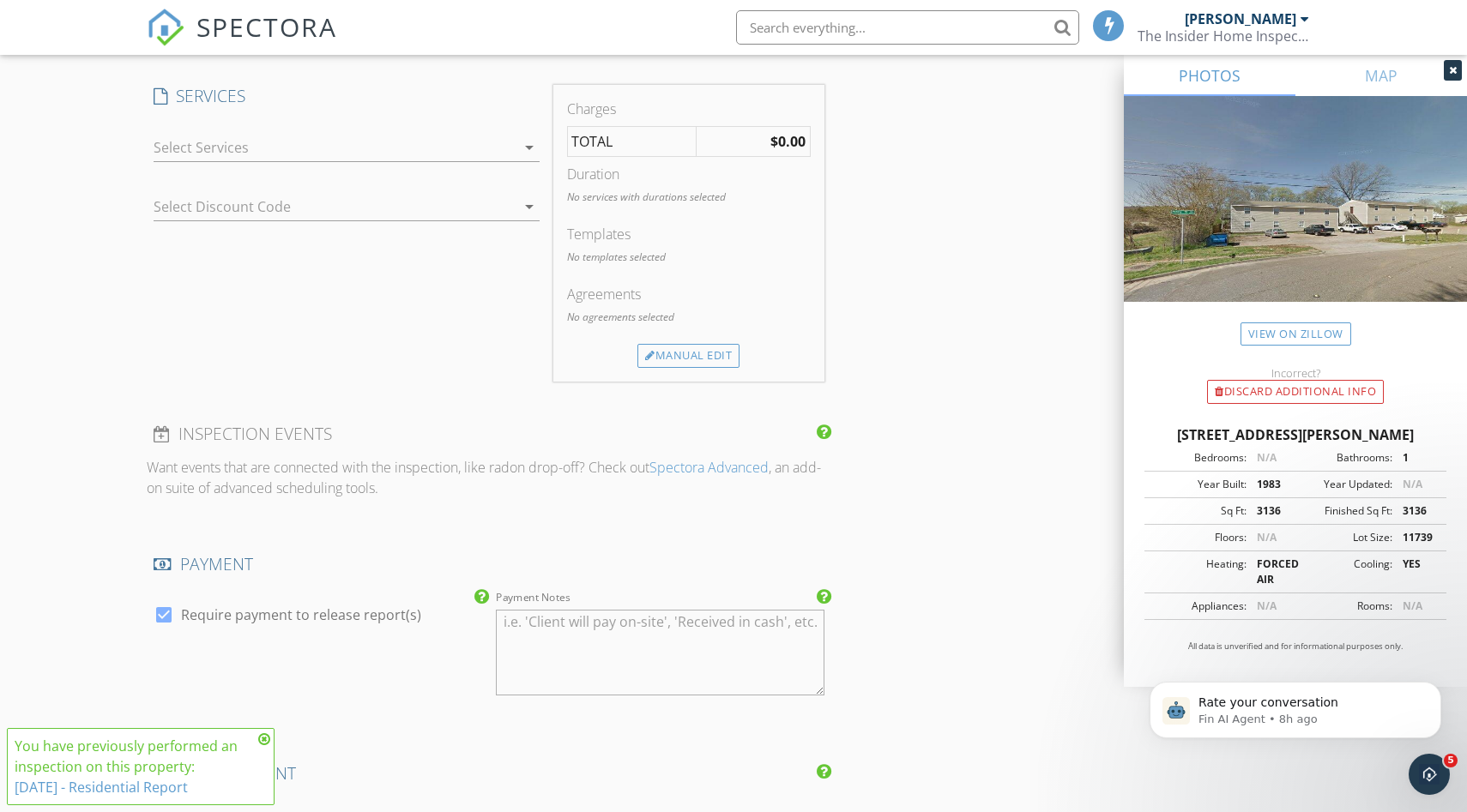
scroll to position [1527, 0]
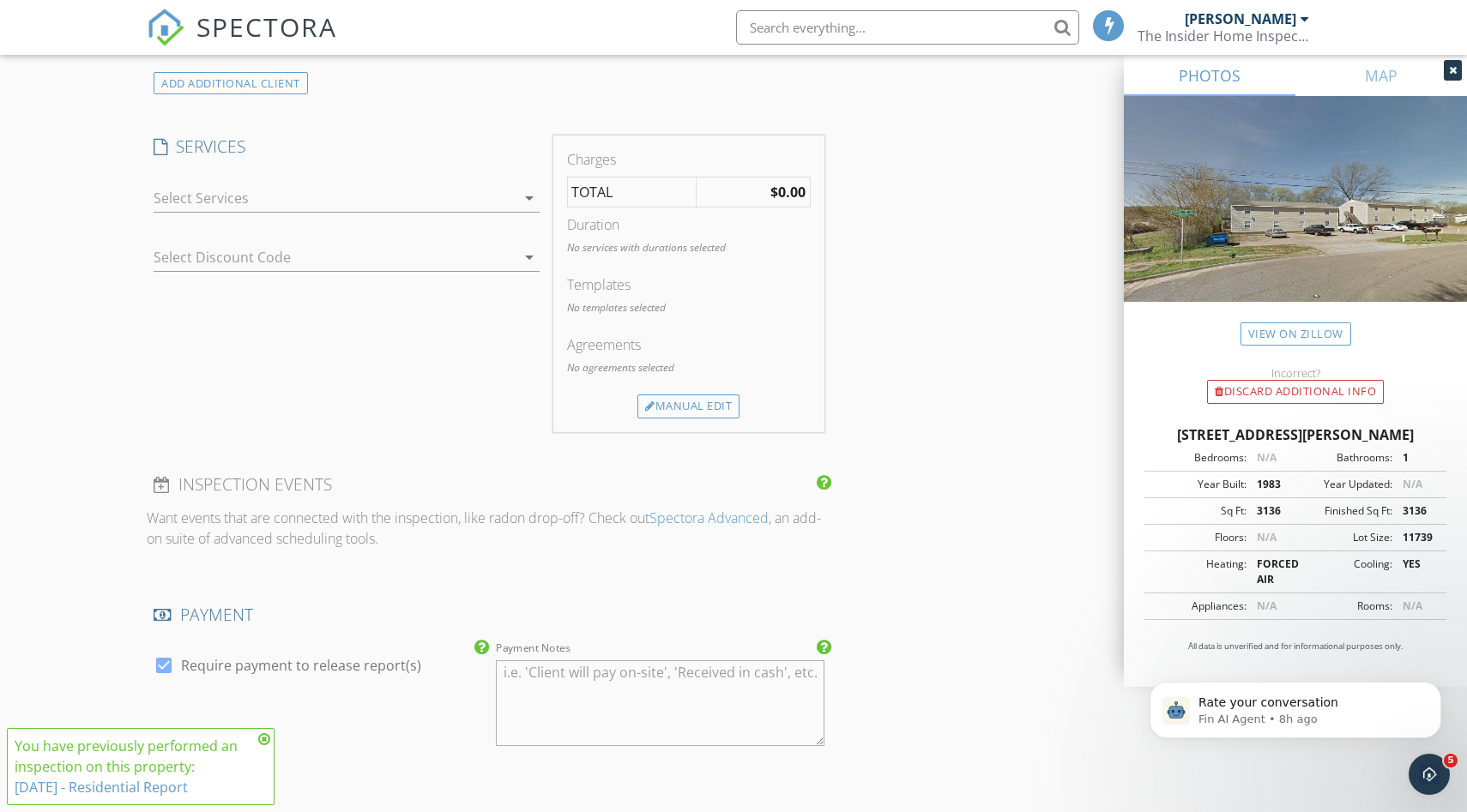
click at [296, 200] on div at bounding box center [334, 198] width 362 height 28
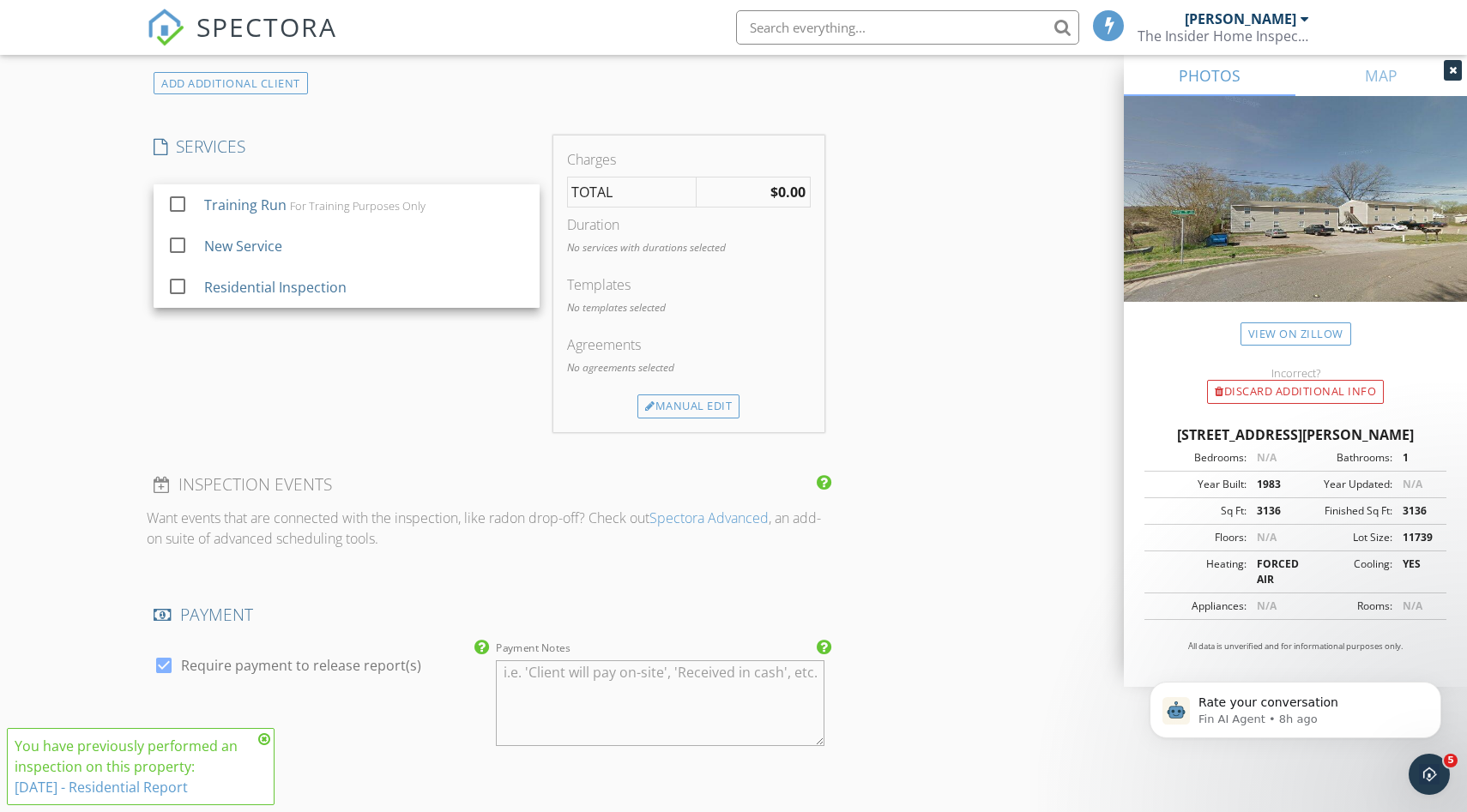
click at [296, 200] on div "For Training Purposes Only" at bounding box center [358, 206] width 136 height 14
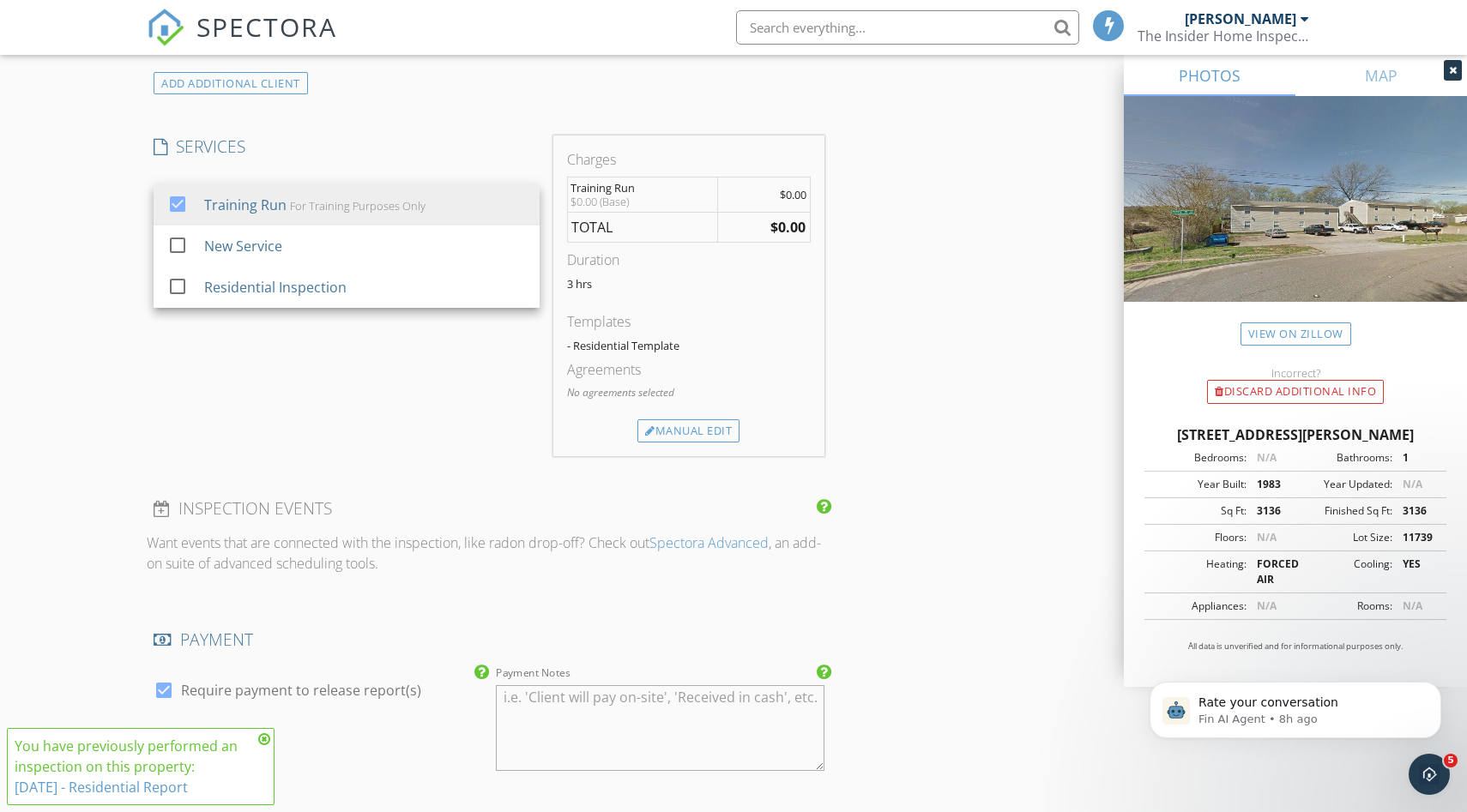
click at [95, 233] on div "New Inspection Click here to use the New Order Form Reorder / Copy check_box_ou…" at bounding box center [733, 161] width 1467 height 3175
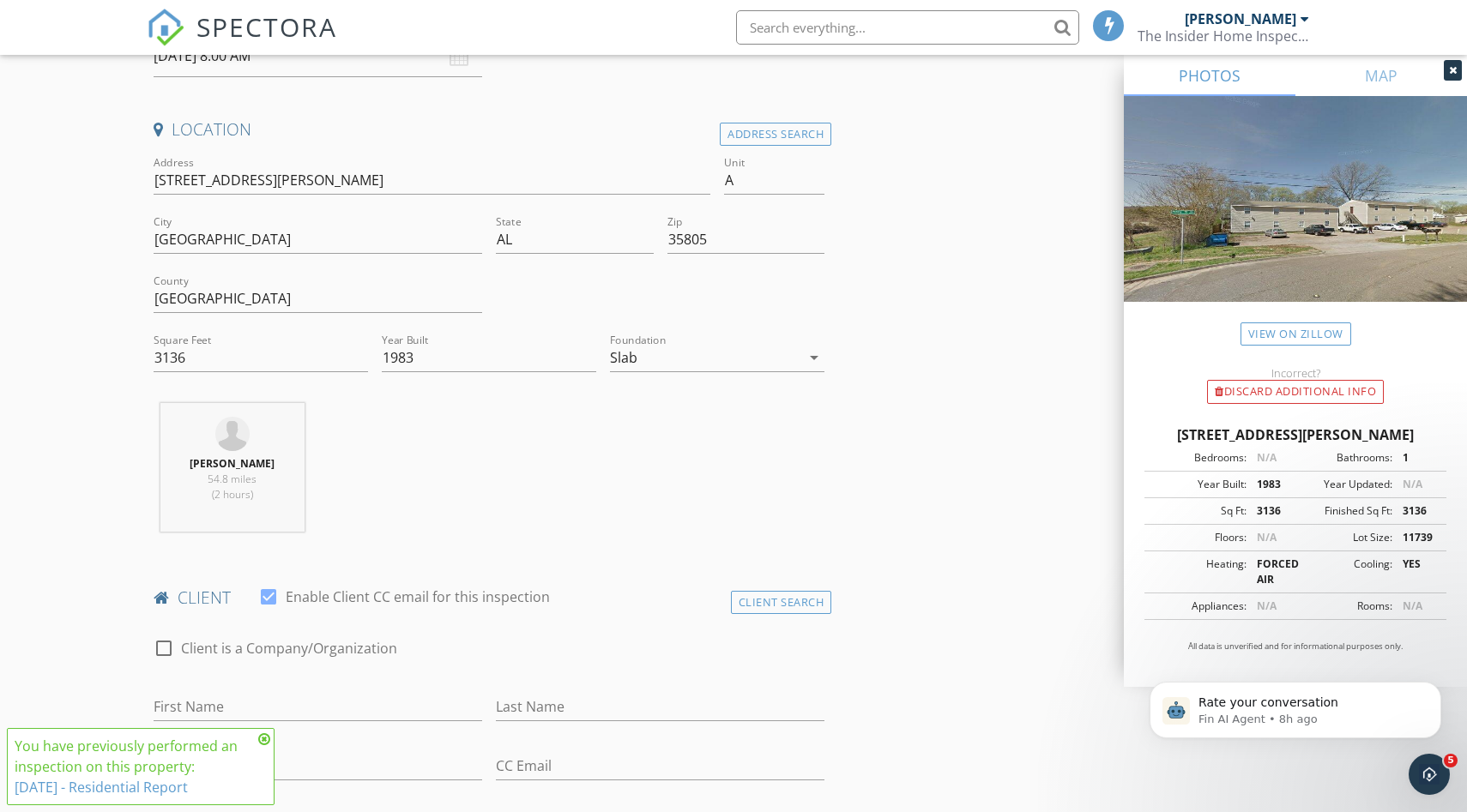
scroll to position [483, 0]
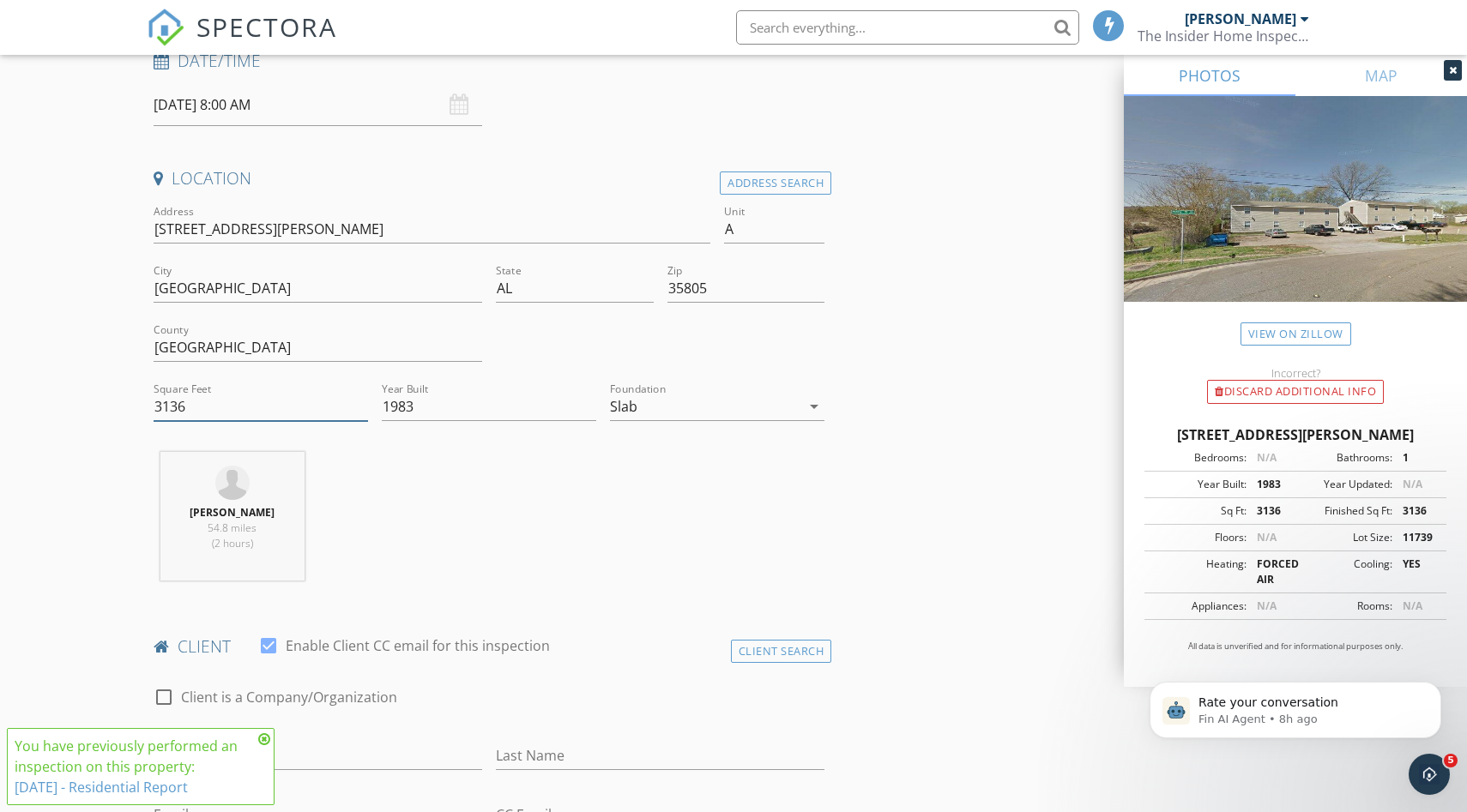
click at [168, 408] on input "3136" at bounding box center [260, 407] width 214 height 28
type input "800"
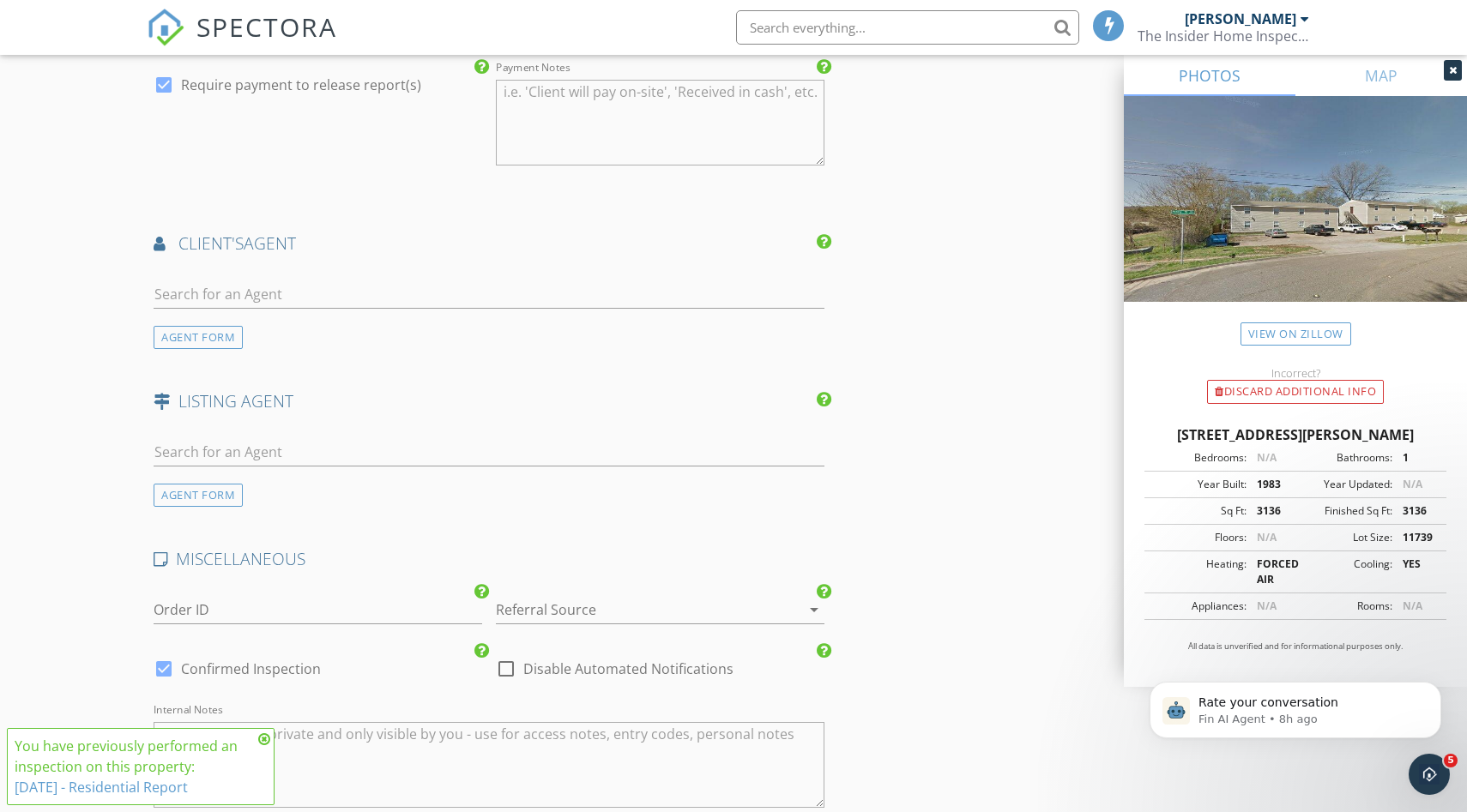
scroll to position [2463, 0]
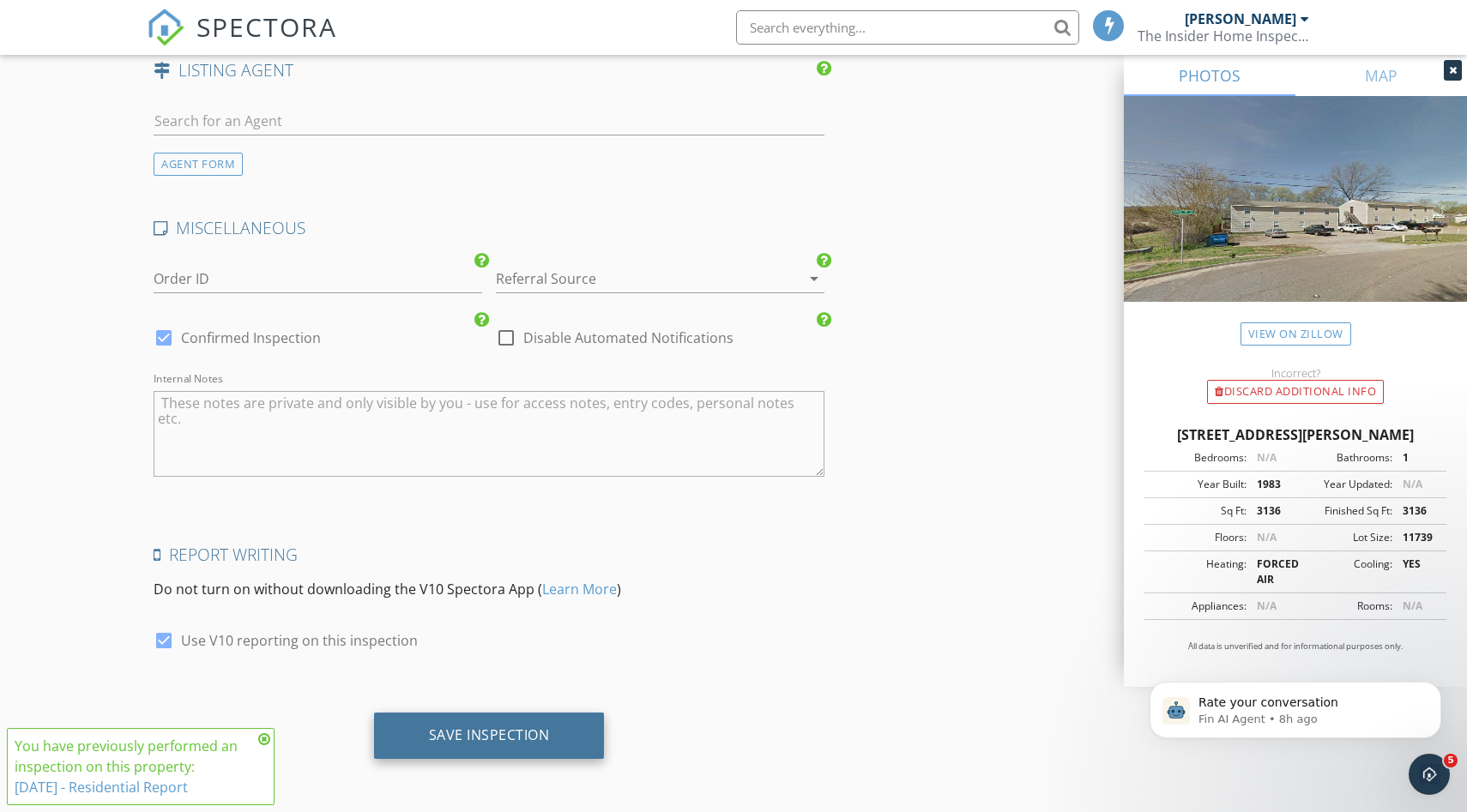
click at [502, 734] on div "Save Inspection" at bounding box center [490, 735] width 121 height 17
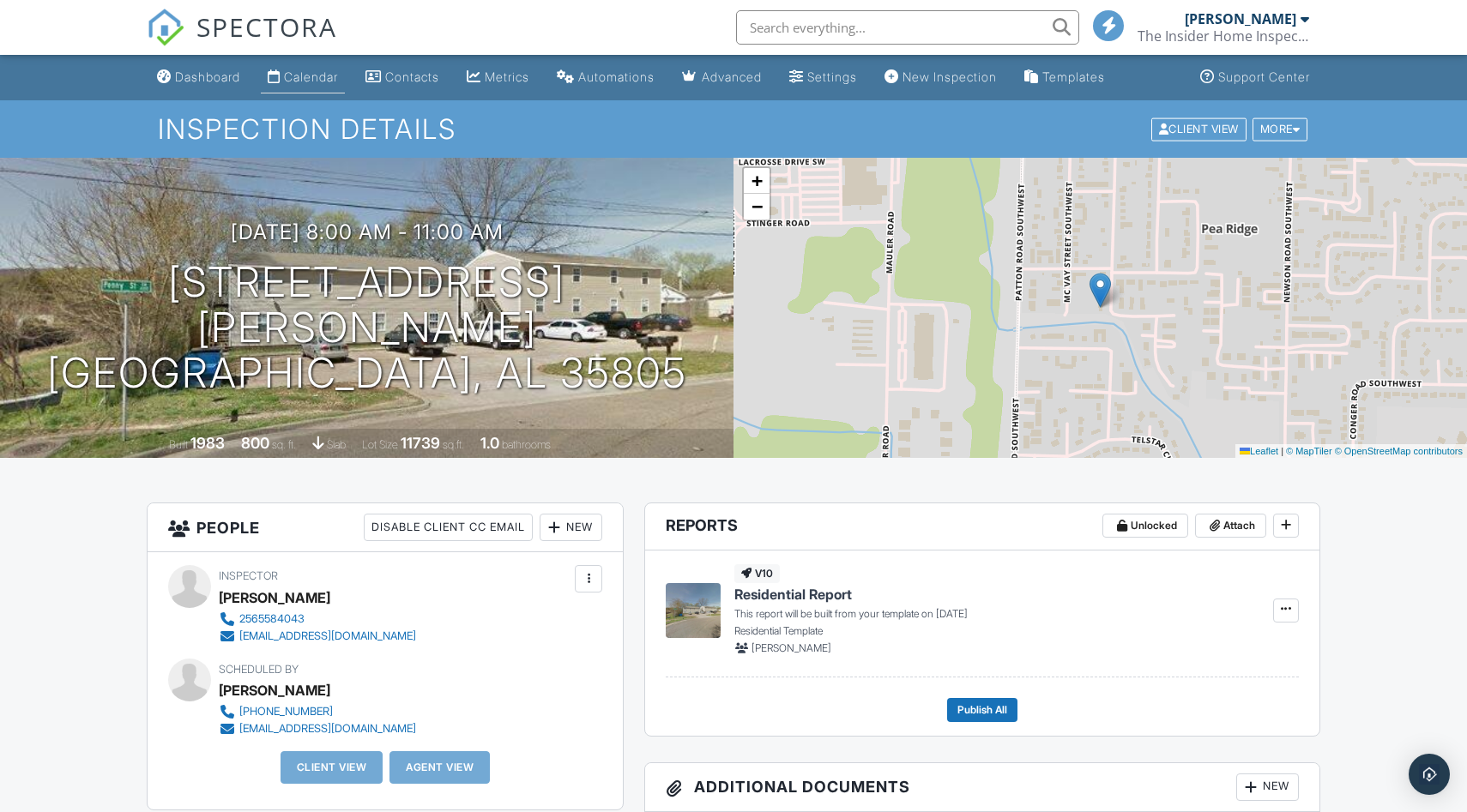
click at [289, 73] on div "Calendar" at bounding box center [311, 77] width 54 height 15
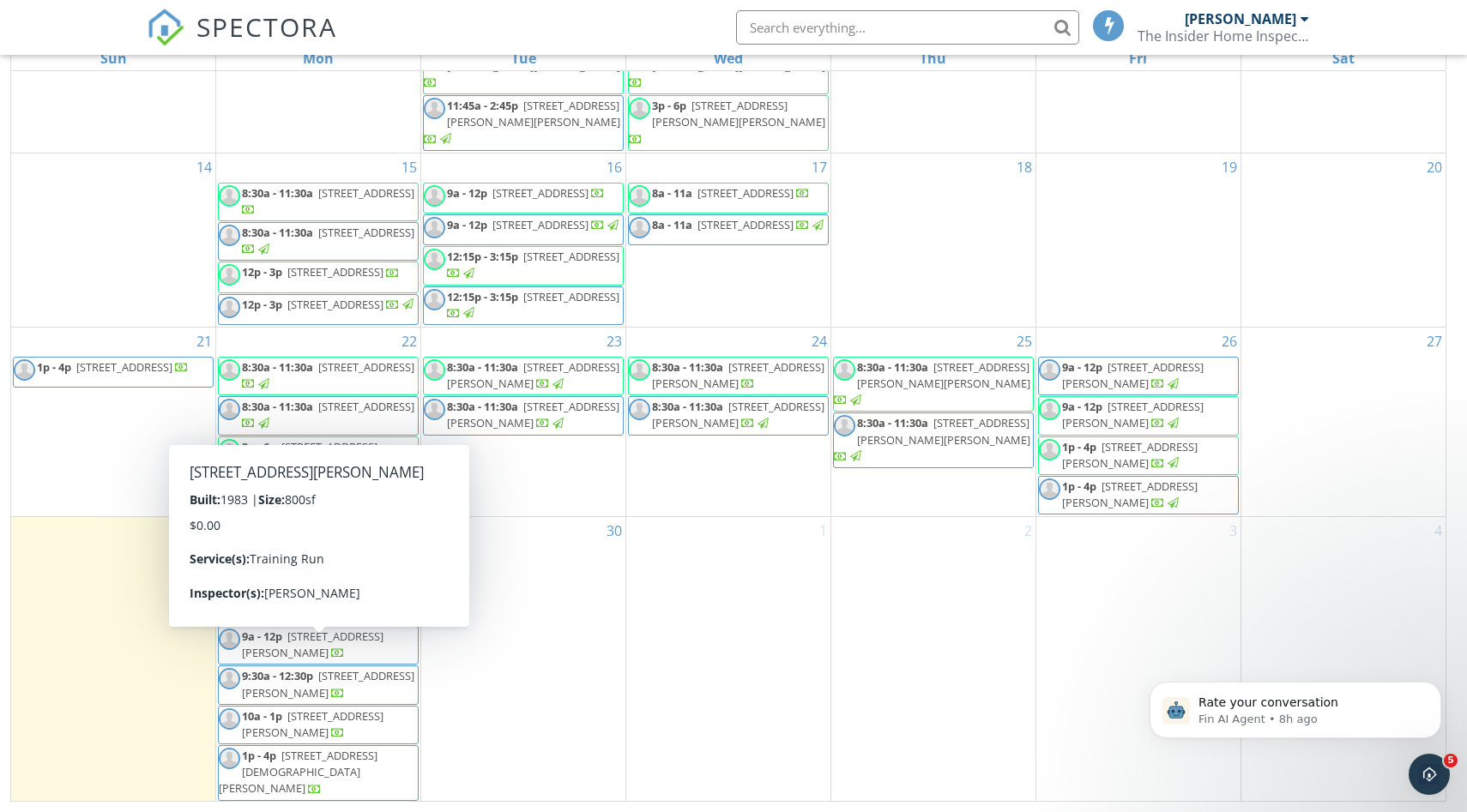
click at [286, 661] on span "4128 Penny St SW B, Huntsville 35805" at bounding box center [312, 644] width 142 height 32
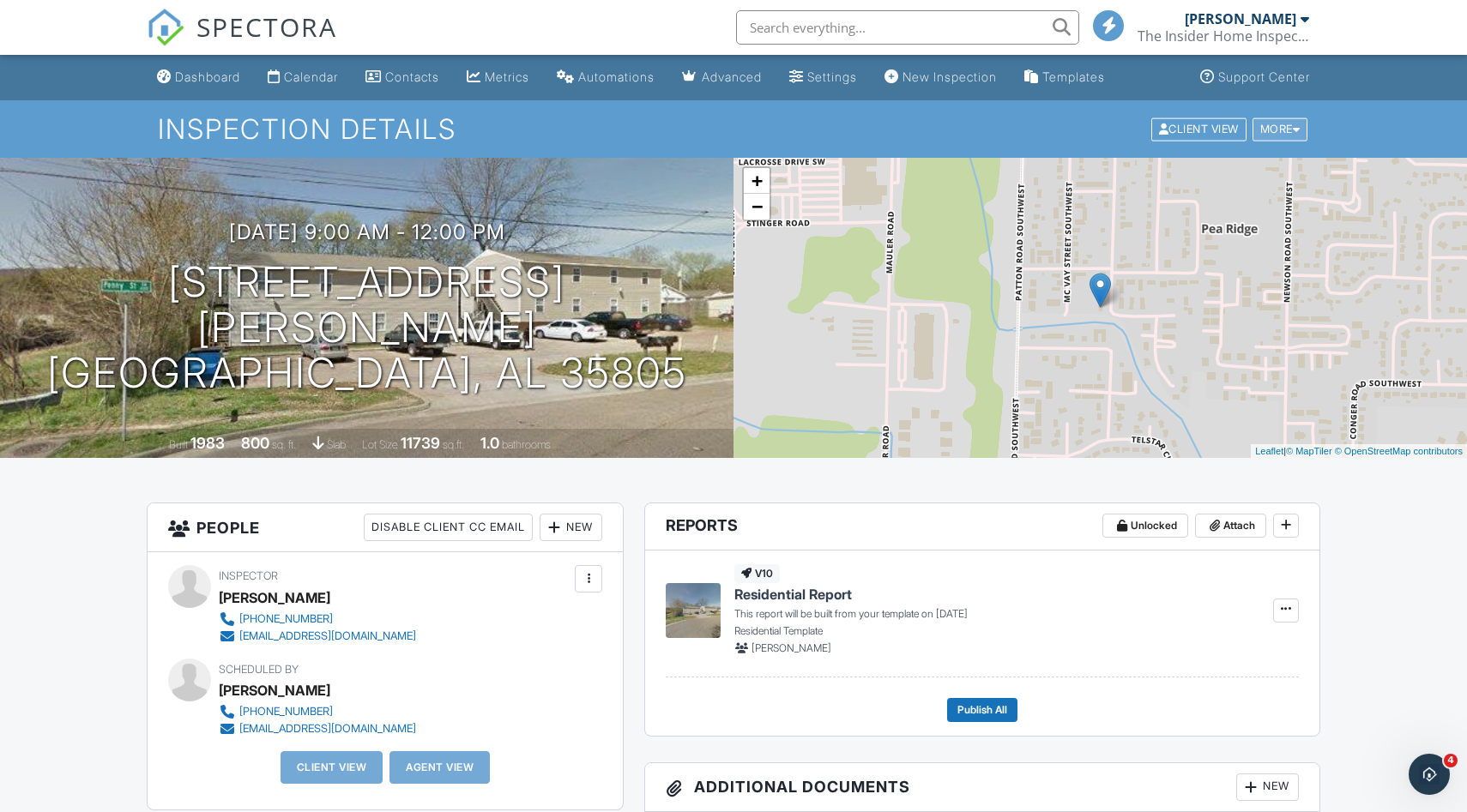
click at [1300, 121] on div "More" at bounding box center [1280, 129] width 56 height 23
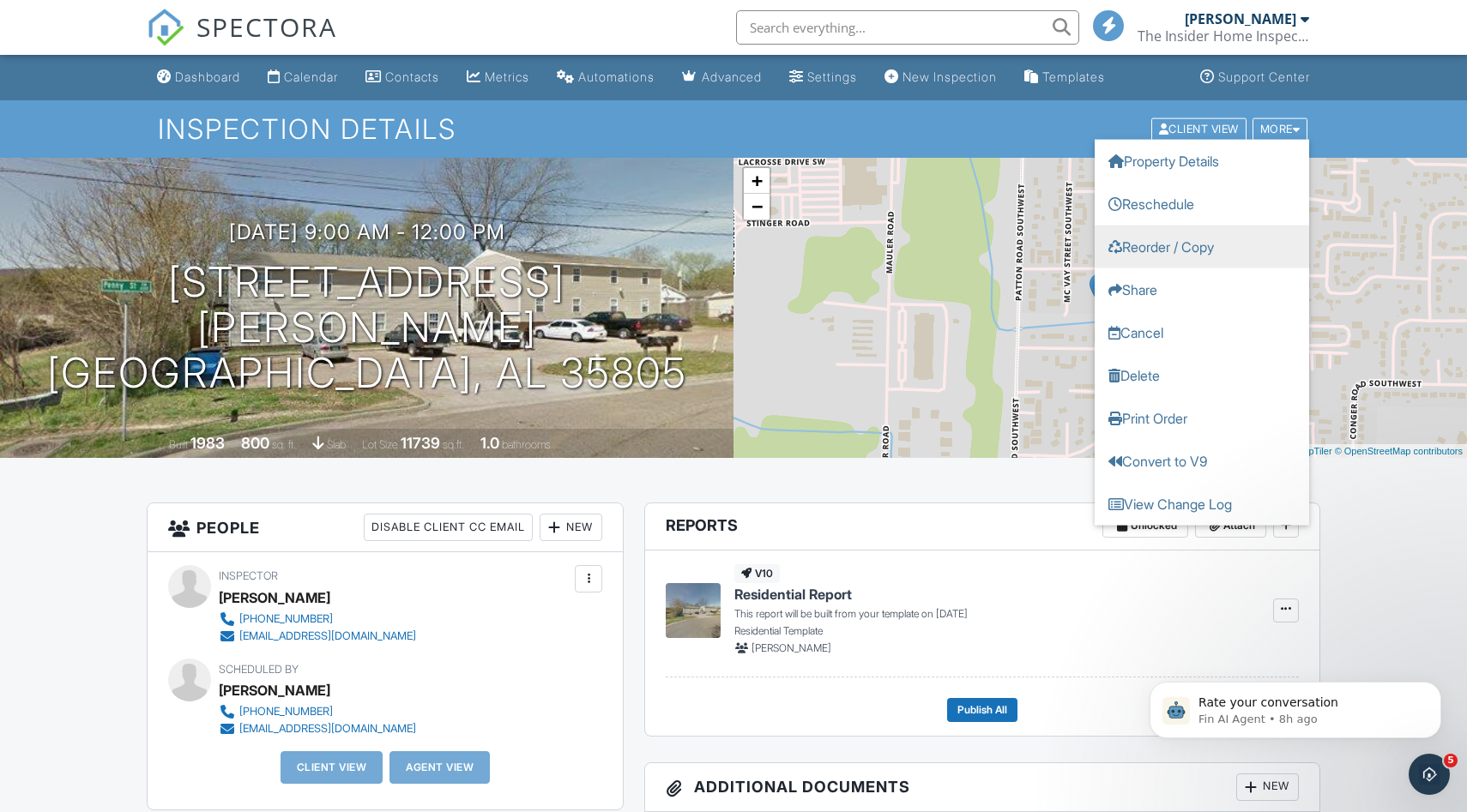
click at [1207, 252] on link "Reorder / Copy" at bounding box center [1201, 246] width 214 height 43
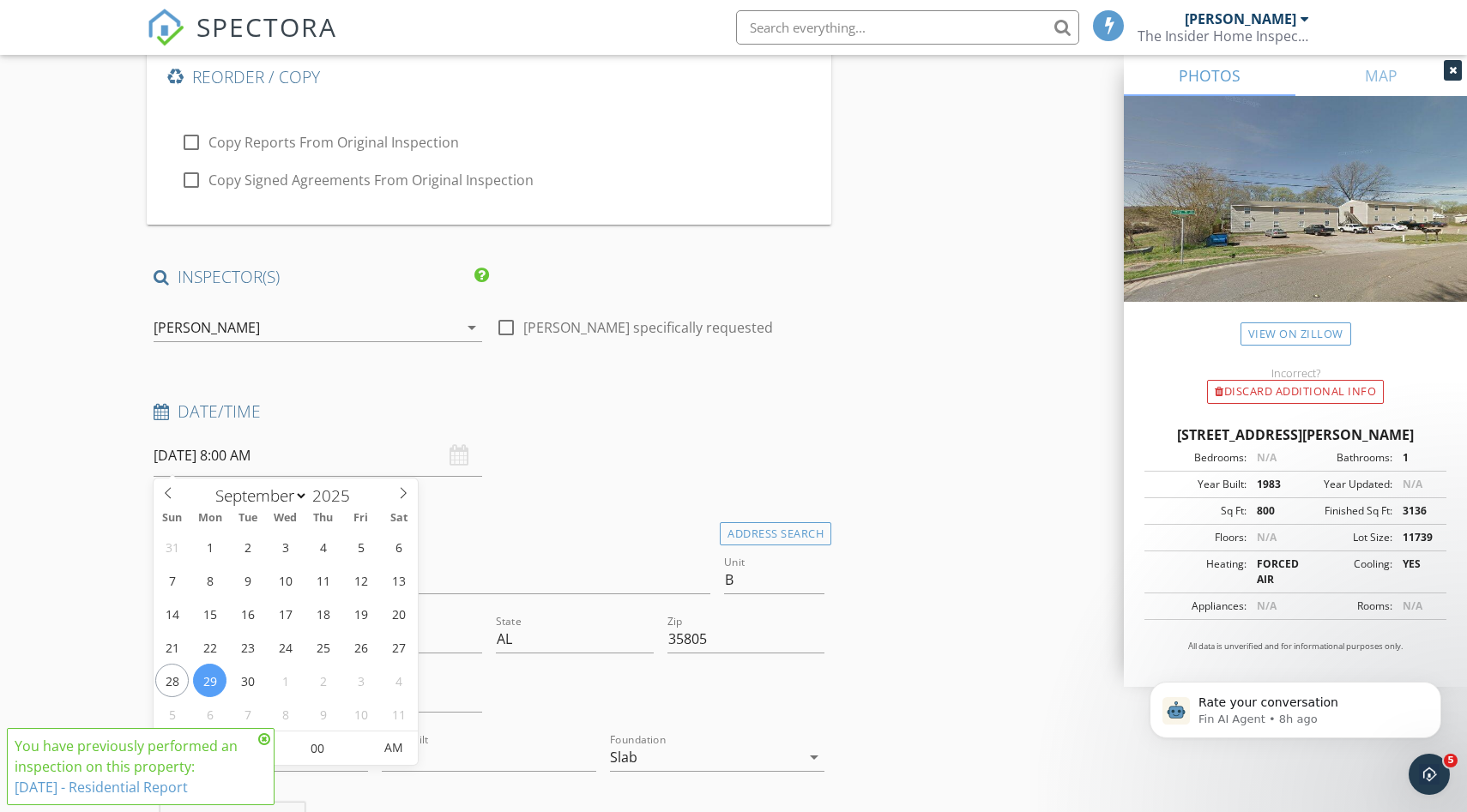
click at [266, 460] on input "[DATE] 8:00 AM" at bounding box center [317, 455] width 329 height 42
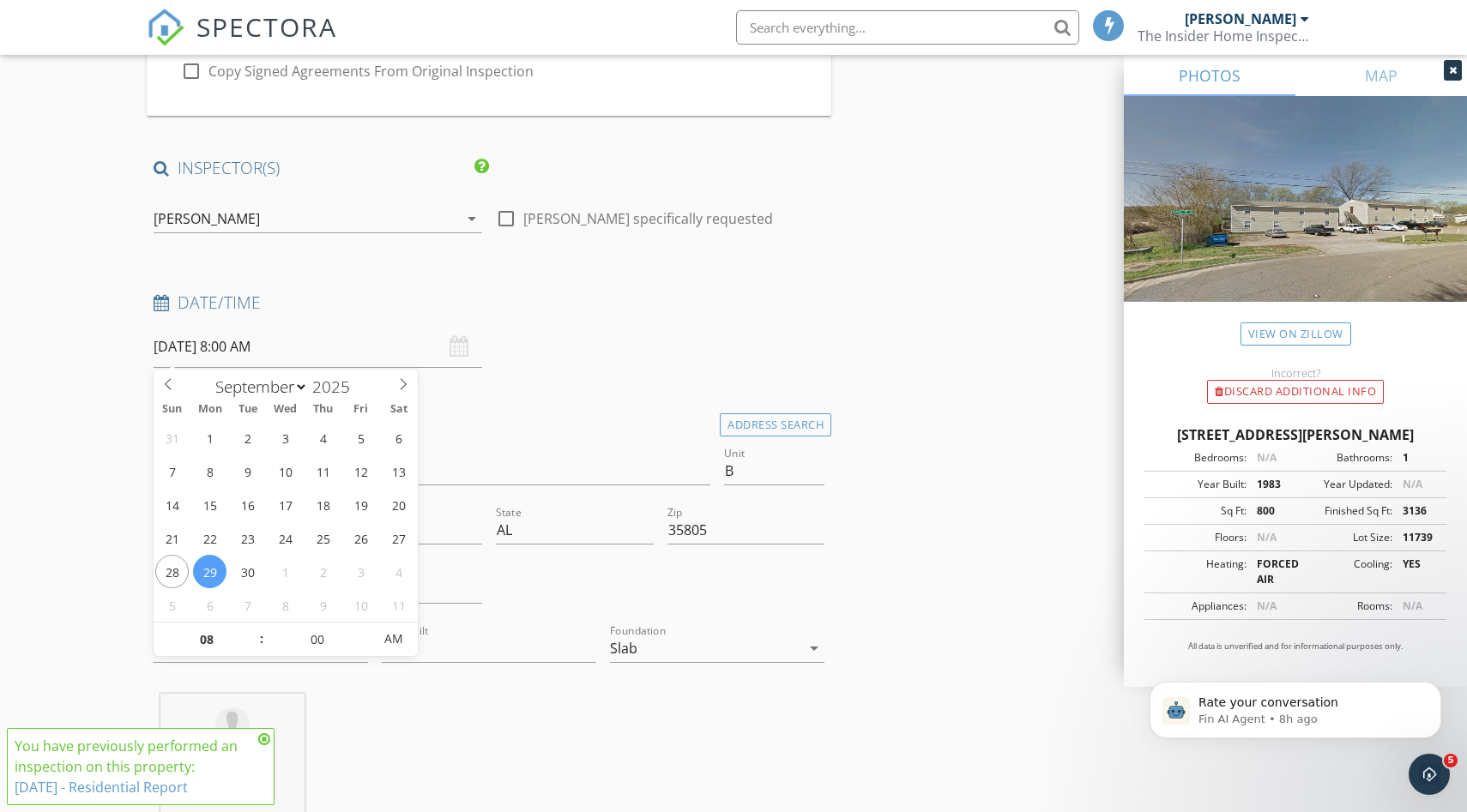
scroll to position [241, 0]
click at [213, 637] on input "08" at bounding box center [206, 641] width 106 height 34
type input "9"
type input "[DATE] 9:00 AM"
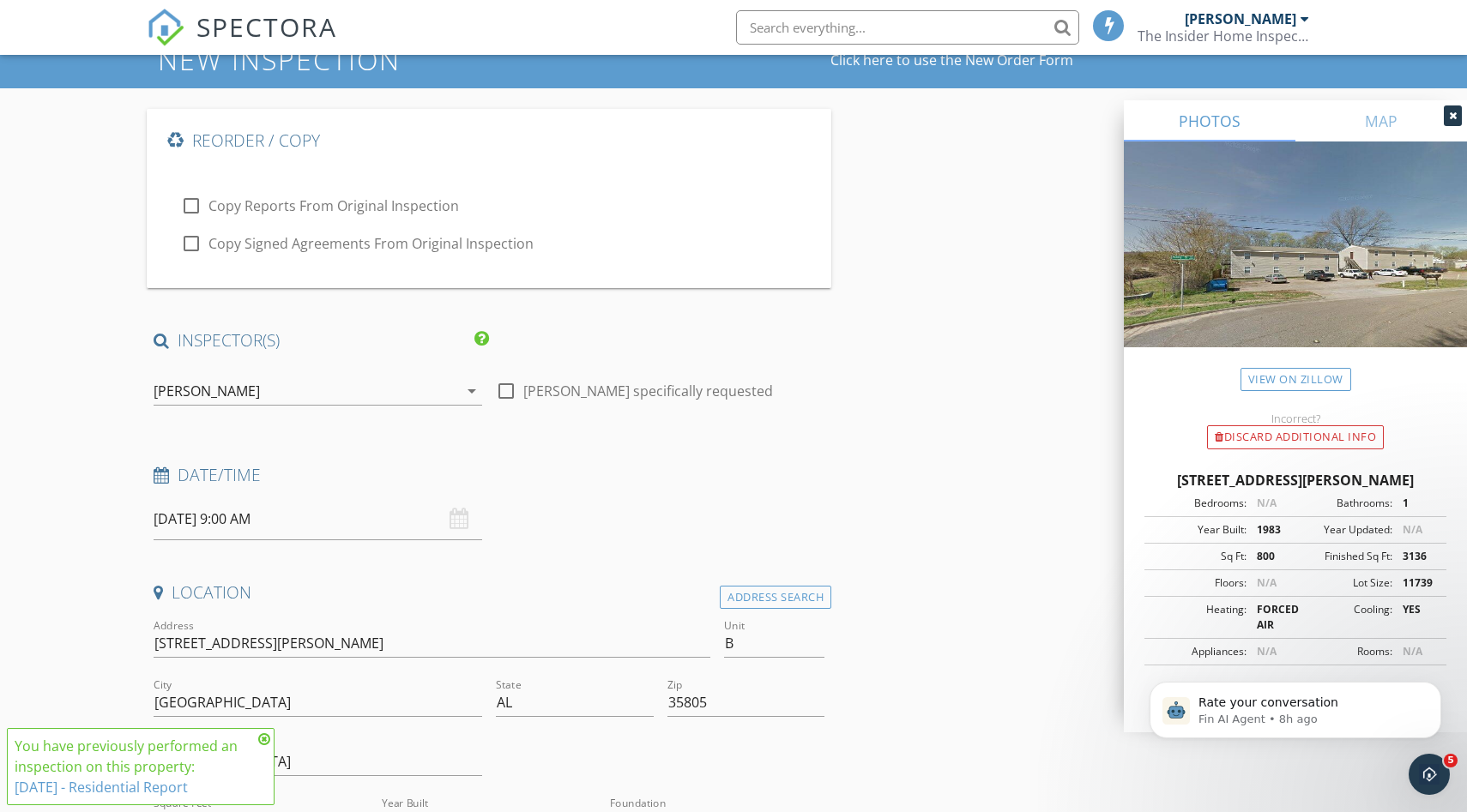
scroll to position [0, 0]
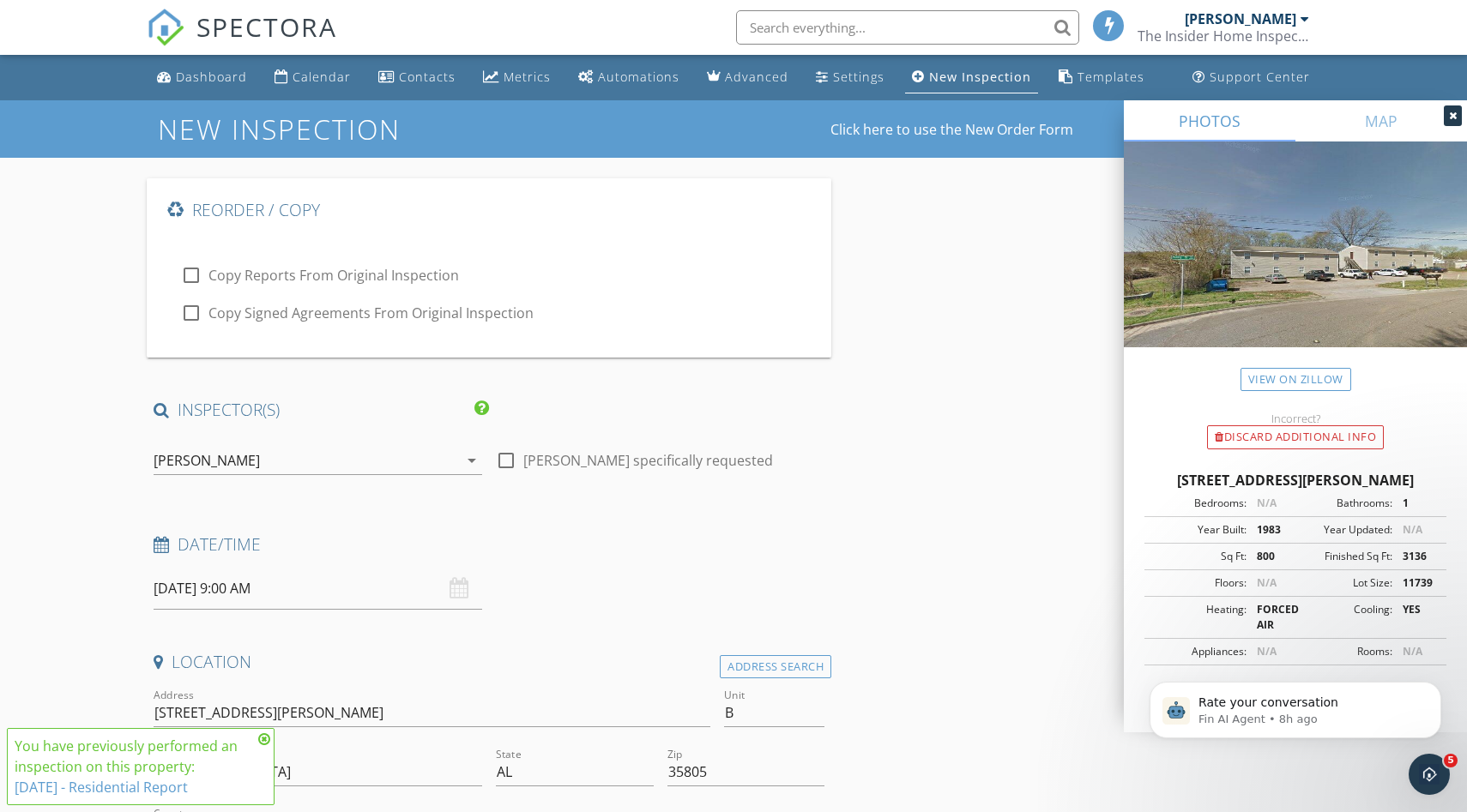
click at [287, 453] on div "[PERSON_NAME]" at bounding box center [305, 460] width 305 height 28
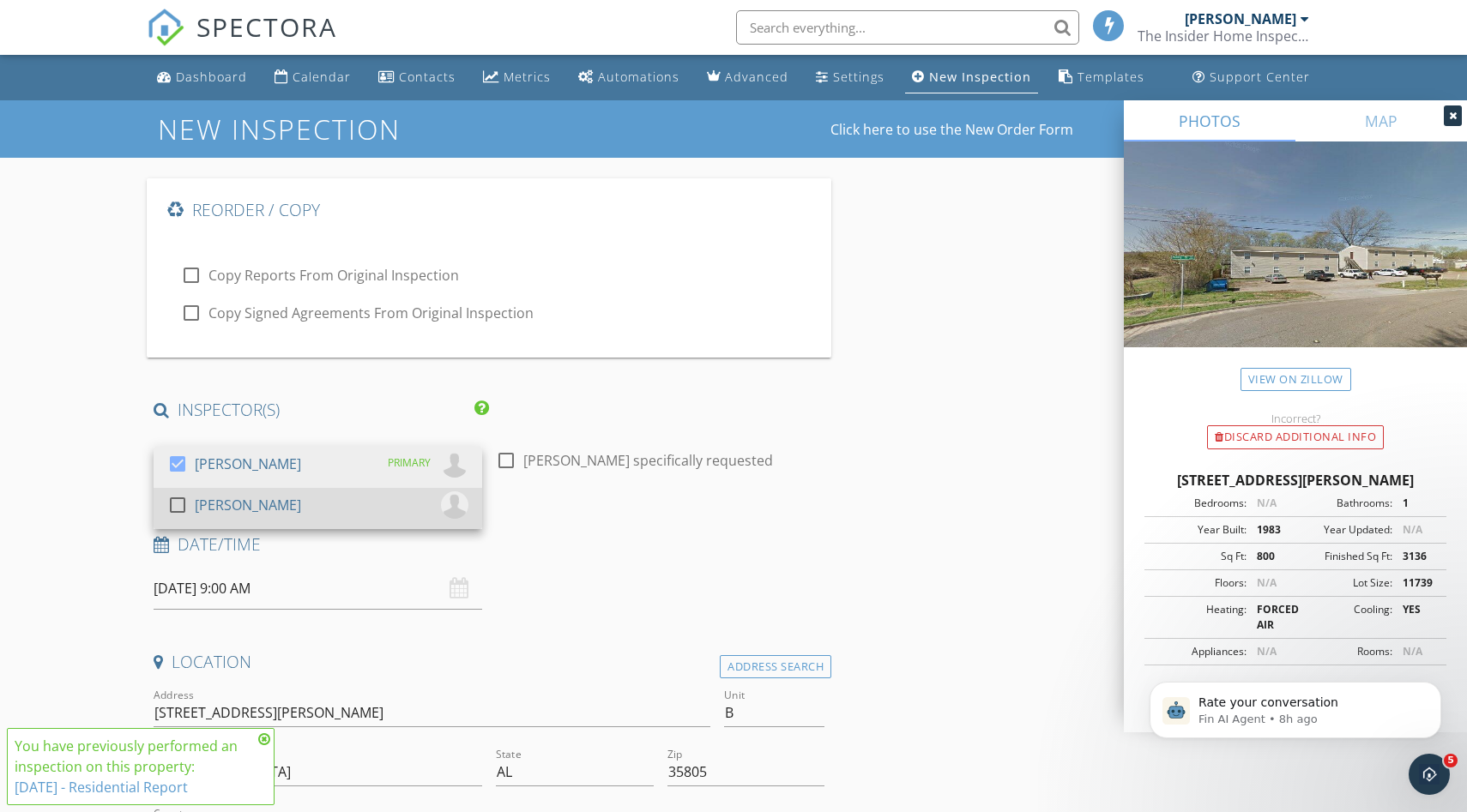
click at [279, 496] on div "check_box_outline_blank Adam Sewell" at bounding box center [317, 508] width 301 height 34
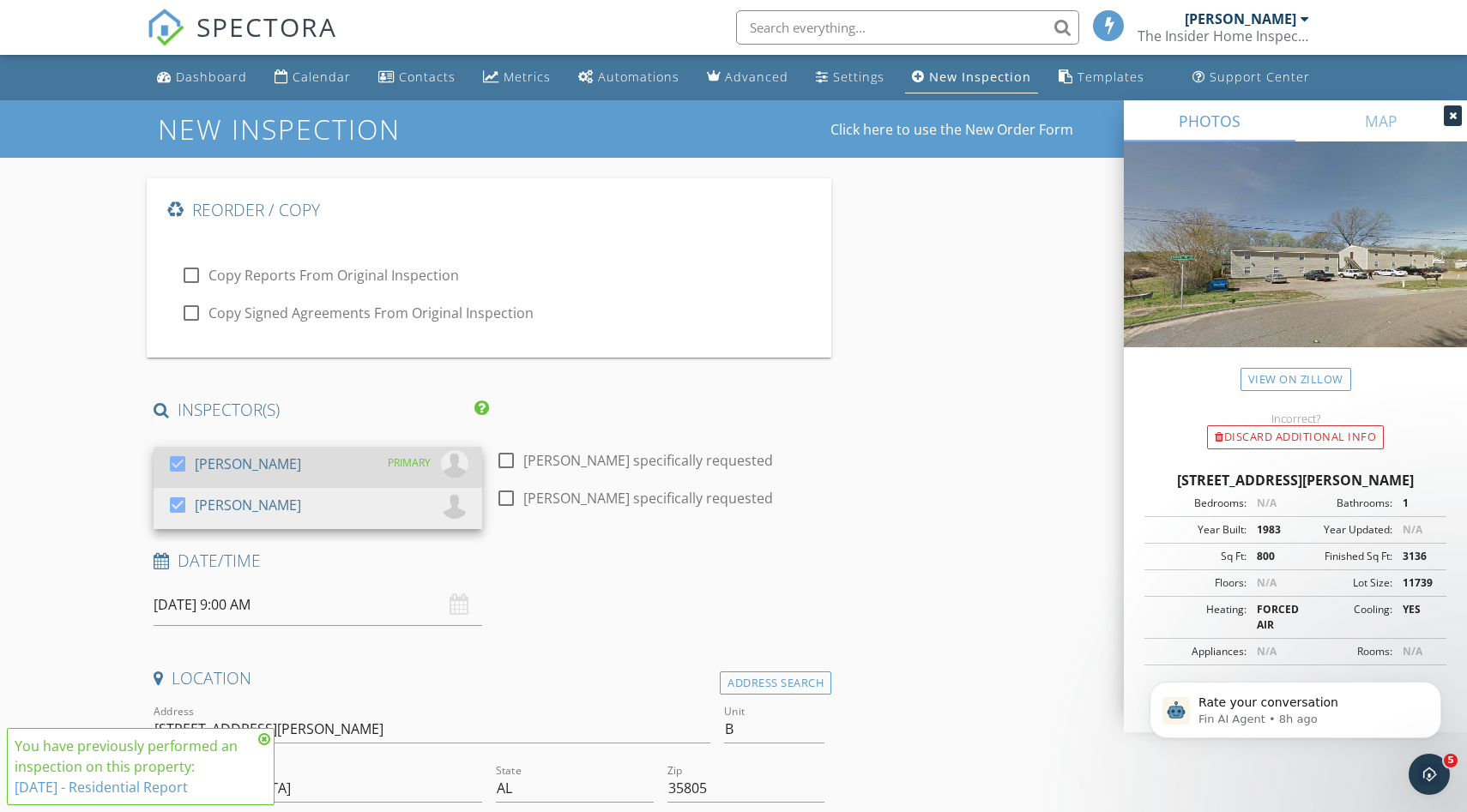
click at [279, 479] on div "check_box Zack Gammon" at bounding box center [234, 467] width 134 height 34
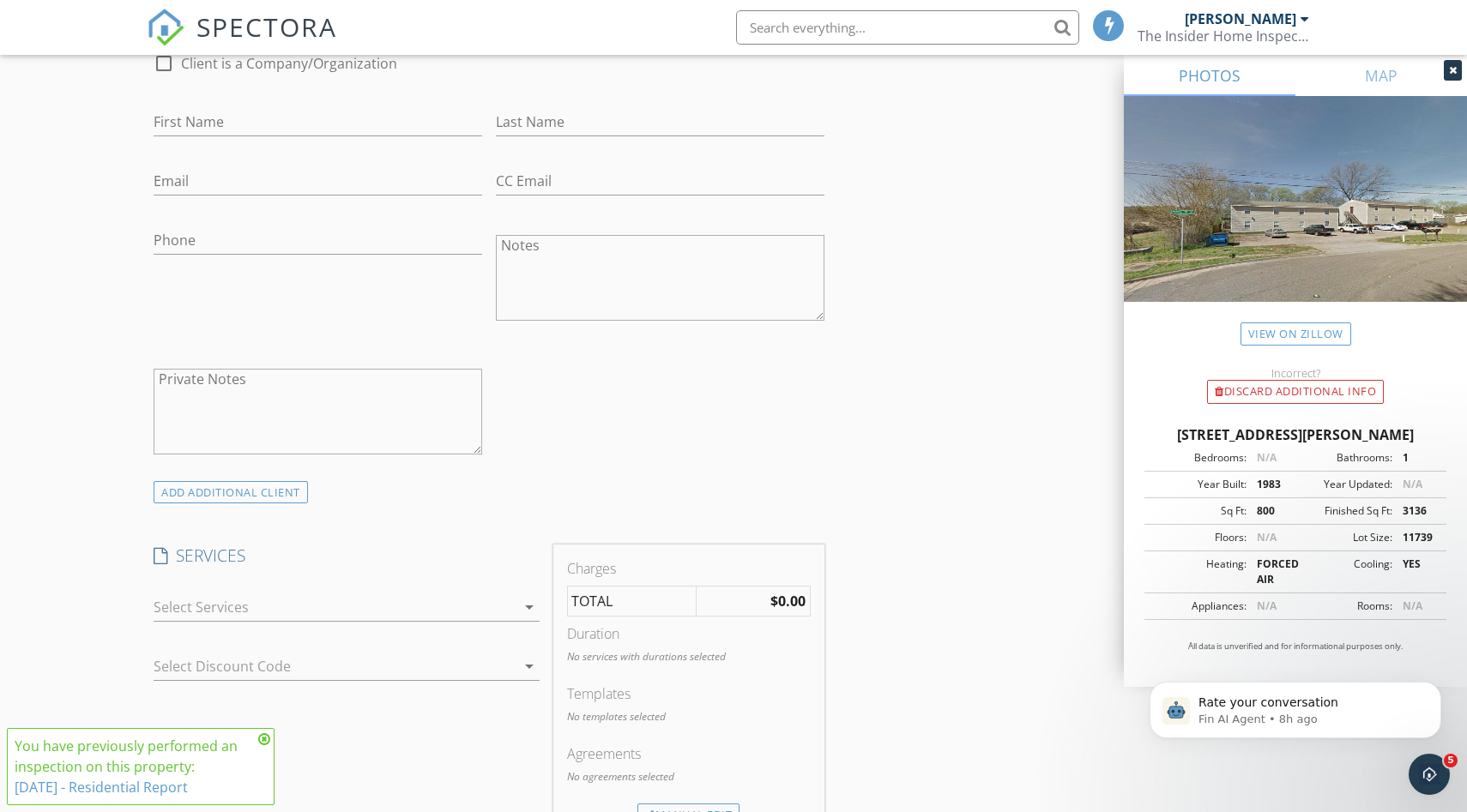
scroll to position [1144, 0]
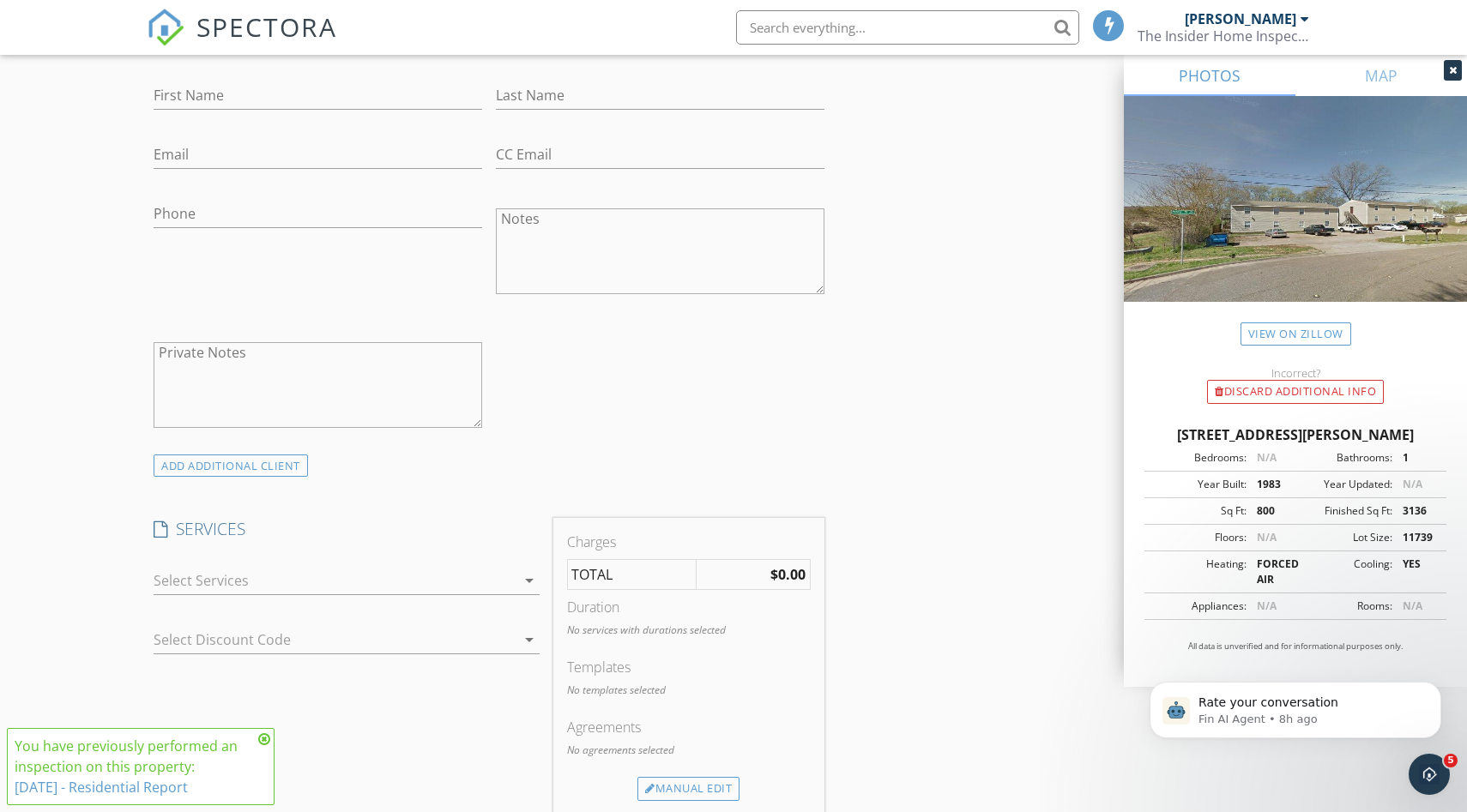
click at [190, 602] on div at bounding box center [346, 607] width 386 height 10
click at [190, 592] on div at bounding box center [334, 581] width 362 height 28
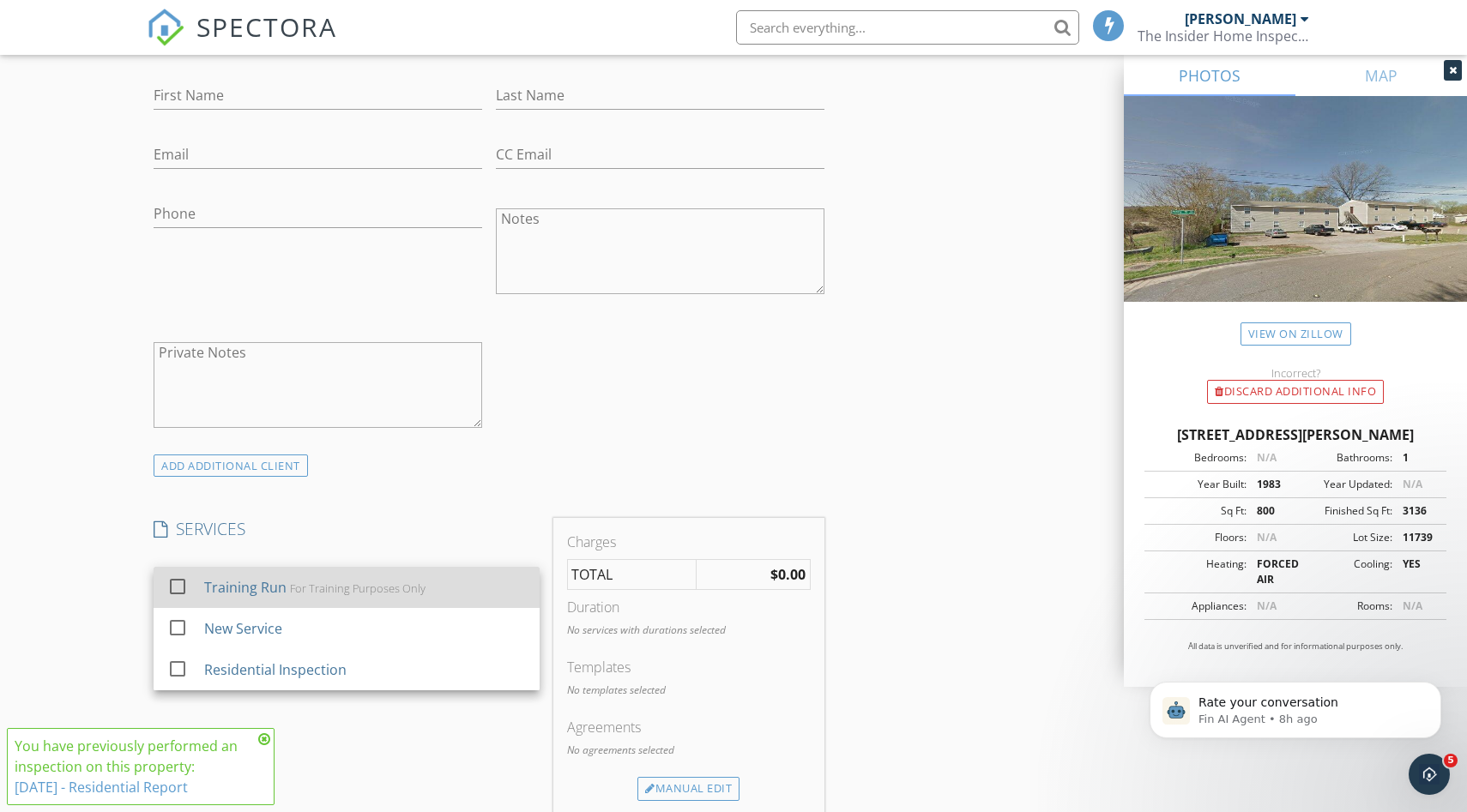
click at [225, 598] on div "Training Run For Training Purposes Only" at bounding box center [365, 587] width 322 height 34
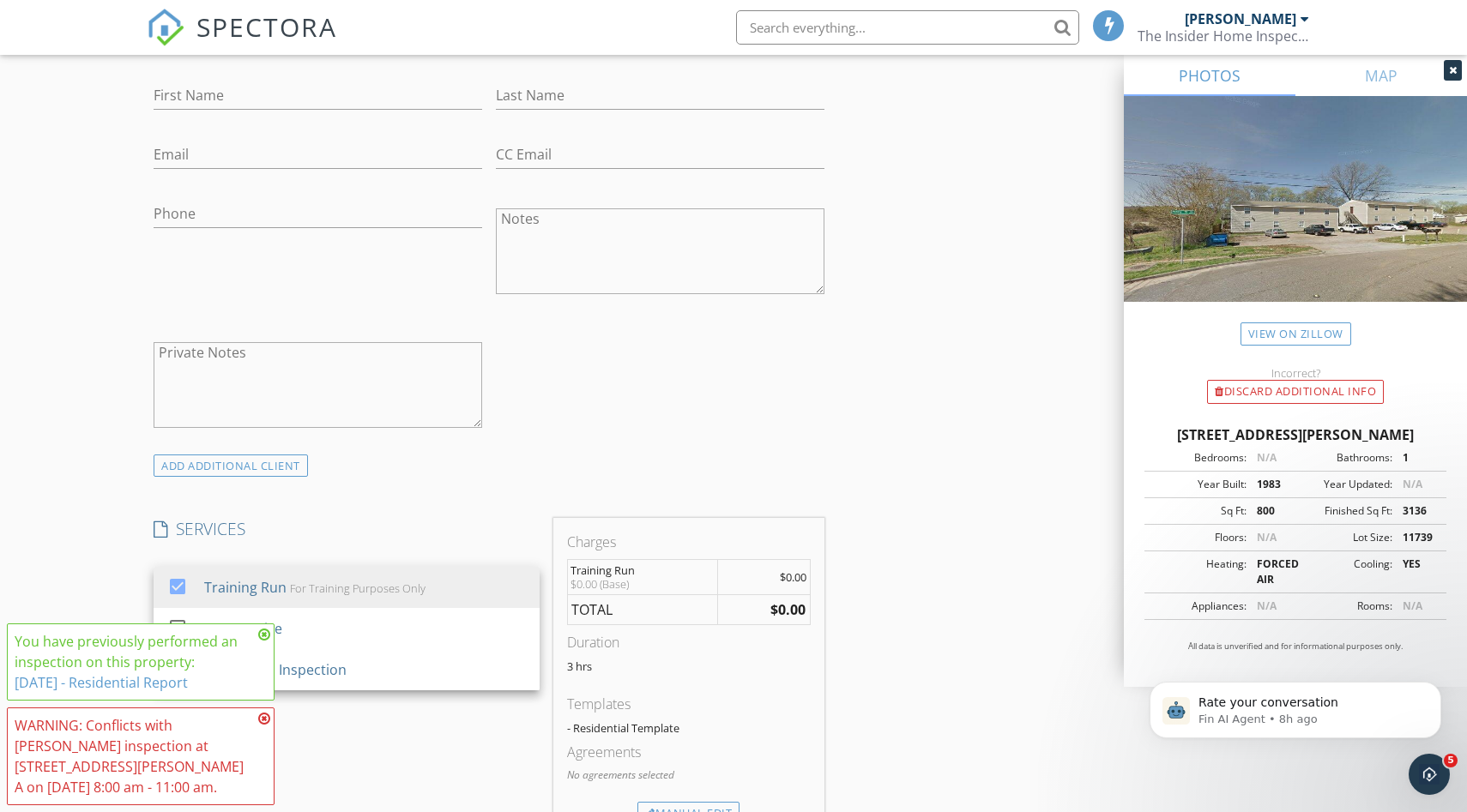
click at [85, 512] on div "New Inspection Click here to use the New Order Form Reorder / Copy check_box_ou…" at bounding box center [733, 544] width 1467 height 3175
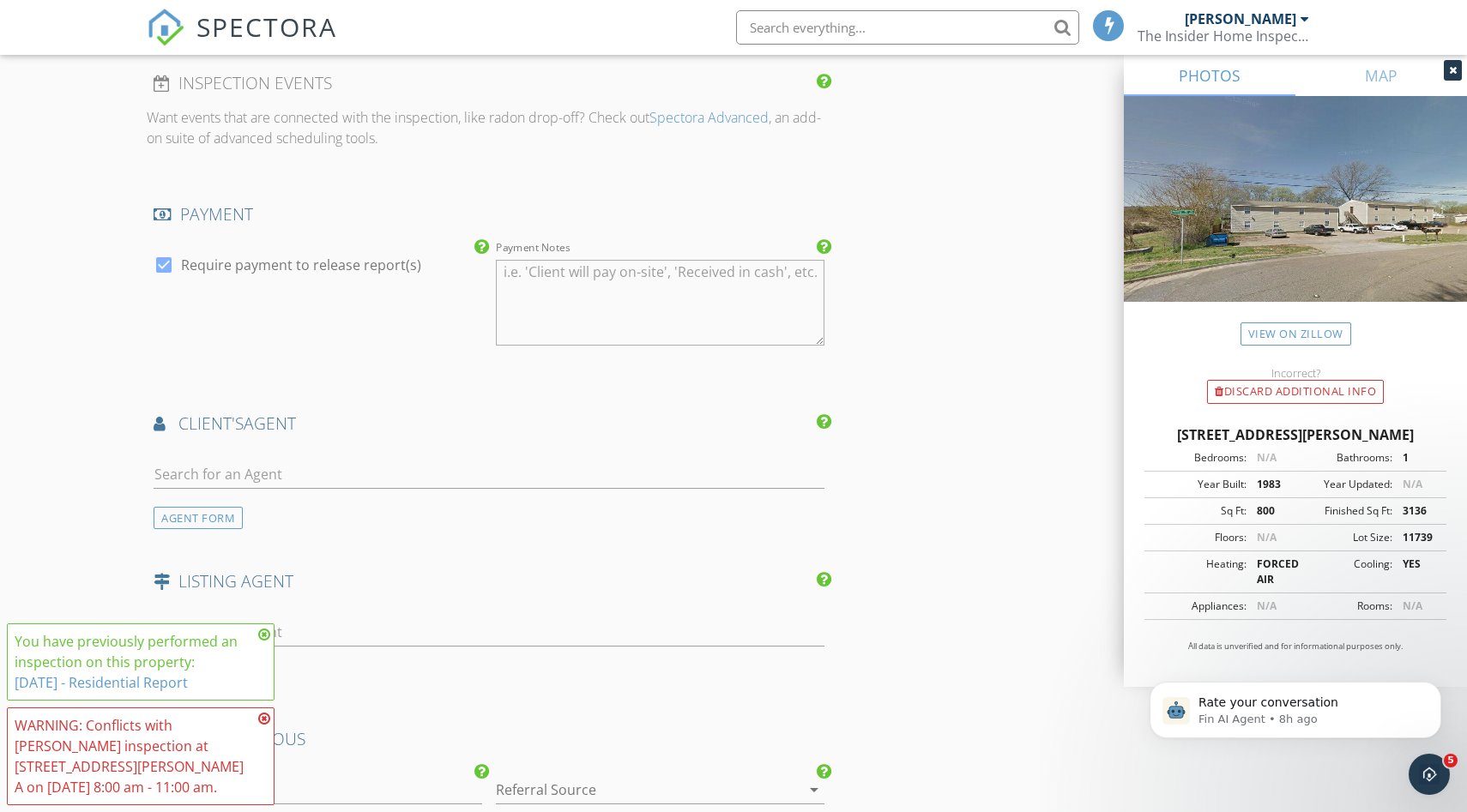
scroll to position [2463, 0]
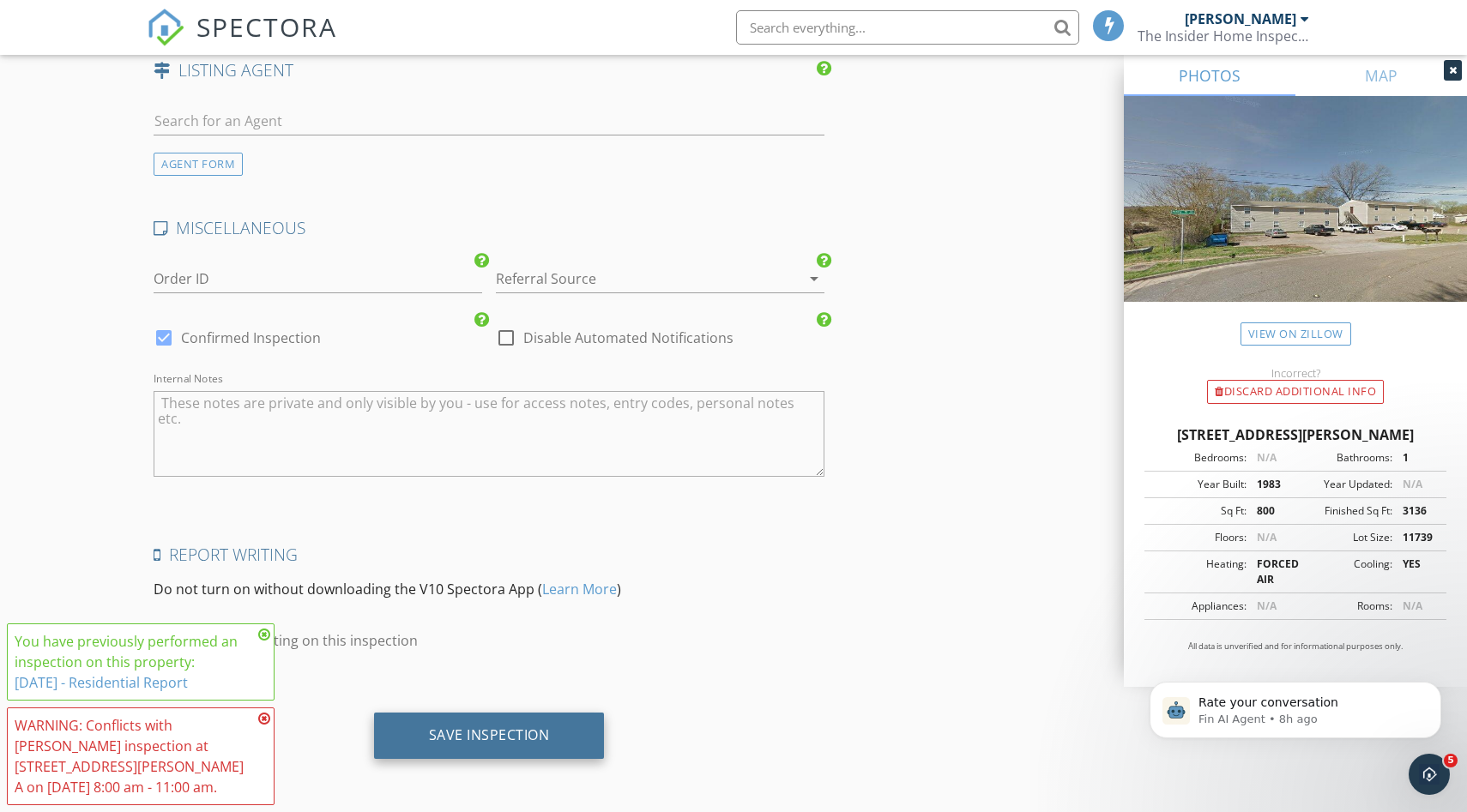
click at [509, 728] on div "Save Inspection" at bounding box center [490, 735] width 121 height 17
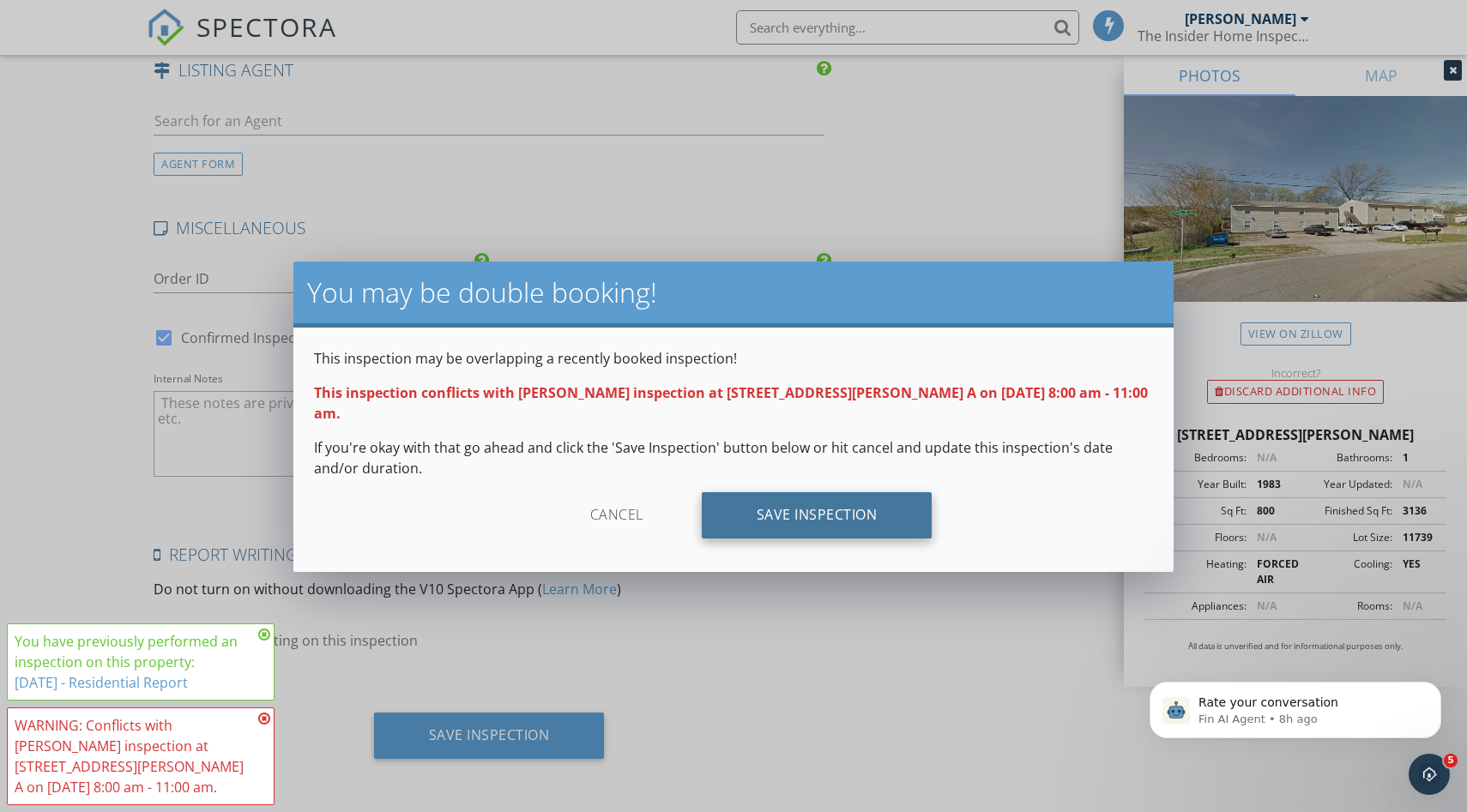
click at [836, 501] on div "Save Inspection" at bounding box center [817, 515] width 231 height 46
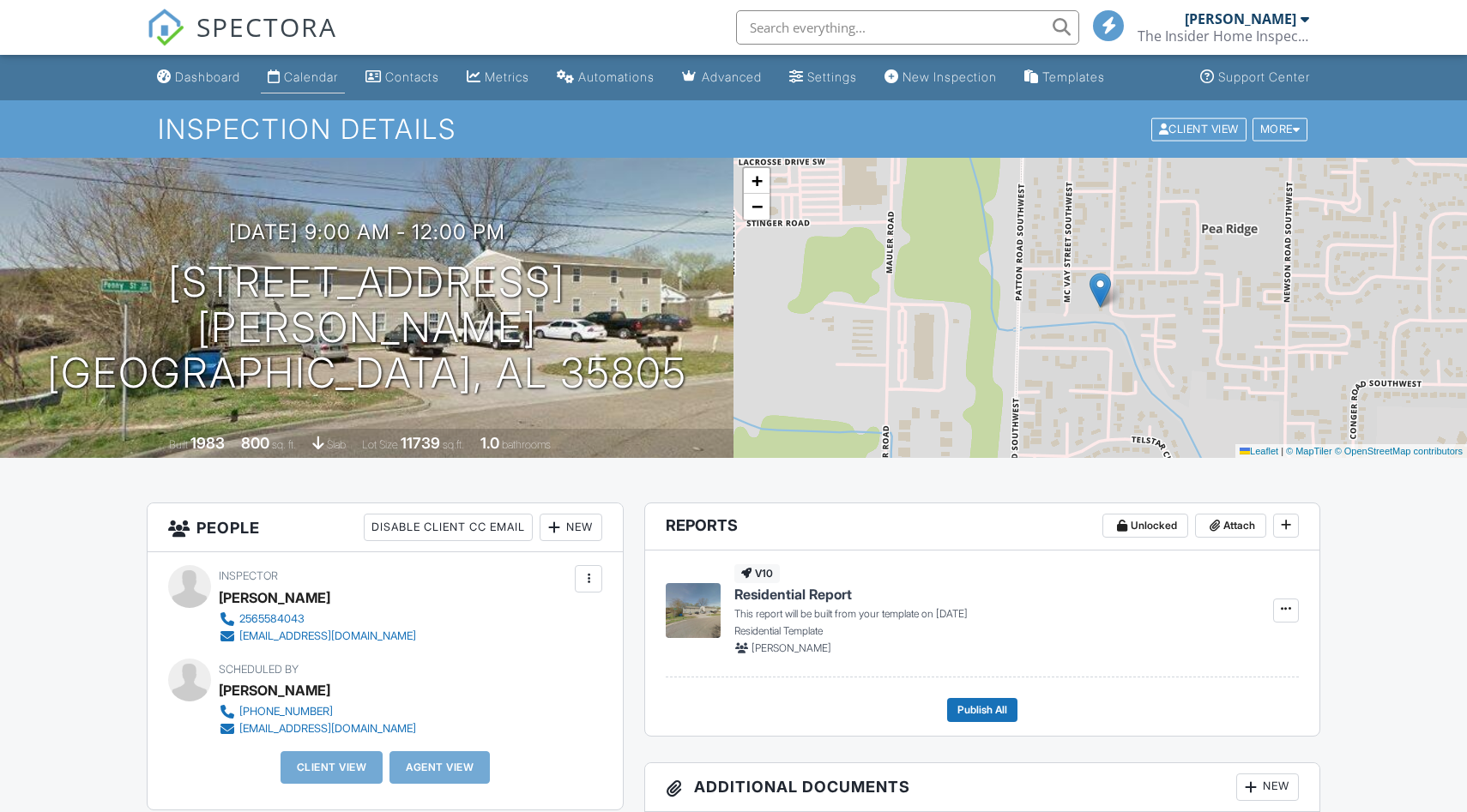
click at [296, 84] on link "Calendar" at bounding box center [303, 77] width 84 height 32
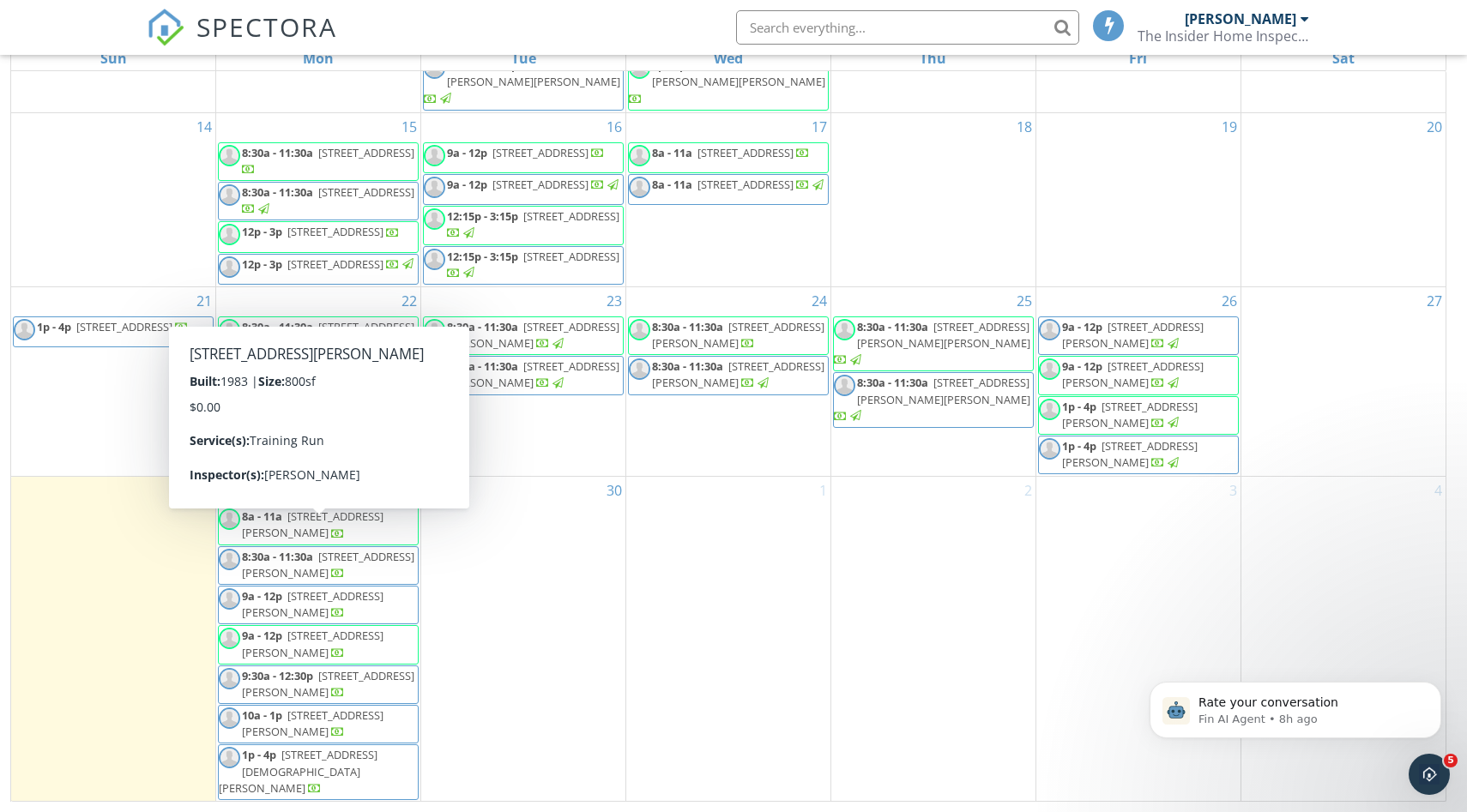
click at [300, 540] on span "4128 Penny St SW A, Huntsville 35805" at bounding box center [312, 524] width 142 height 32
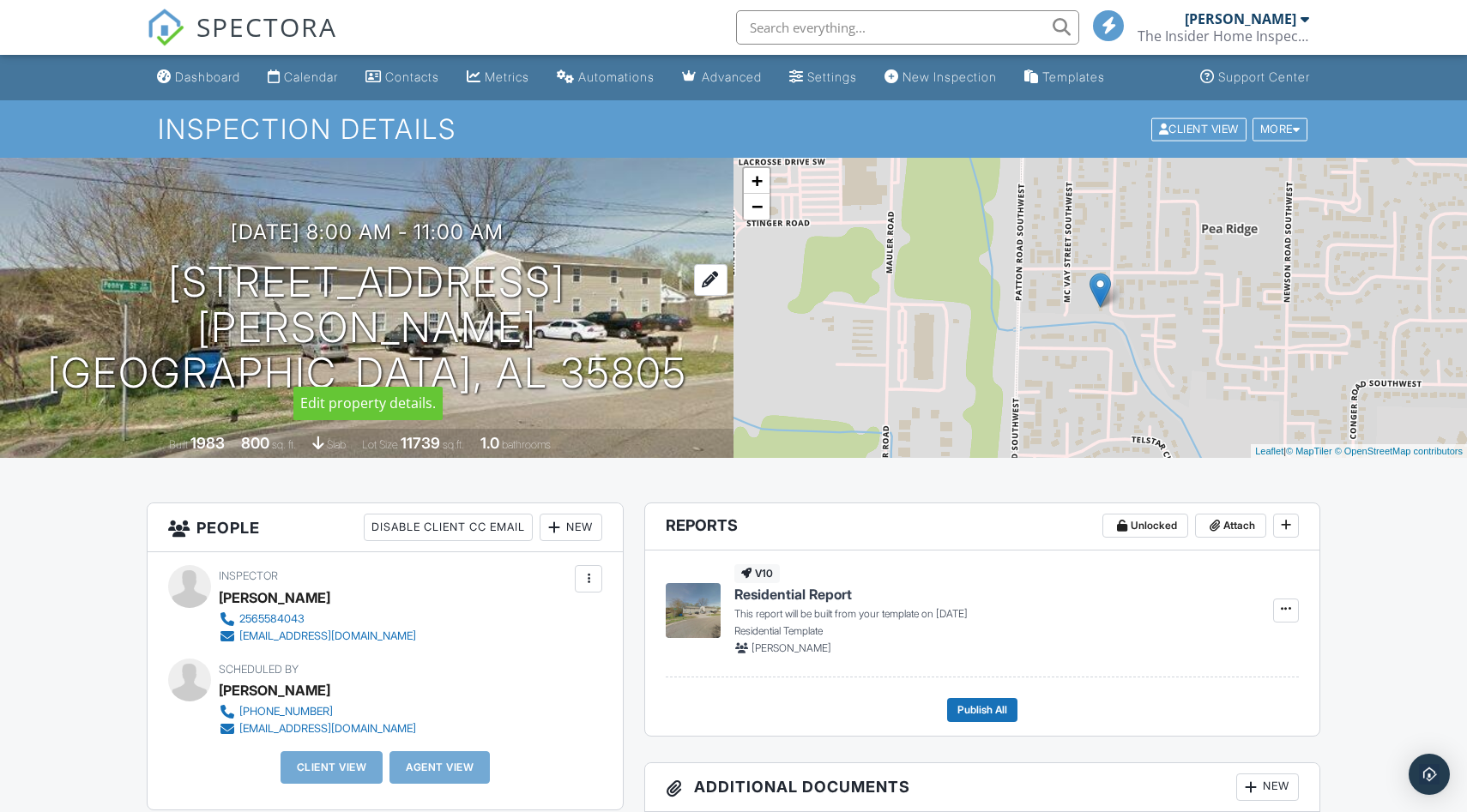
click at [694, 296] on div at bounding box center [711, 280] width 34 height 32
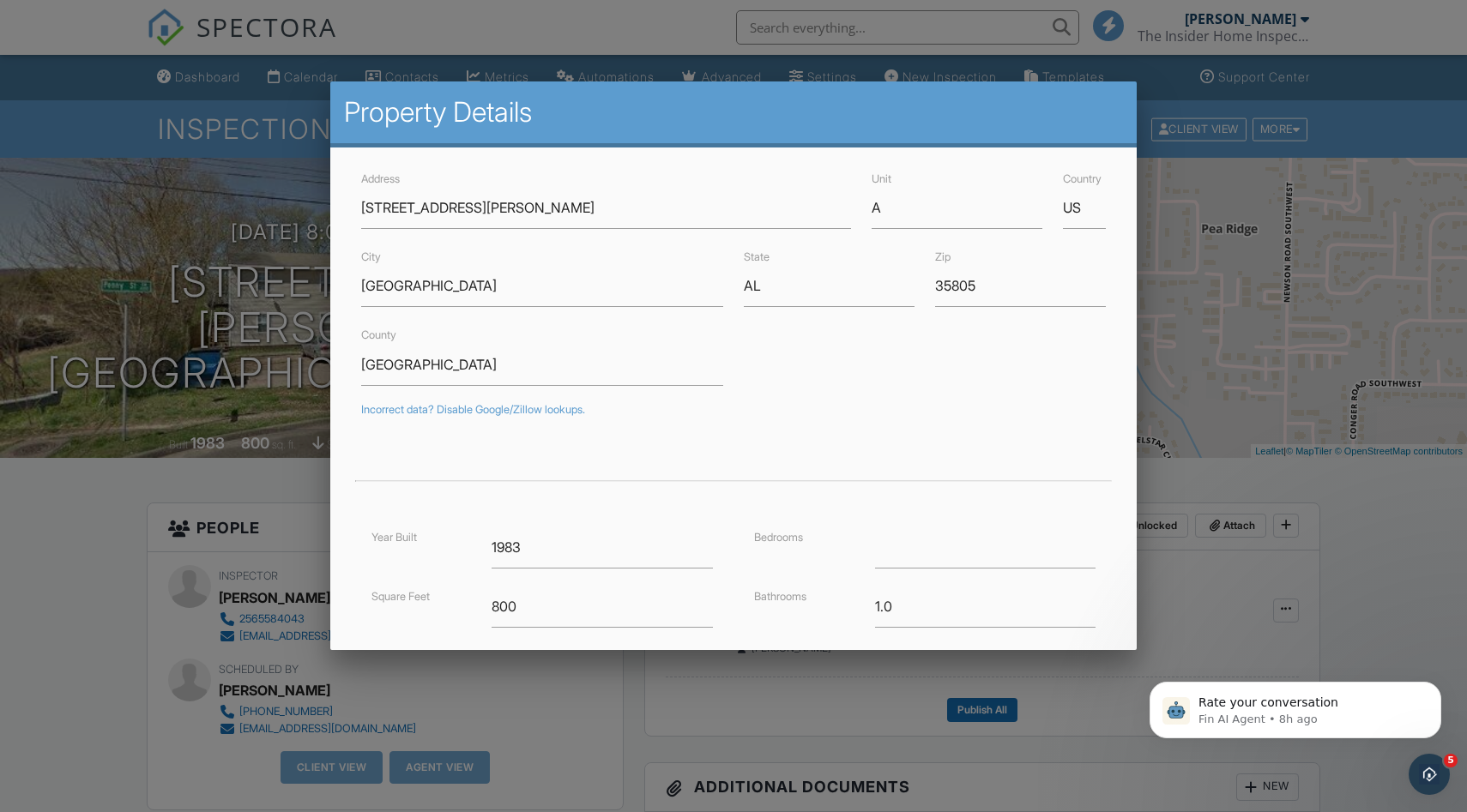
click at [136, 544] on div at bounding box center [733, 421] width 1467 height 1015
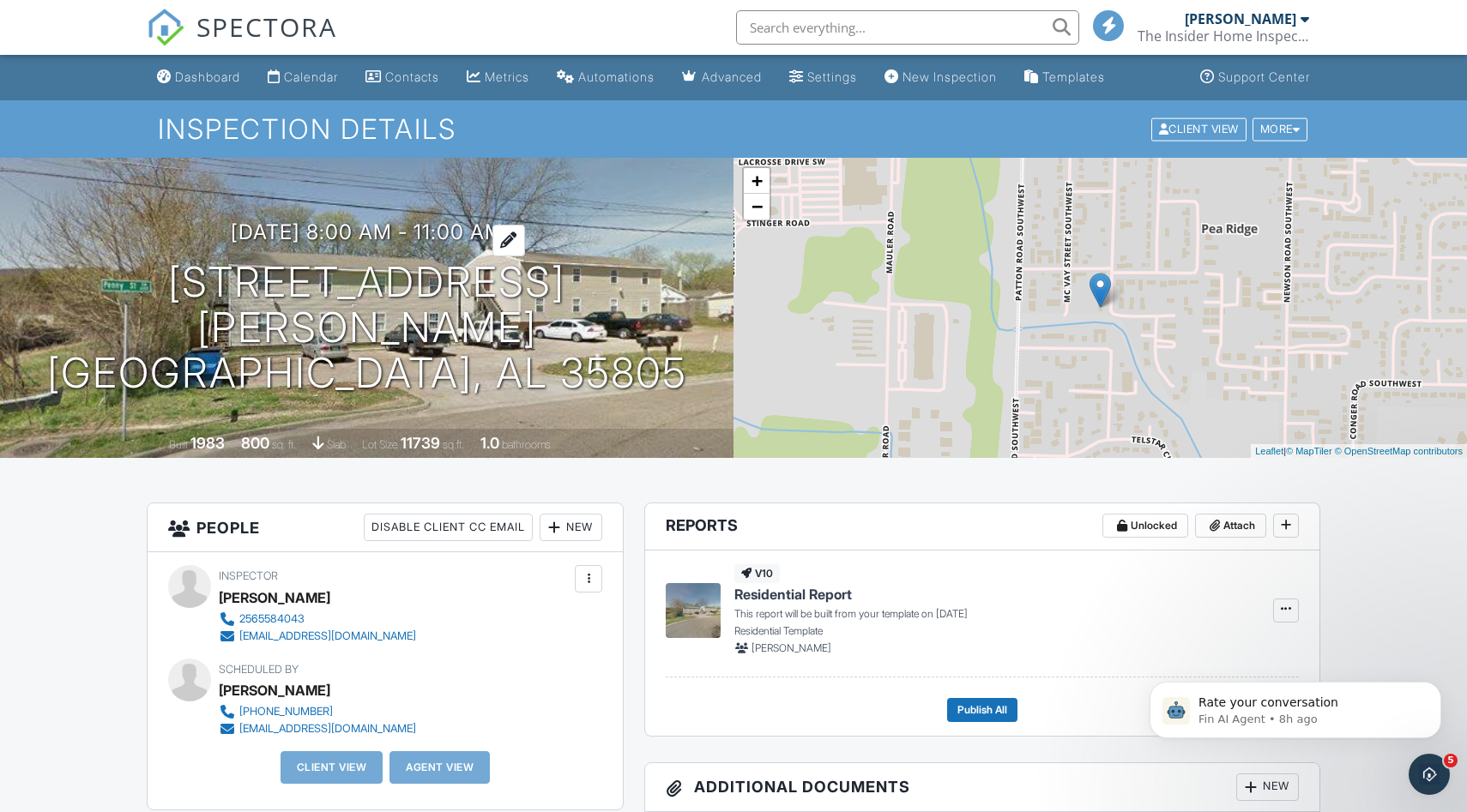
click at [525, 255] on div at bounding box center [509, 240] width 33 height 32
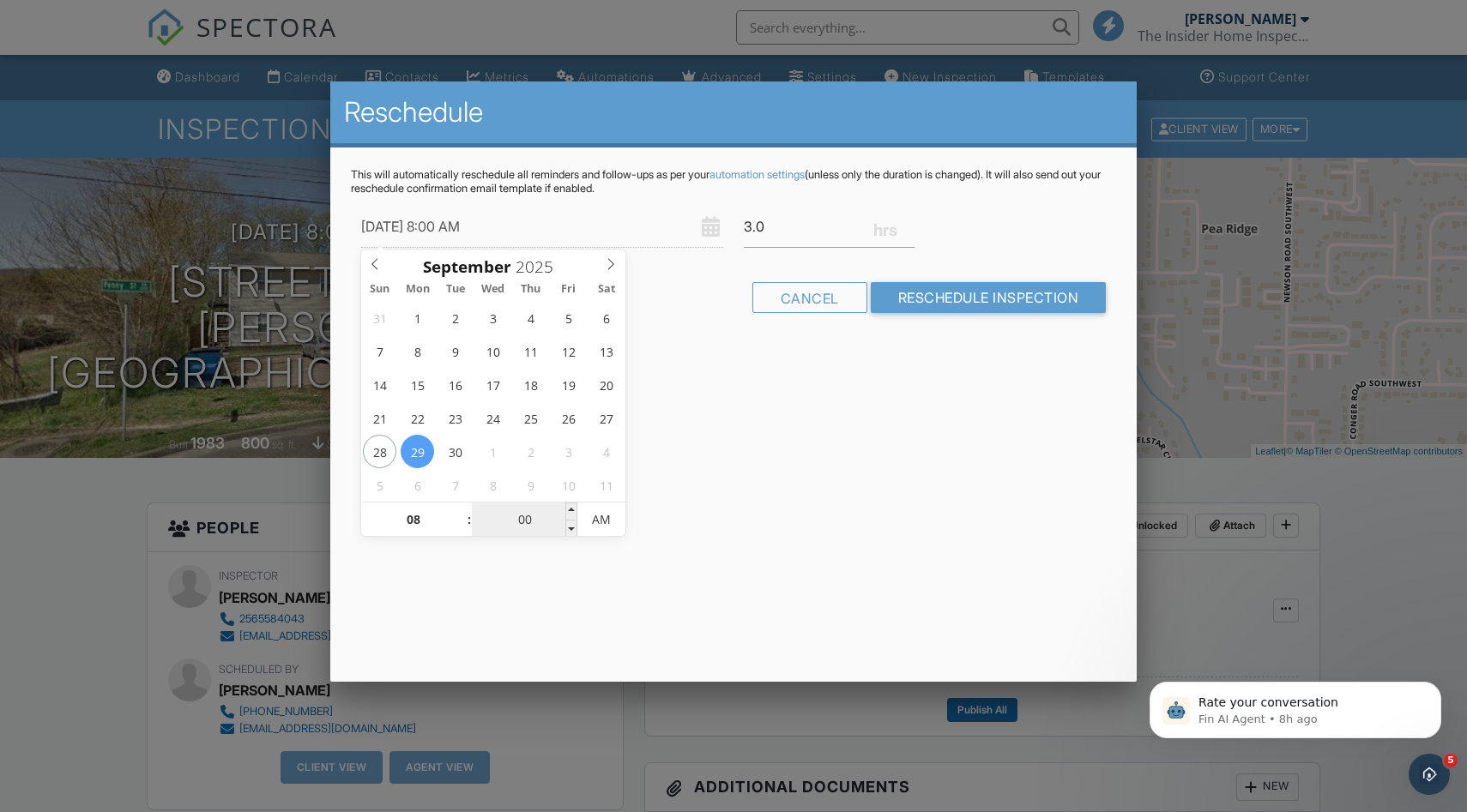
click at [522, 520] on input "00" at bounding box center [524, 520] width 106 height 34
type input "[DATE] 8:03 AM"
type input "03"
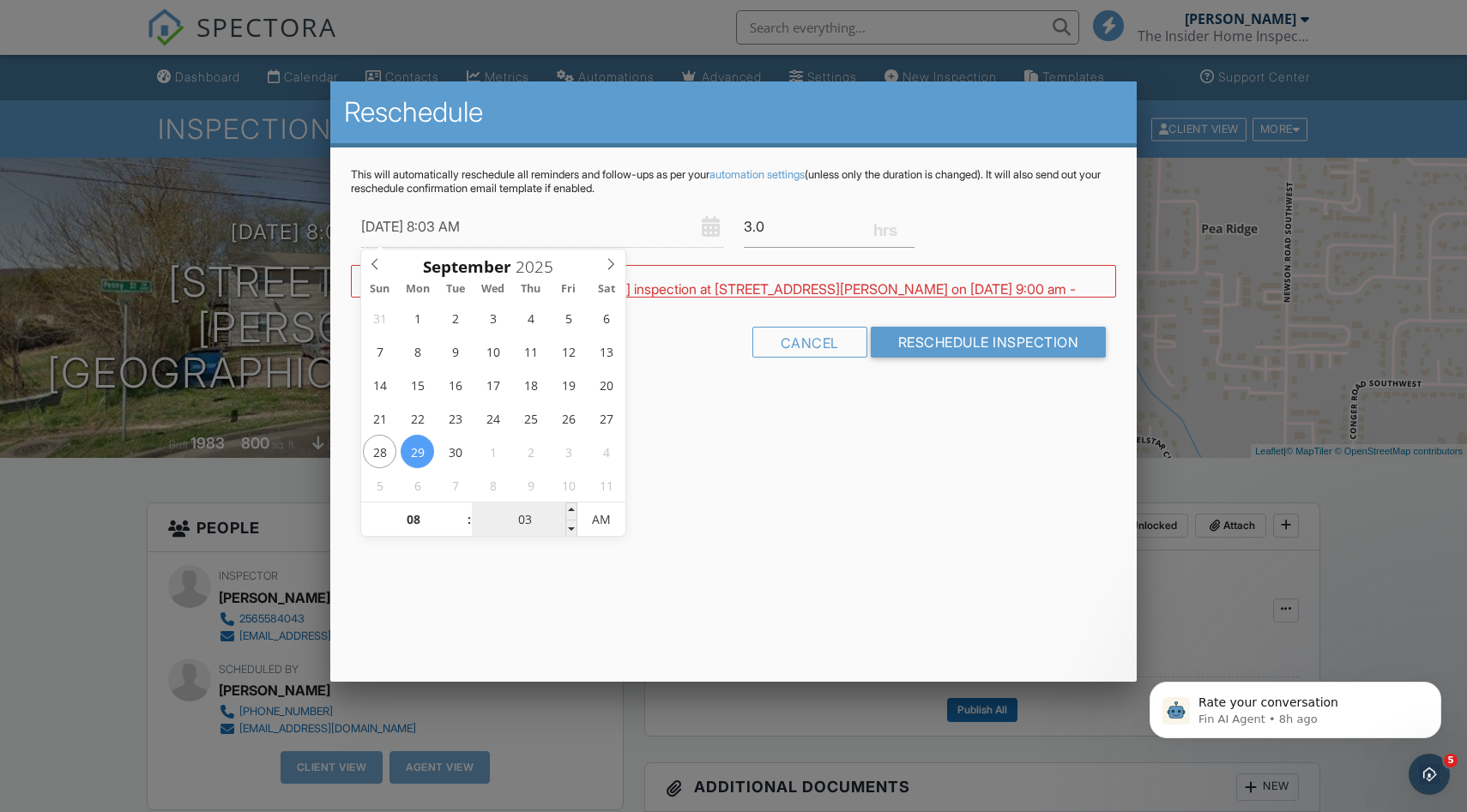
type input "[DATE] 8:30 AM"
type input "30"
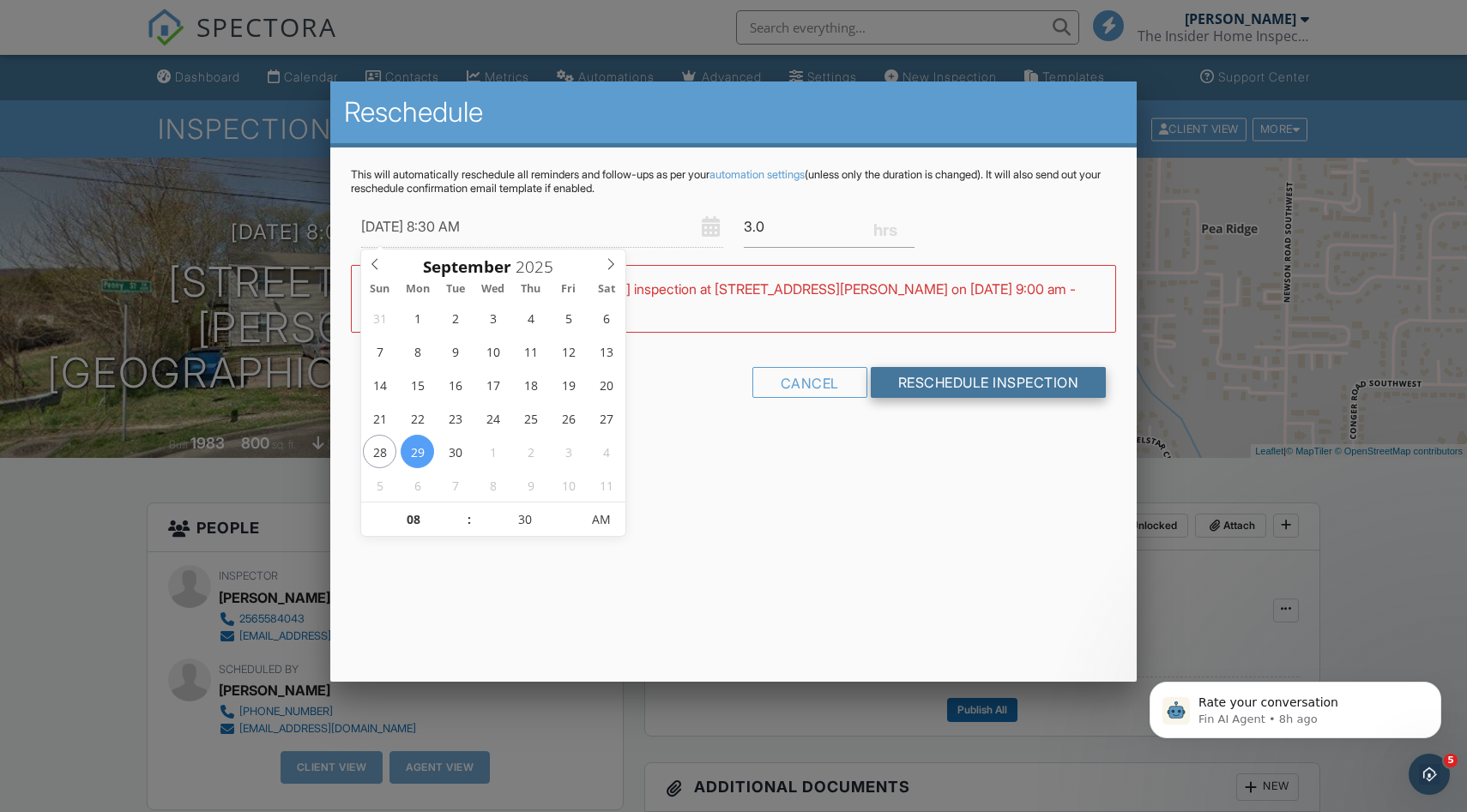
click at [1012, 369] on input "Reschedule Inspection" at bounding box center [989, 383] width 236 height 31
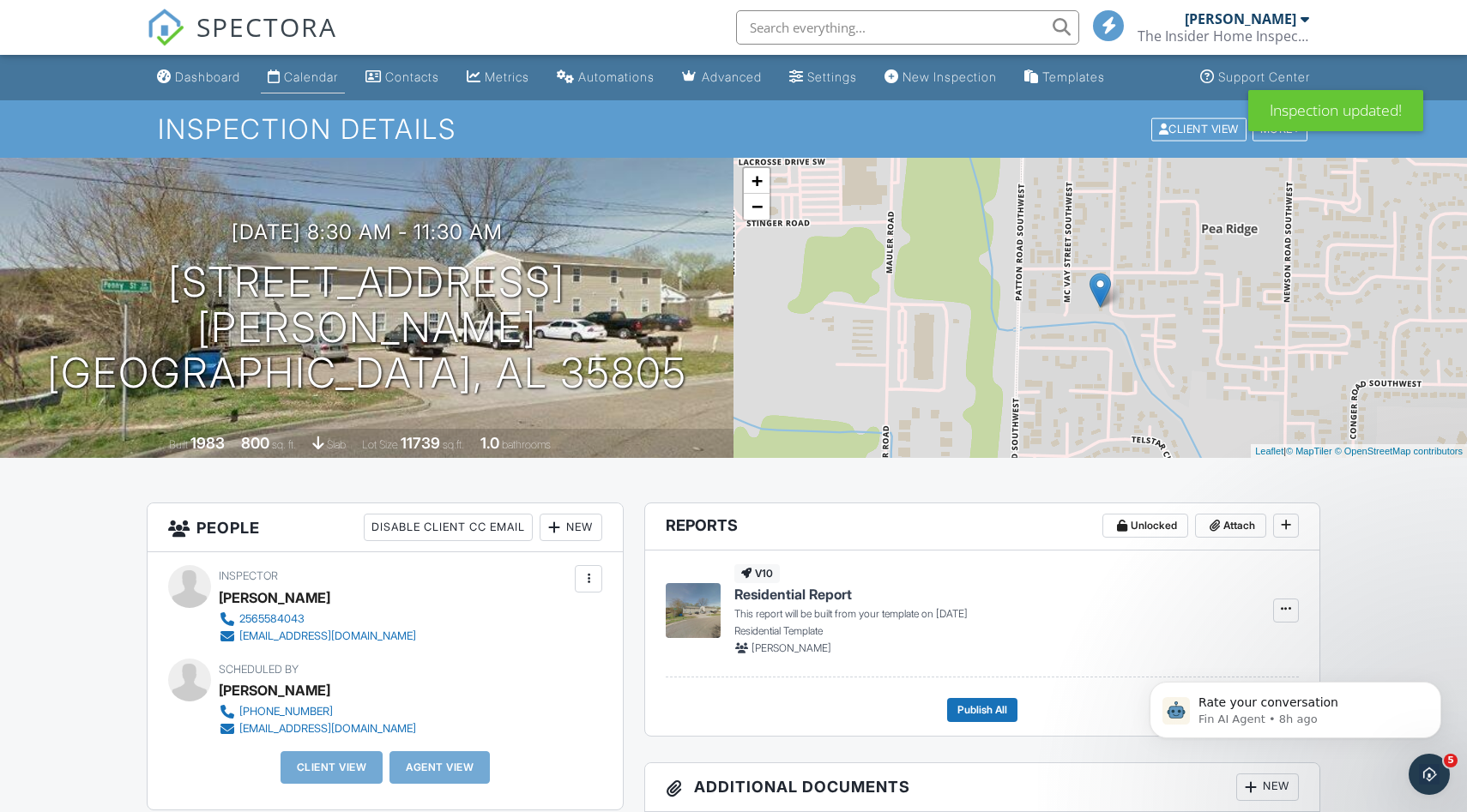
click at [345, 77] on link "Calendar" at bounding box center [303, 77] width 84 height 32
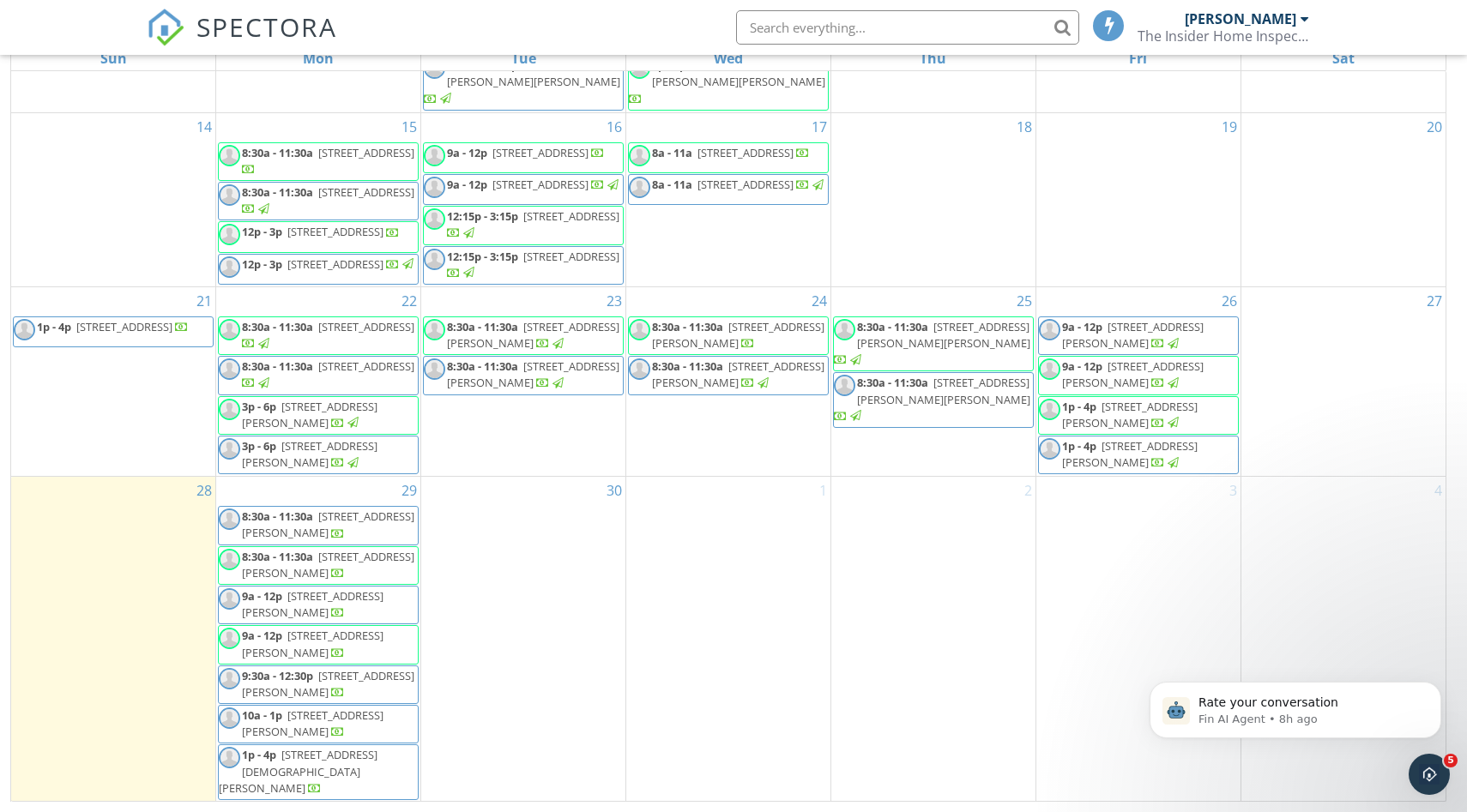
click at [363, 702] on span "9:30a - 12:30p [STREET_ADDRESS][PERSON_NAME]" at bounding box center [317, 685] width 199 height 34
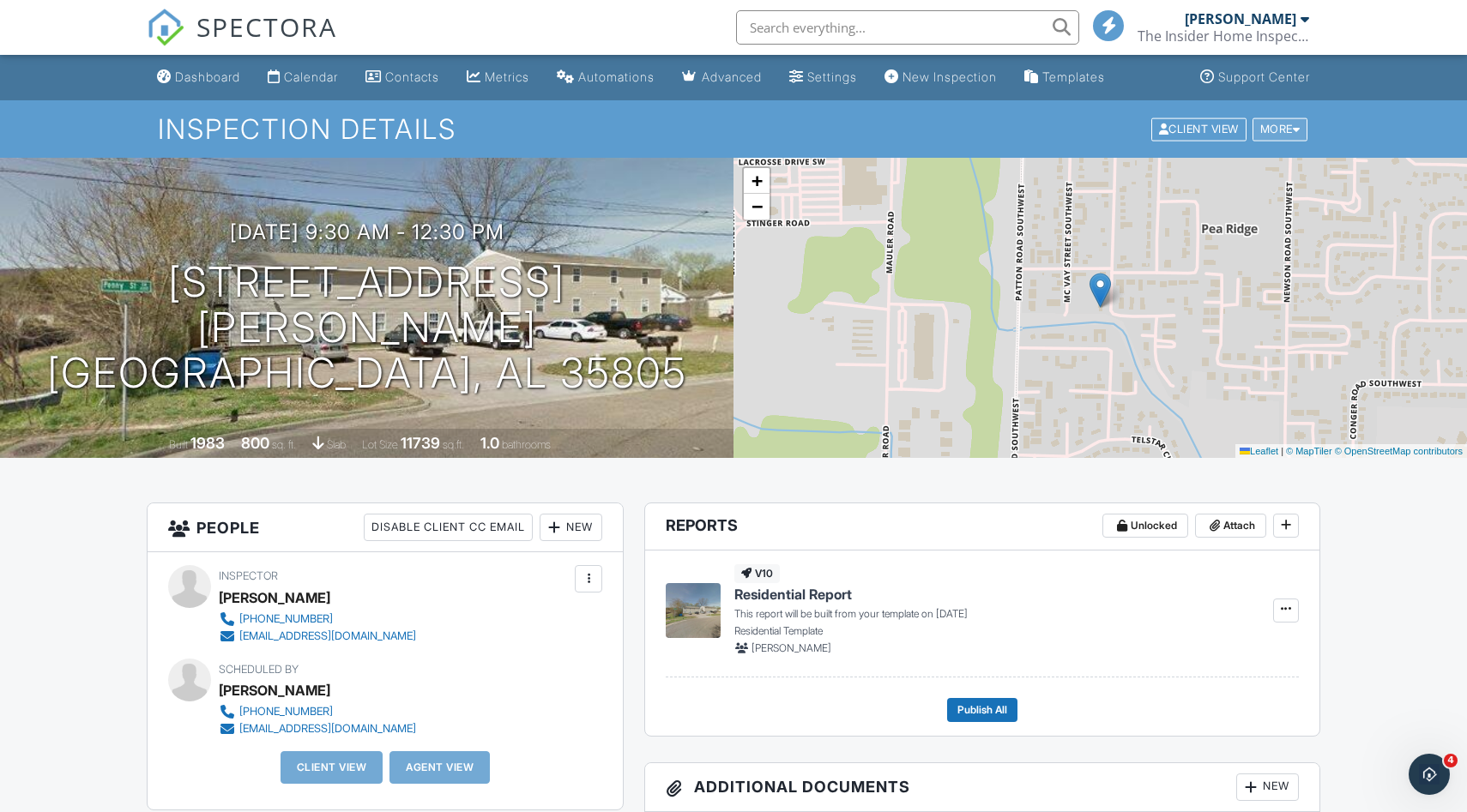
click at [1279, 127] on div "More" at bounding box center [1280, 129] width 56 height 23
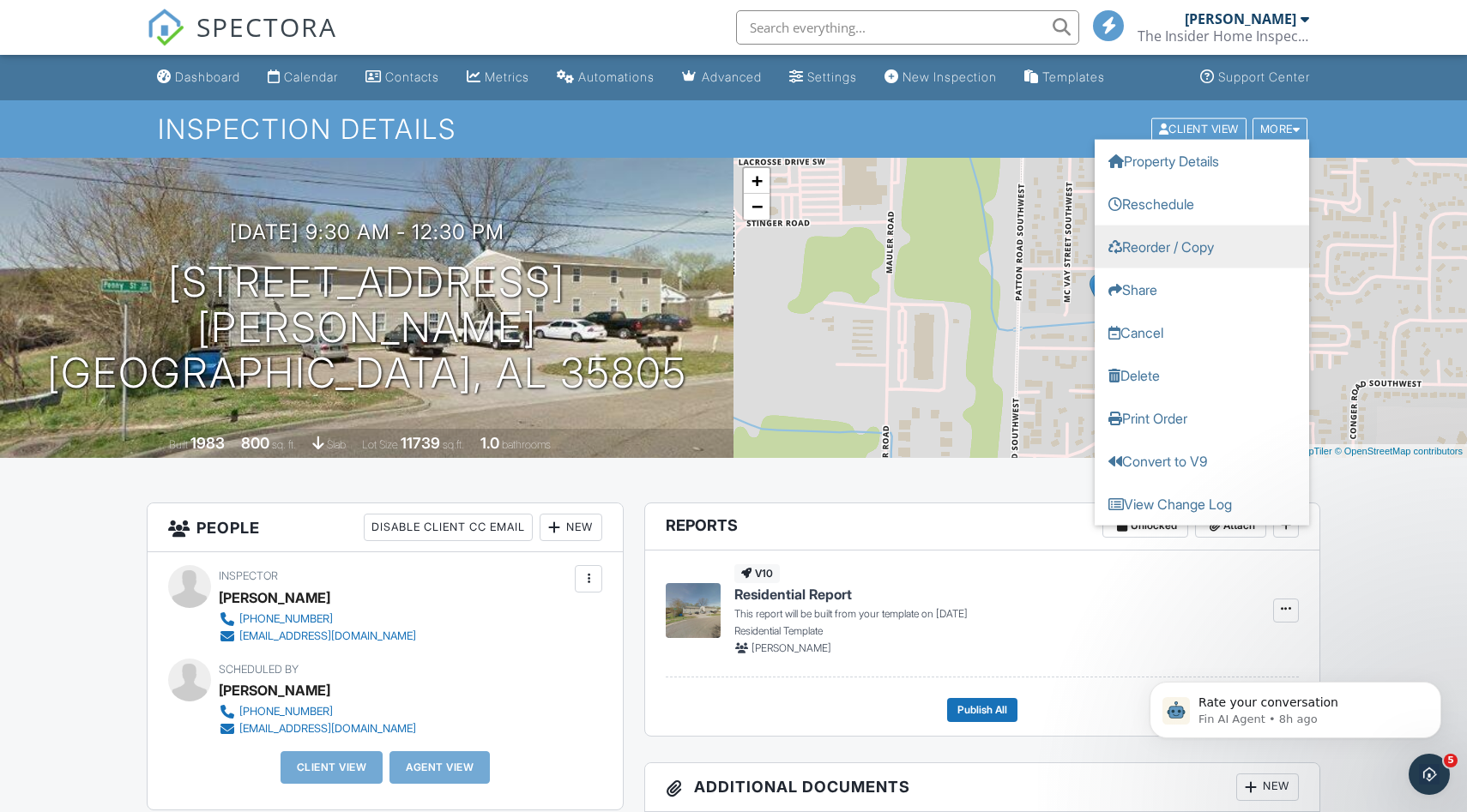
click at [1221, 246] on link "Reorder / Copy" at bounding box center [1201, 246] width 214 height 43
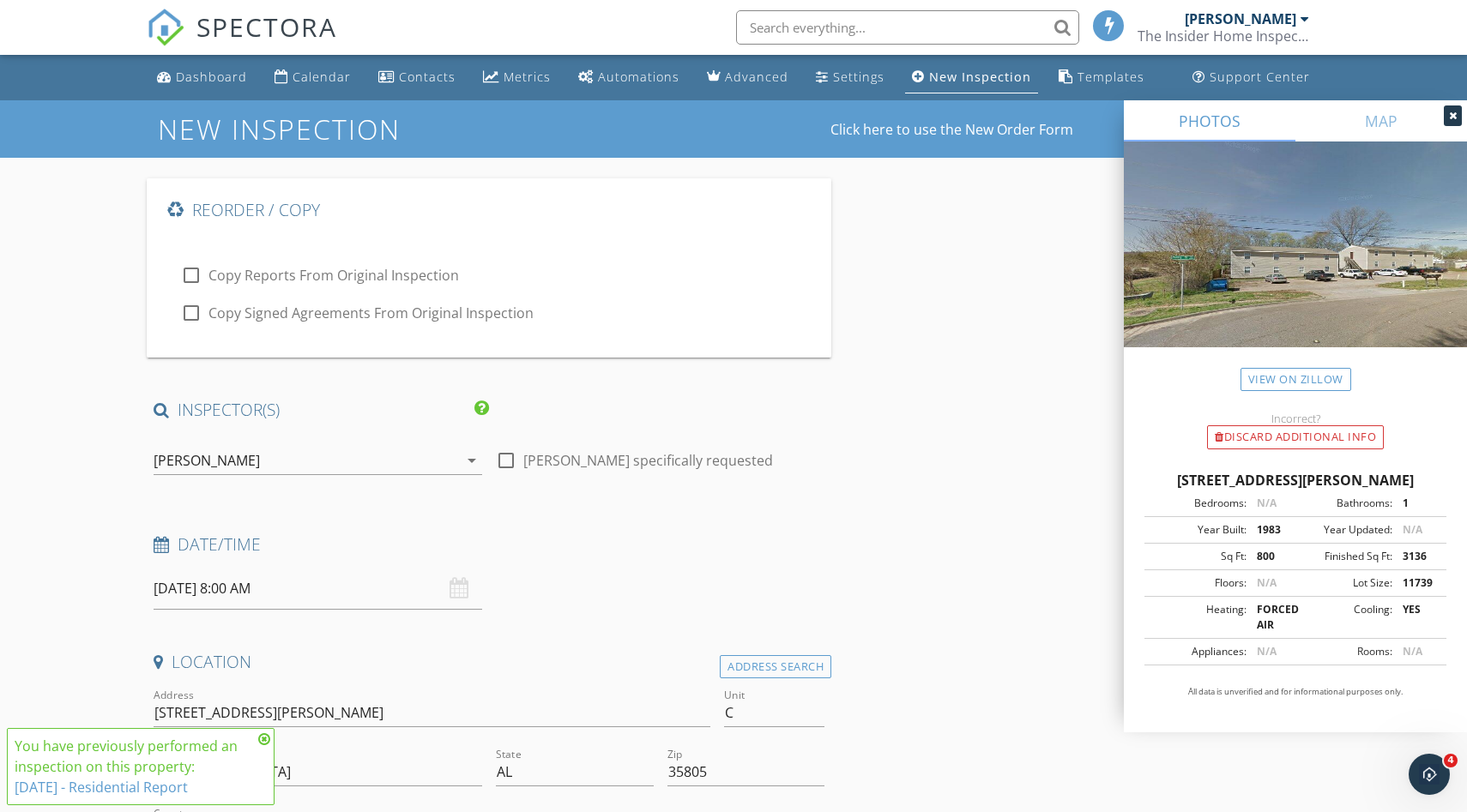
click at [231, 469] on div "[PERSON_NAME]" at bounding box center [305, 460] width 305 height 28
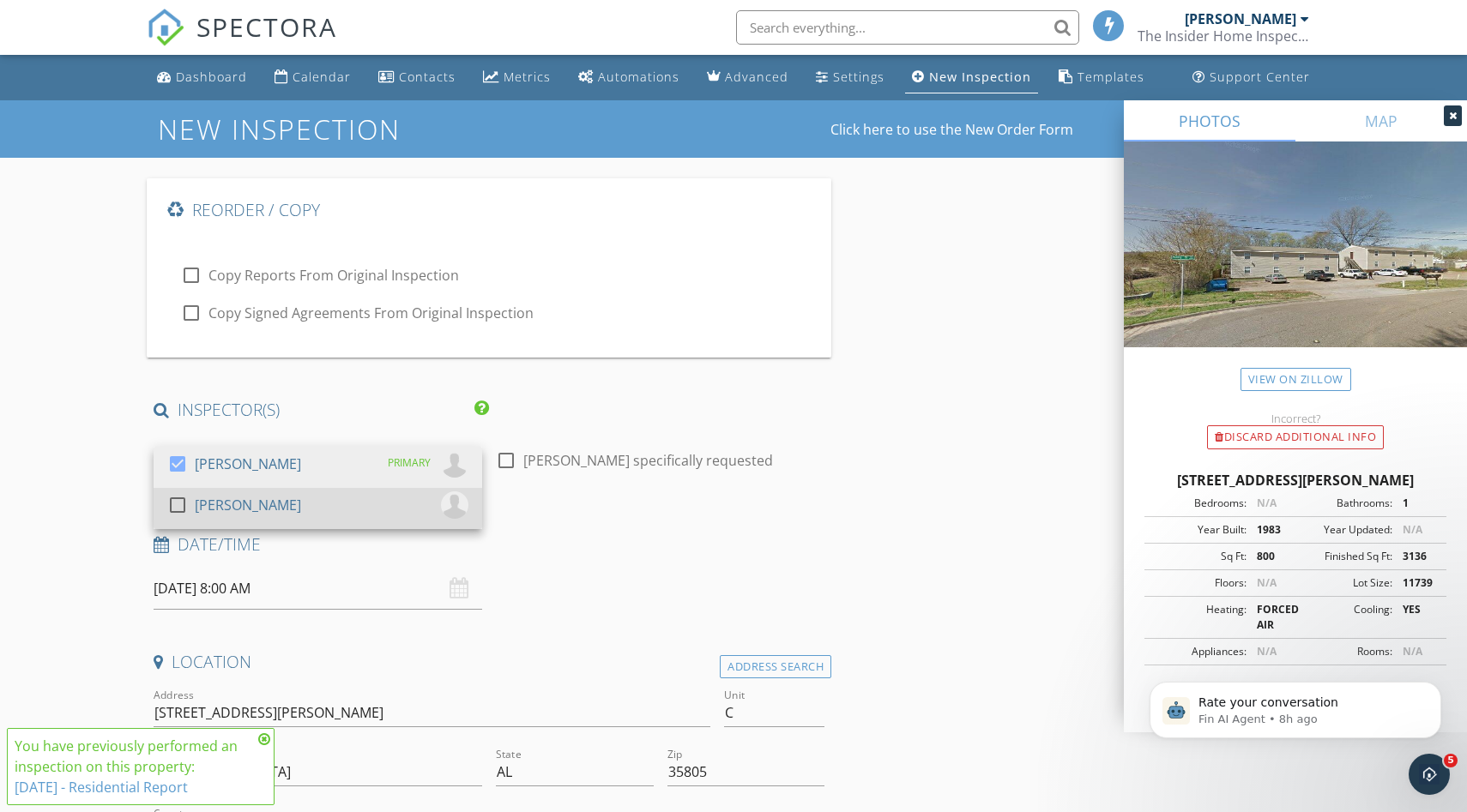
click at [242, 501] on div "[PERSON_NAME]" at bounding box center [248, 505] width 107 height 28
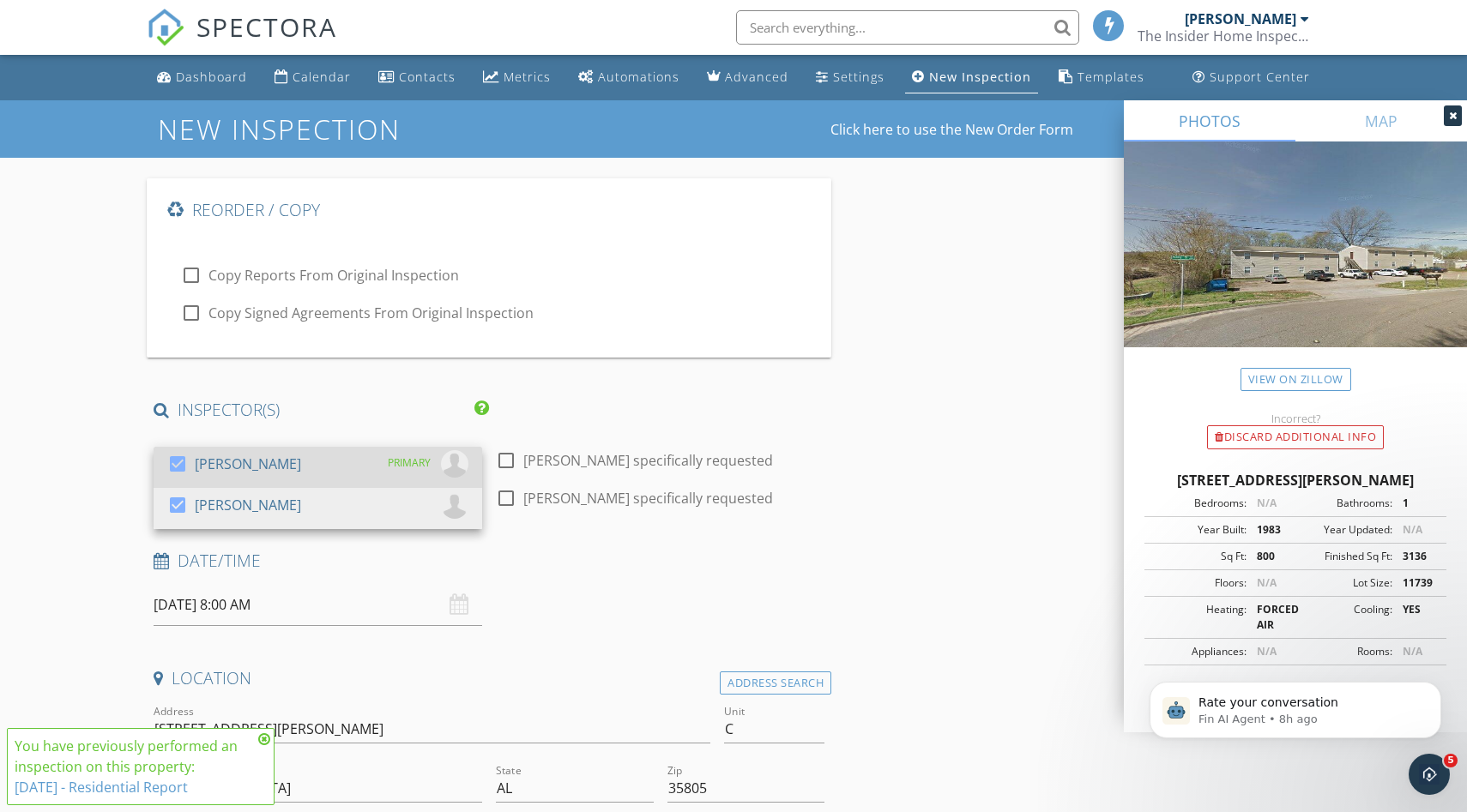
click at [242, 475] on div "[PERSON_NAME]" at bounding box center [248, 464] width 107 height 28
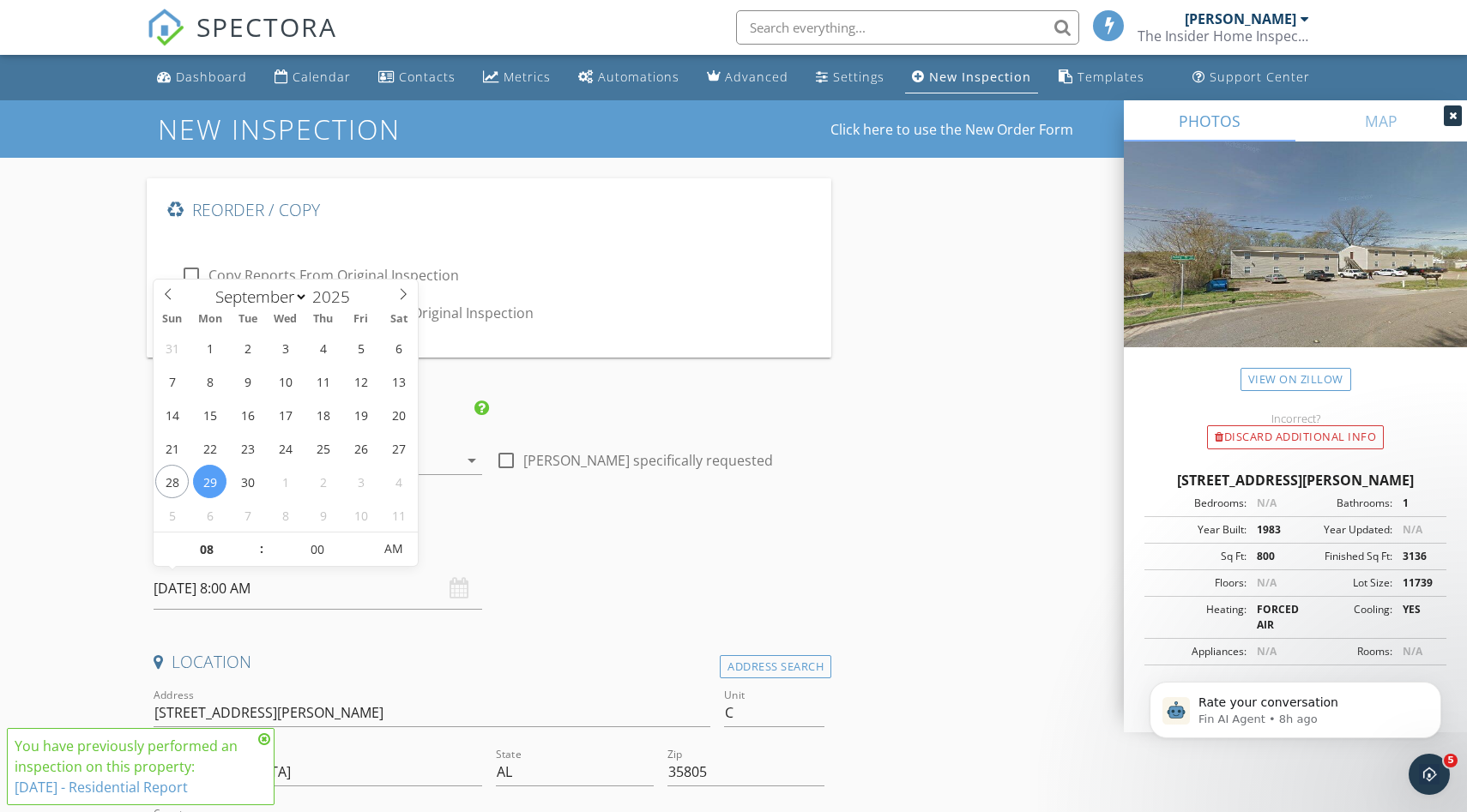
click at [292, 593] on input "09/29/2025 8:00 AM" at bounding box center [317, 588] width 329 height 42
click at [229, 545] on input "08" at bounding box center [206, 550] width 106 height 34
type input "09"
type input "09/29/2025 9:00 AM"
click at [330, 535] on input "00" at bounding box center [317, 550] width 106 height 34
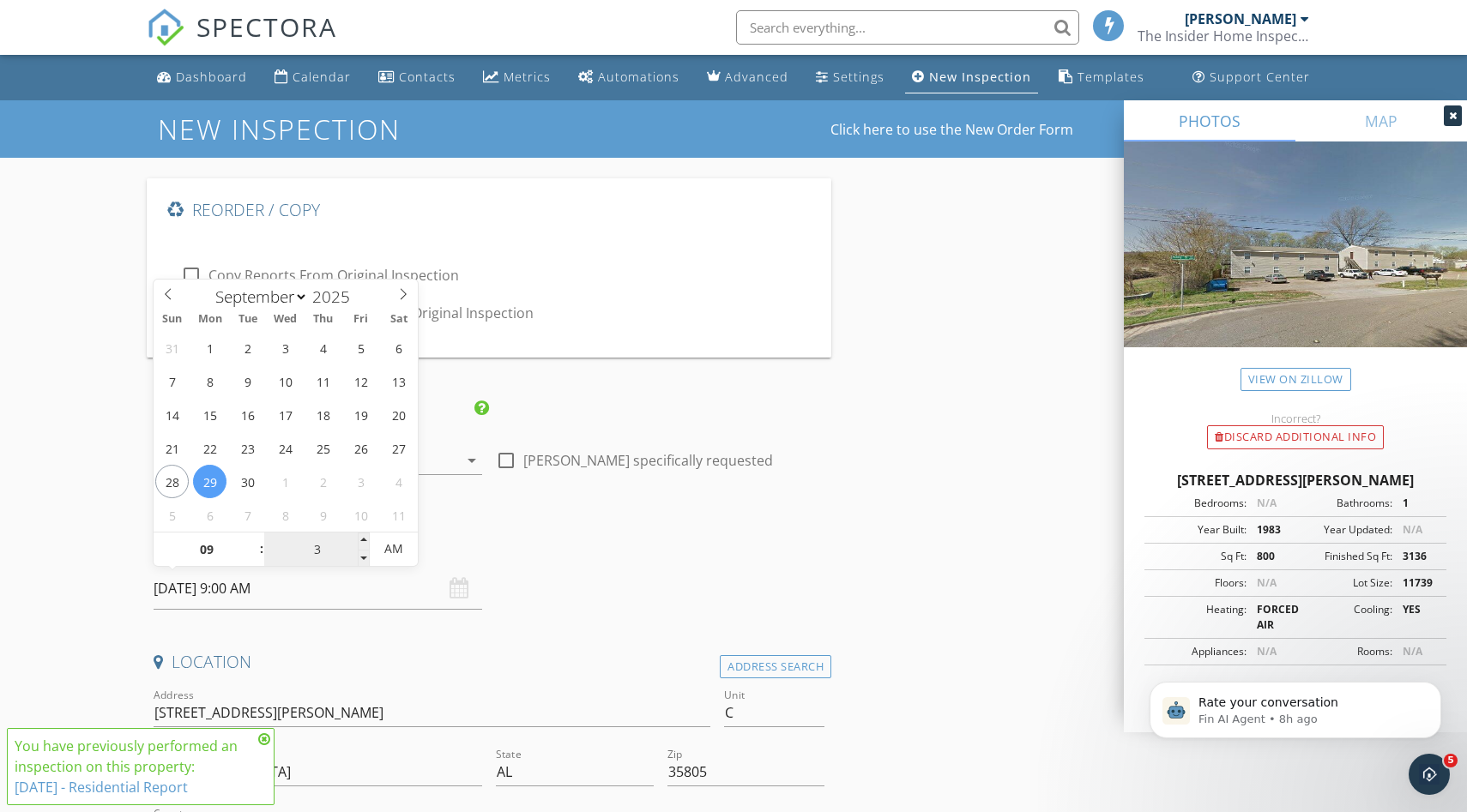
type input "30"
type input "[DATE] 9:30 AM"
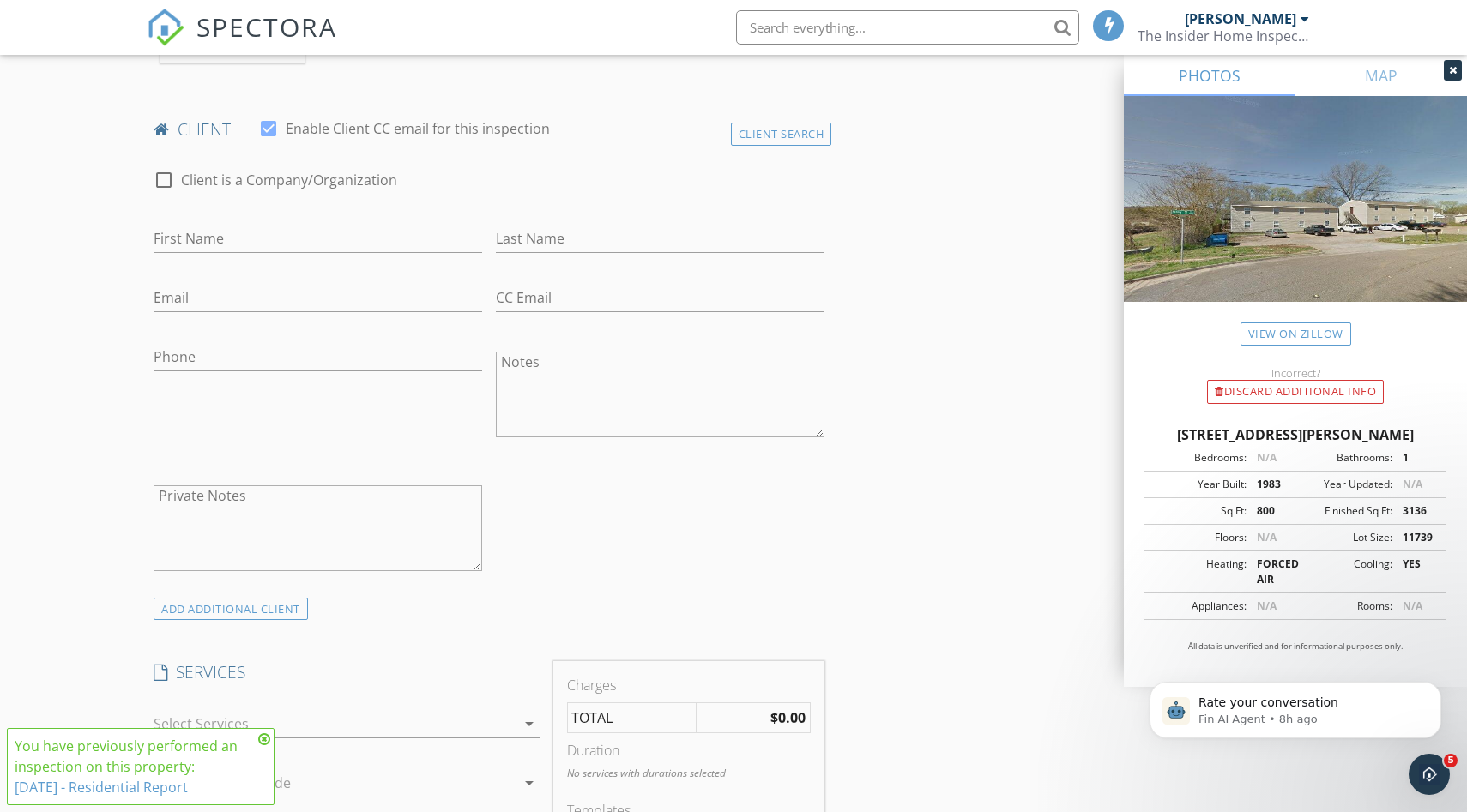
scroll to position [1004, 0]
click at [342, 717] on div at bounding box center [334, 722] width 362 height 28
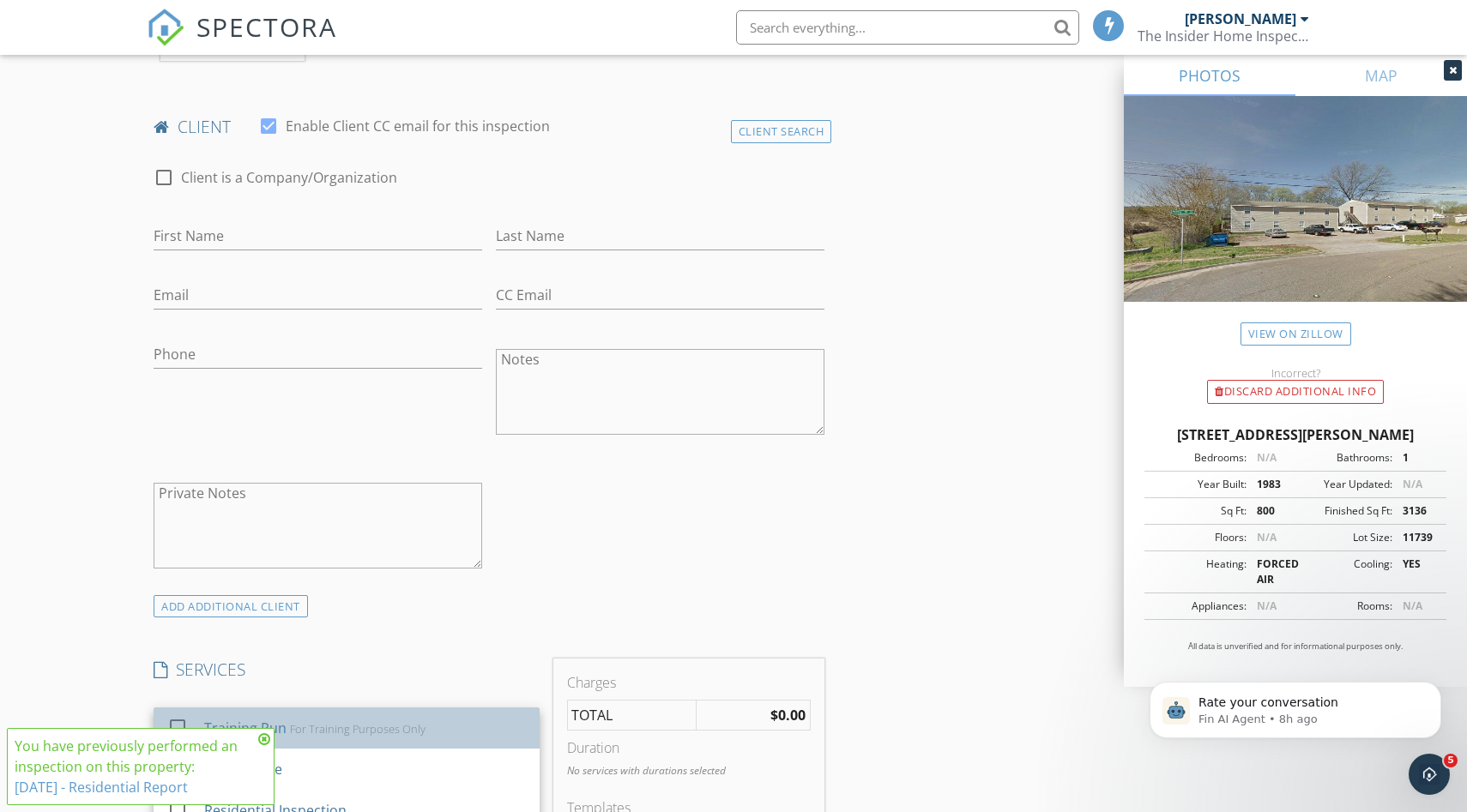
click at [356, 734] on div "For Training Purposes Only" at bounding box center [358, 729] width 136 height 14
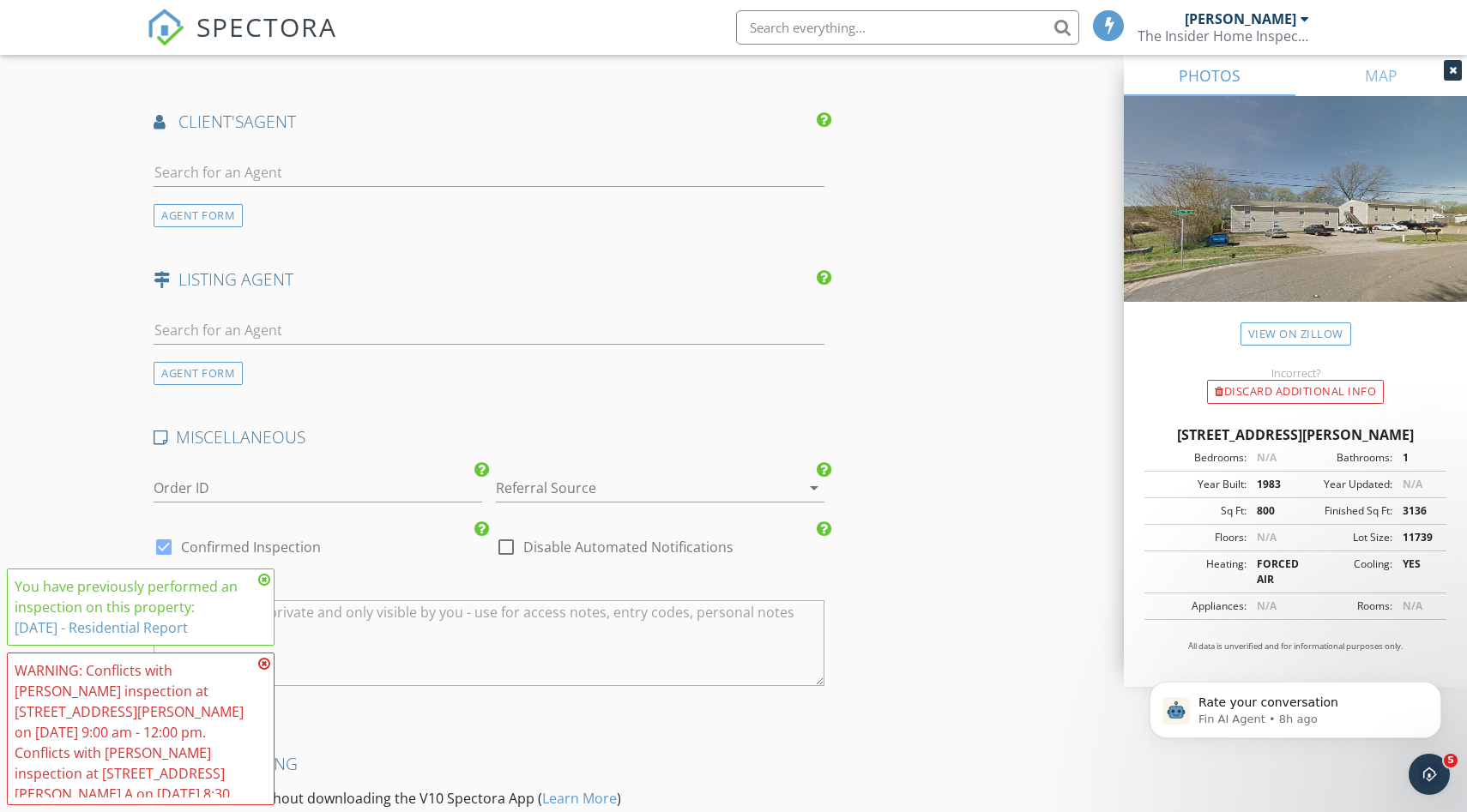
scroll to position [2463, 0]
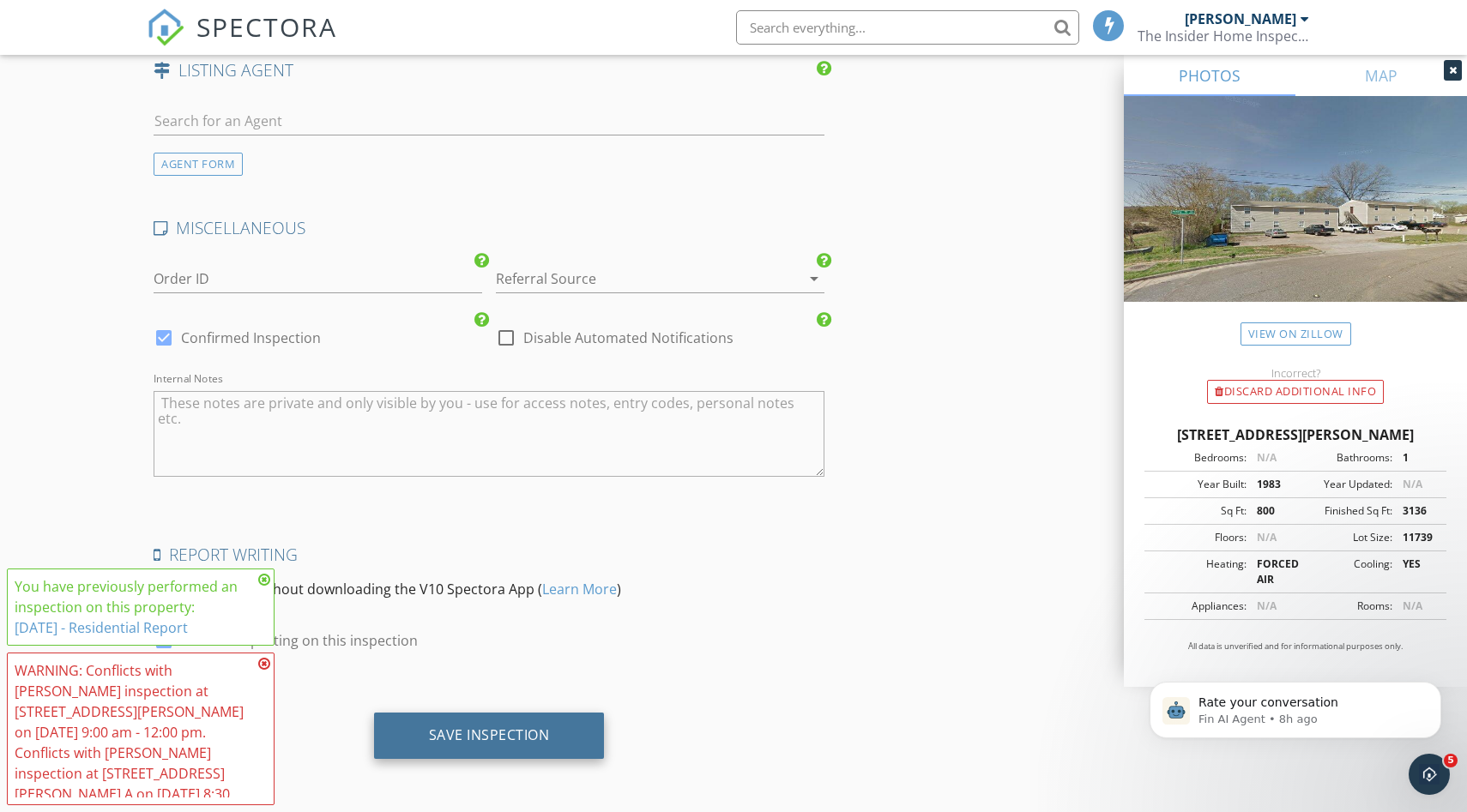
click at [499, 745] on div "Save Inspection" at bounding box center [490, 736] width 231 height 46
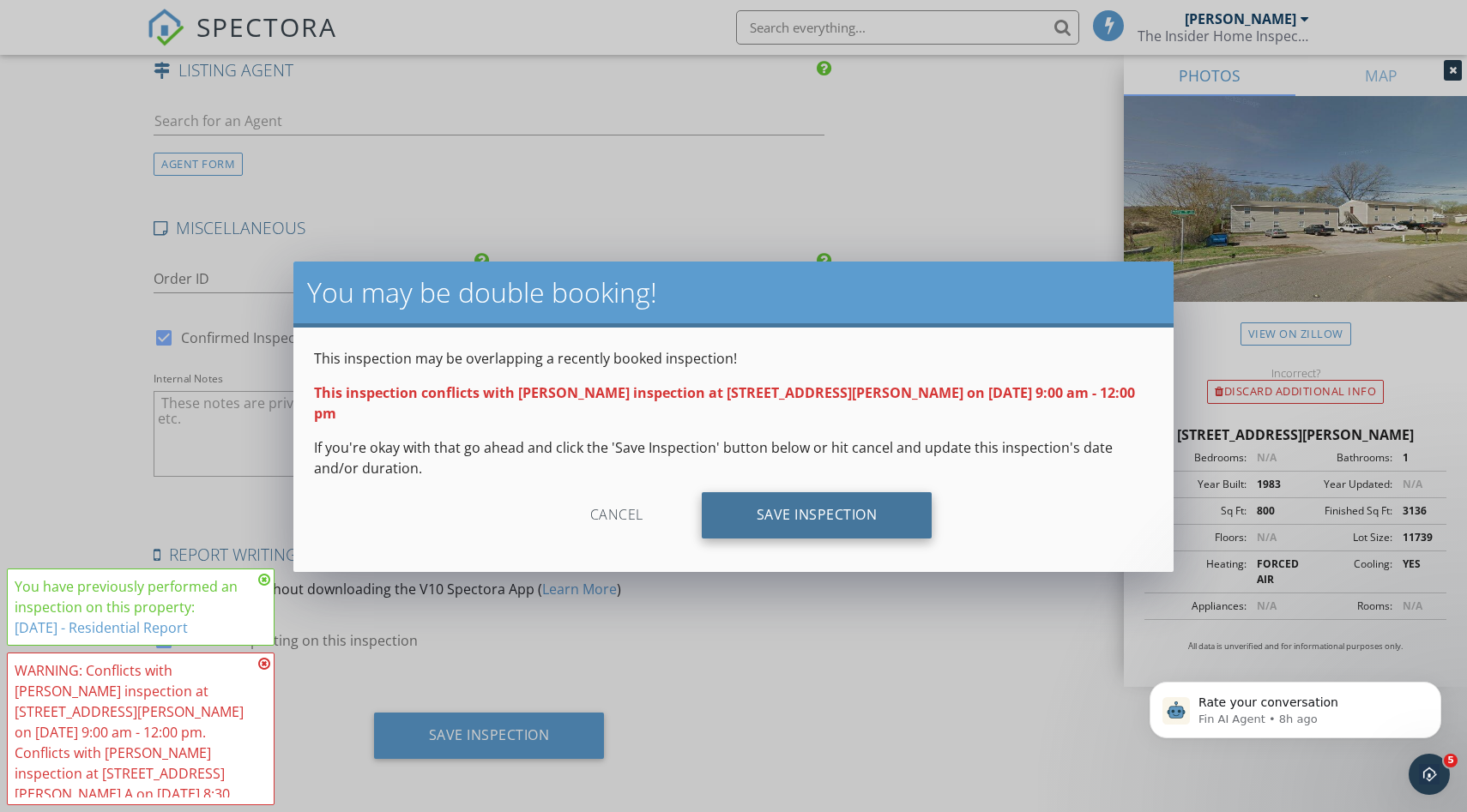
click at [814, 498] on div "Save Inspection" at bounding box center [817, 515] width 231 height 46
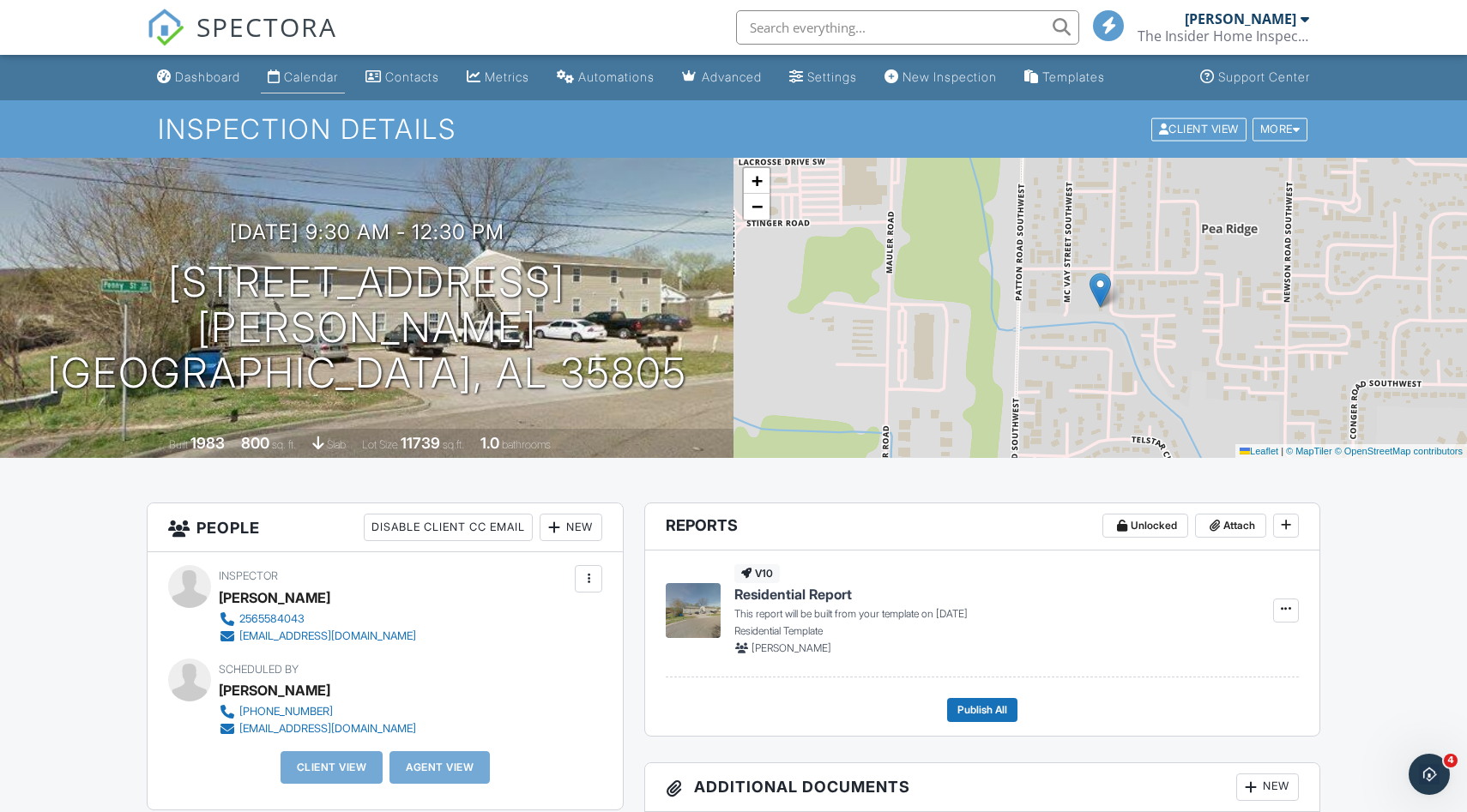
click at [286, 80] on link "Calendar" at bounding box center [303, 77] width 84 height 32
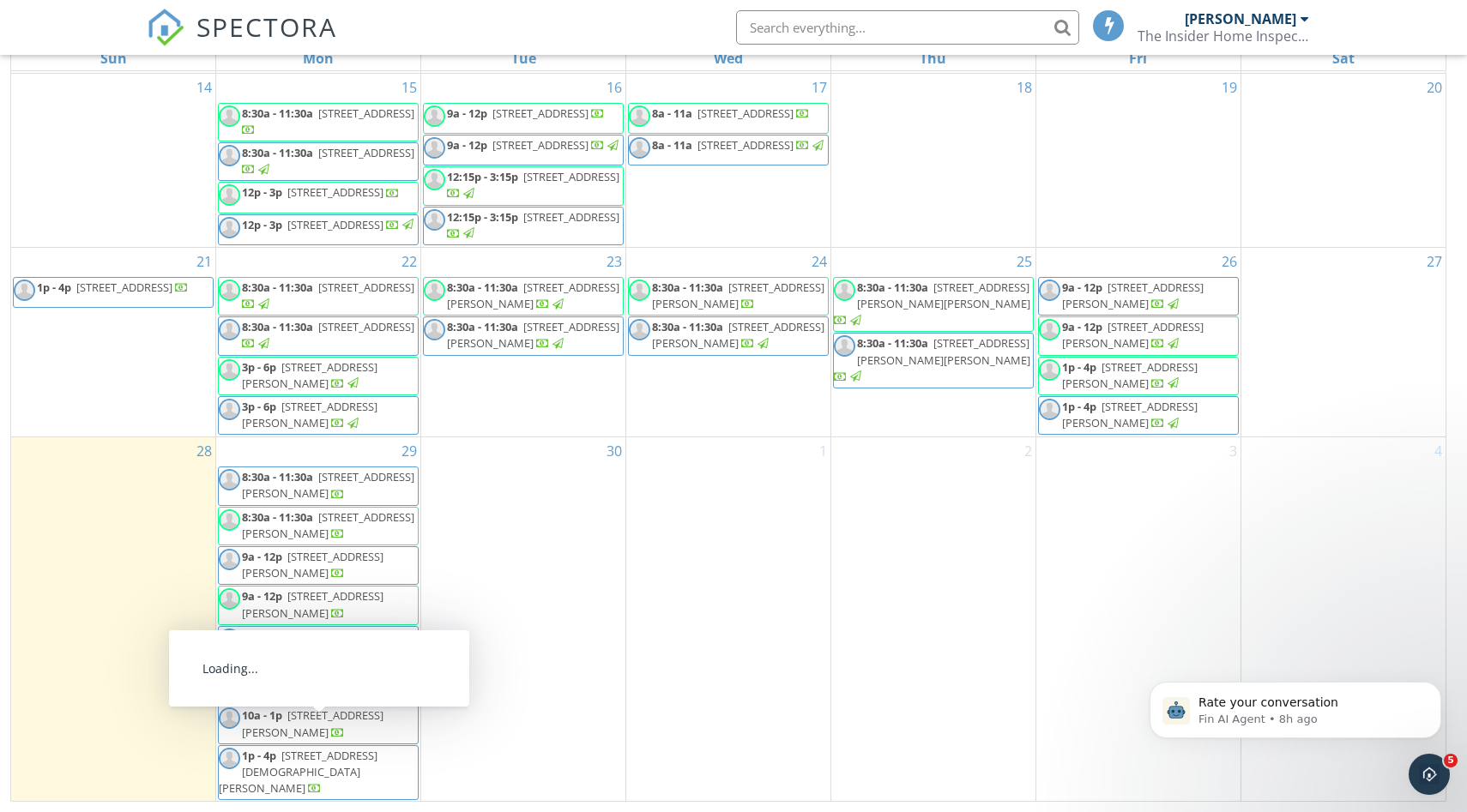
click at [260, 739] on span "[STREET_ADDRESS][PERSON_NAME]" at bounding box center [312, 723] width 142 height 32
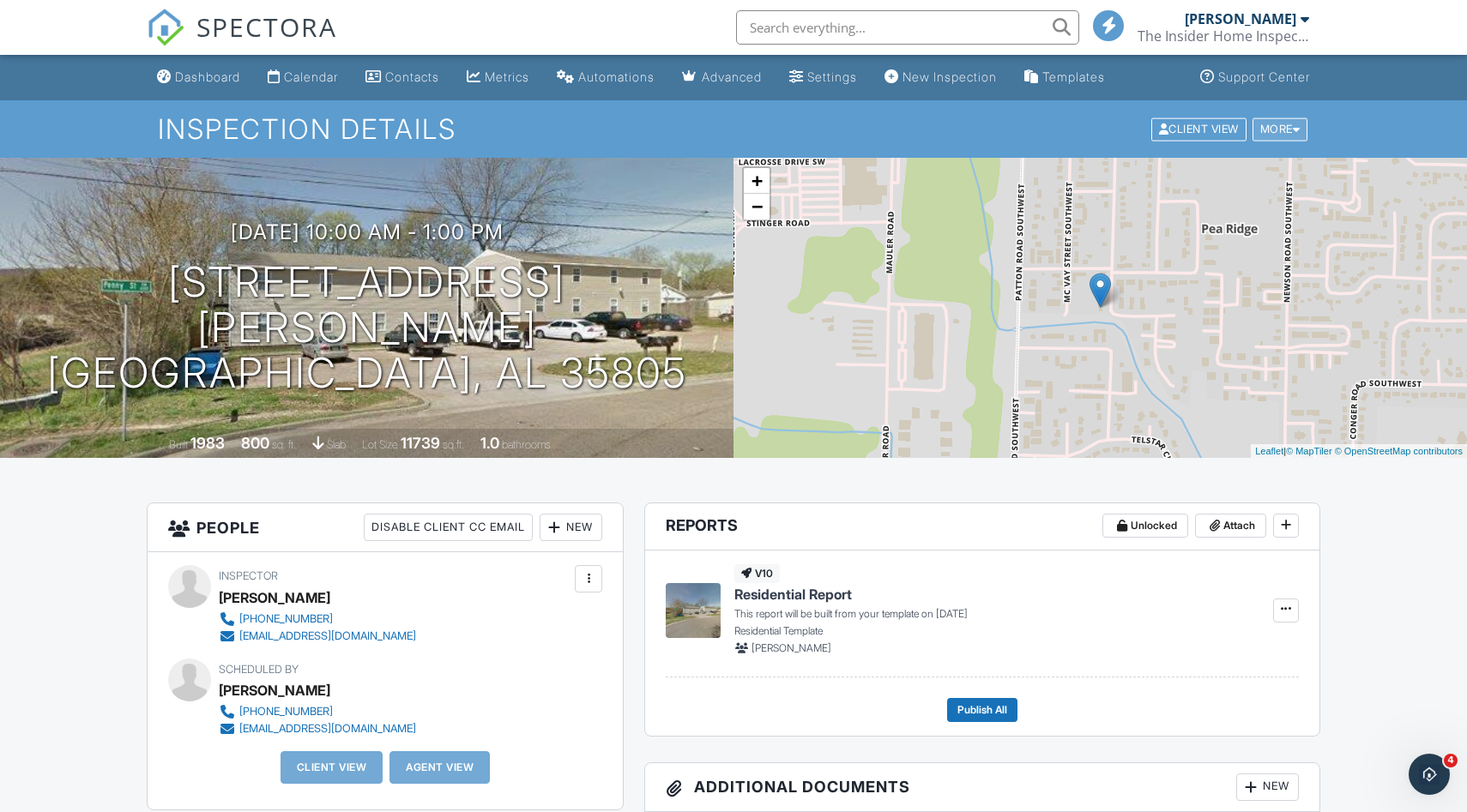
click at [1288, 134] on div "More" at bounding box center [1280, 129] width 56 height 23
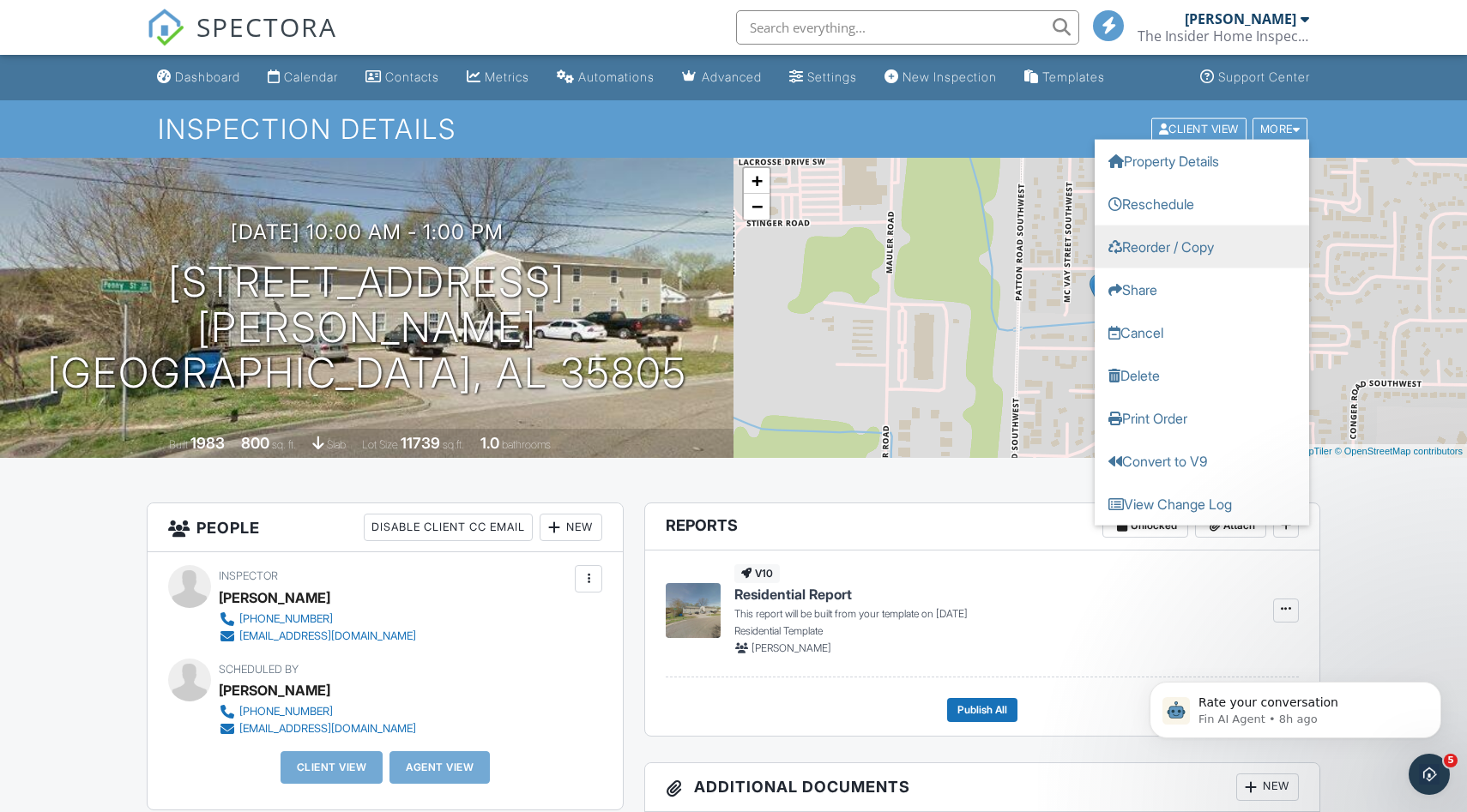
click at [1197, 237] on link "Reorder / Copy" at bounding box center [1201, 246] width 214 height 43
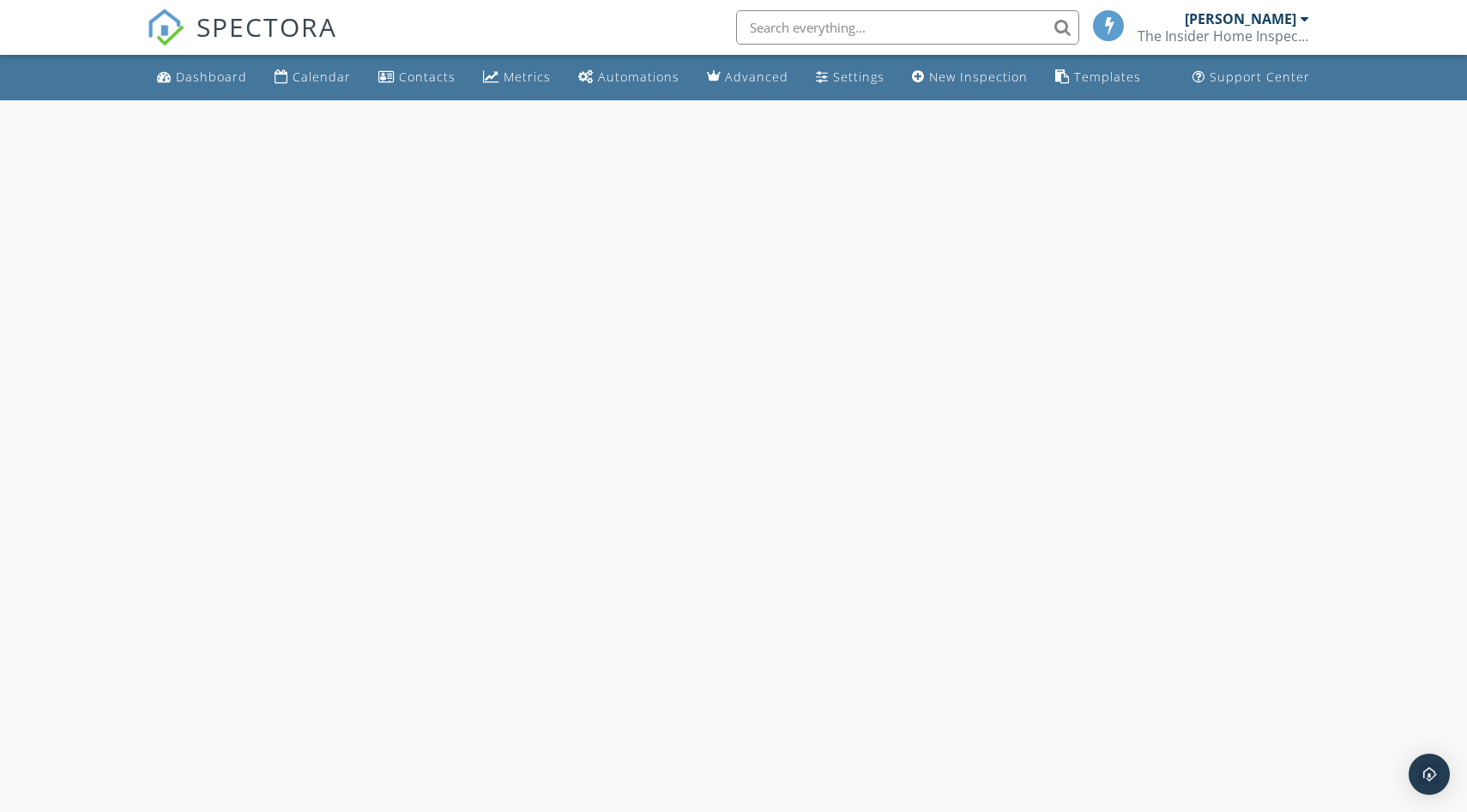
select select "8"
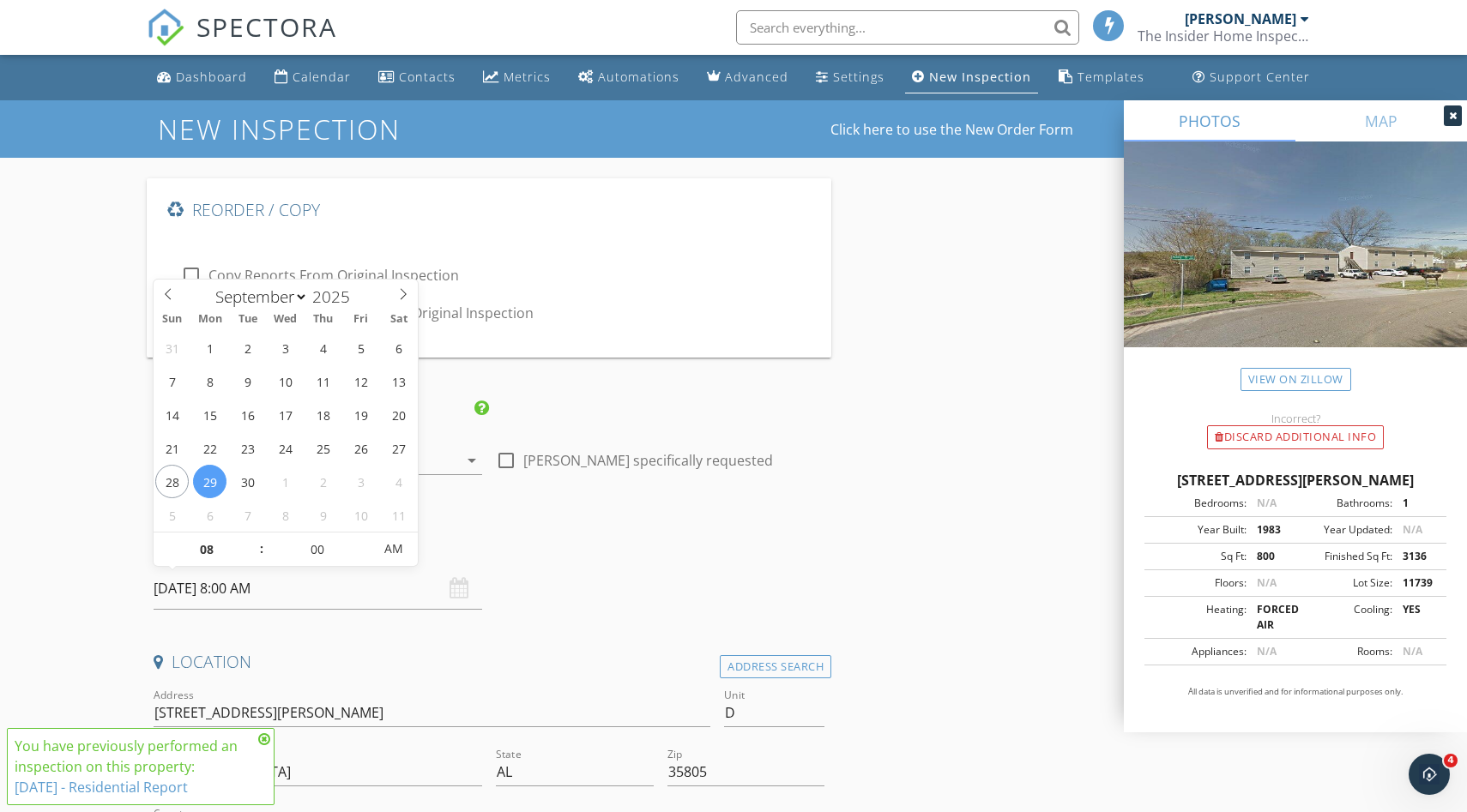
click at [253, 591] on input "09/29/2025 8:00 AM" at bounding box center [317, 588] width 329 height 42
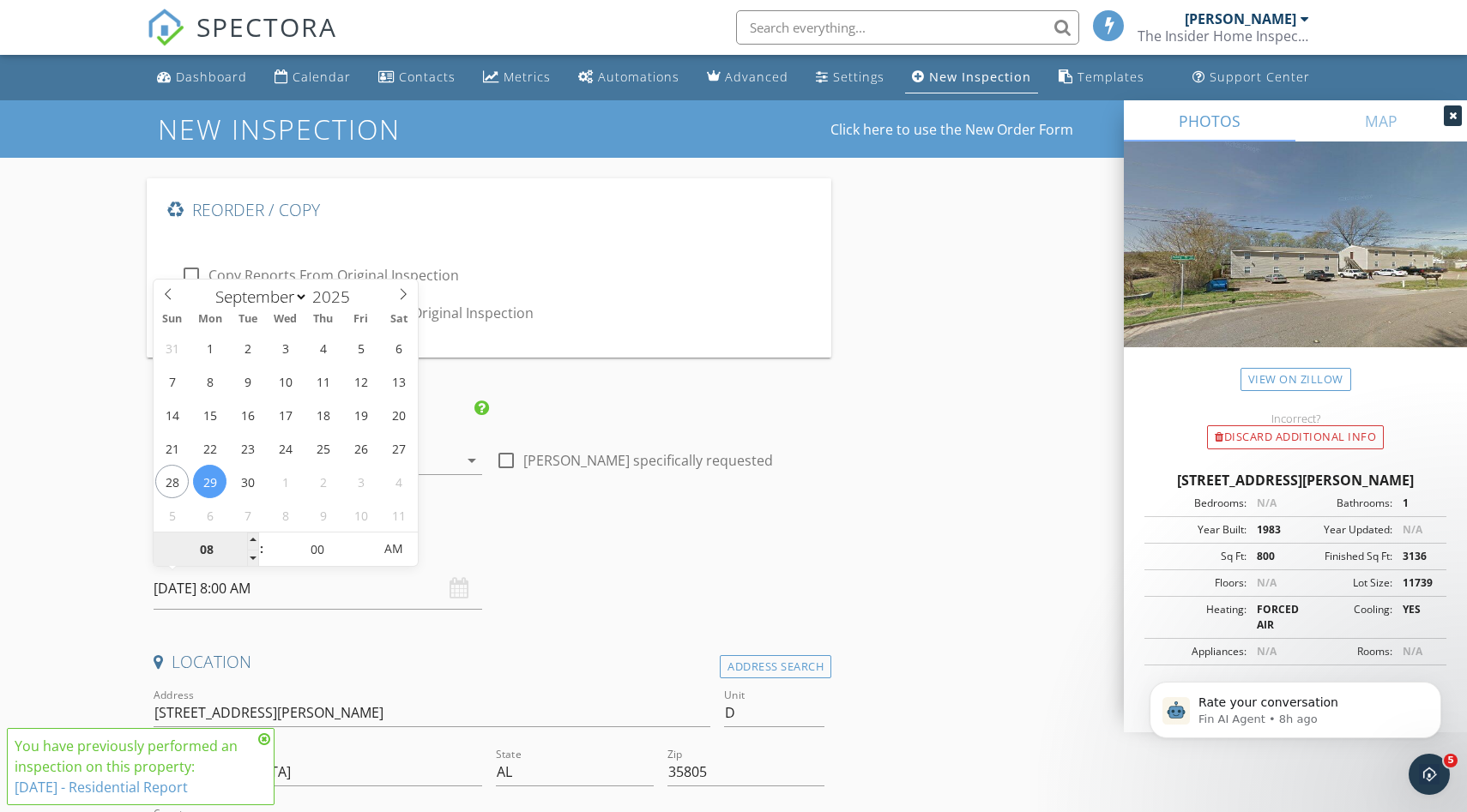
click at [213, 551] on input "08" at bounding box center [206, 550] width 106 height 34
type input "10"
type input "09/29/2025 10:00 AM"
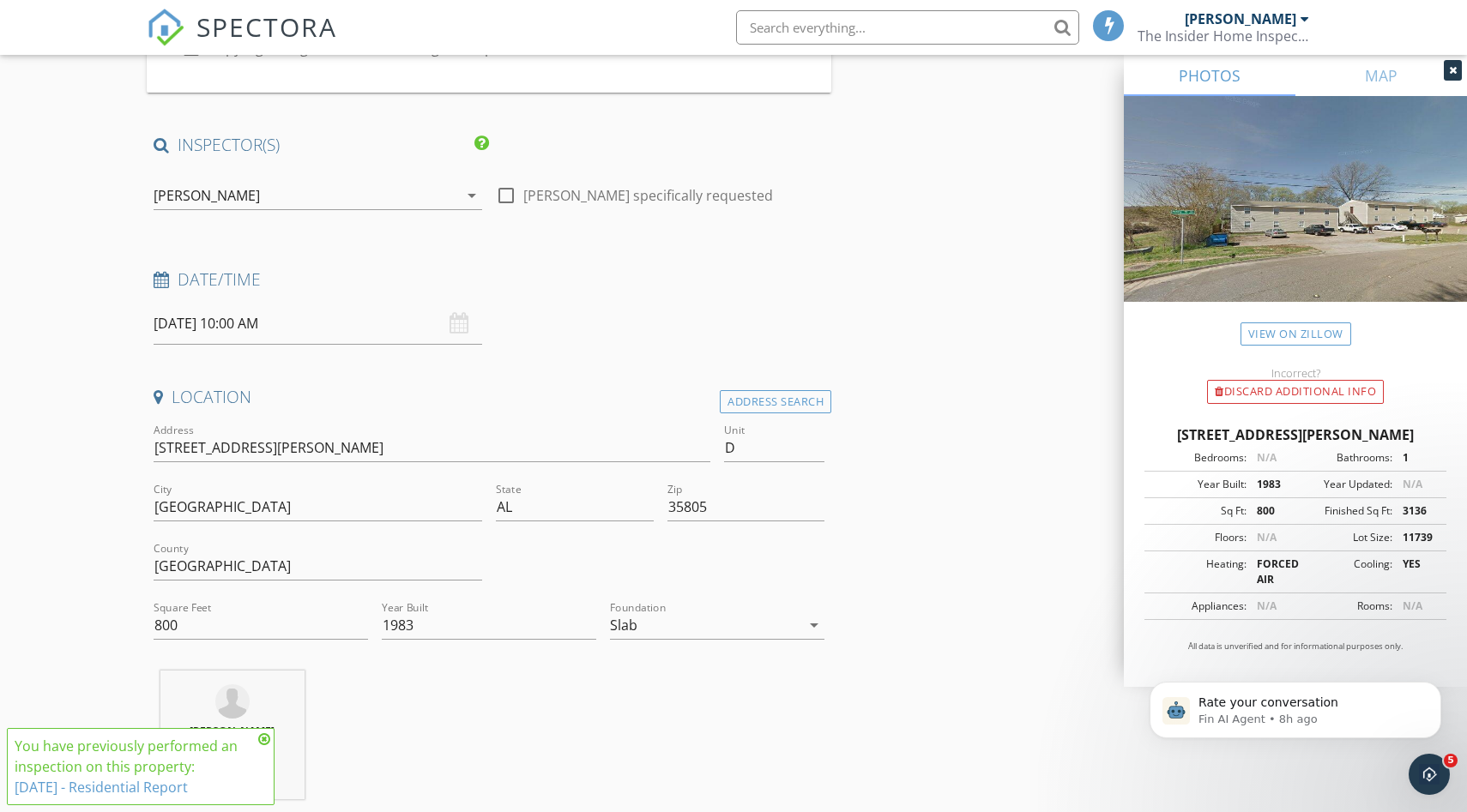
scroll to position [286, 0]
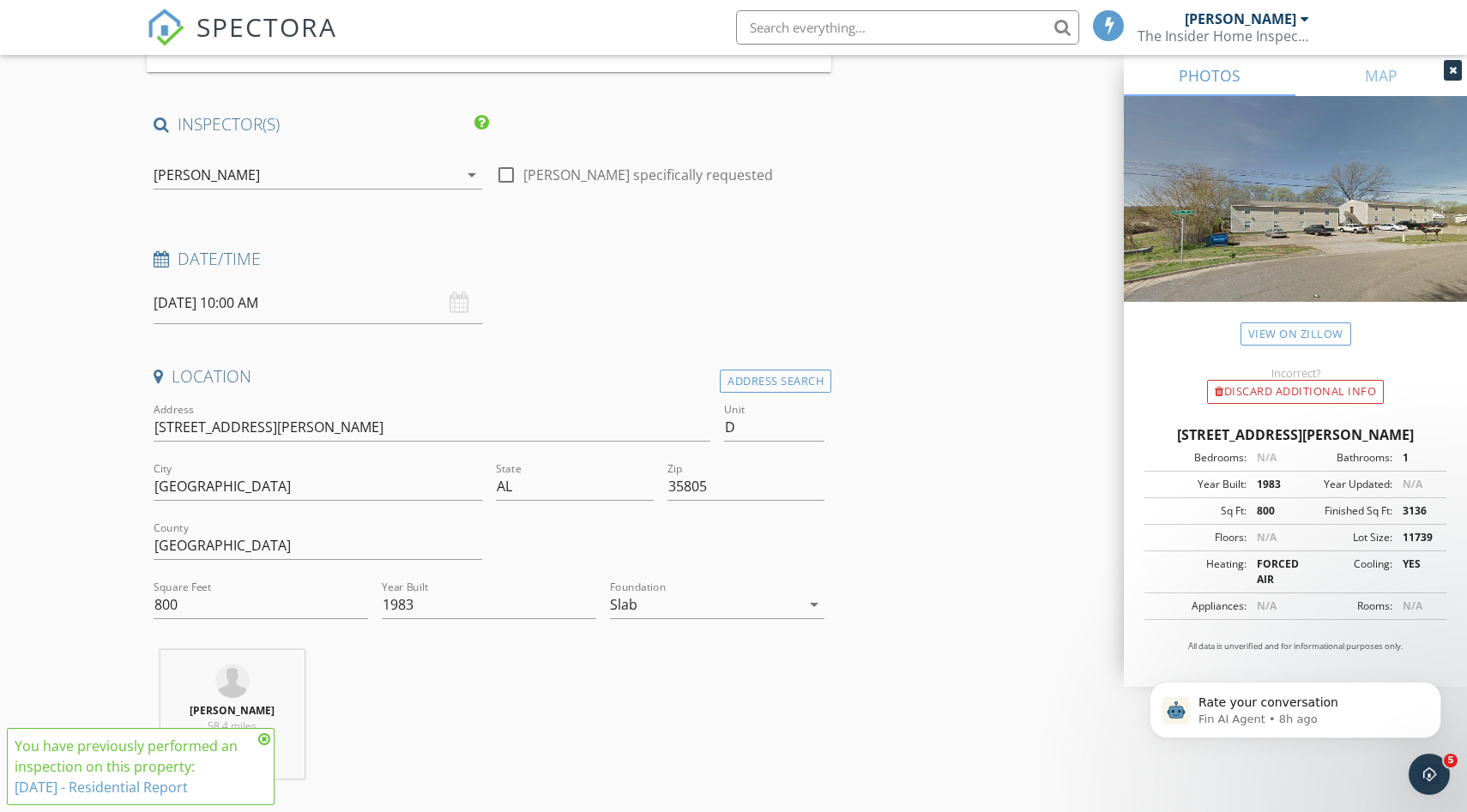
click at [422, 169] on div "[PERSON_NAME]" at bounding box center [305, 175] width 305 height 28
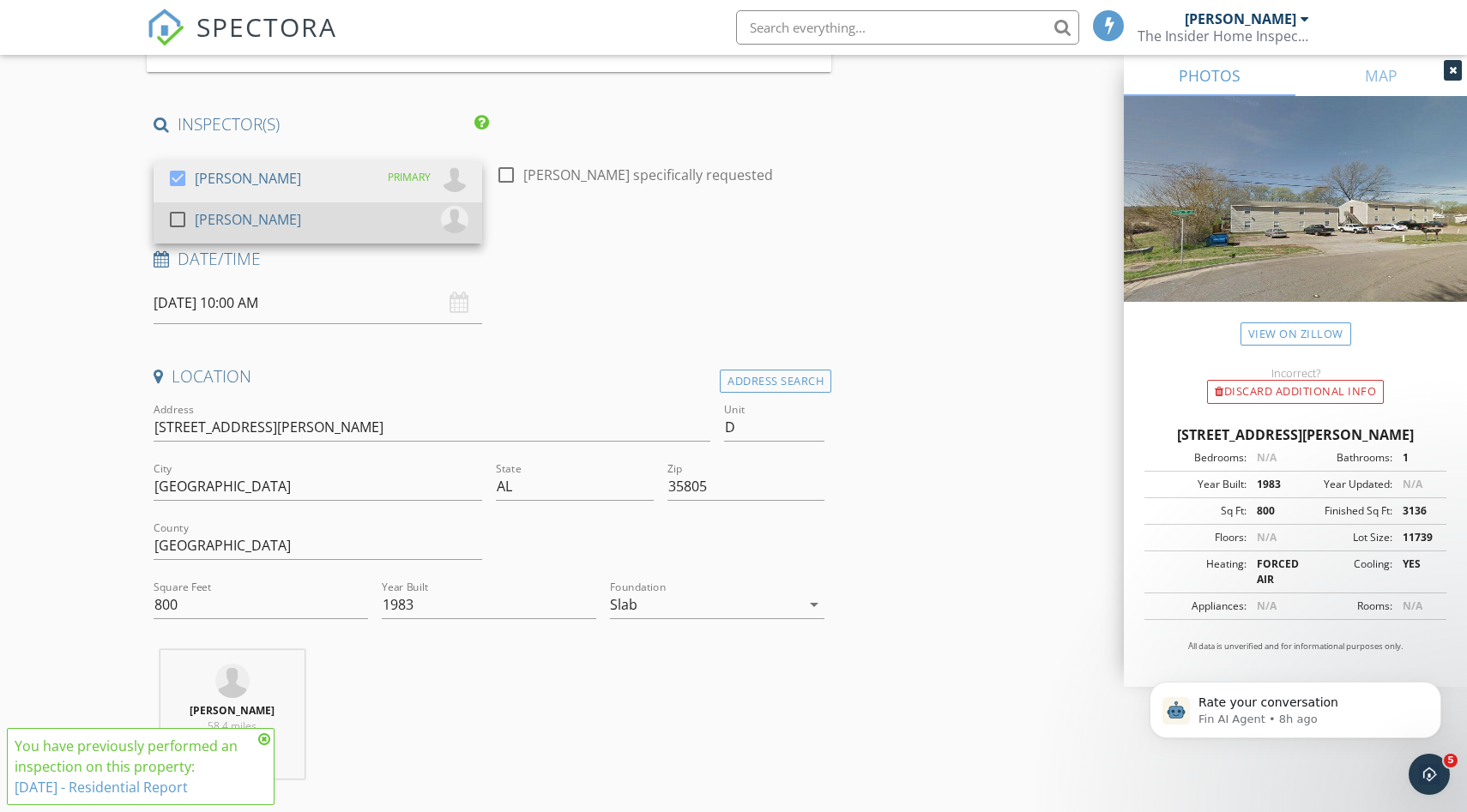
click at [368, 206] on div "check_box_outline_blank Adam Sewell" at bounding box center [317, 223] width 301 height 34
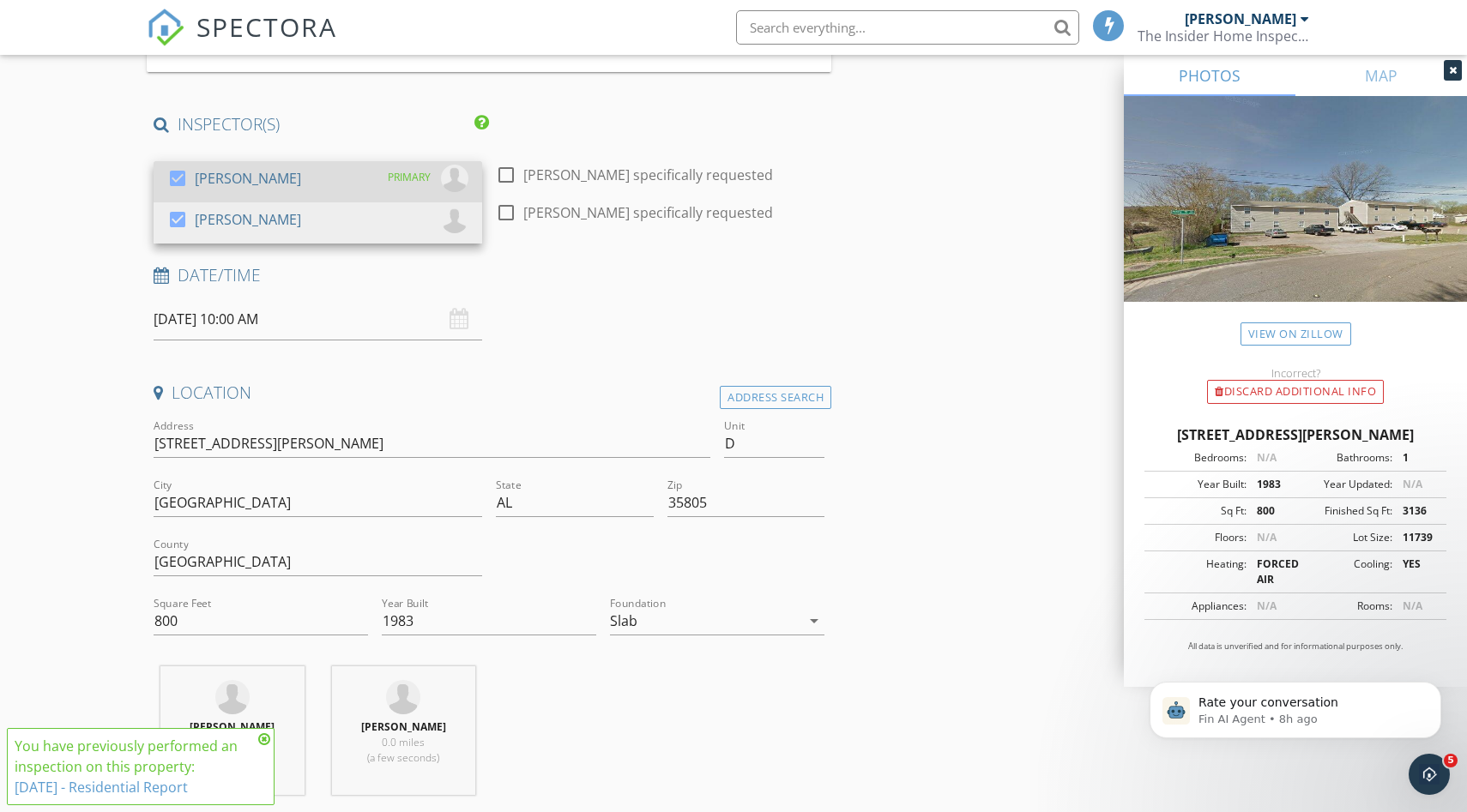
click at [348, 176] on div "check_box Zack Gammon PRIMARY" at bounding box center [317, 181] width 301 height 34
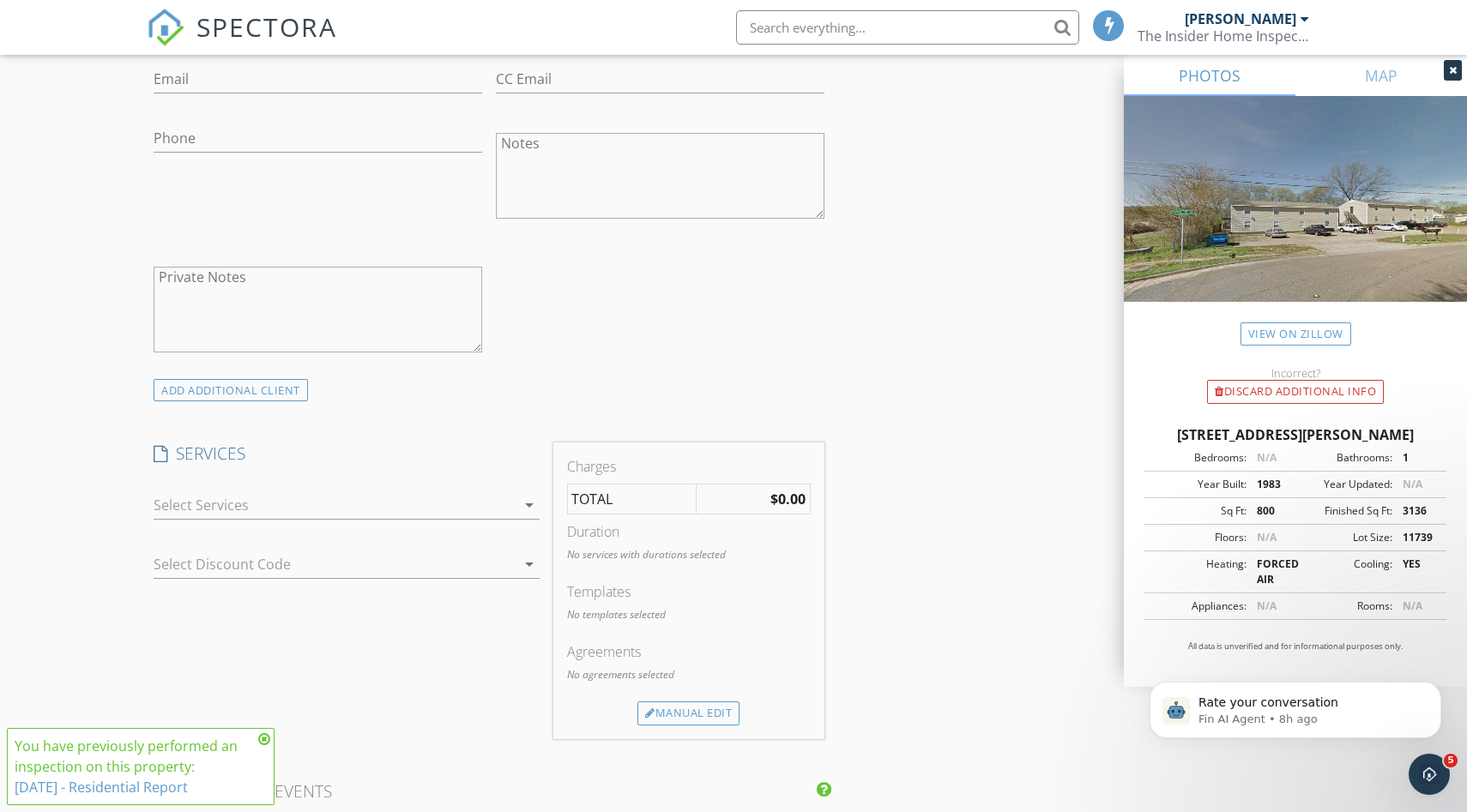
scroll to position [1243, 0]
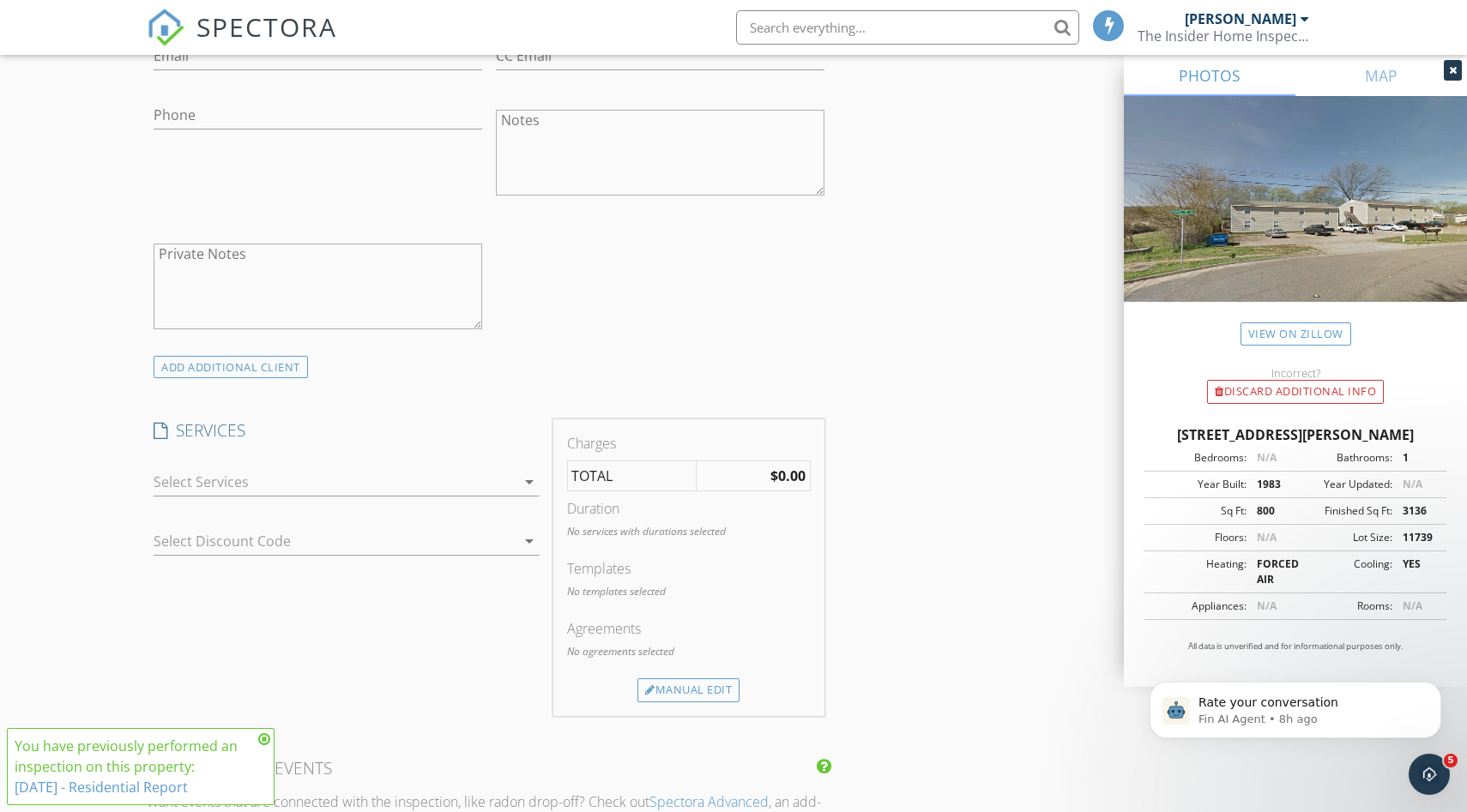
click at [277, 478] on div at bounding box center [334, 482] width 362 height 28
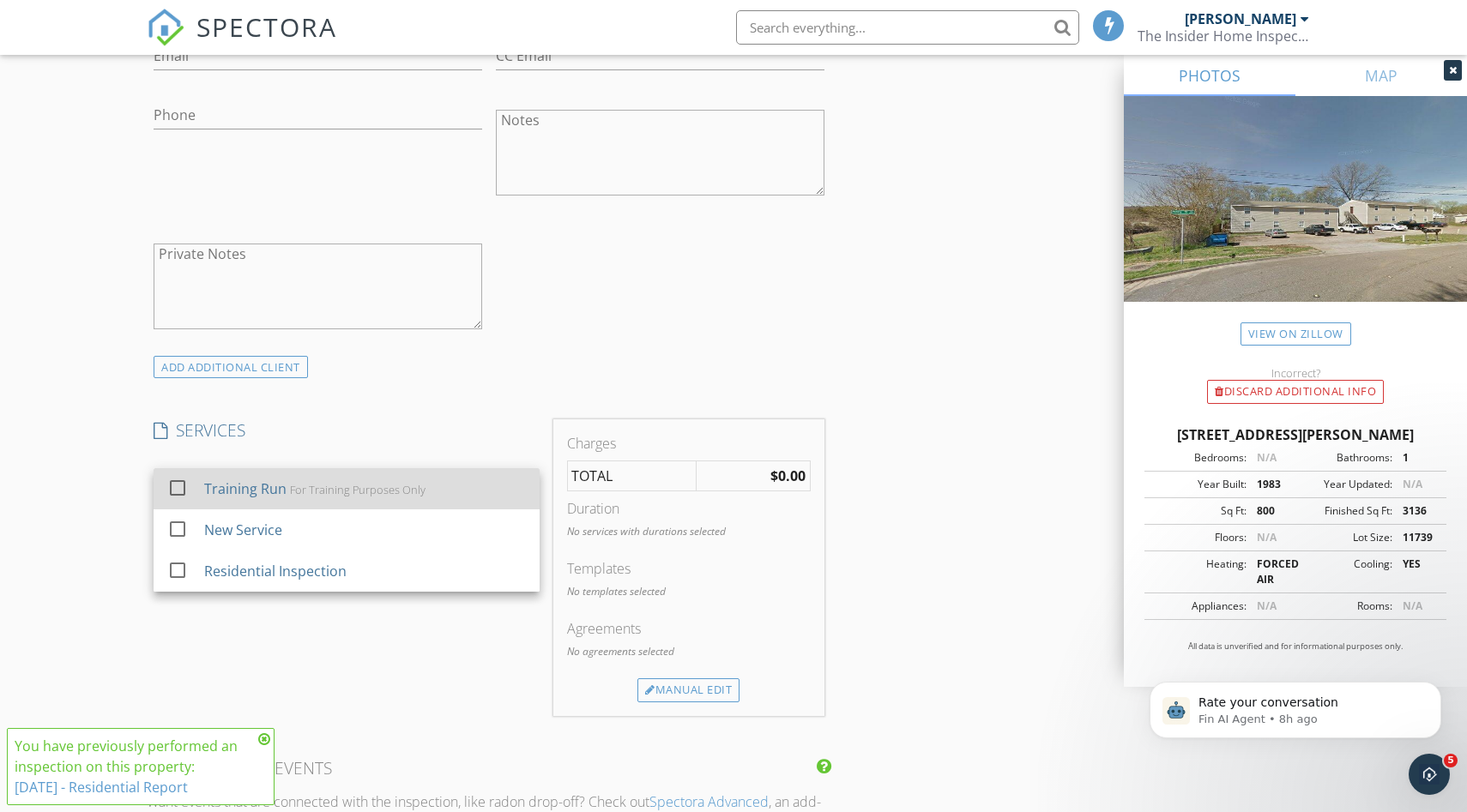
click at [290, 491] on div "For Training Purposes Only" at bounding box center [358, 489] width 136 height 14
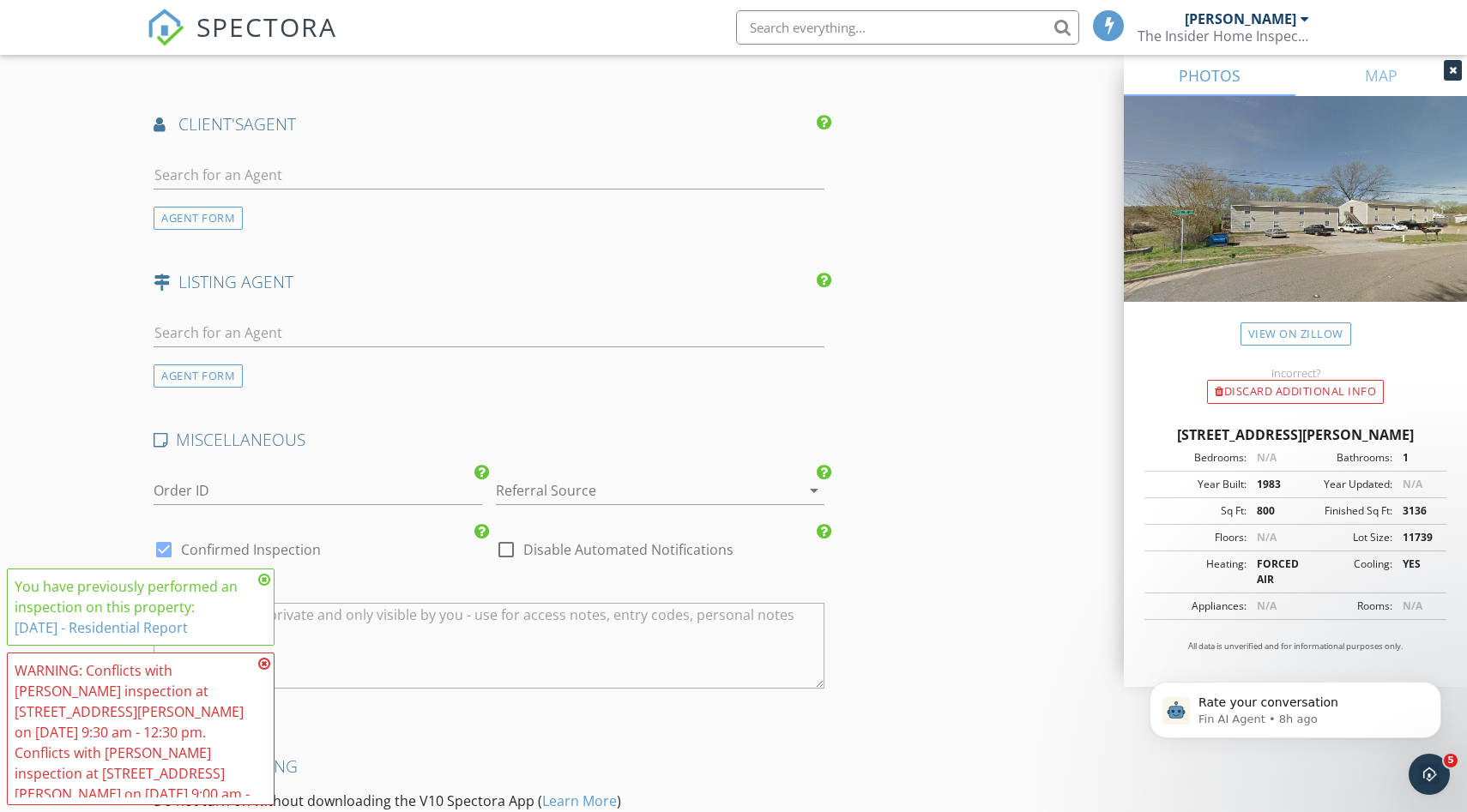
scroll to position [2463, 0]
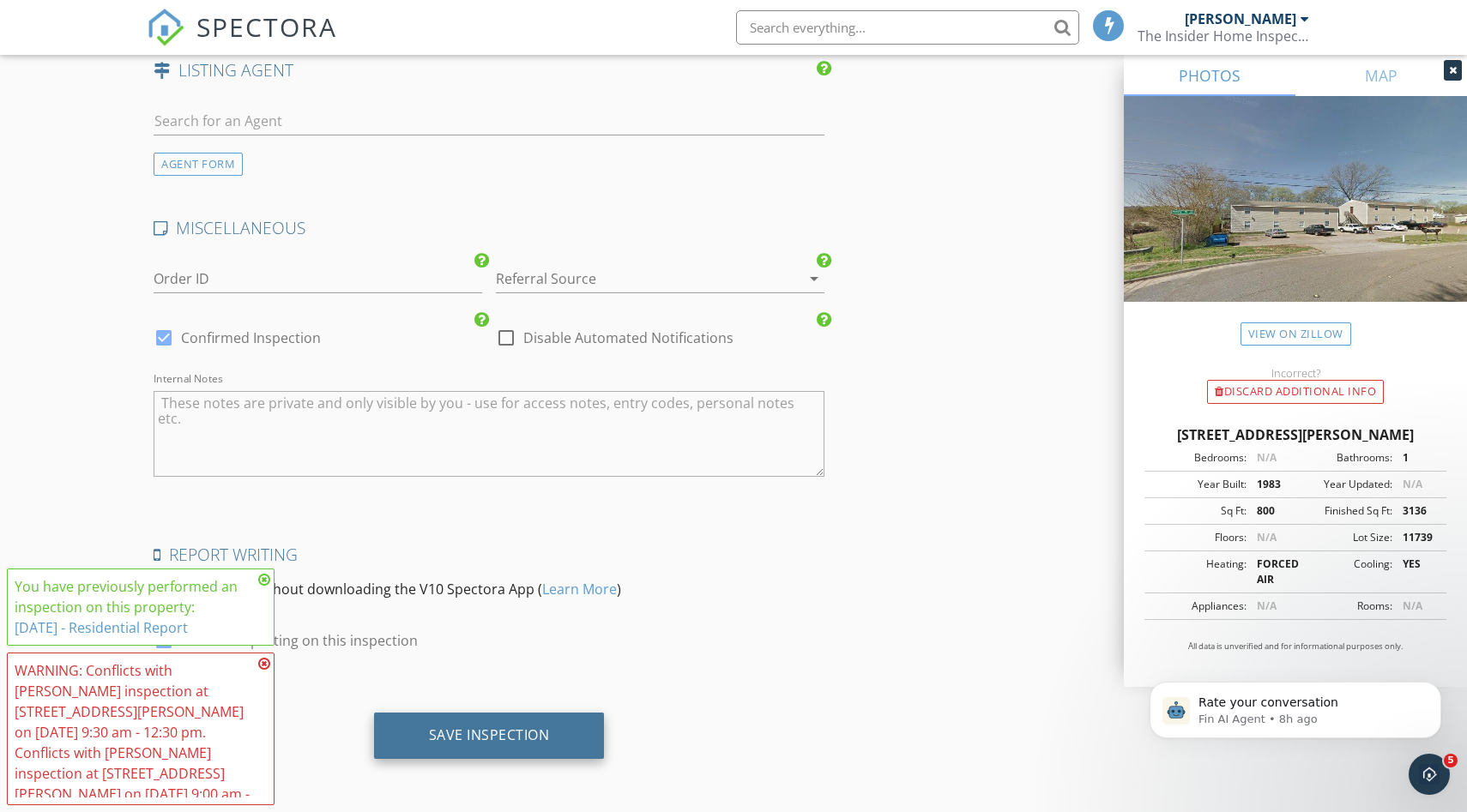
click at [547, 754] on div "Save Inspection" at bounding box center [490, 736] width 231 height 46
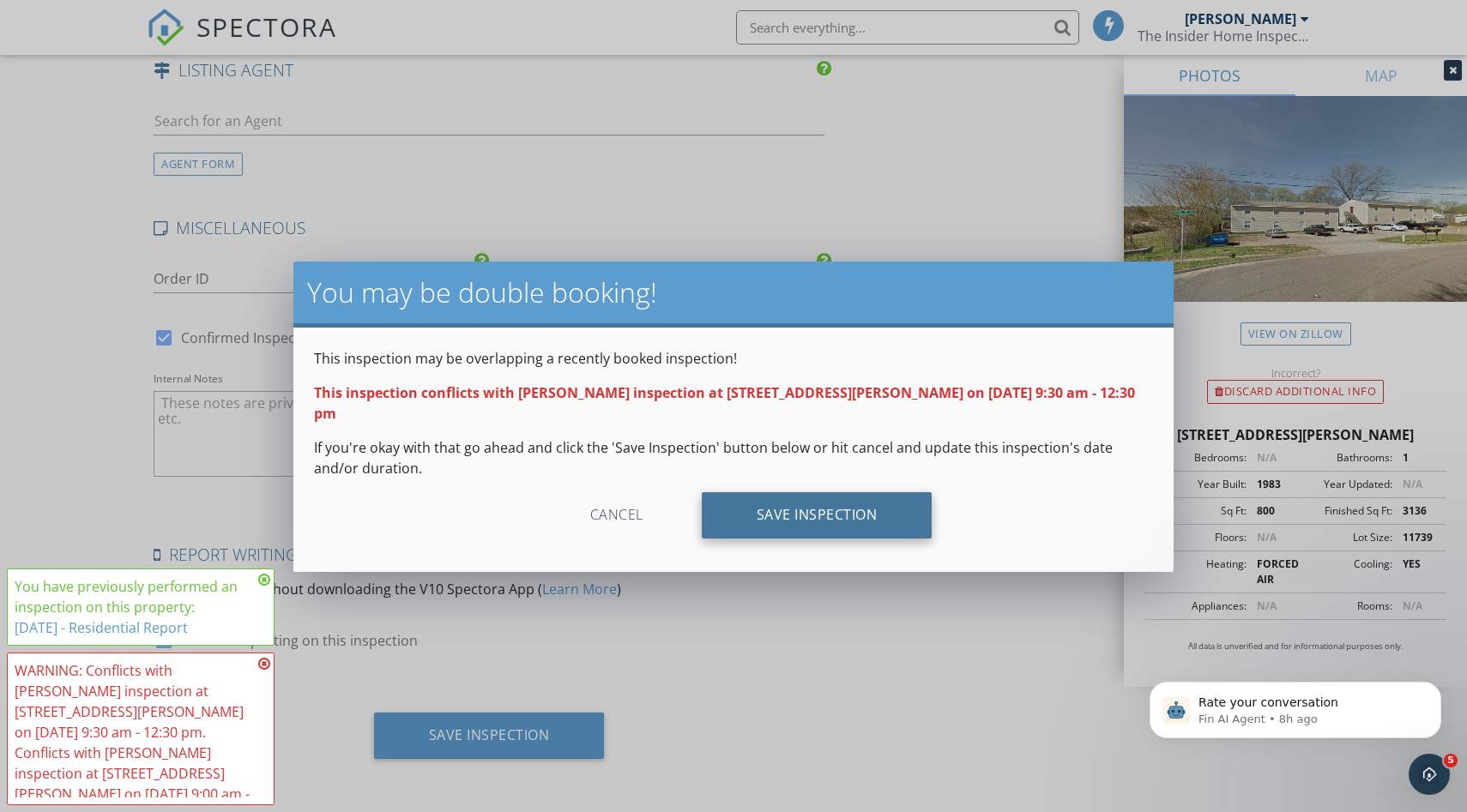
click at [818, 505] on div "Save Inspection" at bounding box center [817, 515] width 231 height 46
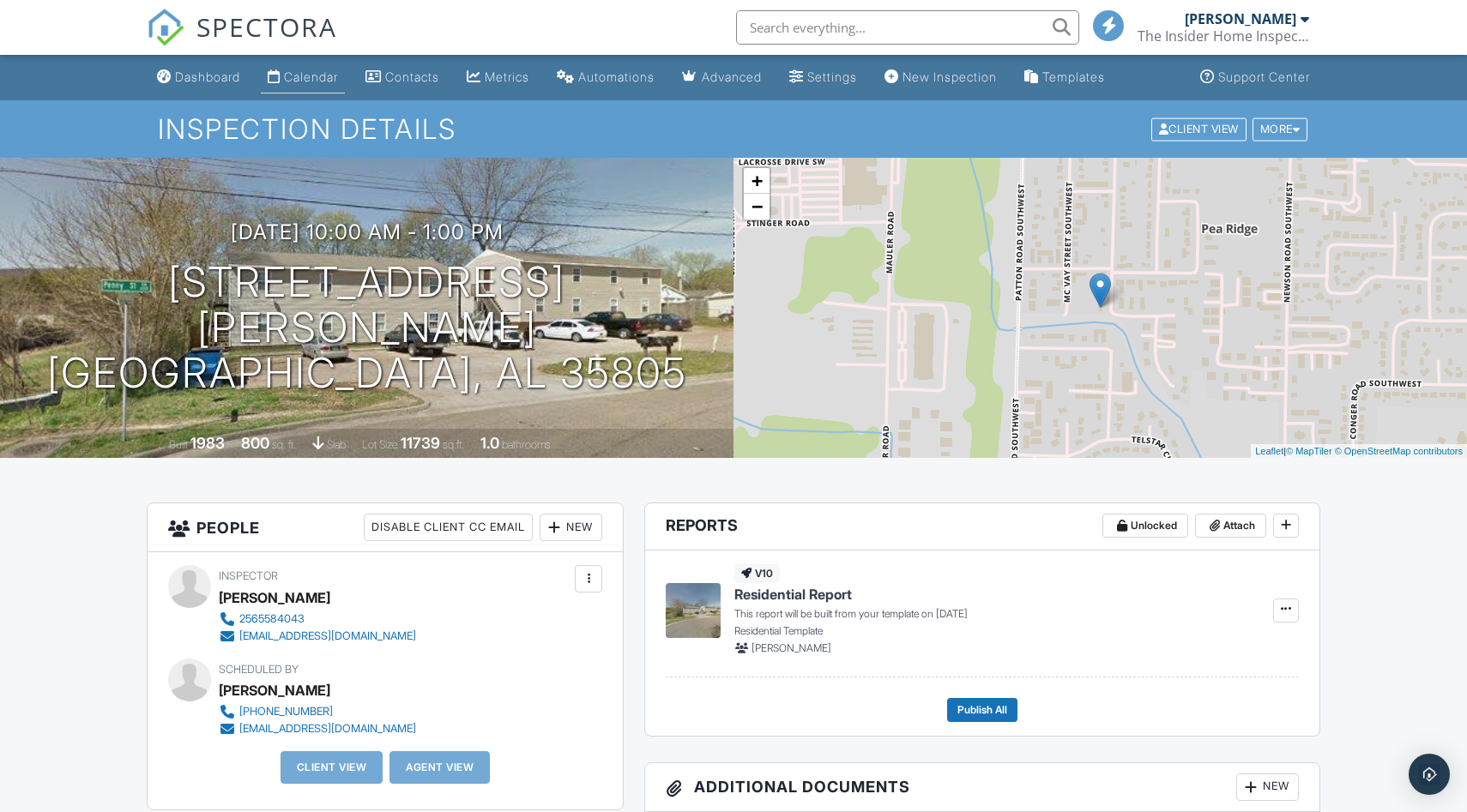
click at [305, 81] on div "Calendar" at bounding box center [311, 77] width 54 height 15
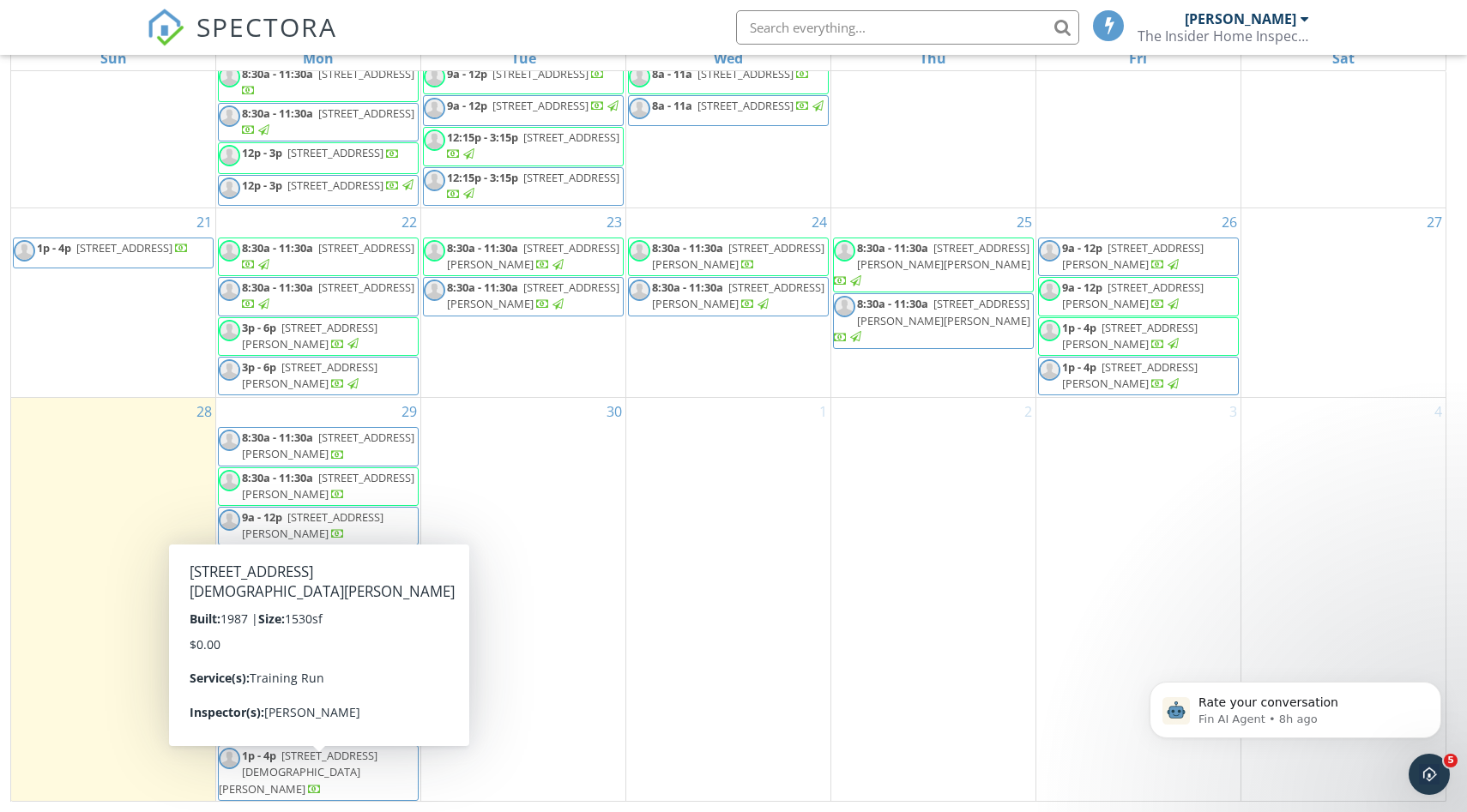
click at [285, 783] on span "322 Lady Jane Ct SW, Huntsville 35802" at bounding box center [298, 772] width 158 height 48
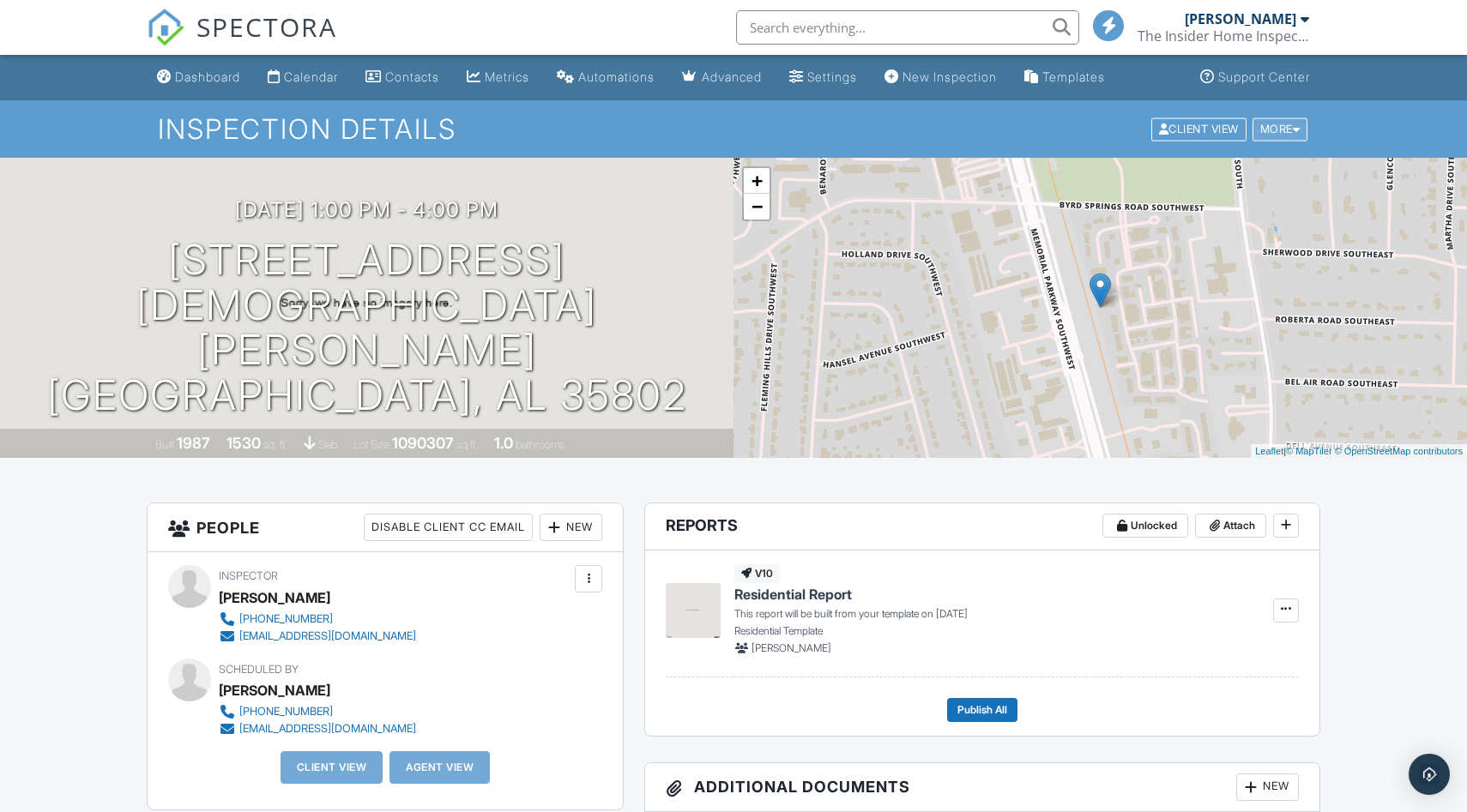
click at [1272, 126] on div "More" at bounding box center [1280, 129] width 56 height 23
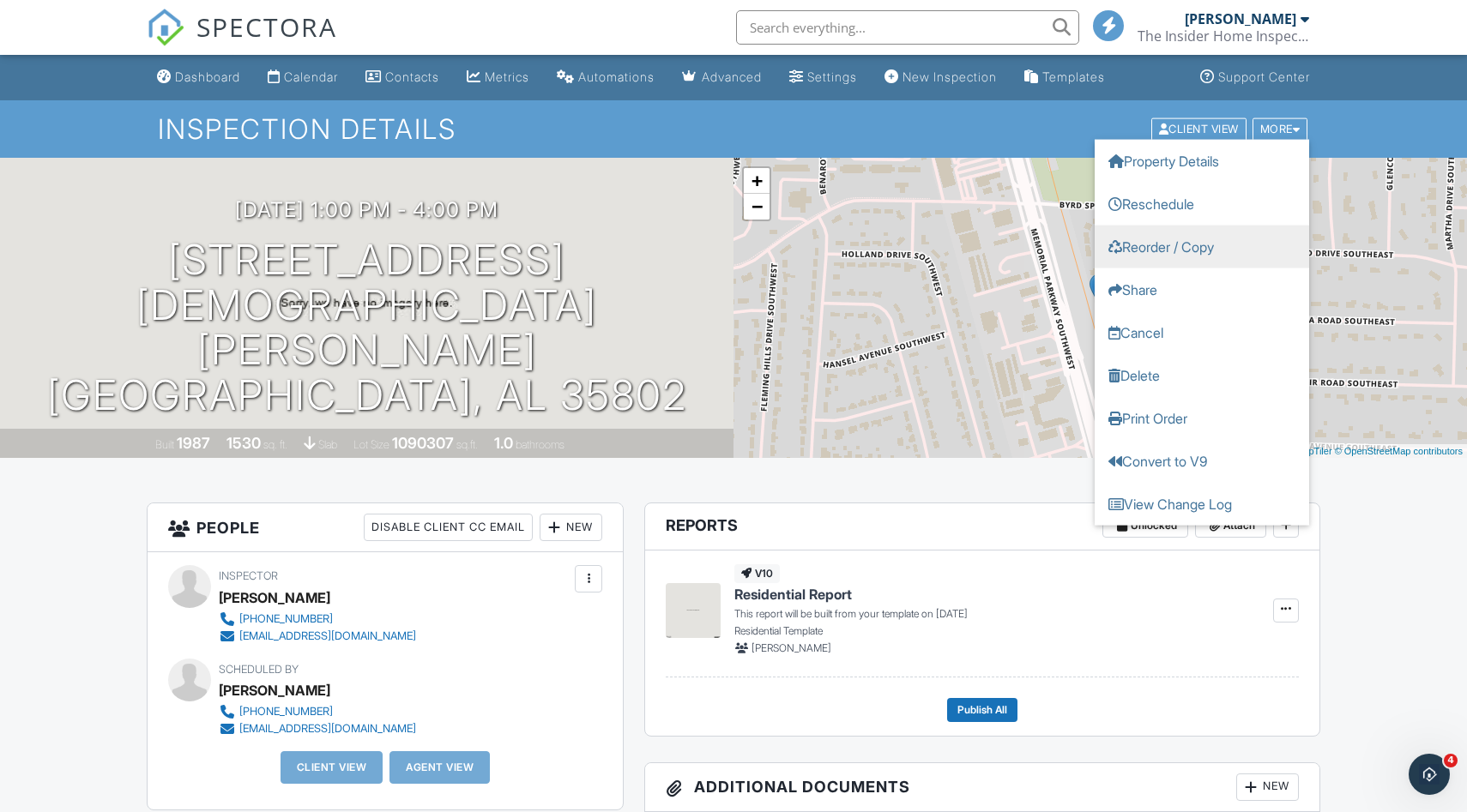
click at [1193, 238] on link "Reorder / Copy" at bounding box center [1201, 246] width 214 height 43
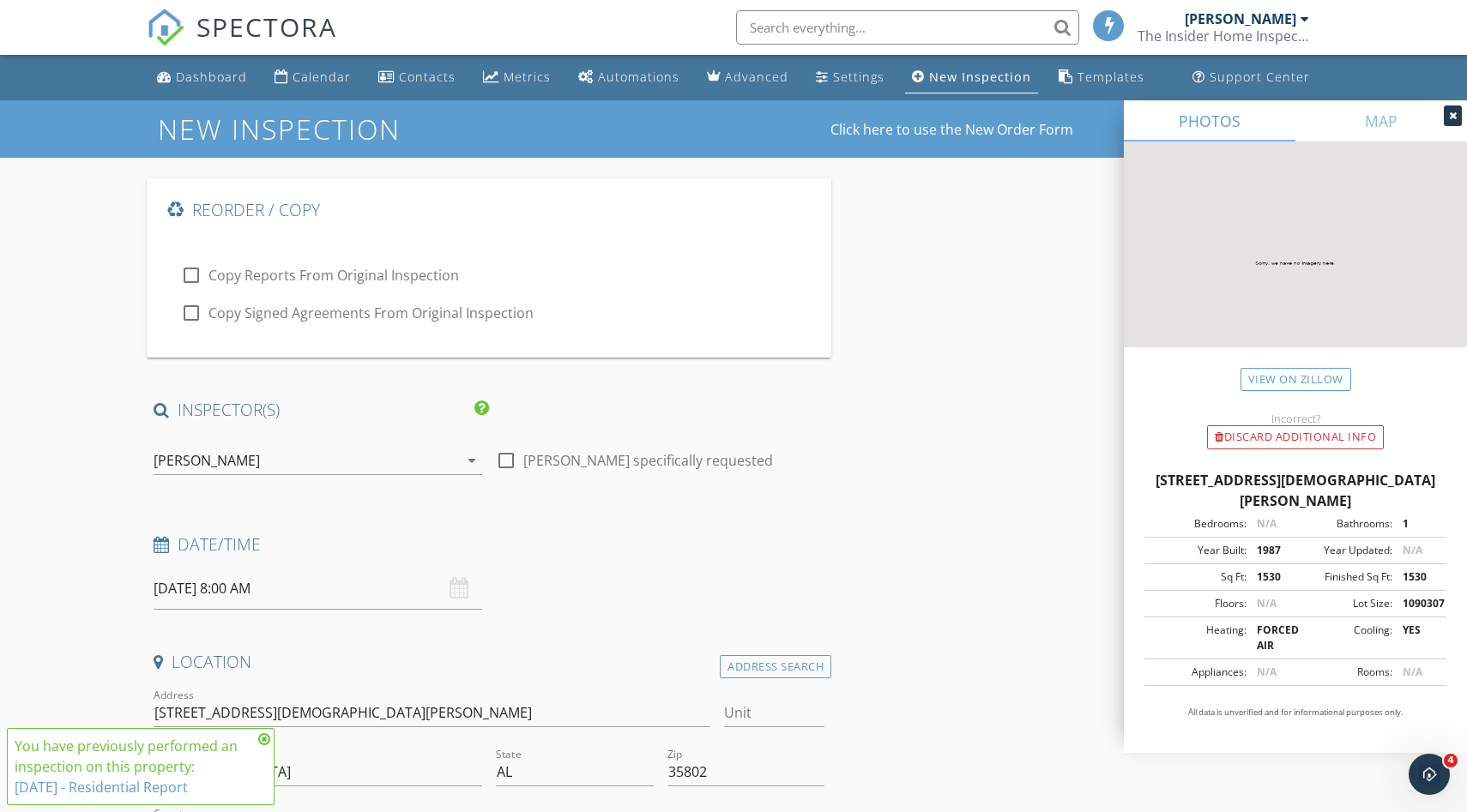
click at [200, 454] on div "[PERSON_NAME]" at bounding box center [206, 460] width 107 height 15
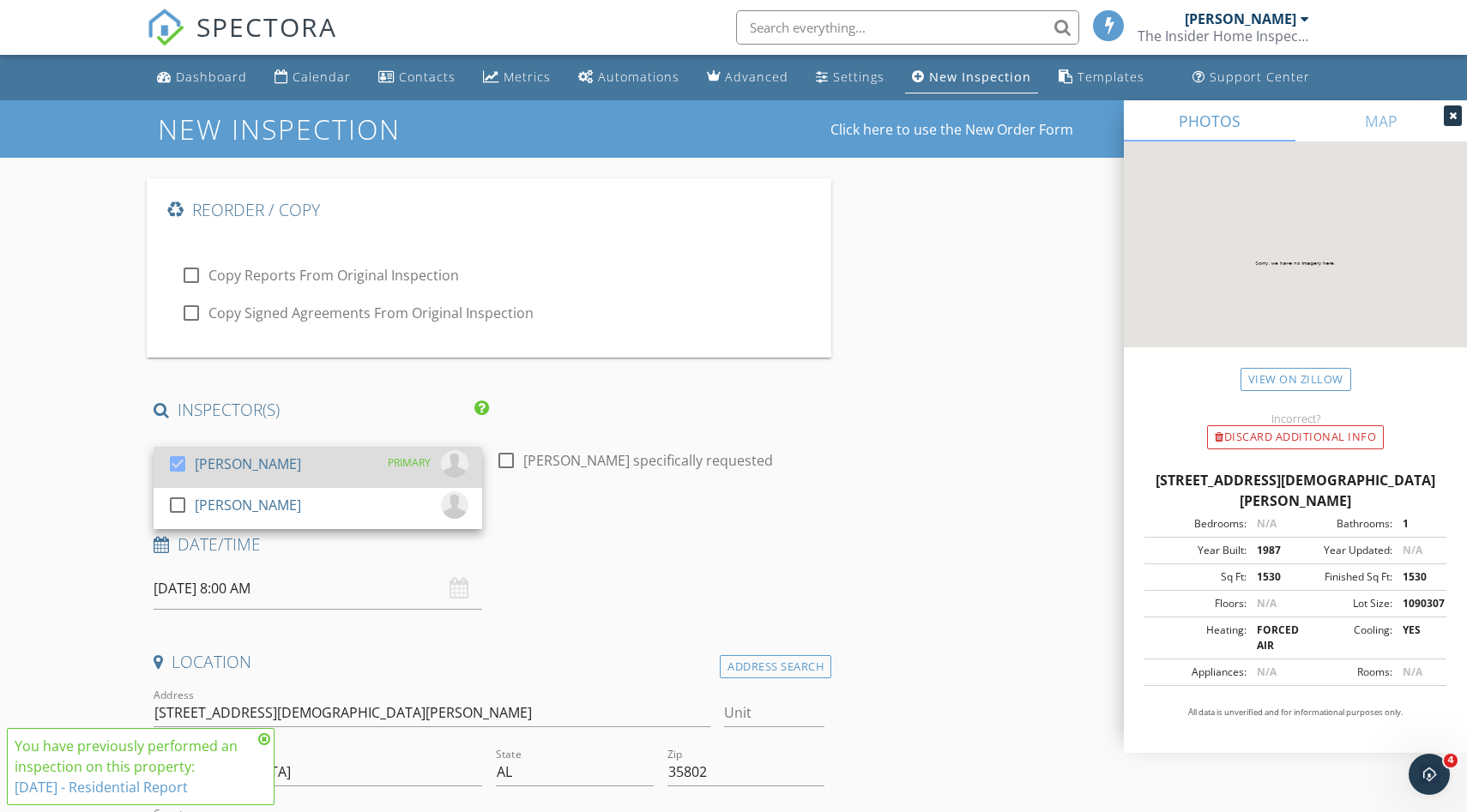
click at [201, 455] on div "[PERSON_NAME]" at bounding box center [248, 464] width 107 height 28
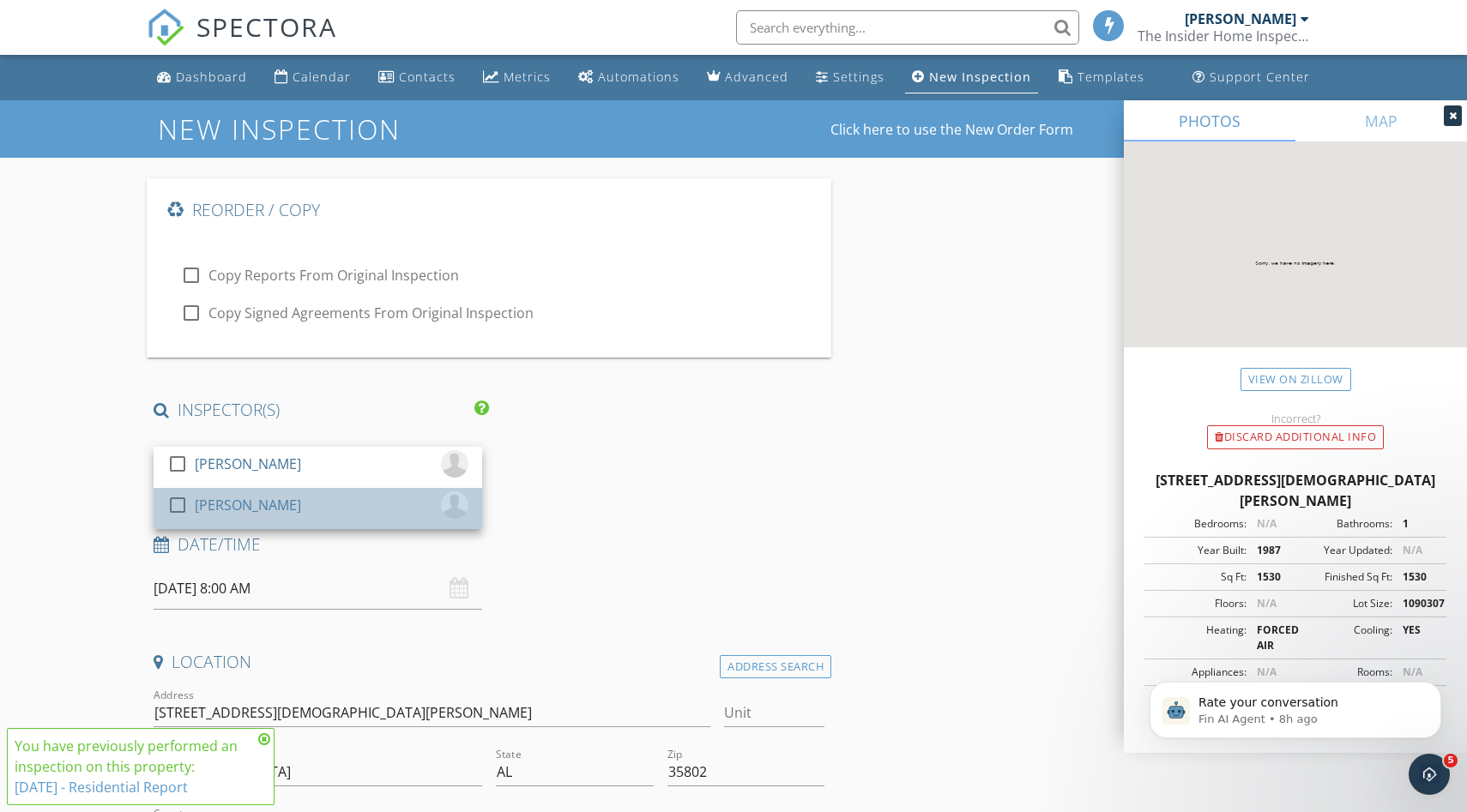
click at [203, 510] on div "[PERSON_NAME]" at bounding box center [248, 505] width 107 height 28
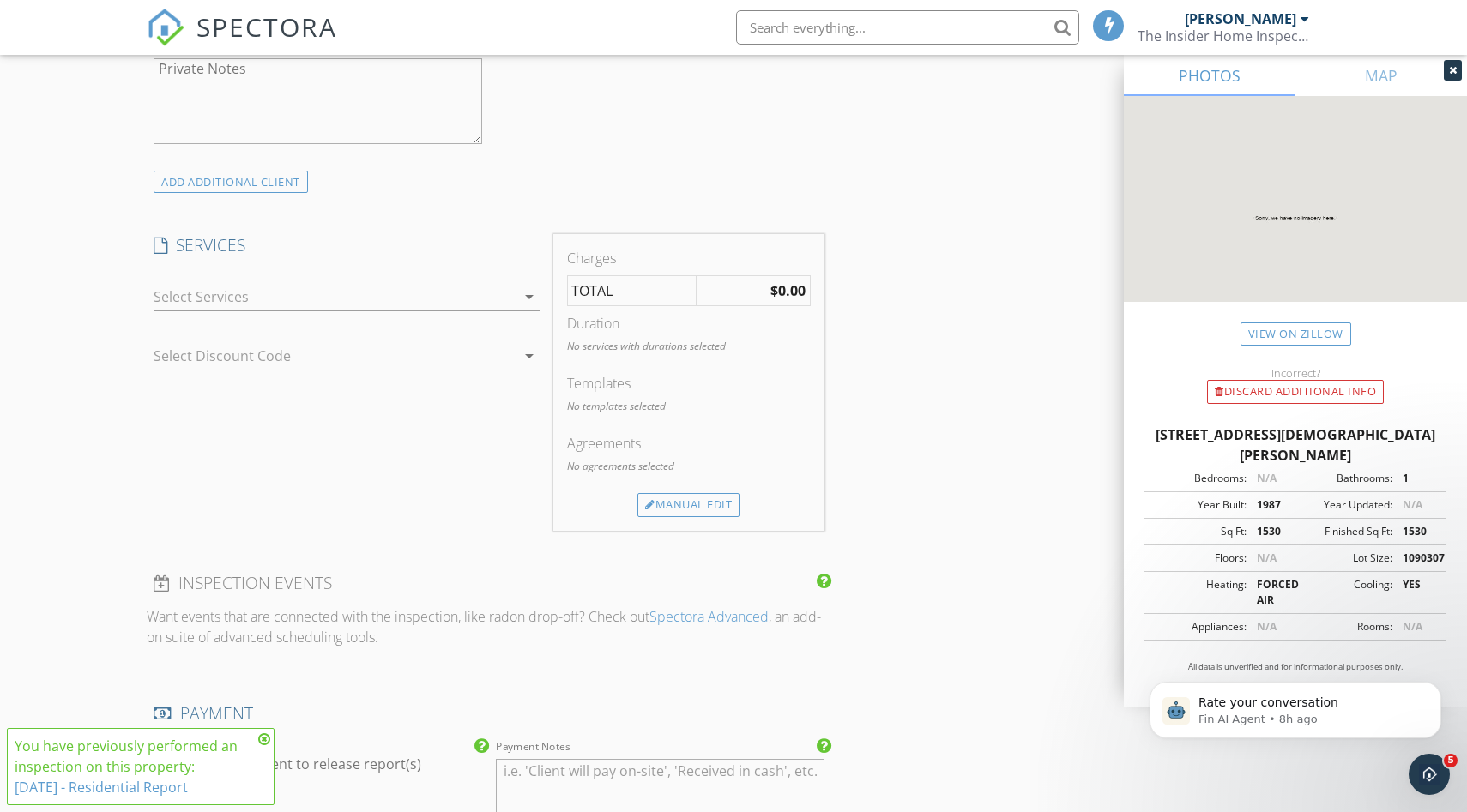
scroll to position [1435, 0]
click at [261, 291] on div at bounding box center [334, 290] width 362 height 28
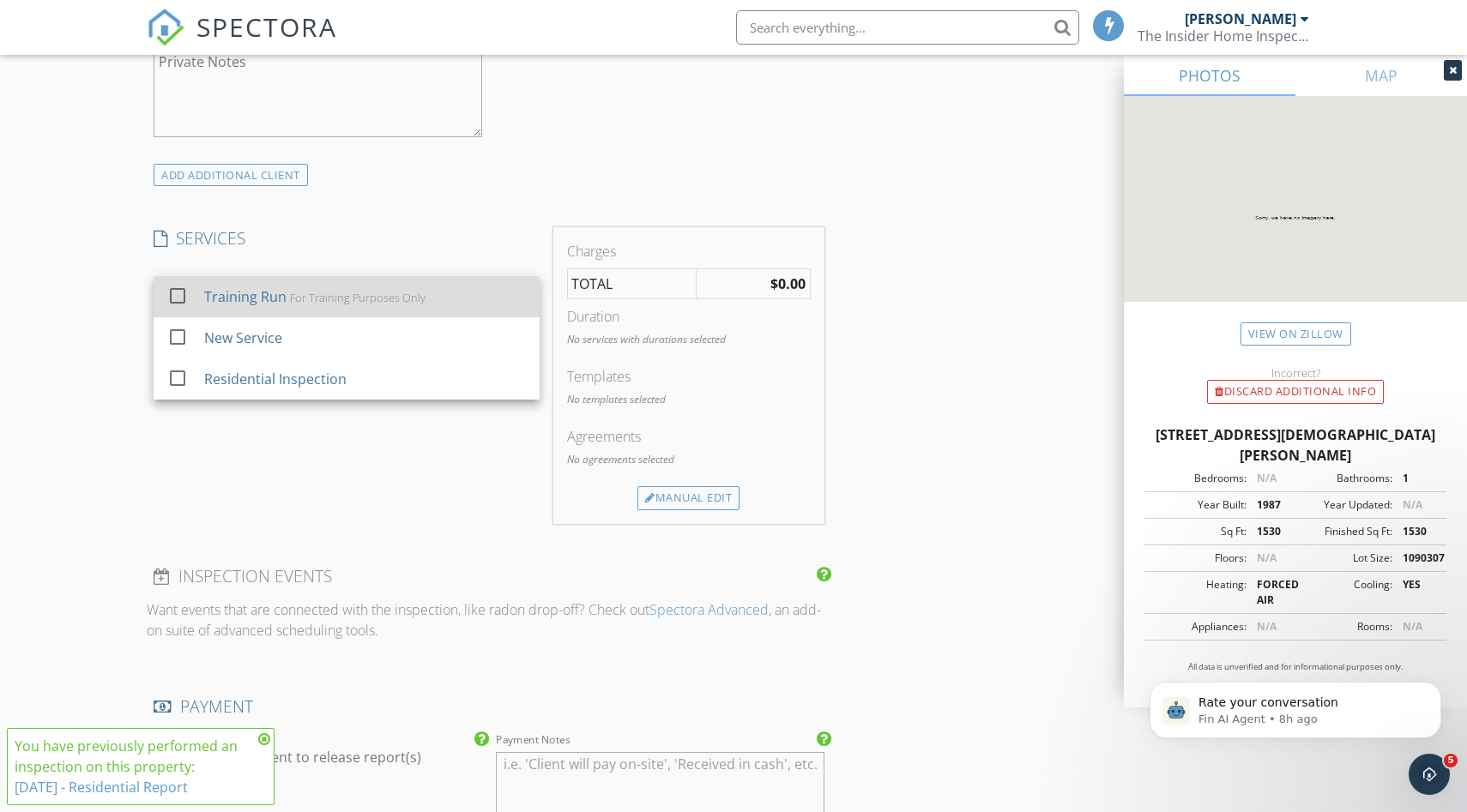
click at [262, 300] on div "Training Run" at bounding box center [245, 297] width 83 height 21
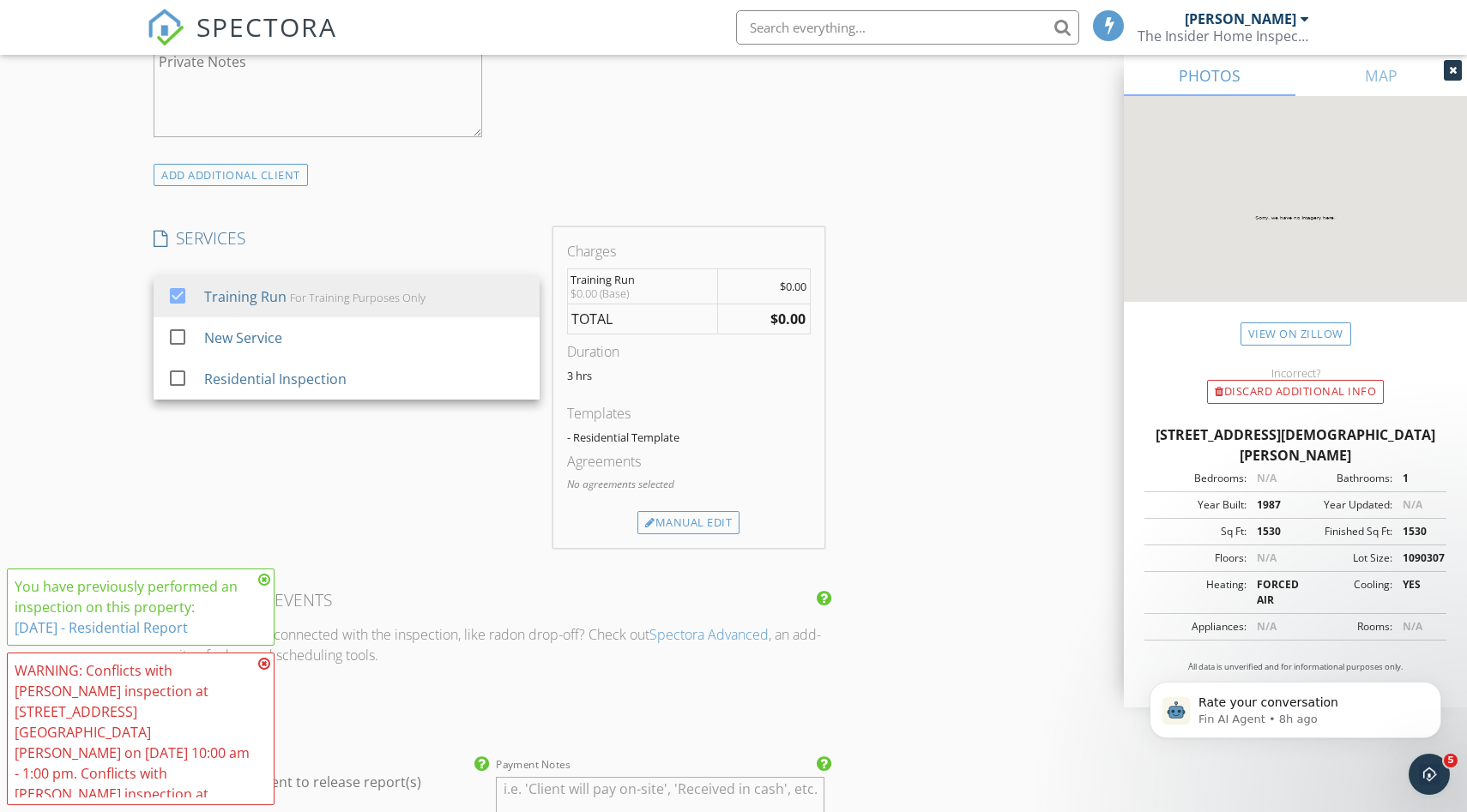
click at [99, 358] on div "New Inspection Click here to use the New Order Form Reorder / Copy check_box_ou…" at bounding box center [733, 253] width 1467 height 3175
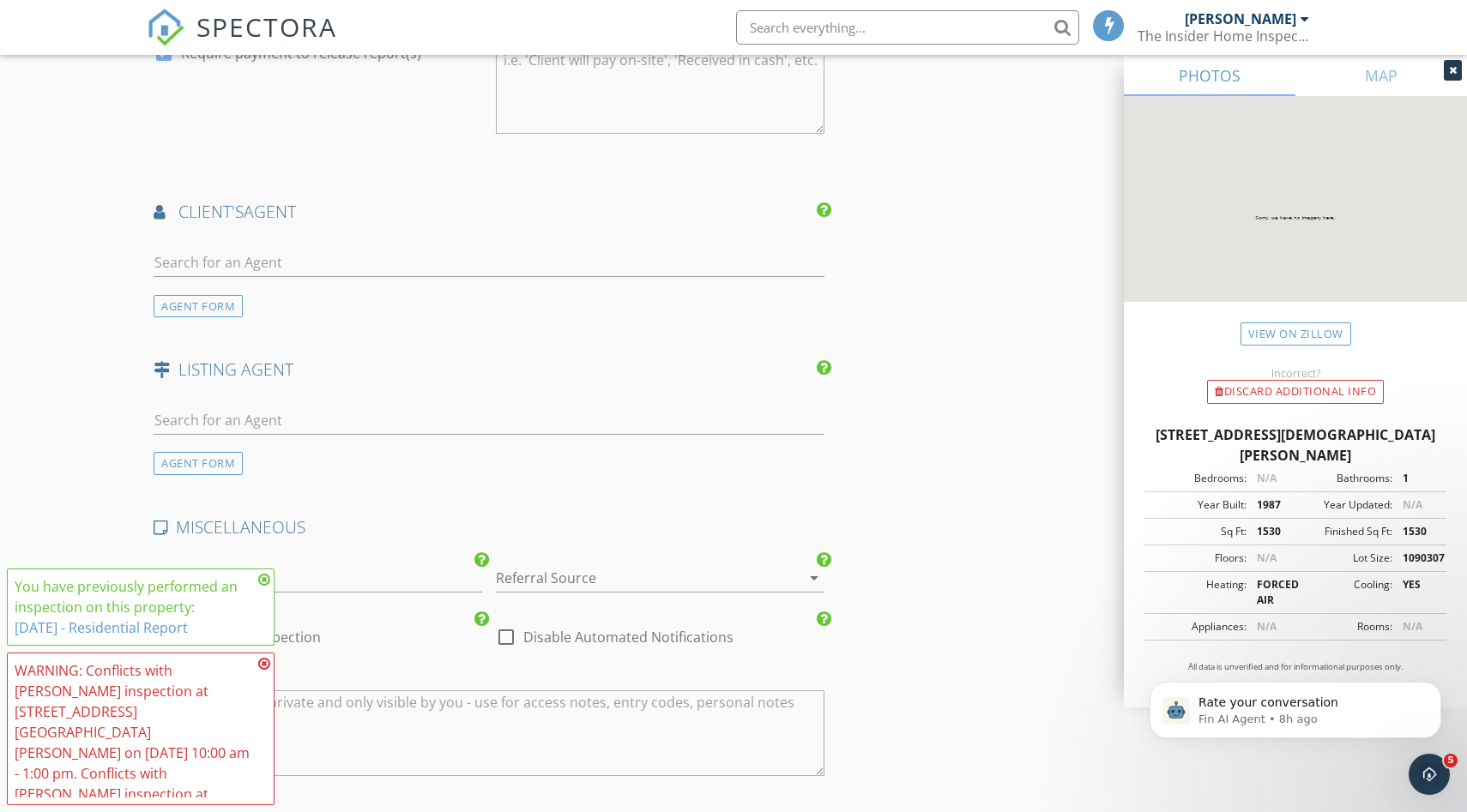
scroll to position [2463, 0]
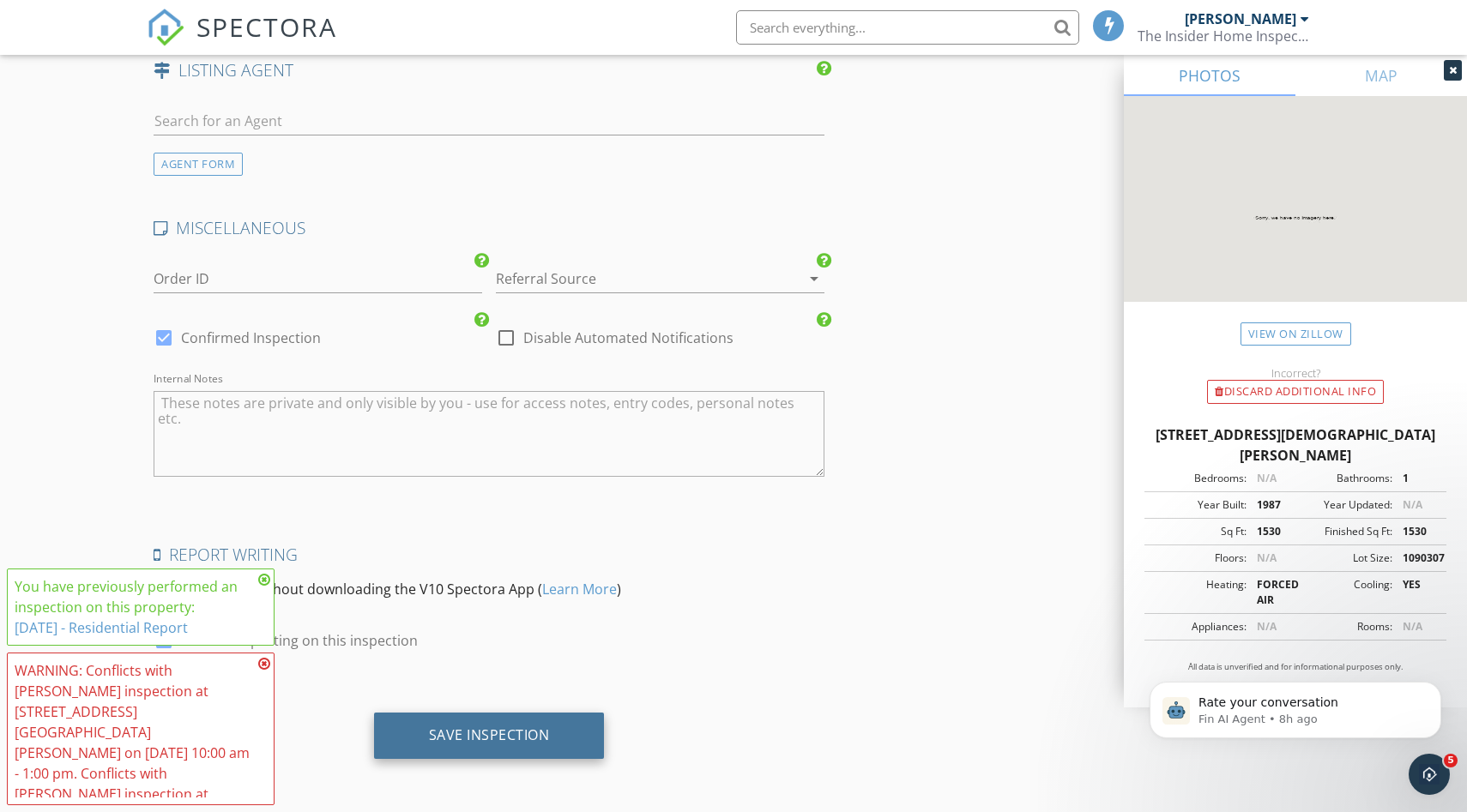
click at [536, 728] on div "Save Inspection" at bounding box center [490, 735] width 121 height 17
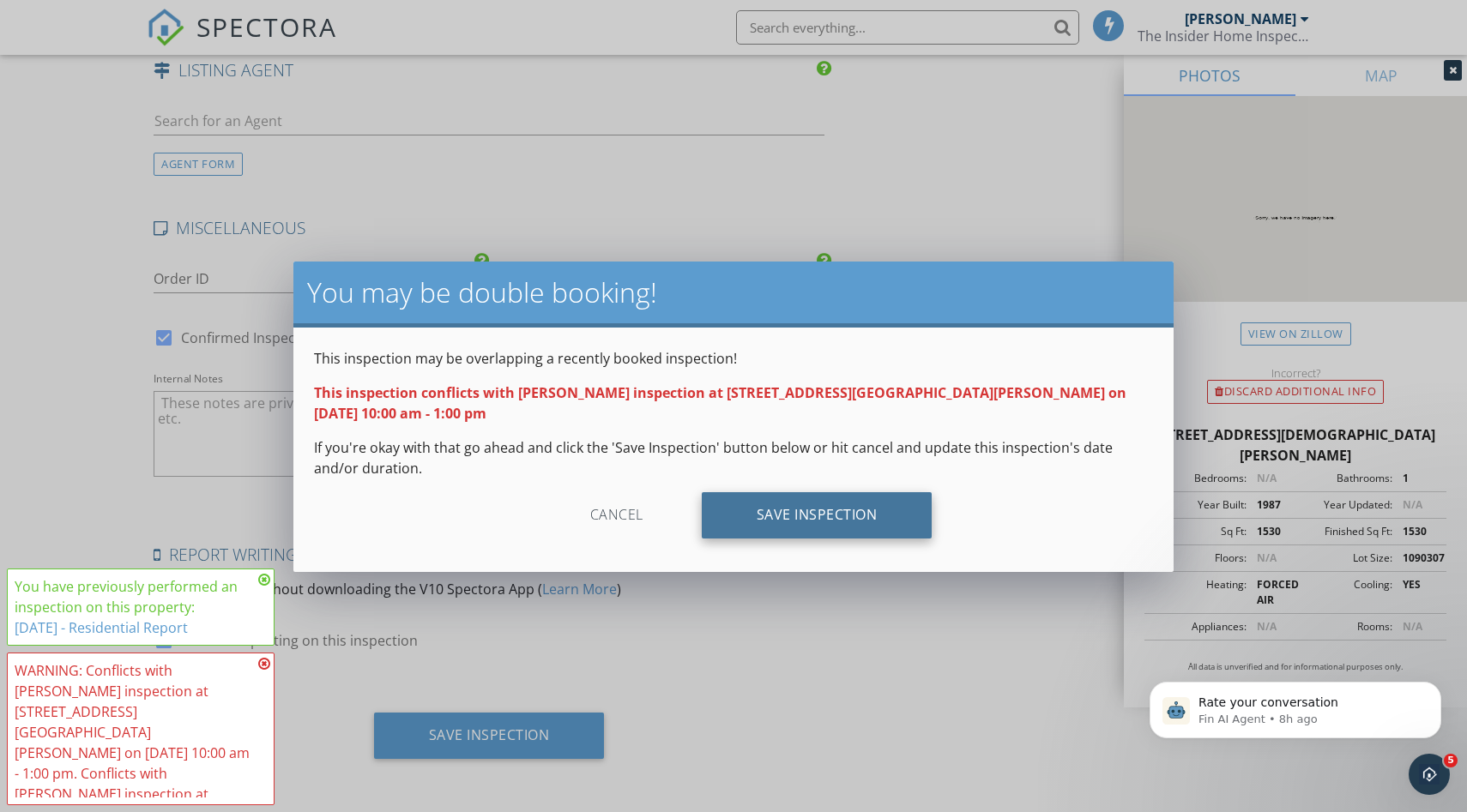
click at [816, 496] on div "Save Inspection" at bounding box center [817, 515] width 231 height 46
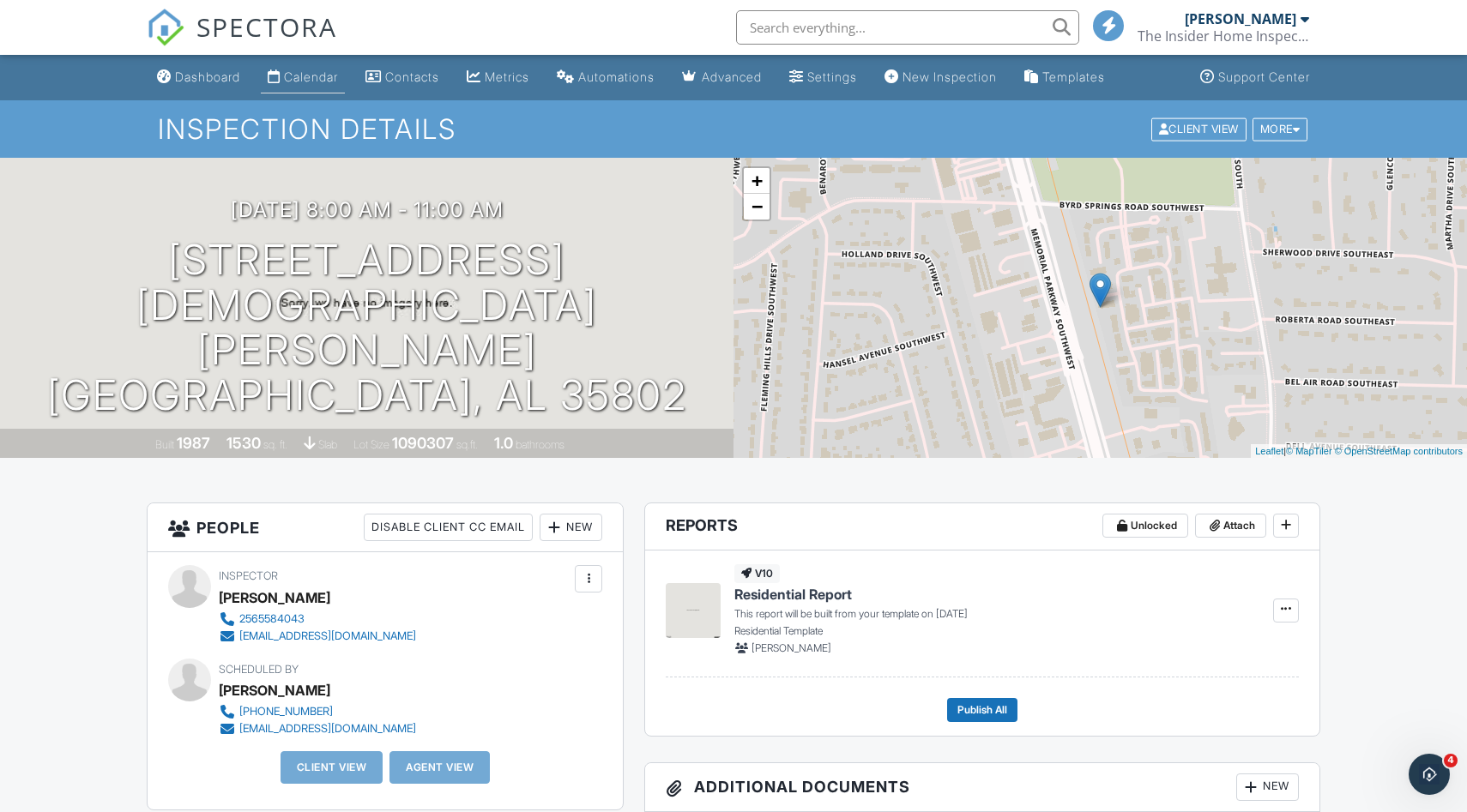
click at [286, 84] on link "Calendar" at bounding box center [303, 77] width 84 height 32
